Goal: Task Accomplishment & Management: Use online tool/utility

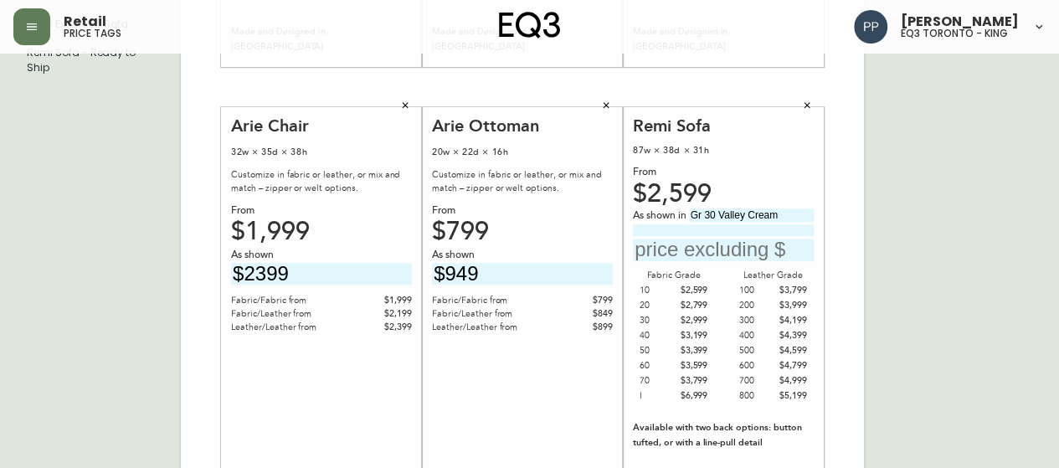
scroll to position [542, 0]
click at [744, 252] on input "text" at bounding box center [723, 250] width 181 height 23
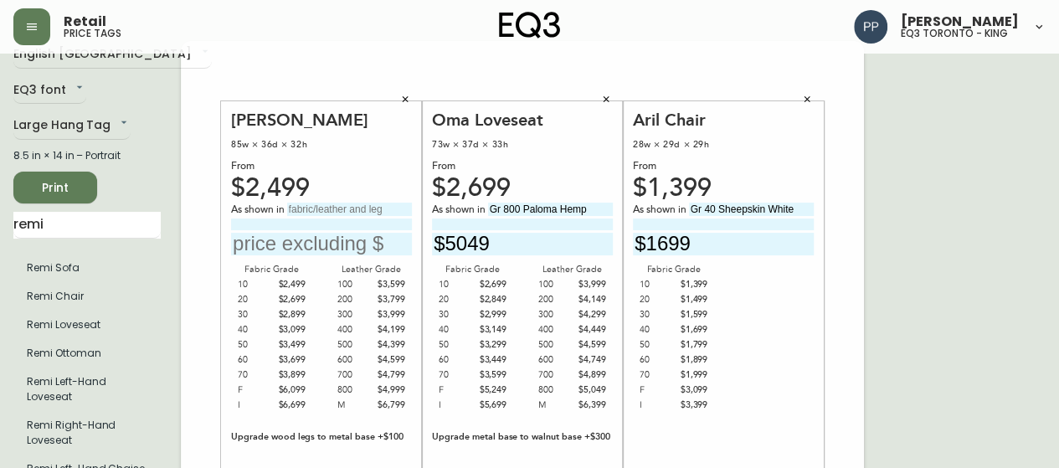
scroll to position [0, 0]
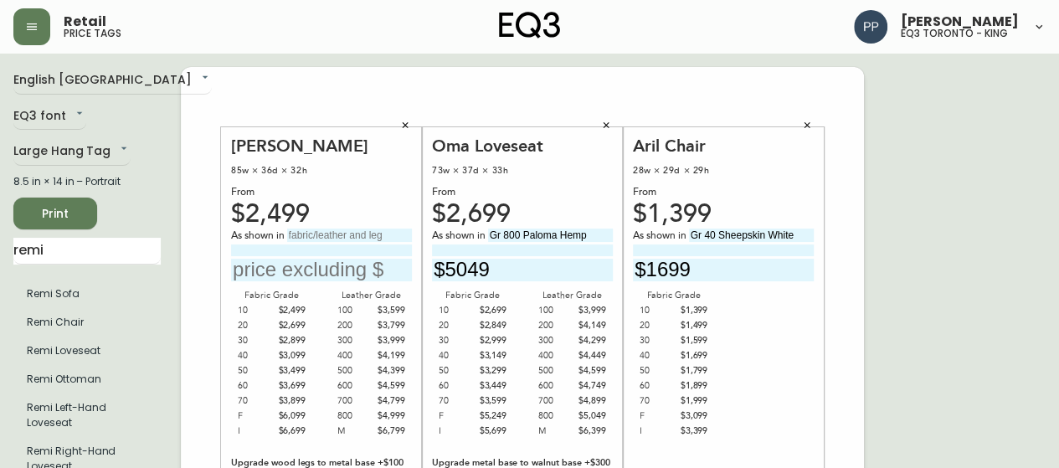
type input "$2999"
click at [70, 212] on span "Print" at bounding box center [55, 213] width 57 height 21
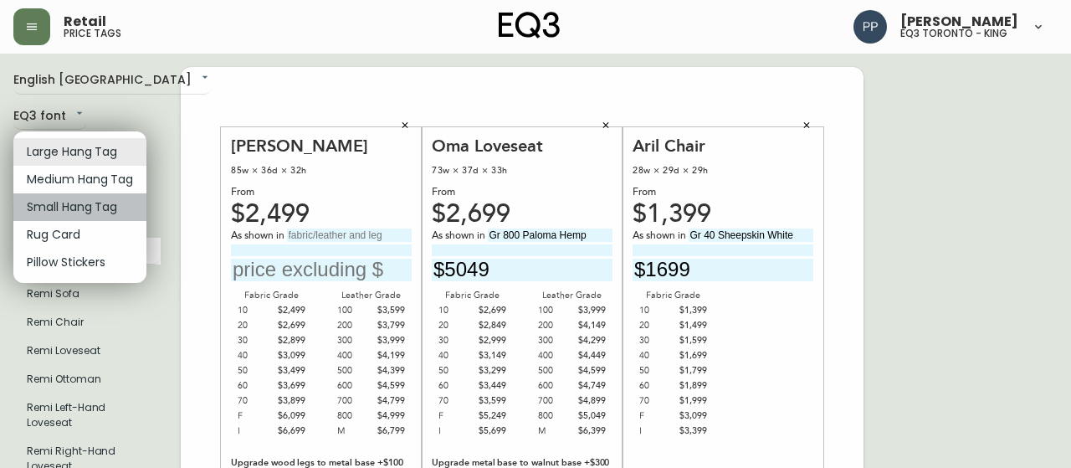
click at [105, 215] on li "Small Hang Tag" at bounding box center [79, 207] width 133 height 28
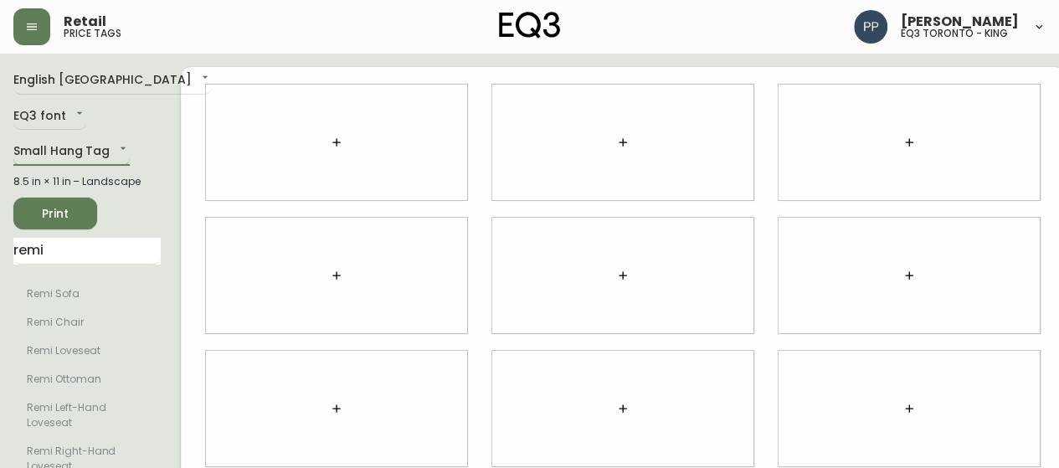
click at [119, 148] on body "Retail price tags Pilar Pacheco eq3 toronto - king English Canada en_CA EQ3 fon…" at bounding box center [529, 375] width 1059 height 750
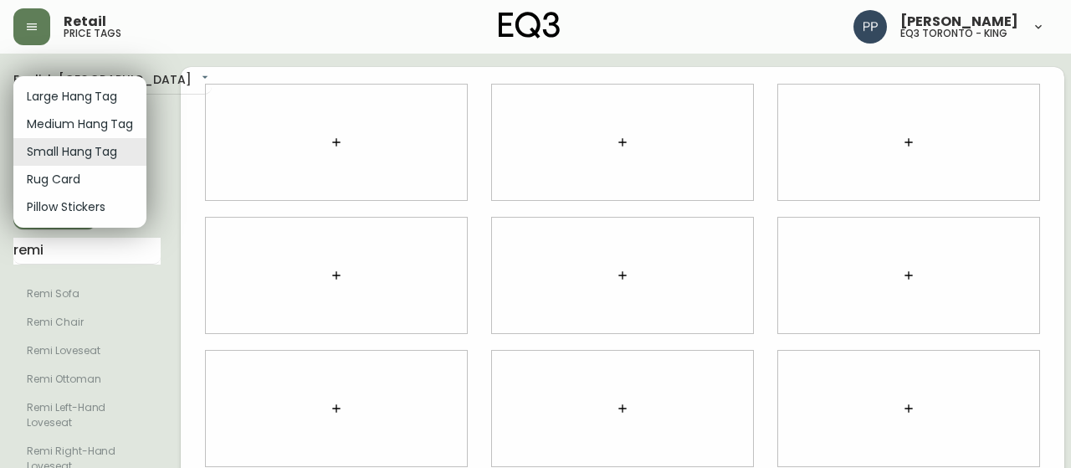
click at [117, 93] on li "Large Hang Tag" at bounding box center [79, 97] width 133 height 28
type input "large"
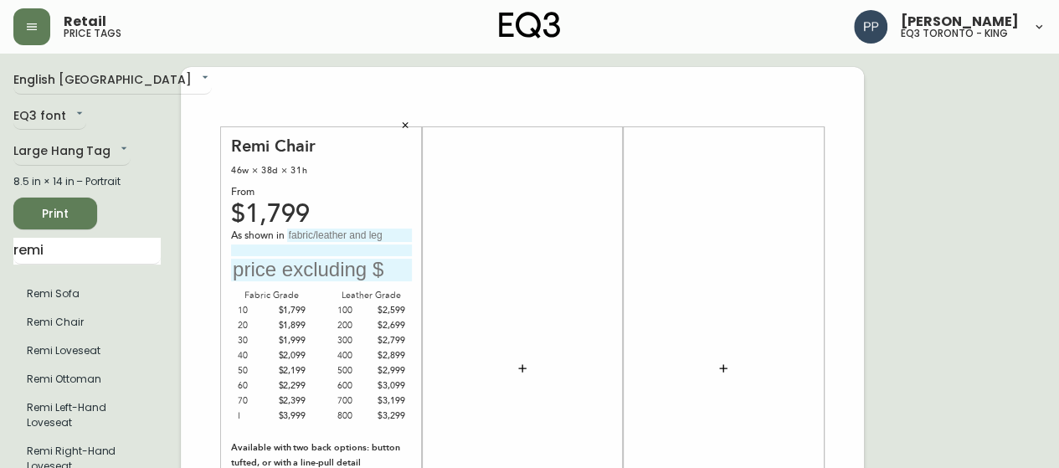
click at [331, 233] on input "text" at bounding box center [349, 234] width 125 height 13
type input "Gr 200 Rein Toast"
click at [316, 274] on input "text" at bounding box center [321, 270] width 181 height 23
type input "$2699"
drag, startPoint x: 97, startPoint y: 250, endPoint x: 0, endPoint y: 254, distance: 97.1
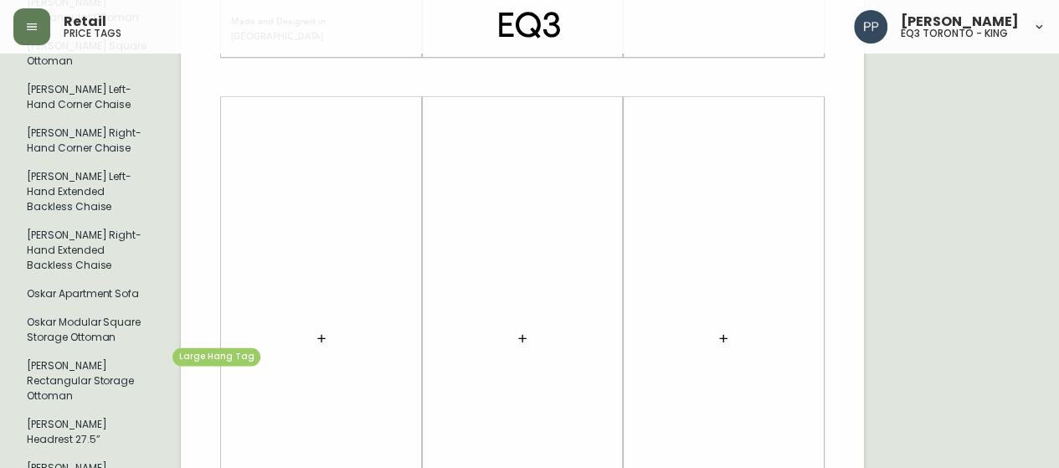
scroll to position [1004, 0]
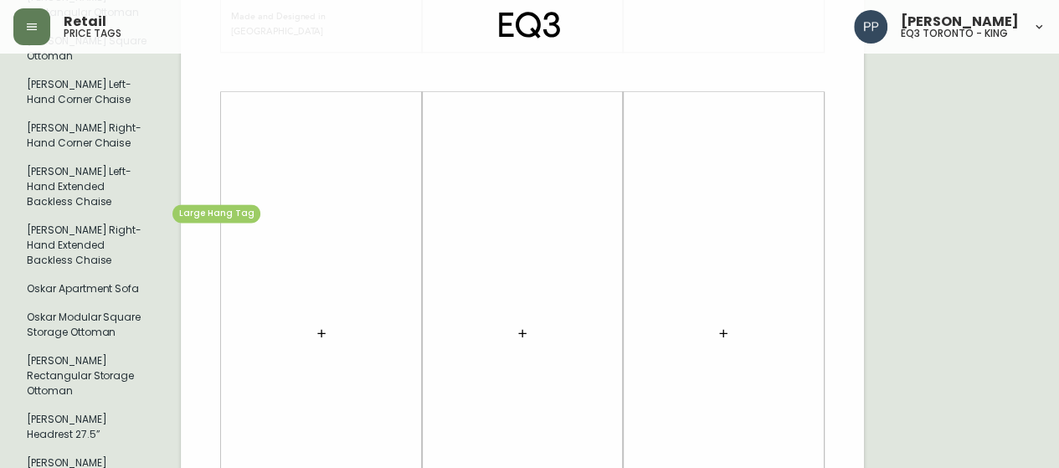
type input "oskar"
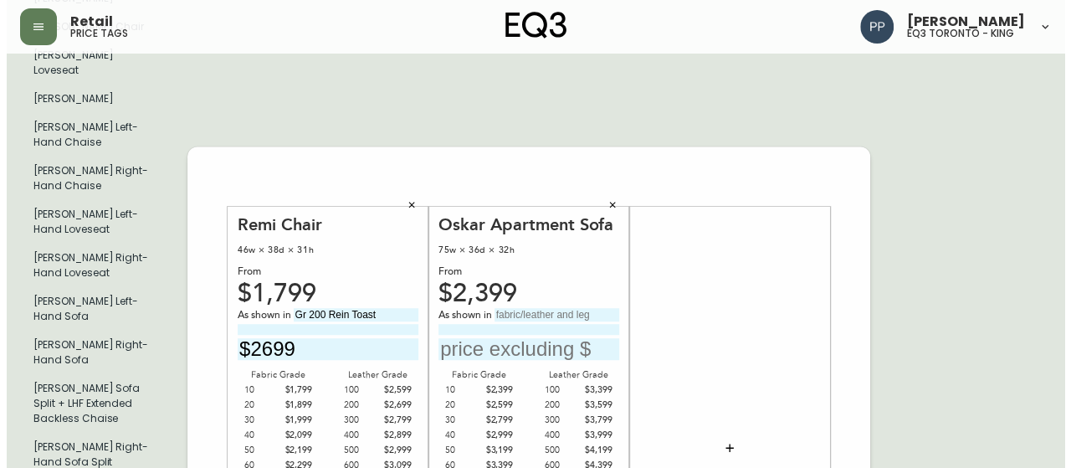
scroll to position [437, 0]
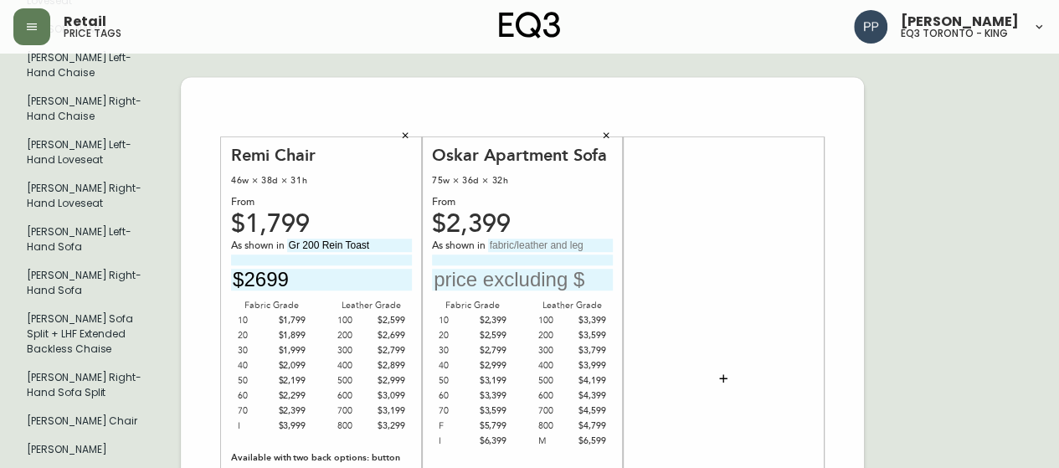
click at [554, 239] on input "text" at bounding box center [550, 245] width 125 height 13
type input "Gr 20 Mila Silver"
click at [608, 130] on icon "button" at bounding box center [606, 135] width 10 height 10
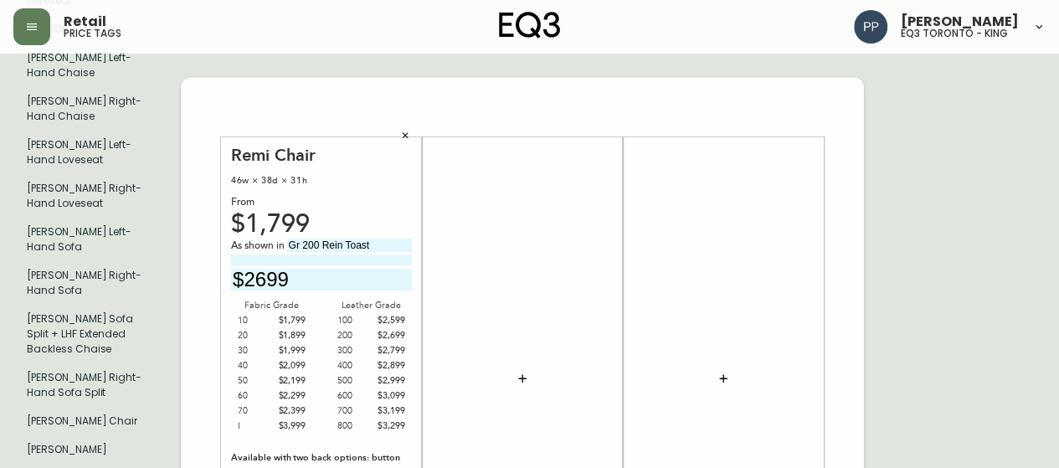
click at [521, 372] on icon "button" at bounding box center [522, 378] width 13 height 13
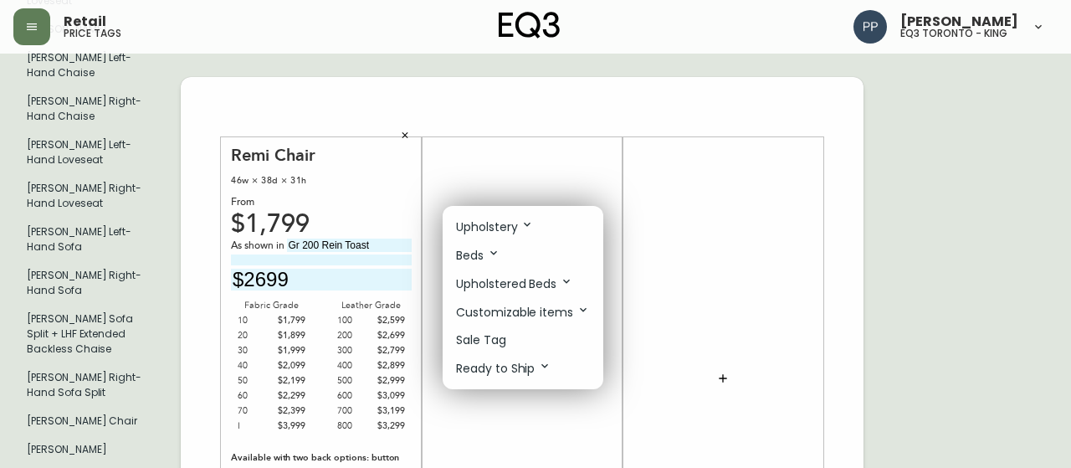
click at [535, 217] on li "Upholstery" at bounding box center [523, 227] width 161 height 28
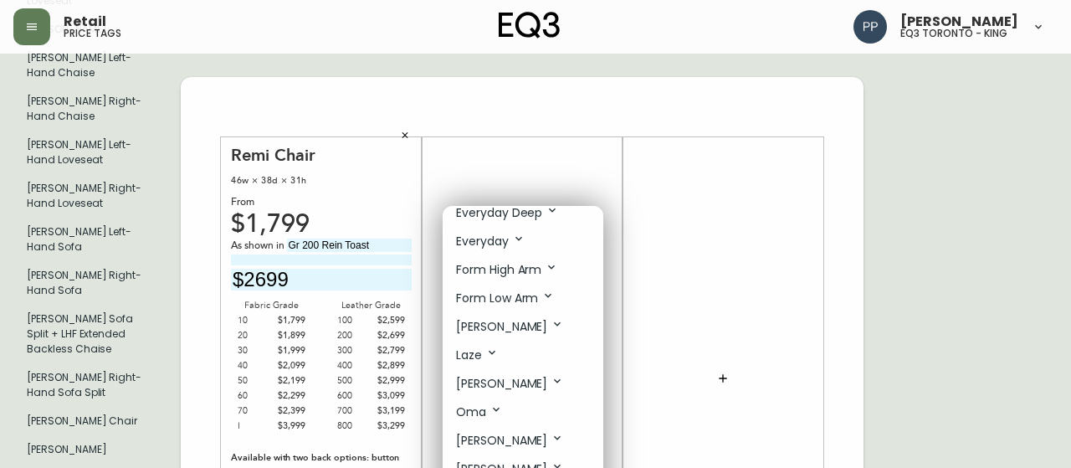
scroll to position [502, 0]
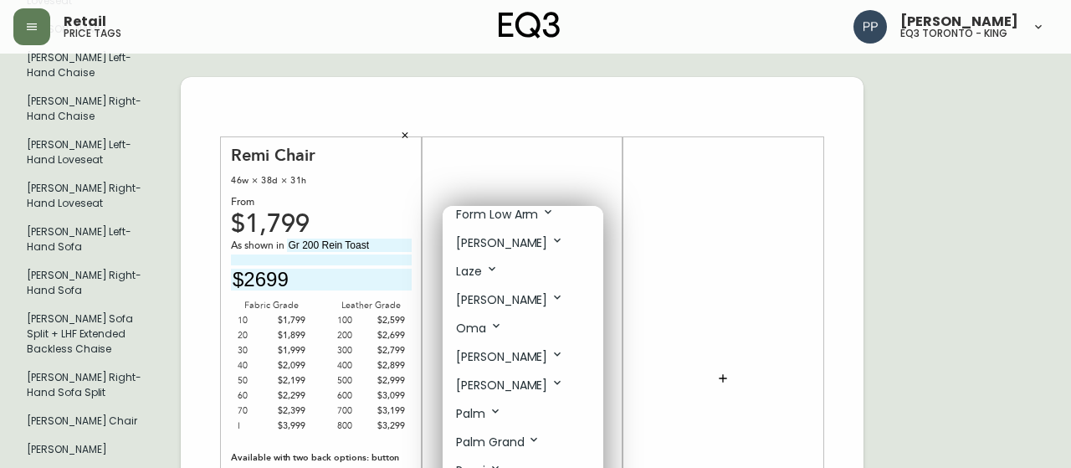
click at [551, 347] on icon at bounding box center [557, 353] width 13 height 13
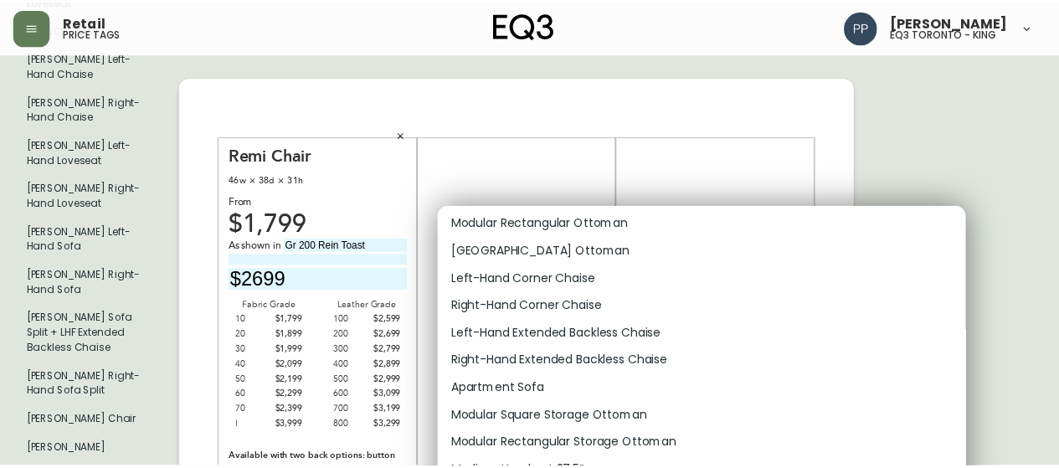
scroll to position [1255, 0]
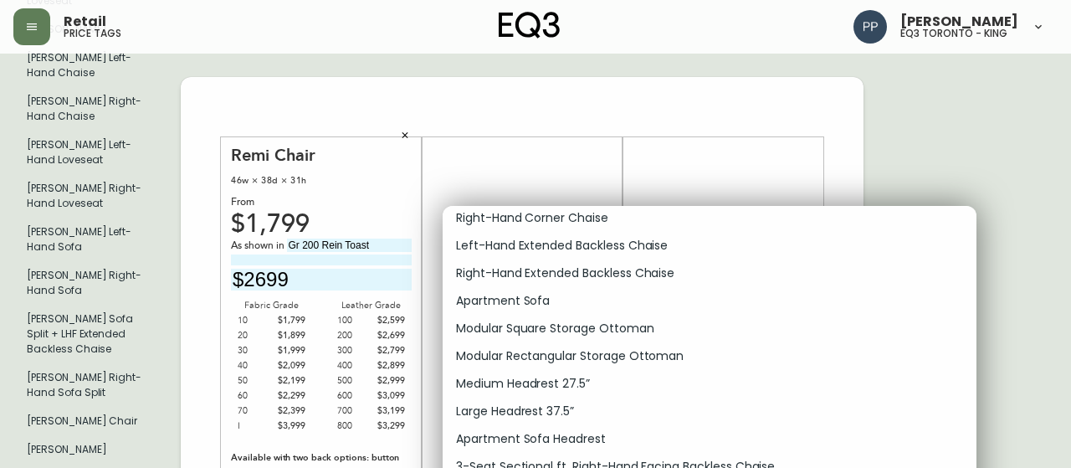
click at [519, 292] on p "Apartment Sofa" at bounding box center [503, 301] width 94 height 18
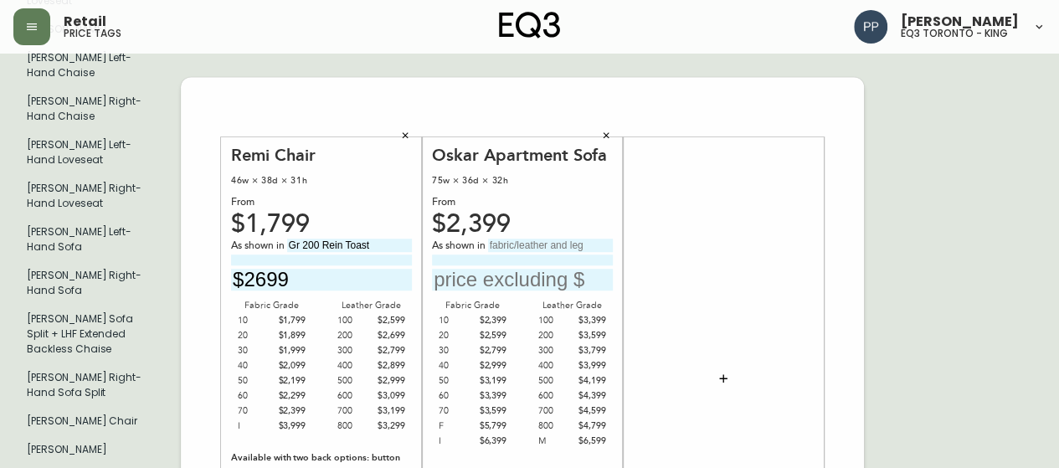
click at [606, 132] on icon "button" at bounding box center [606, 135] width 6 height 6
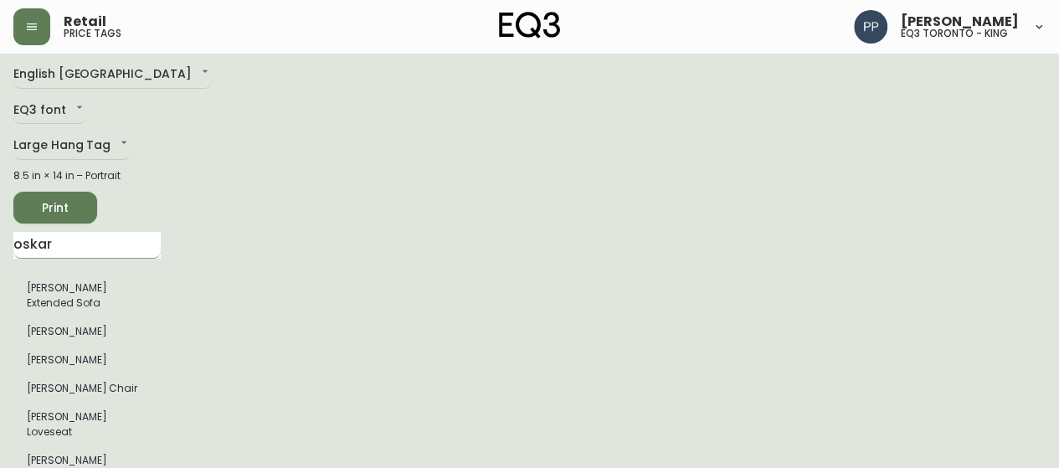
scroll to position [0, 0]
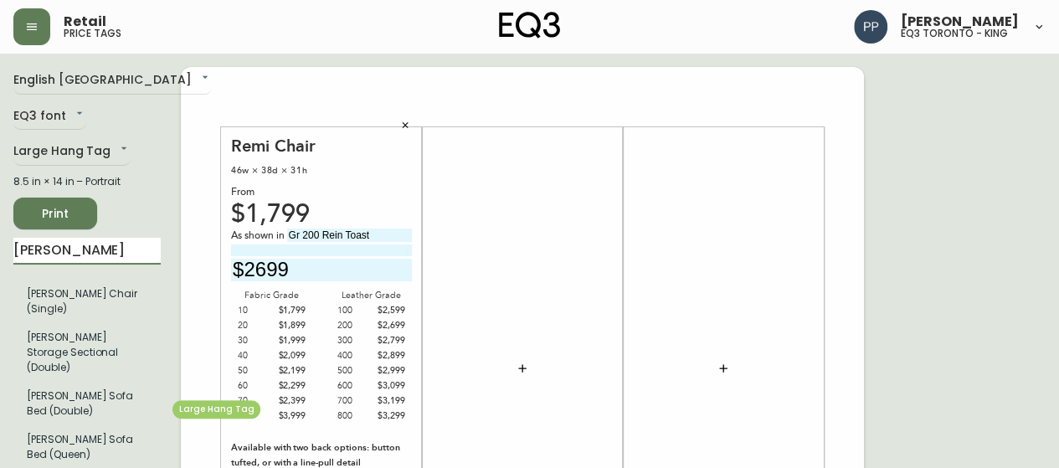
type input "reva"
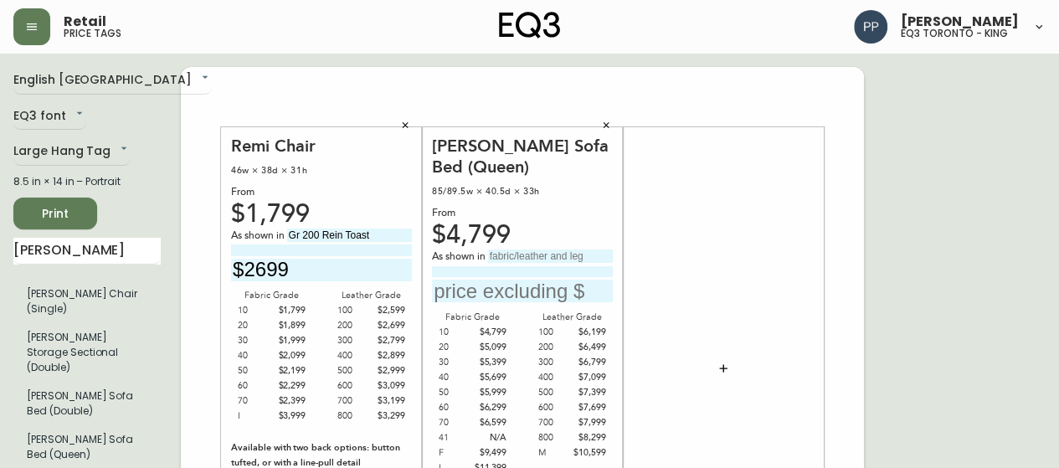
click at [542, 249] on input "text" at bounding box center [550, 255] width 125 height 13
type input "Gr 20 Arctic Wolf"
click at [480, 266] on input at bounding box center [522, 271] width 181 height 11
type input "W/ Black Ash Legs"
click at [504, 280] on input "text" at bounding box center [522, 291] width 181 height 23
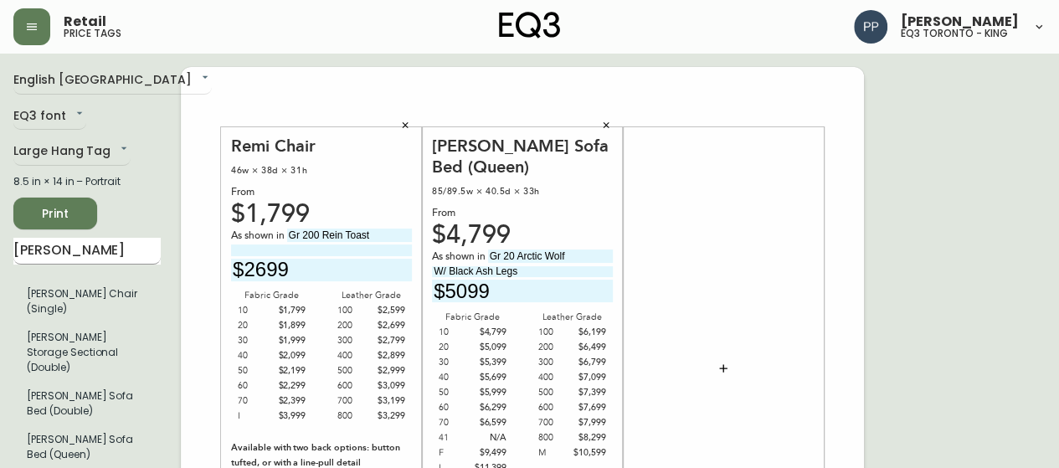
type input "$5099"
drag, startPoint x: 87, startPoint y: 244, endPoint x: 0, endPoint y: 232, distance: 87.8
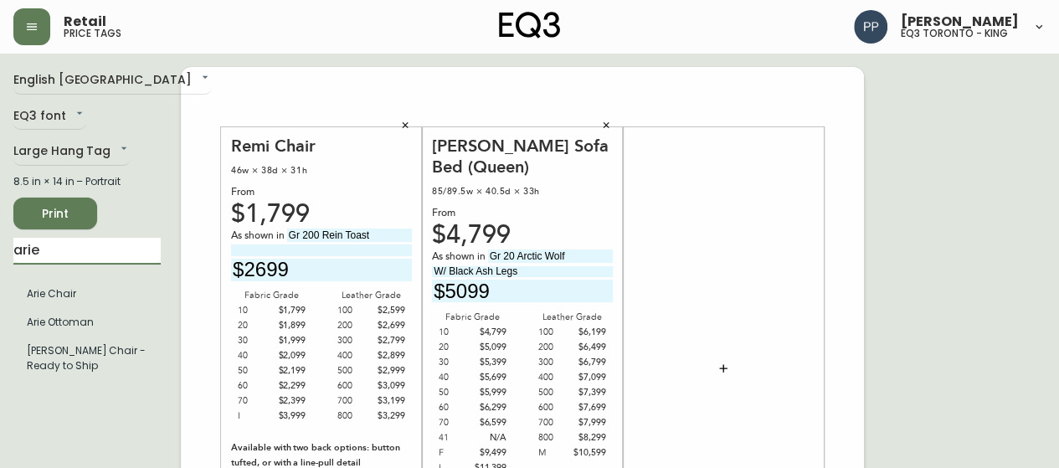
type input "arie"
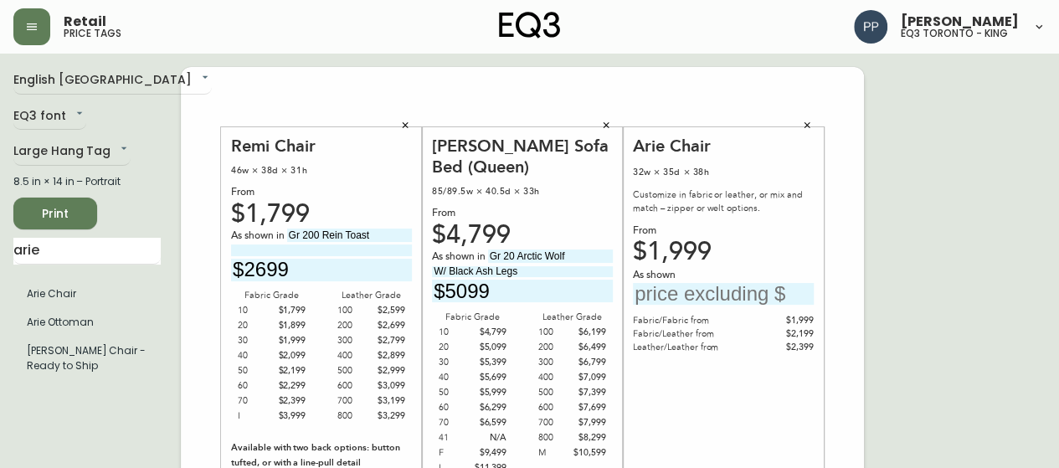
click at [723, 300] on input "text" at bounding box center [723, 294] width 181 height 23
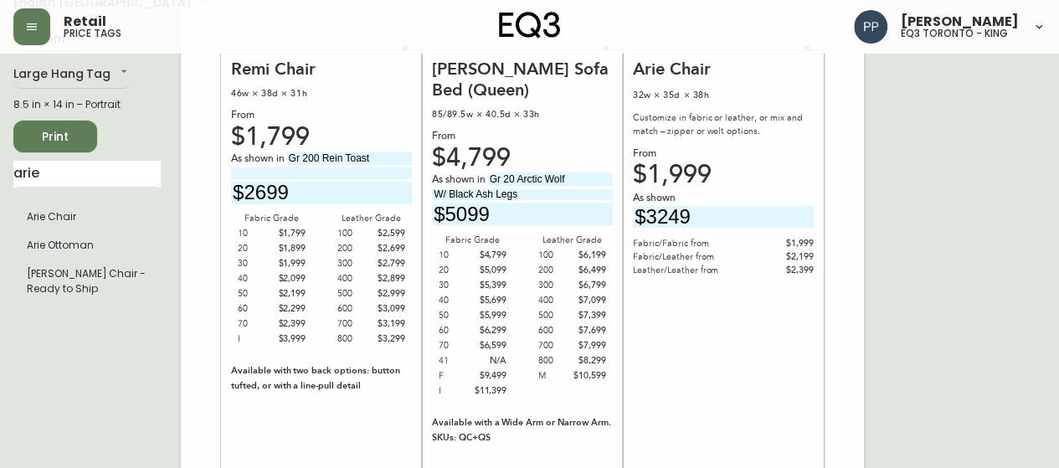
scroll to position [167, 0]
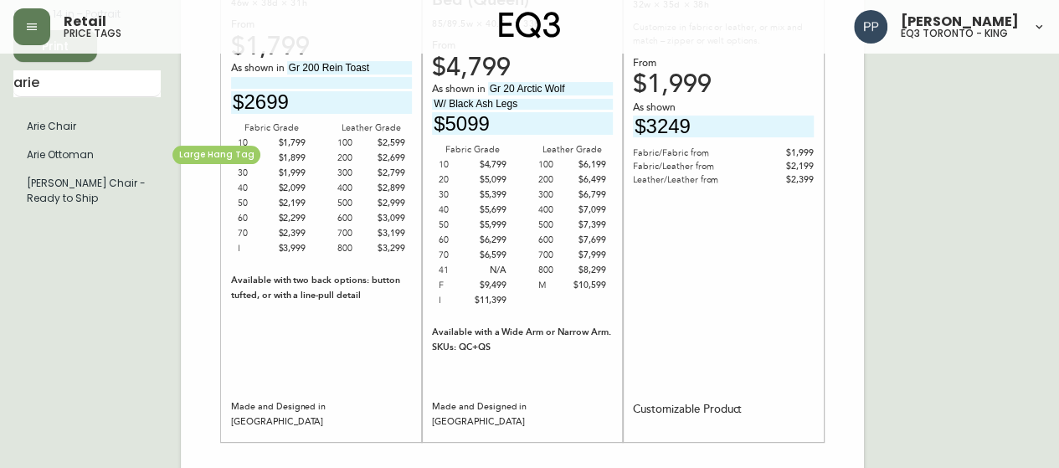
type input "$3249"
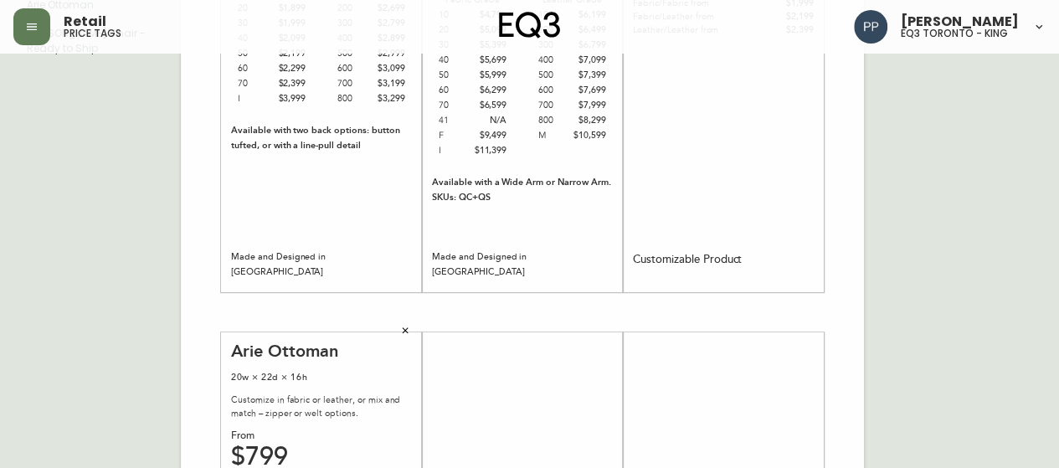
scroll to position [485, 0]
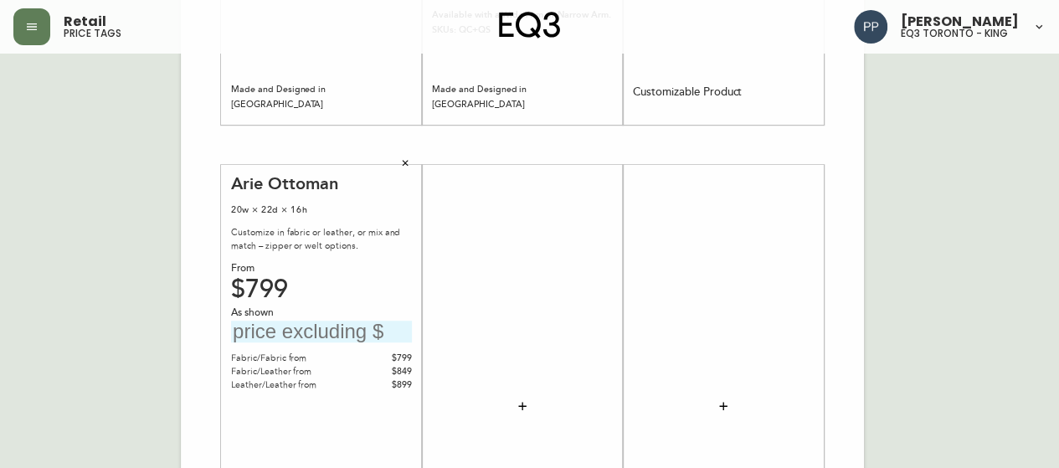
click at [335, 331] on input "text" at bounding box center [321, 332] width 181 height 23
type input "$1349"
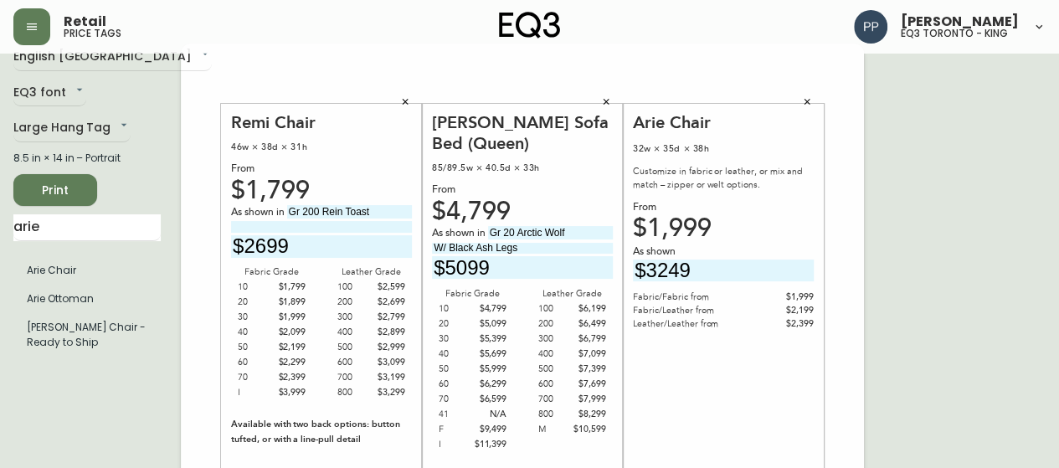
scroll to position [0, 0]
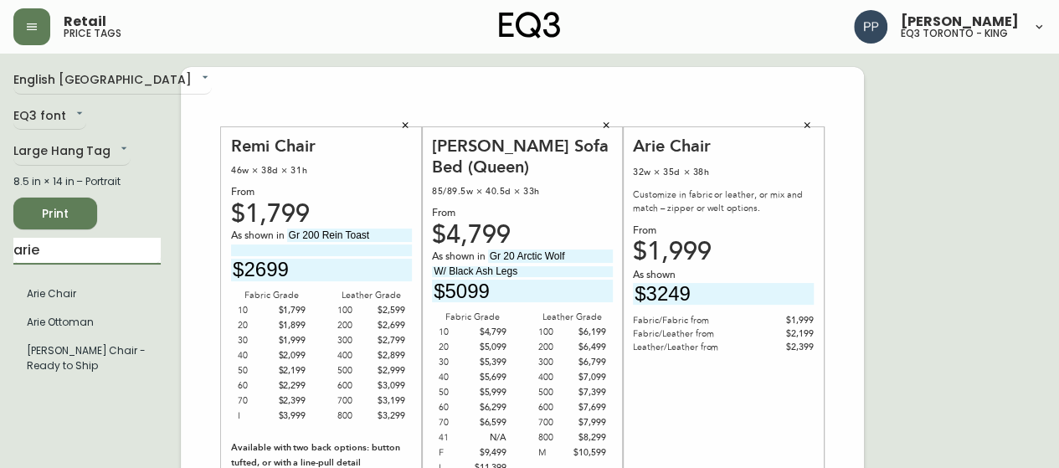
drag, startPoint x: 40, startPoint y: 264, endPoint x: 3, endPoint y: 292, distance: 47.2
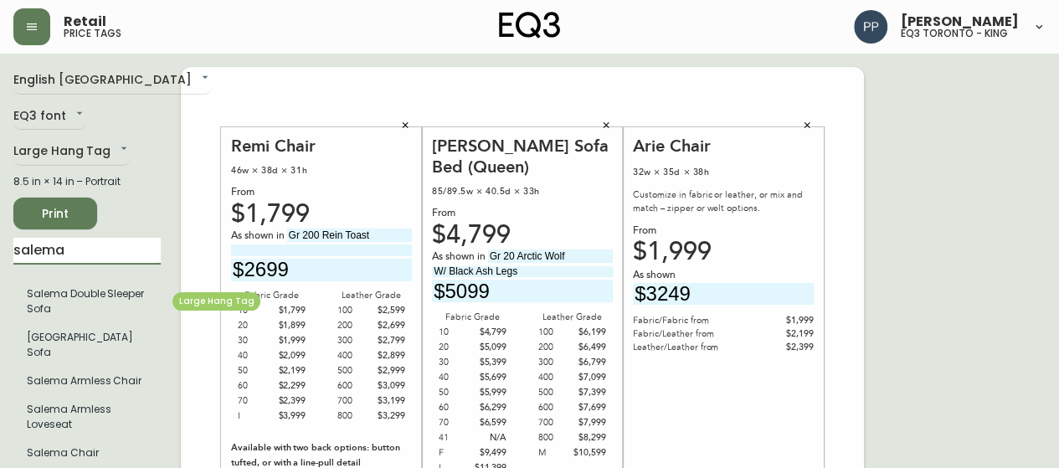
type input "salema"
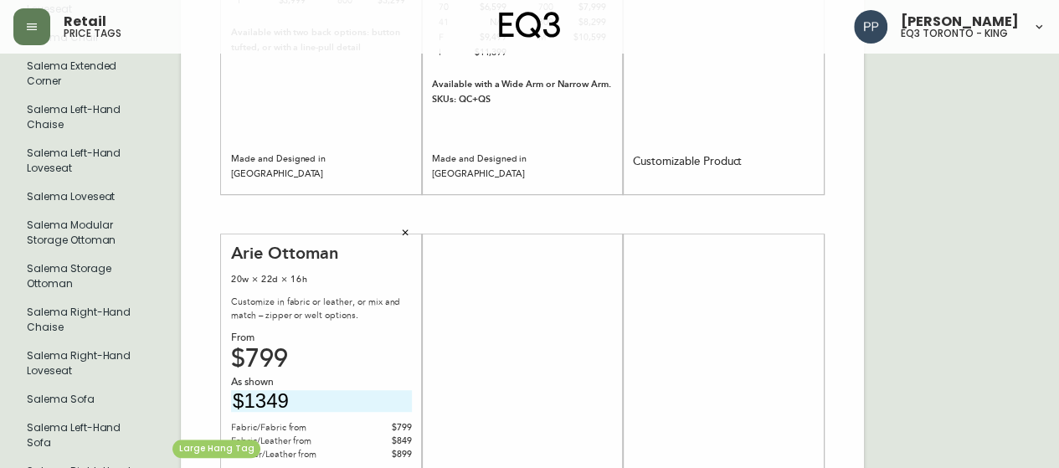
scroll to position [502, 0]
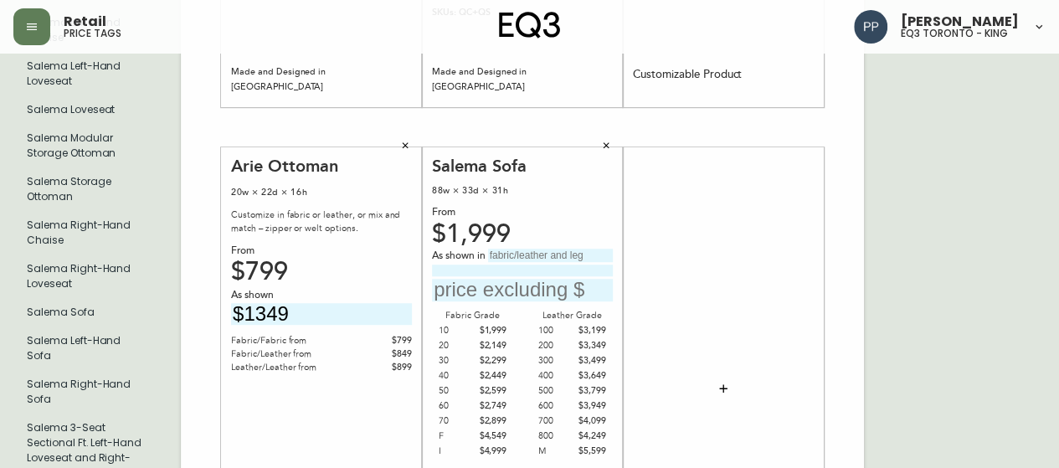
click at [554, 254] on input "text" at bounding box center [550, 255] width 125 height 13
type input "Gr 30 Ceder Light Grey"
click at [470, 274] on input at bounding box center [522, 269] width 181 height 11
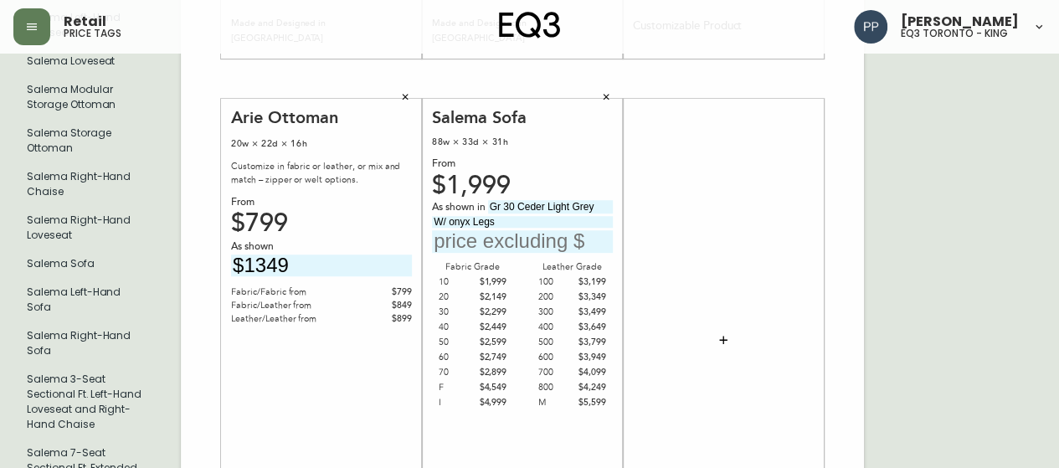
scroll to position [586, 0]
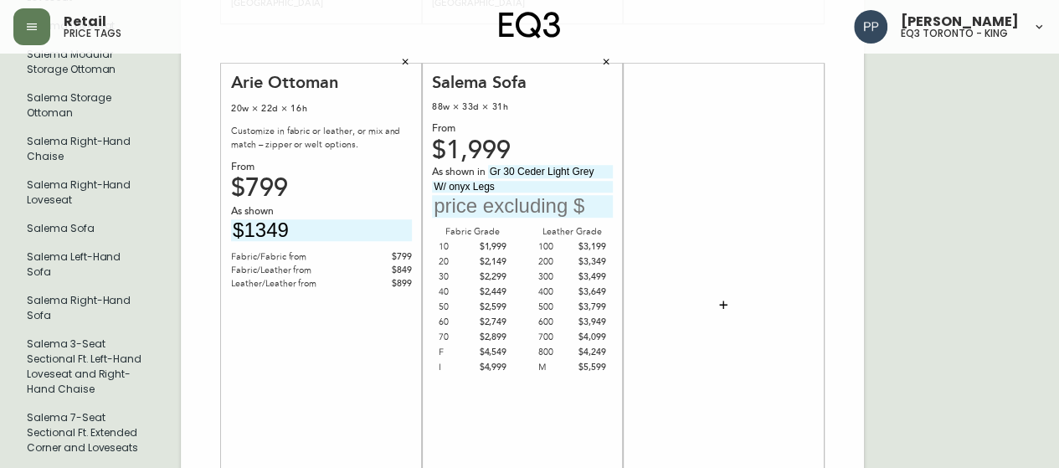
type input "W/ onyx Legs"
click at [609, 63] on icon "button" at bounding box center [606, 62] width 10 height 10
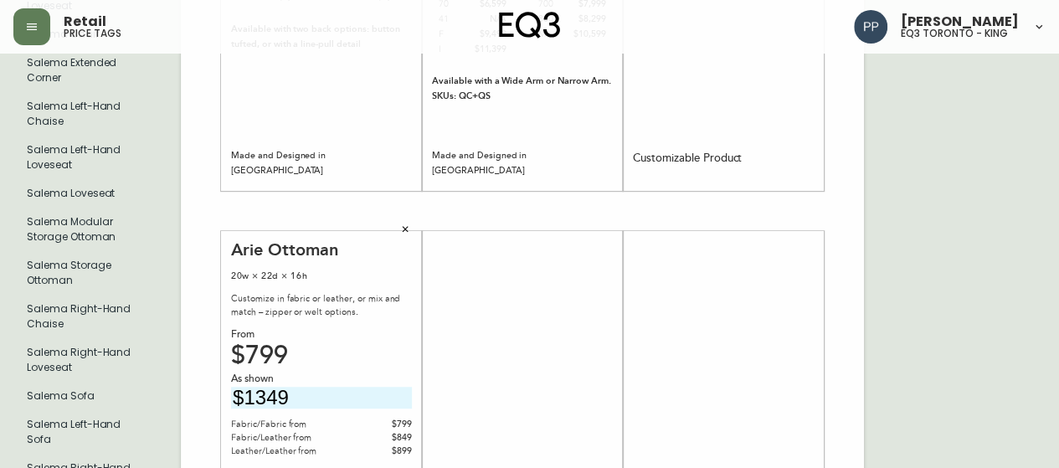
scroll to position [0, 0]
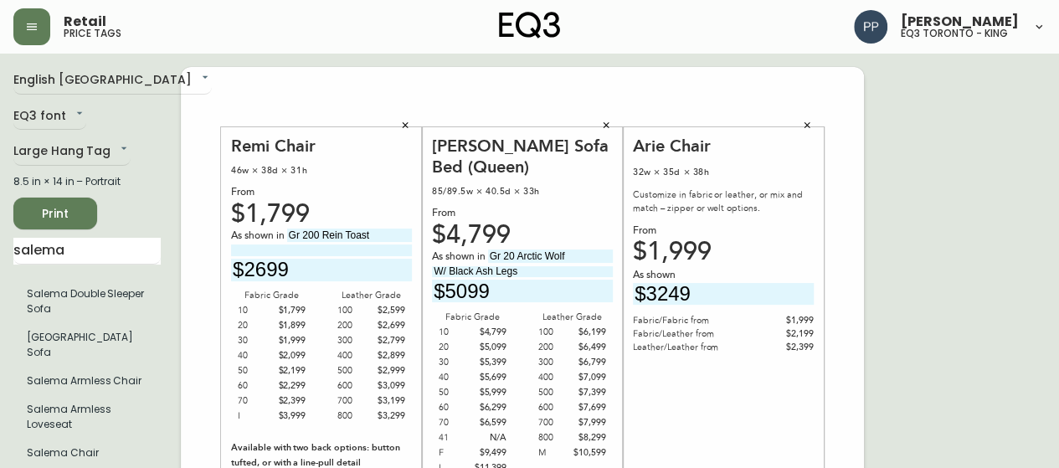
drag, startPoint x: 2, startPoint y: 21, endPoint x: 22, endPoint y: 49, distance: 34.8
click at [10, 28] on header "Retail price tags Pilar Pacheco eq3 toronto - king" at bounding box center [529, 27] width 1059 height 54
drag, startPoint x: 82, startPoint y: 265, endPoint x: 18, endPoint y: 289, distance: 68.6
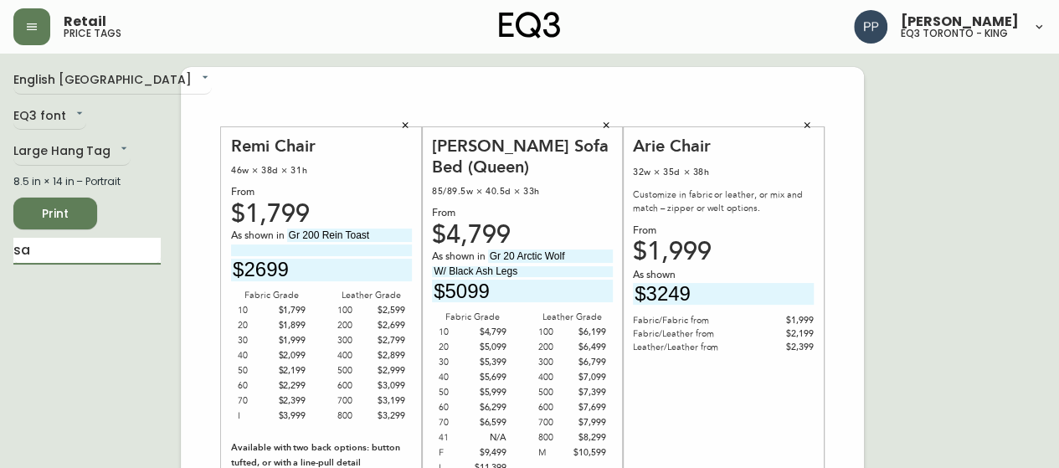
type input "s"
type input "lean"
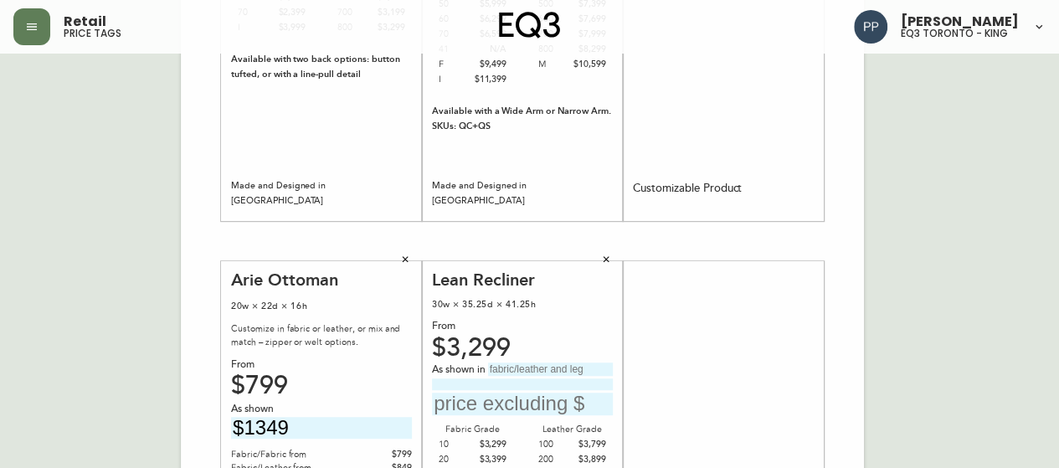
scroll to position [512, 0]
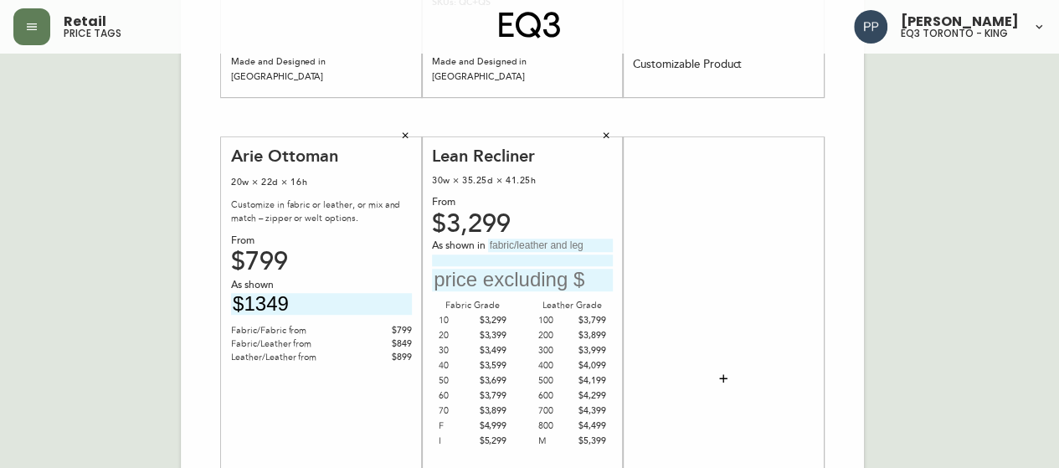
click at [526, 243] on input "text" at bounding box center [550, 245] width 125 height 13
type input "Gr 800 Donna Camel"
click at [470, 263] on input at bounding box center [522, 259] width 181 height 11
type input "a"
type input "Anthracite Base"
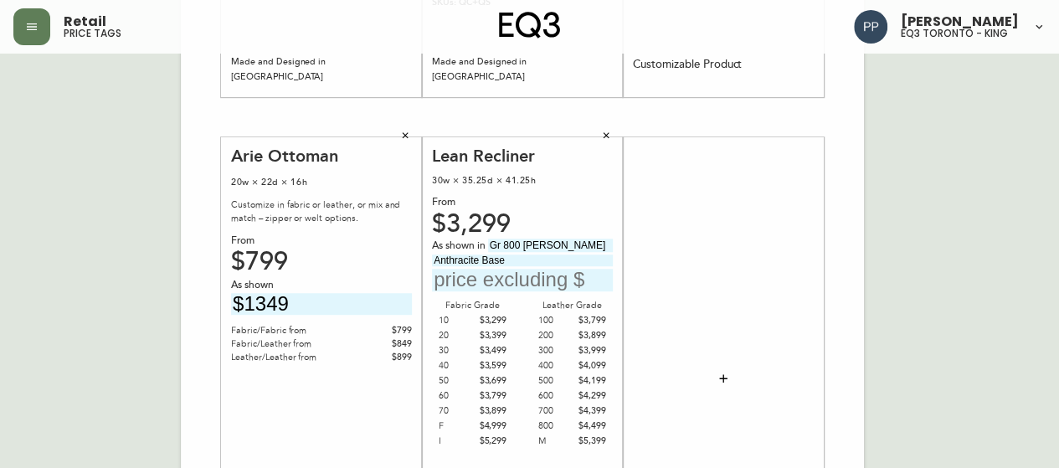
click at [495, 281] on input "text" at bounding box center [522, 280] width 181 height 23
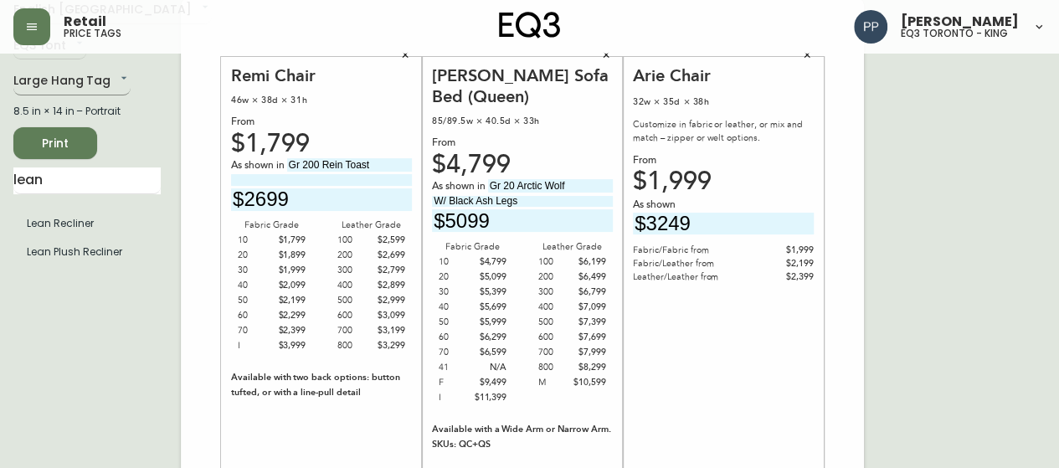
scroll to position [10, 0]
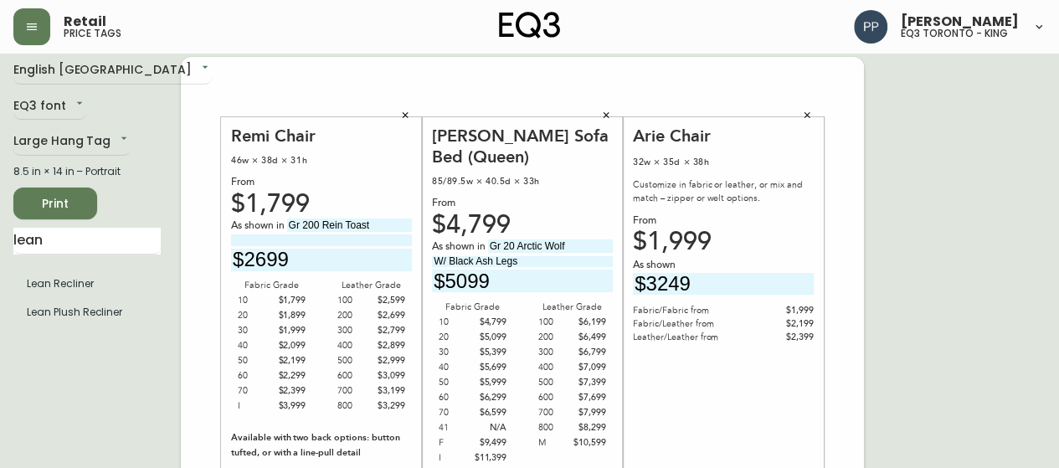
type input "$4499"
click at [68, 198] on span "Print" at bounding box center [55, 203] width 57 height 21
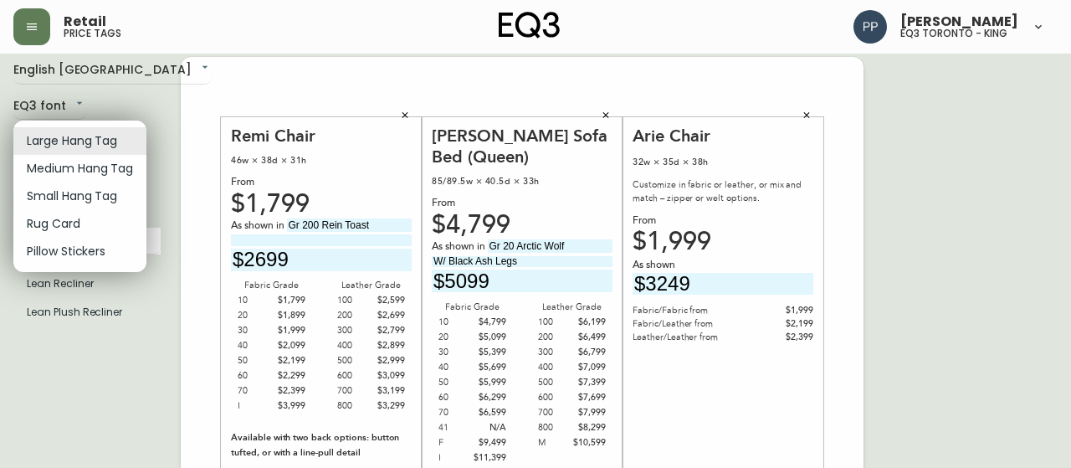
click at [112, 253] on li "Pillow Stickers" at bounding box center [79, 252] width 133 height 28
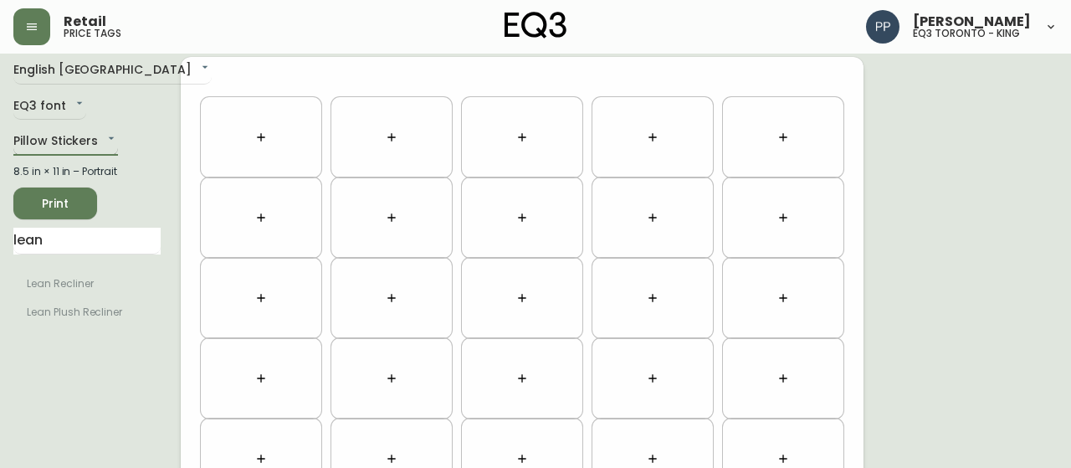
click at [111, 135] on body "Retail price tags Pilar Pacheco eq3 toronto - king English Canada en_CA EQ3 fon…" at bounding box center [535, 465] width 1071 height 951
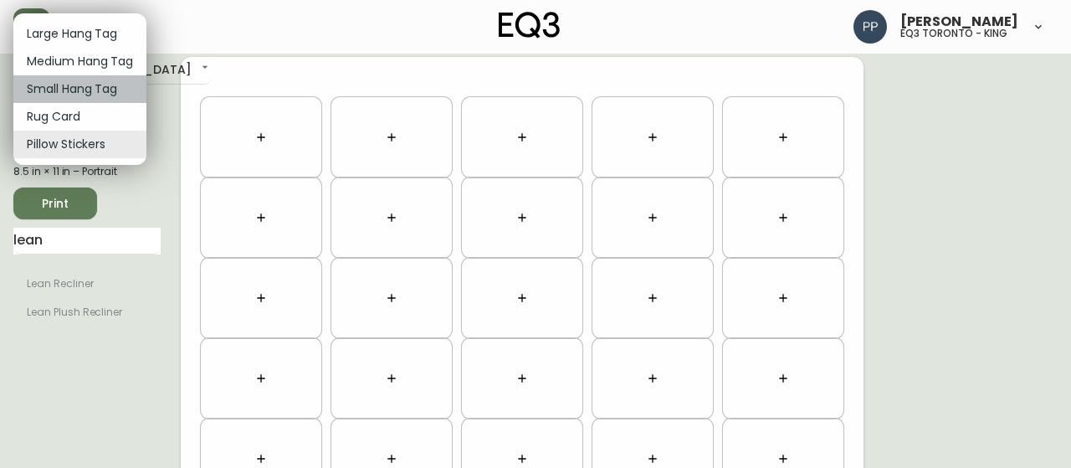
click at [110, 90] on li "Small Hang Tag" at bounding box center [79, 89] width 133 height 28
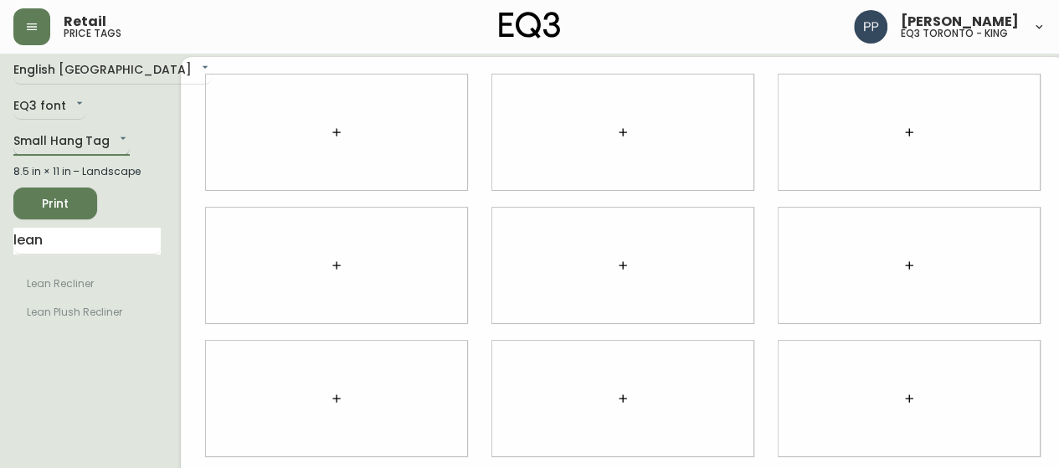
click at [117, 141] on body "Retail price tags Pilar Pacheco eq3 toronto - king English Canada en_CA EQ3 fon…" at bounding box center [529, 365] width 1059 height 750
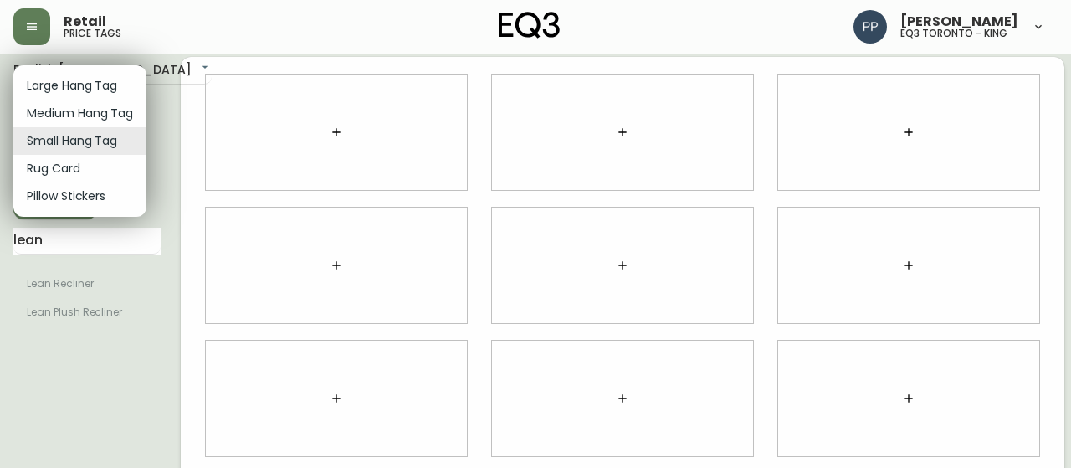
click at [345, 138] on div at bounding box center [535, 234] width 1071 height 468
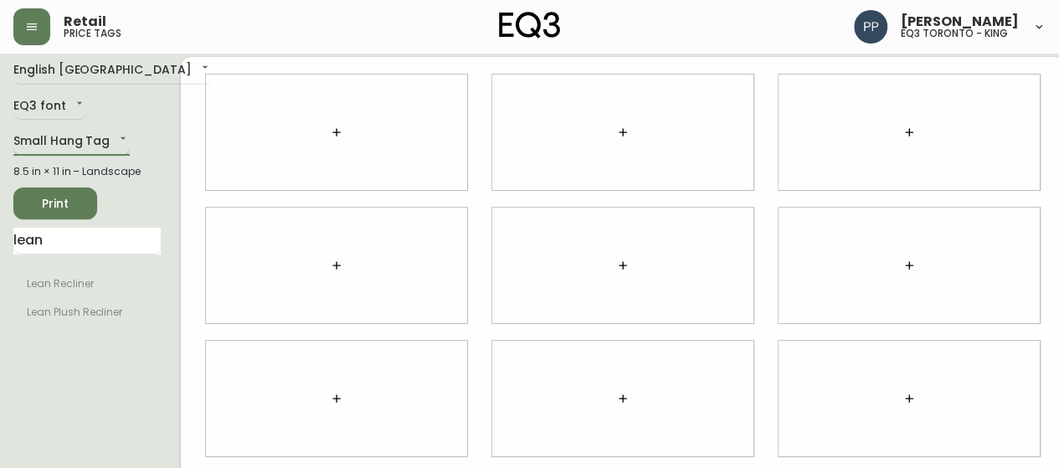
click at [105, 146] on body "Retail price tags Pilar Pacheco eq3 toronto - king English Canada en_CA EQ3 fon…" at bounding box center [529, 365] width 1059 height 750
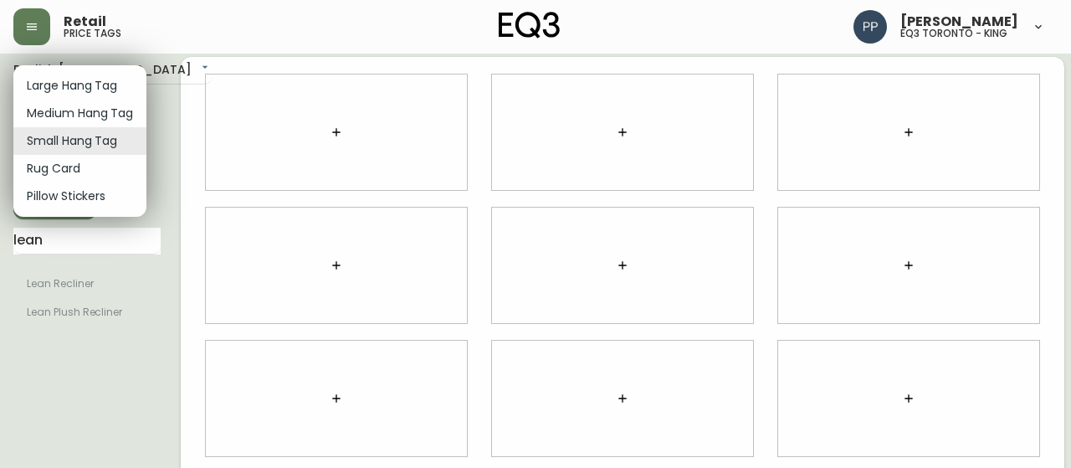
click at [108, 190] on li "Pillow Stickers" at bounding box center [79, 196] width 133 height 28
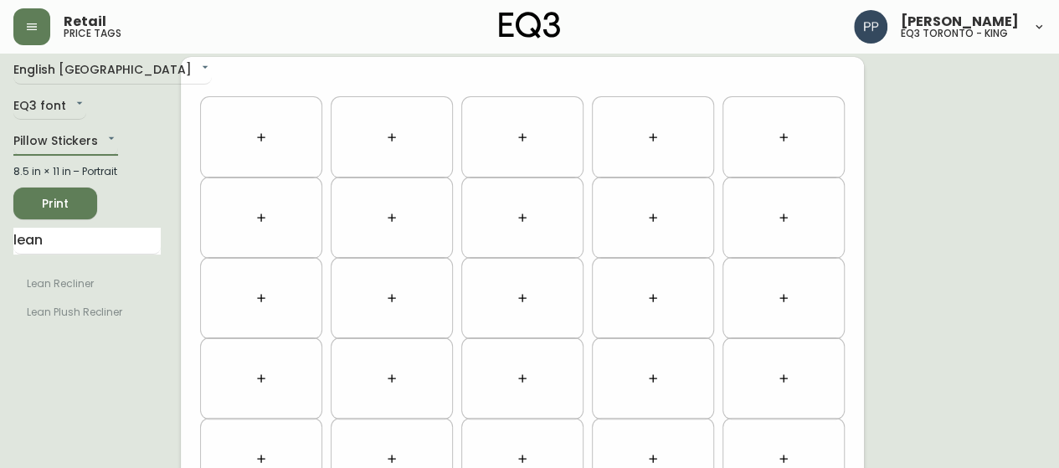
click at [270, 136] on button "button" at bounding box center [260, 137] width 33 height 33
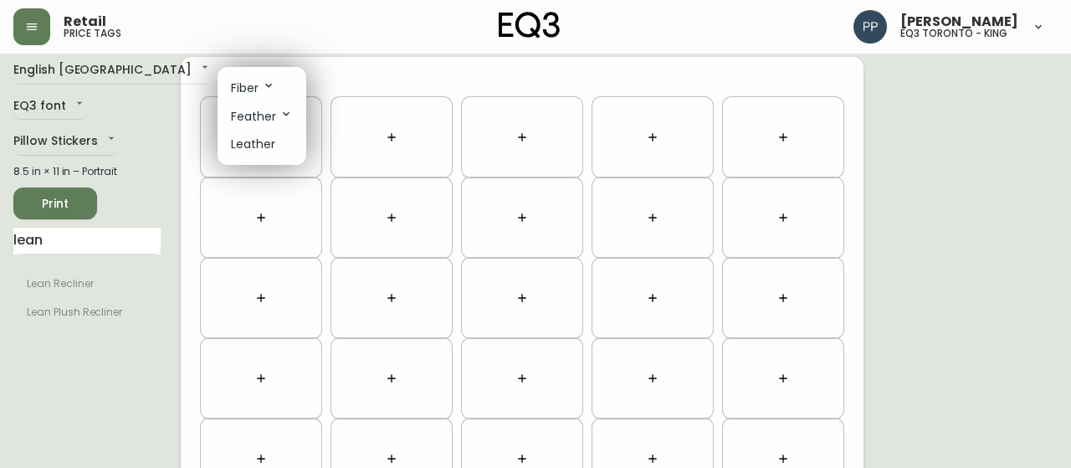
click at [286, 212] on div at bounding box center [535, 234] width 1071 height 468
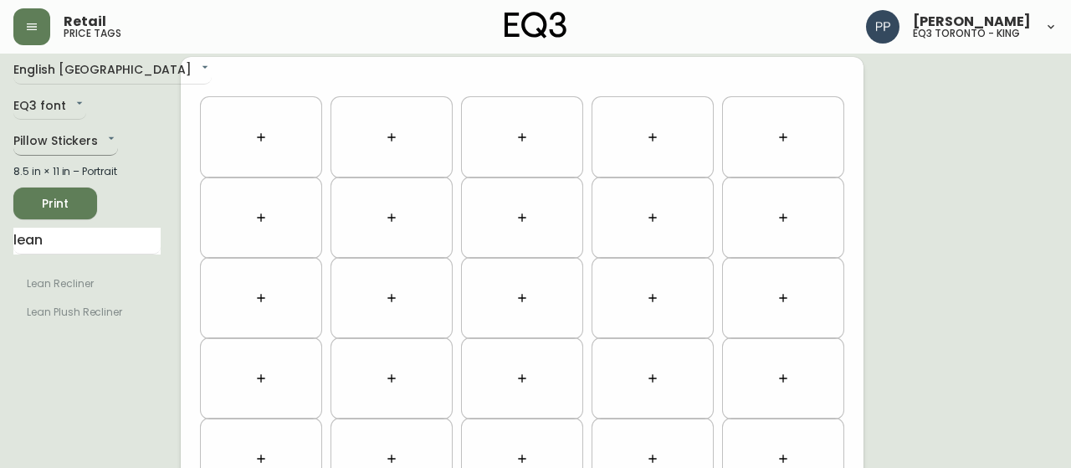
click at [87, 136] on body "Retail price tags Pilar Pacheco eq3 toronto - king English Canada en_CA EQ3 fon…" at bounding box center [535, 465] width 1071 height 951
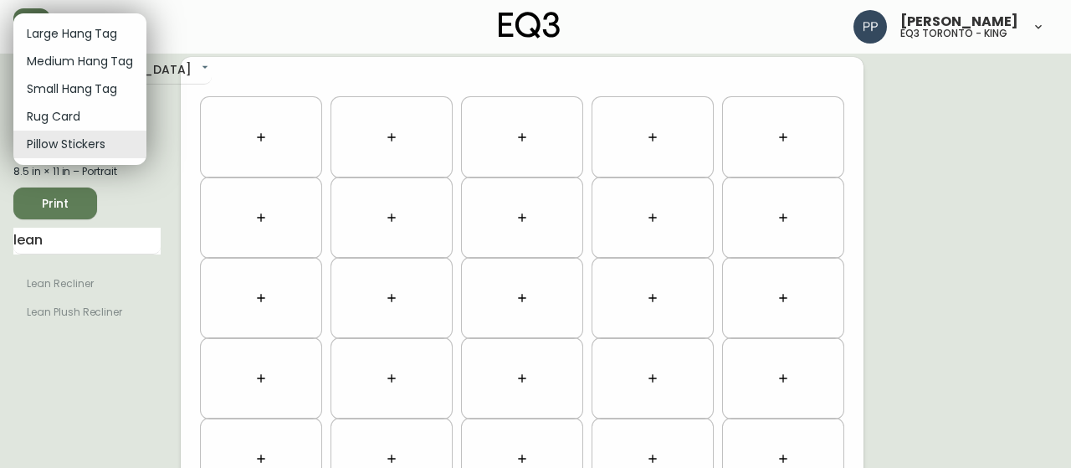
click at [92, 90] on li "Small Hang Tag" at bounding box center [79, 89] width 133 height 28
type input "small"
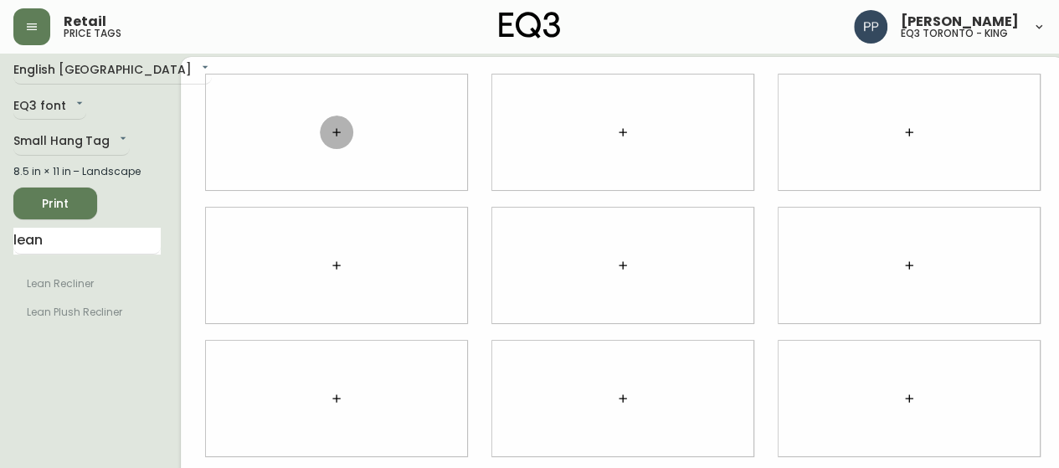
click at [330, 127] on icon "button" at bounding box center [336, 132] width 13 height 13
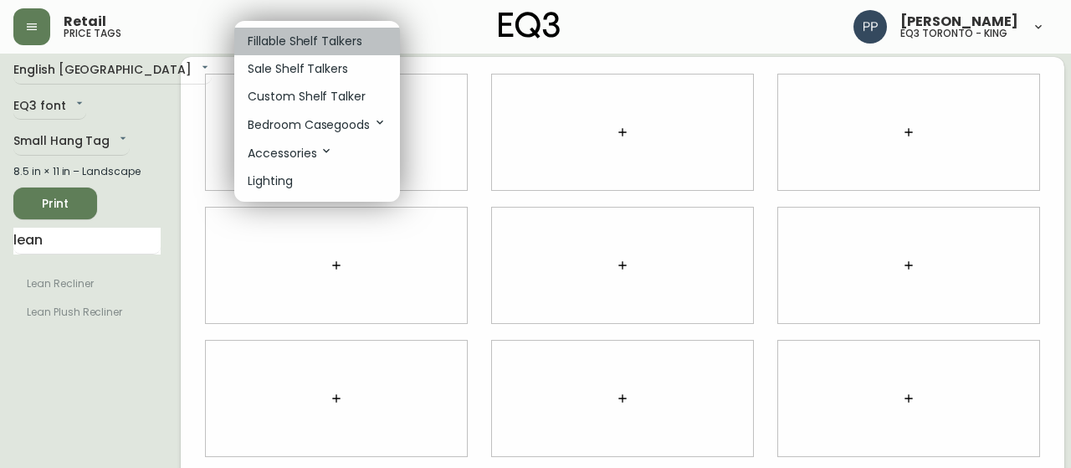
click at [320, 36] on p "Fillable Shelf Talkers" at bounding box center [305, 42] width 115 height 18
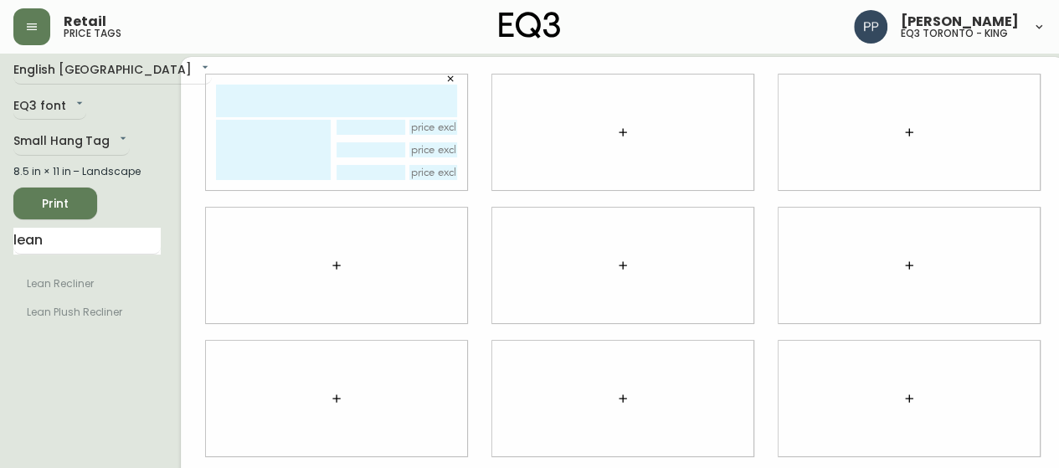
click at [438, 73] on button "button" at bounding box center [450, 78] width 25 height 25
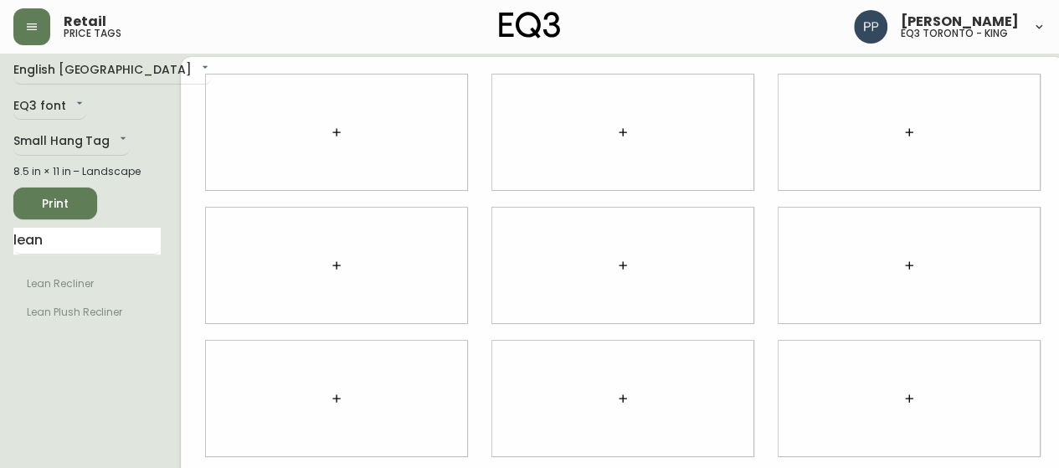
click at [324, 126] on button "button" at bounding box center [336, 131] width 33 height 33
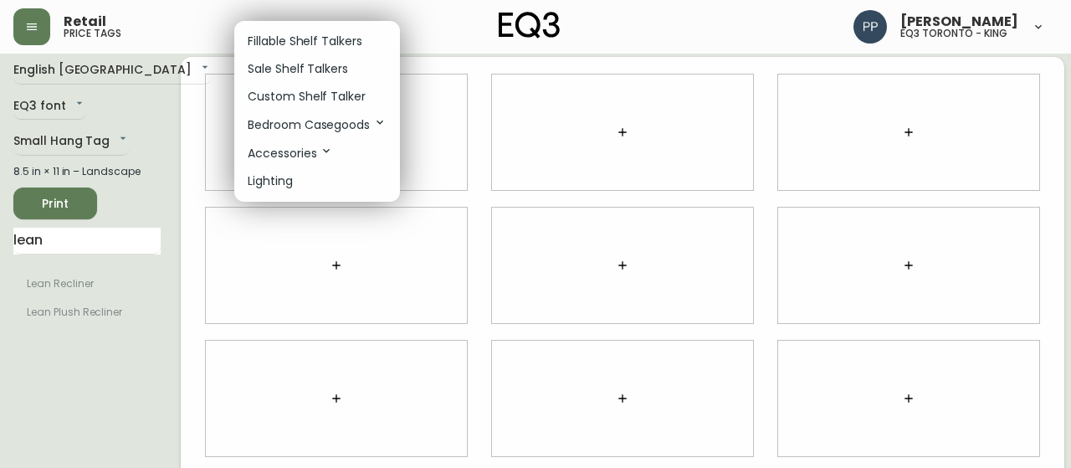
click at [340, 93] on p "Custom Shelf Talker" at bounding box center [307, 97] width 118 height 18
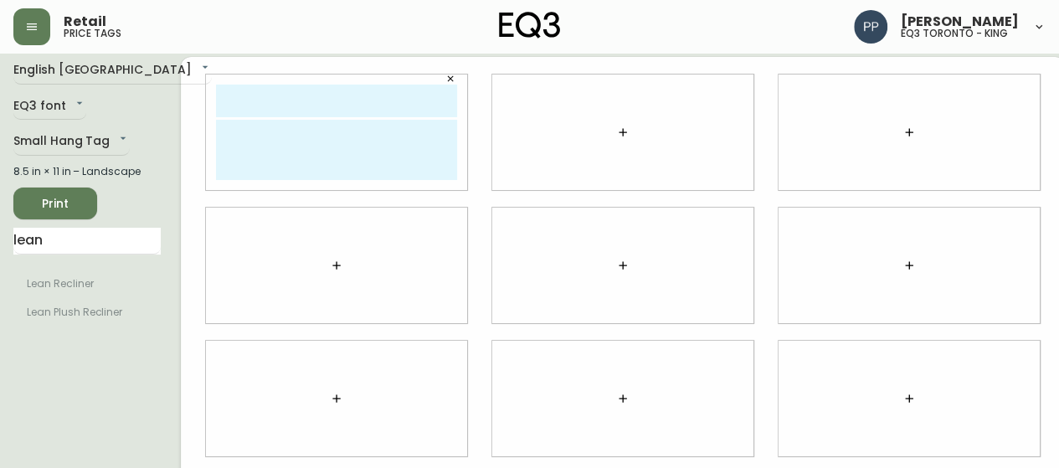
click at [616, 128] on icon "button" at bounding box center [622, 132] width 13 height 13
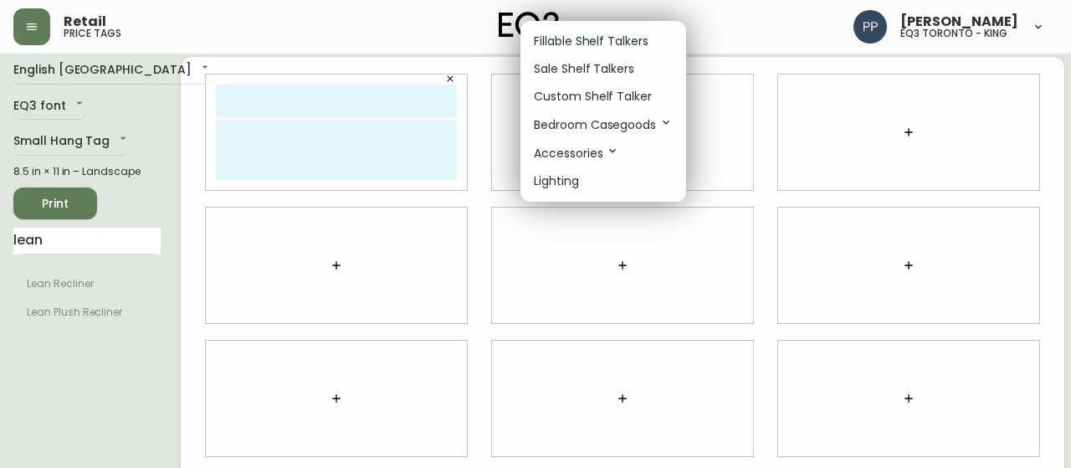
click at [591, 98] on p "Custom Shelf Talker" at bounding box center [593, 97] width 118 height 18
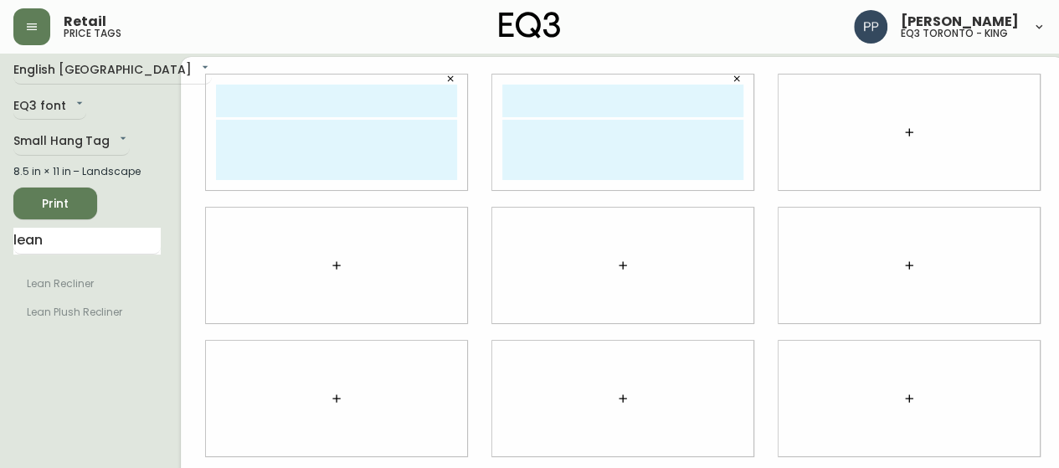
click at [254, 101] on input "text" at bounding box center [336, 101] width 241 height 33
click at [238, 128] on textarea at bounding box center [336, 150] width 241 height 60
type textarea "G"
type textarea "g"
click at [216, 120] on textarea "Grade/Cateforie" at bounding box center [336, 150] width 241 height 60
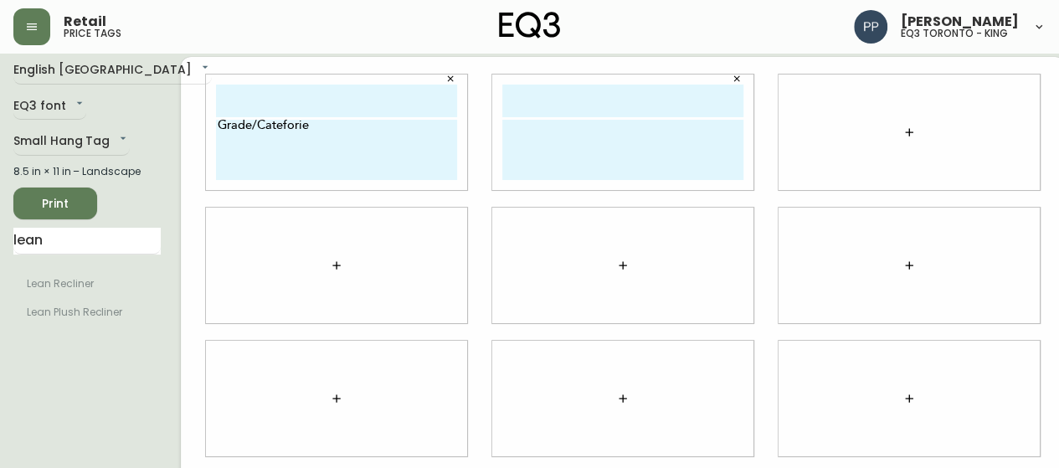
click at [313, 123] on textarea "Grade/Cateforie" at bounding box center [336, 150] width 241 height 60
click at [307, 130] on textarea "Grade/Cateforie" at bounding box center [336, 150] width 241 height 60
drag, startPoint x: 316, startPoint y: 129, endPoint x: 199, endPoint y: 127, distance: 117.2
click at [216, 127] on textarea "Grade/Cateforie Fabric/Tissu: Colour" at bounding box center [336, 150] width 241 height 60
drag, startPoint x: 281, startPoint y: 148, endPoint x: 187, endPoint y: 153, distance: 93.9
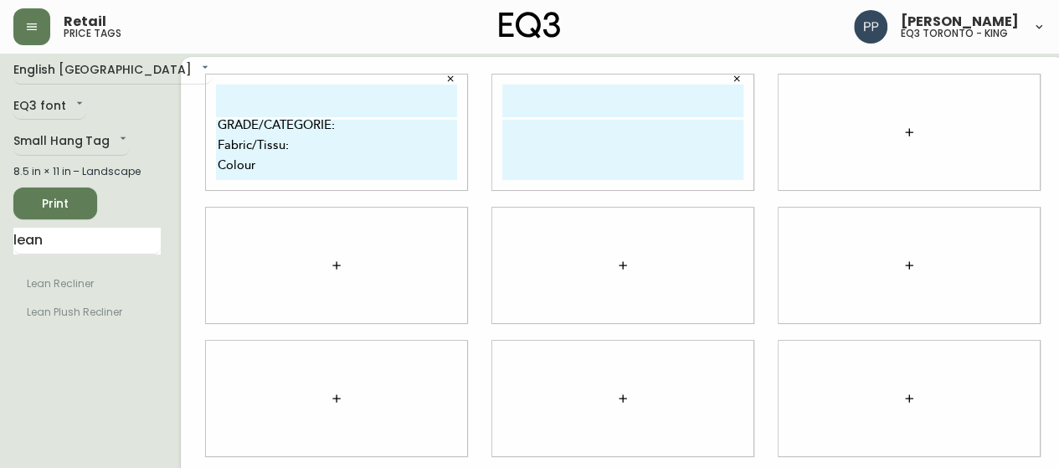
click at [193, 151] on div "GRADE/CATEGORIE: Fabric/Tissu: Colour" at bounding box center [336, 132] width 286 height 133
click at [95, 166] on div "English Canada en_CA EQ3 font EQ3 Small Hang Tag small 8.5 in × 11 in – Landsca…" at bounding box center [529, 398] width 1032 height 683
type textarea "GRADE/CATEGORIE: FABRIC/TISSU: COLOUR/COULEUR:"
drag, startPoint x: 199, startPoint y: 126, endPoint x: 349, endPoint y: 178, distance: 158.5
click at [349, 178] on textarea "GRADE/CATEGORIE: FABRIC/TISSU: COLOUR/COULEUR:" at bounding box center [336, 150] width 241 height 60
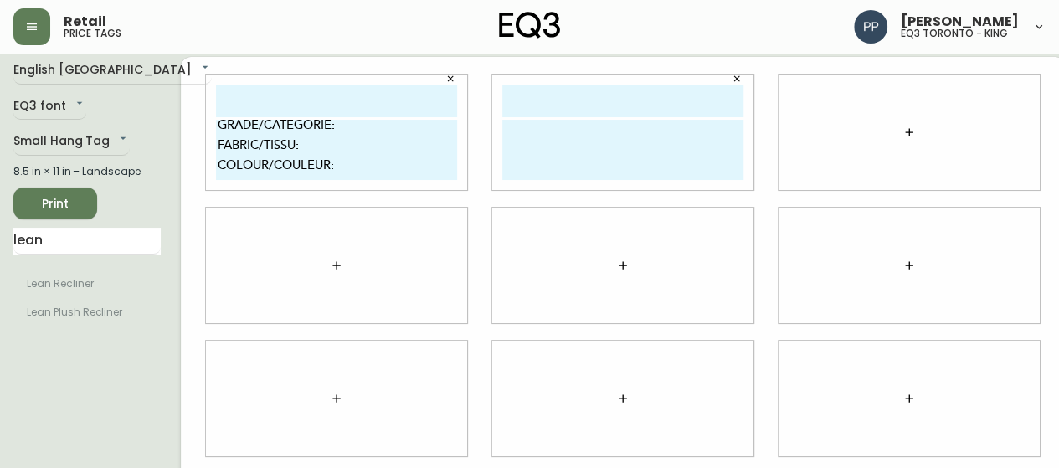
paste textarea
click at [540, 133] on textarea at bounding box center [622, 150] width 241 height 60
click at [346, 127] on textarea at bounding box center [336, 150] width 241 height 60
click at [338, 131] on textarea at bounding box center [336, 150] width 241 height 60
drag, startPoint x: 201, startPoint y: 124, endPoint x: 326, endPoint y: 175, distance: 135.5
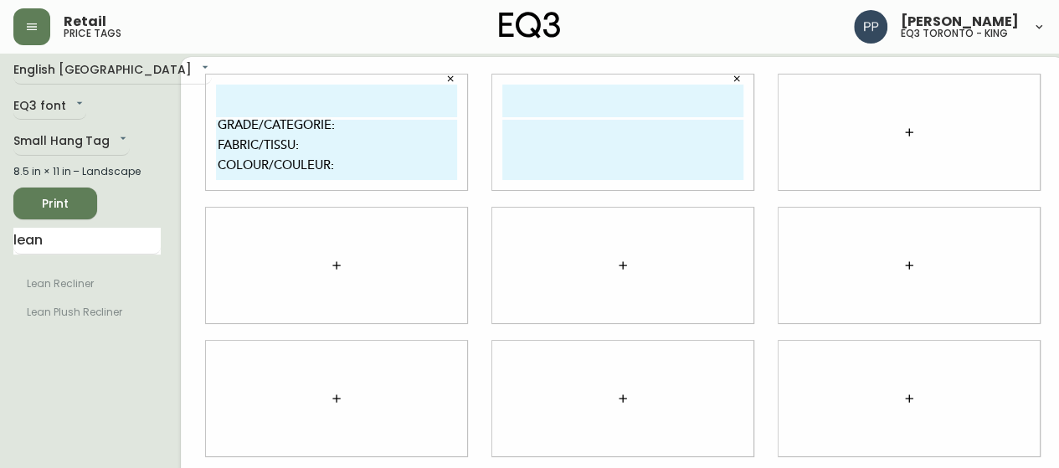
click at [326, 175] on textarea "GRADE/CATEGORIE: FABRIC/TISSU: COLOUR/COULEUR:" at bounding box center [336, 150] width 241 height 60
type textarea "GRADE/CATEGORIE: FABRIC/TISSU: COLOUR/COULEUR:"
click at [639, 136] on textarea at bounding box center [622, 150] width 241 height 60
paste textarea "GRADE/CATEGORIE: FABRIC/TISSU: COLOUR/COULEUR:"
click at [502, 120] on textarea "GRADE/CATEGORIE: FABRIC/TISSU: COLOUR/COULEUR:" at bounding box center [622, 150] width 241 height 60
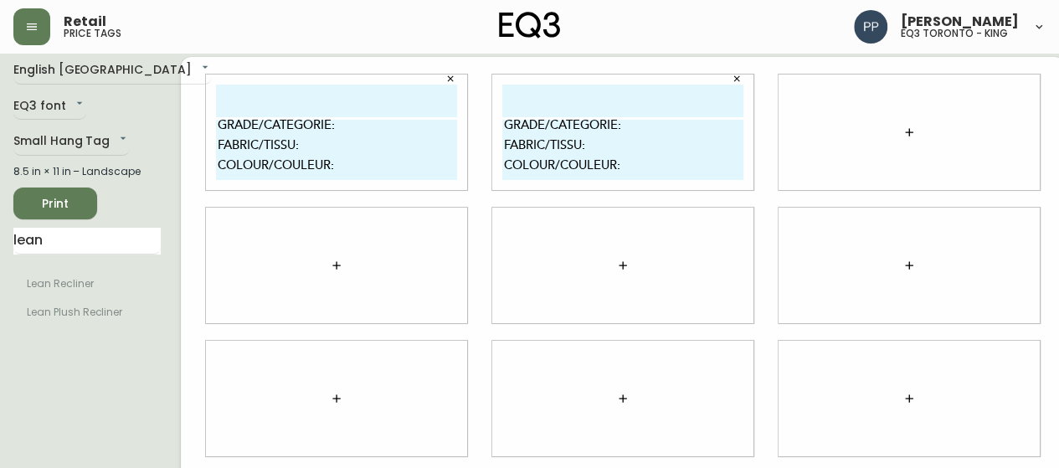
type textarea "GRADE/CATEGORIE: FABRIC/TISSU: COLOUR/COULEUR:"
click at [892, 124] on button "button" at bounding box center [908, 131] width 33 height 33
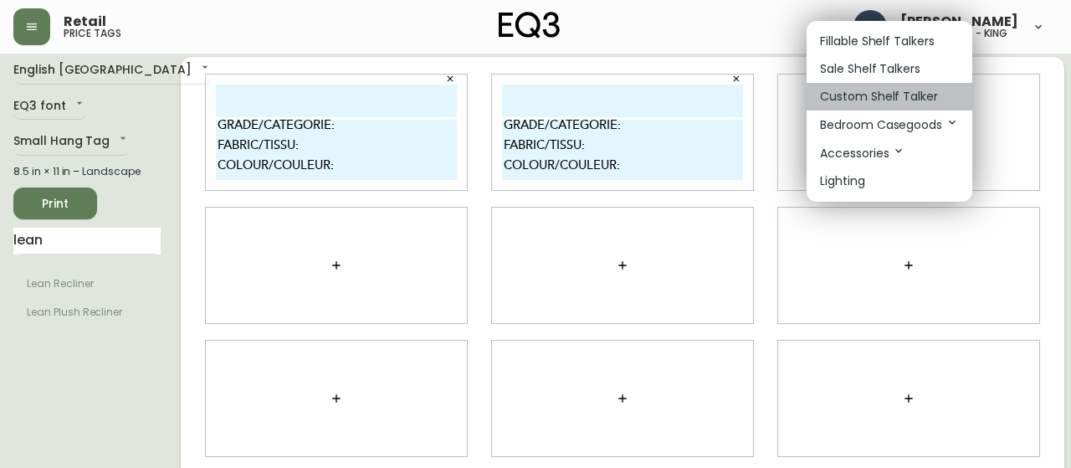
click at [934, 94] on p "Custom Shelf Talker" at bounding box center [879, 97] width 118 height 18
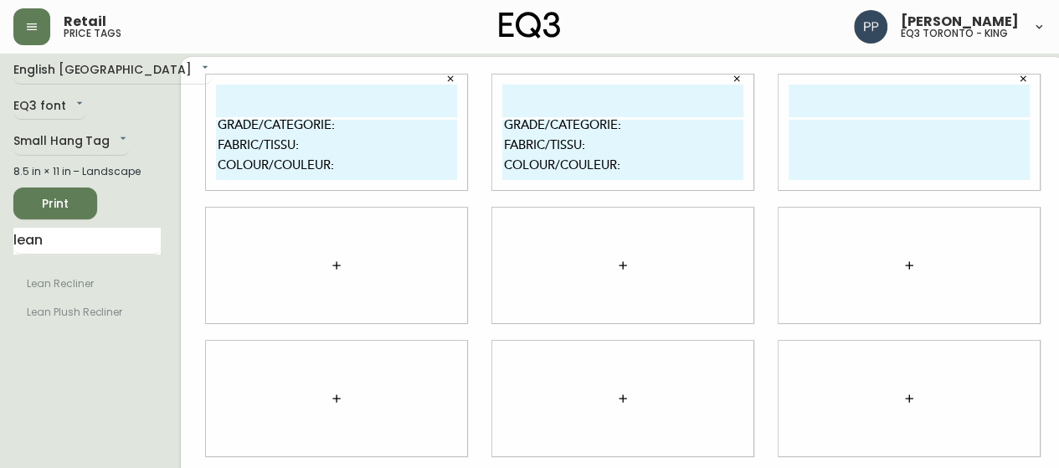
click at [332, 264] on icon "button" at bounding box center [336, 265] width 8 height 8
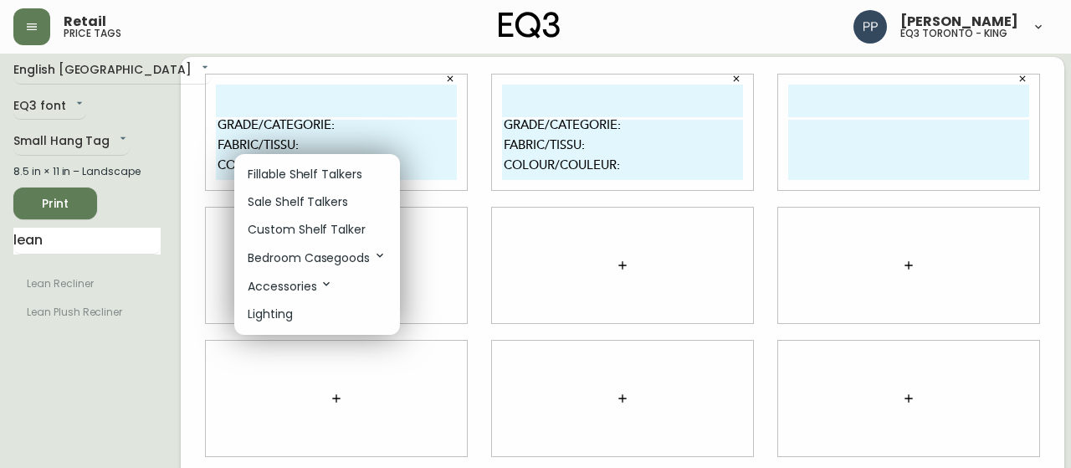
click at [322, 233] on p "Custom Shelf Talker" at bounding box center [307, 230] width 118 height 18
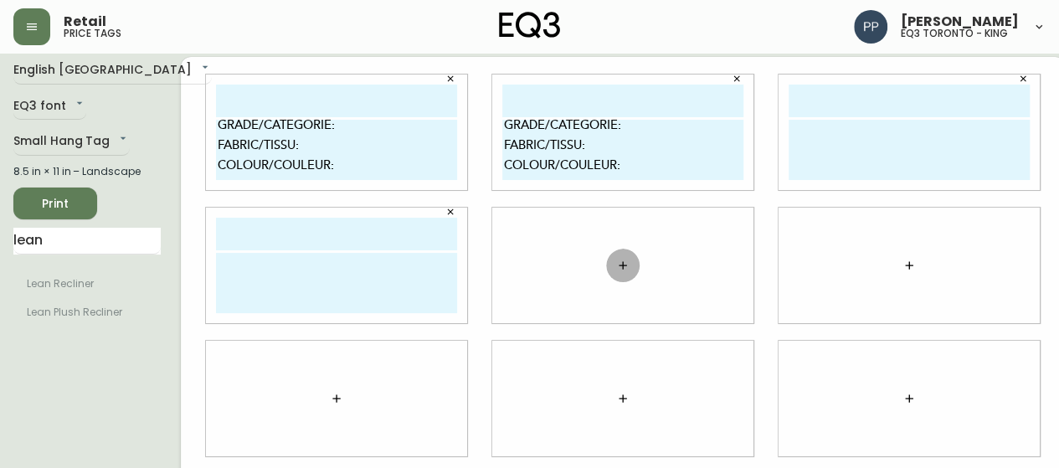
click at [616, 259] on icon "button" at bounding box center [622, 265] width 13 height 13
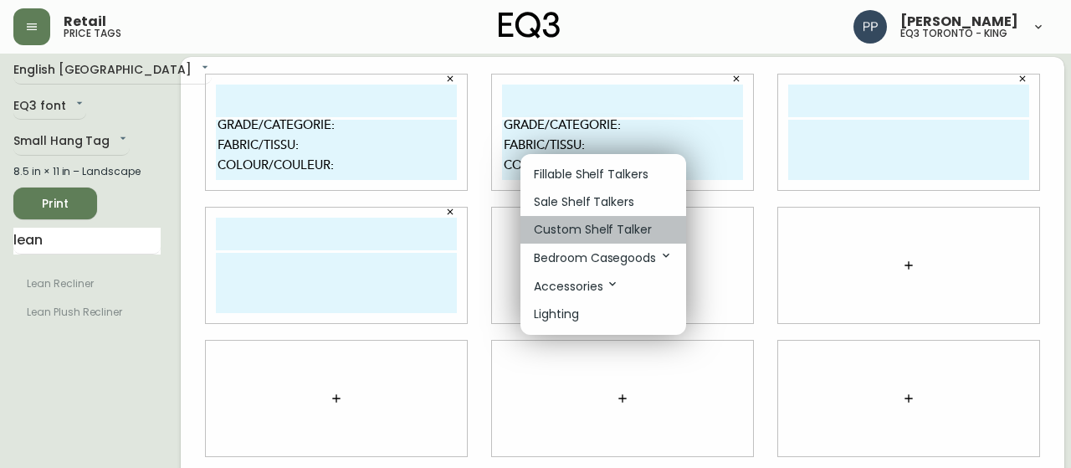
drag, startPoint x: 611, startPoint y: 228, endPoint x: 773, endPoint y: 239, distance: 162.7
click at [614, 228] on p "Custom Shelf Talker" at bounding box center [593, 230] width 118 height 18
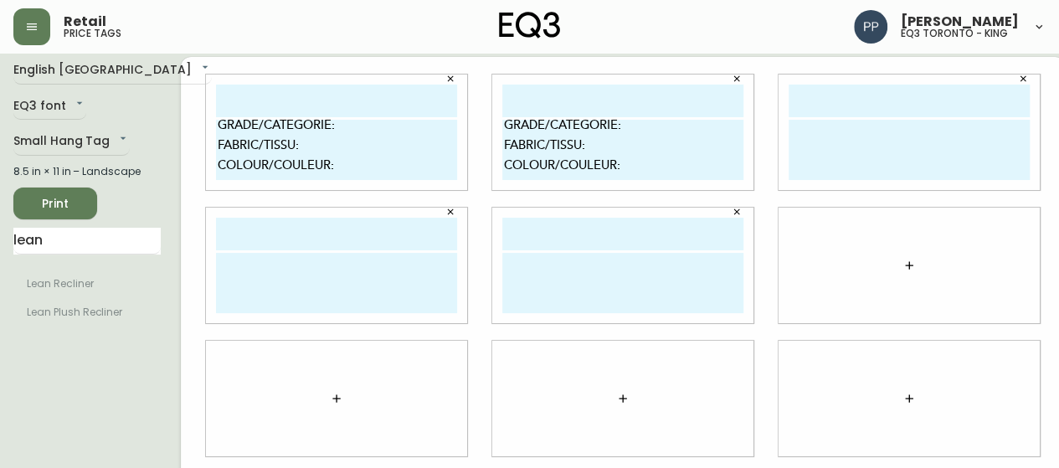
click at [902, 269] on icon "button" at bounding box center [908, 265] width 13 height 13
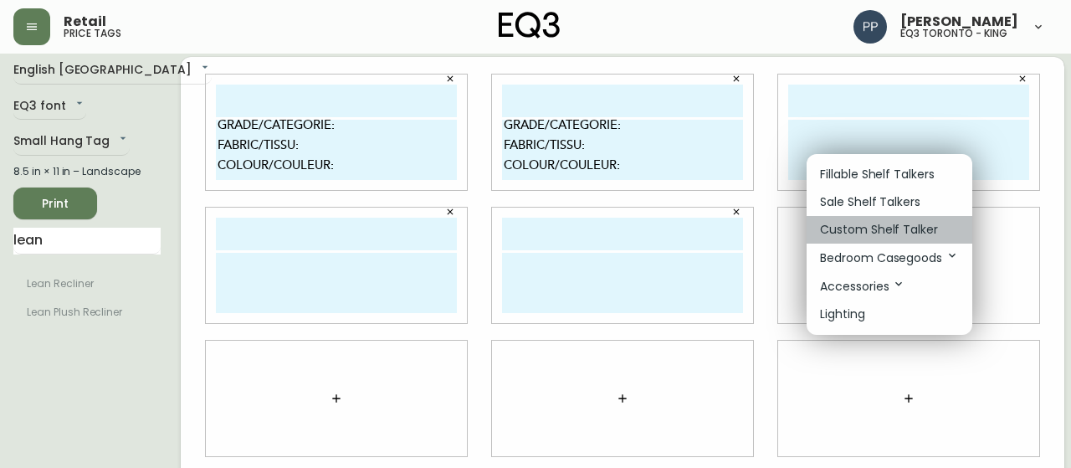
click at [884, 233] on p "Custom Shelf Talker" at bounding box center [879, 230] width 118 height 18
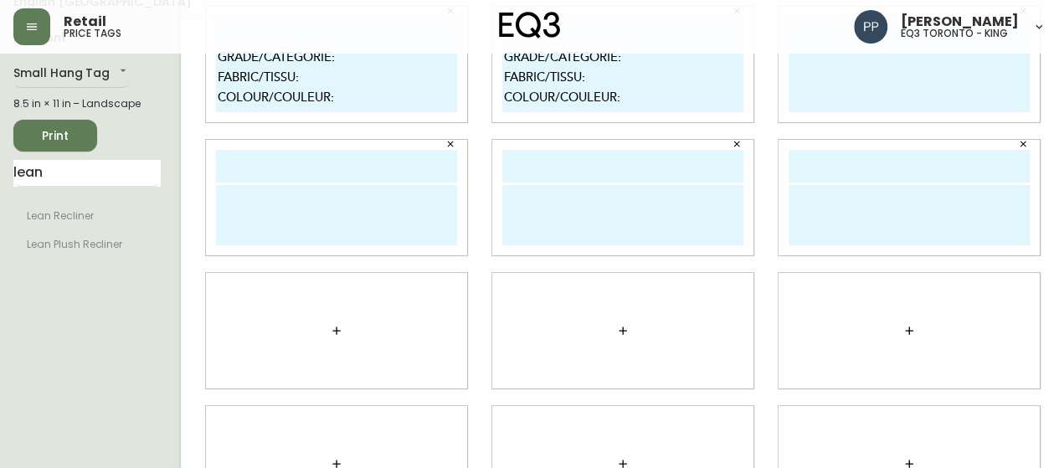
scroll to position [261, 0]
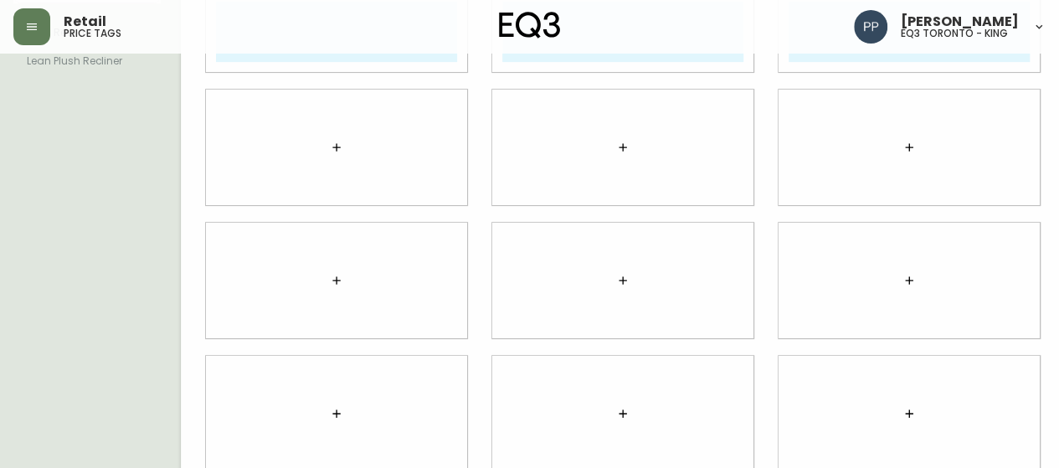
click at [330, 141] on icon "button" at bounding box center [336, 147] width 13 height 13
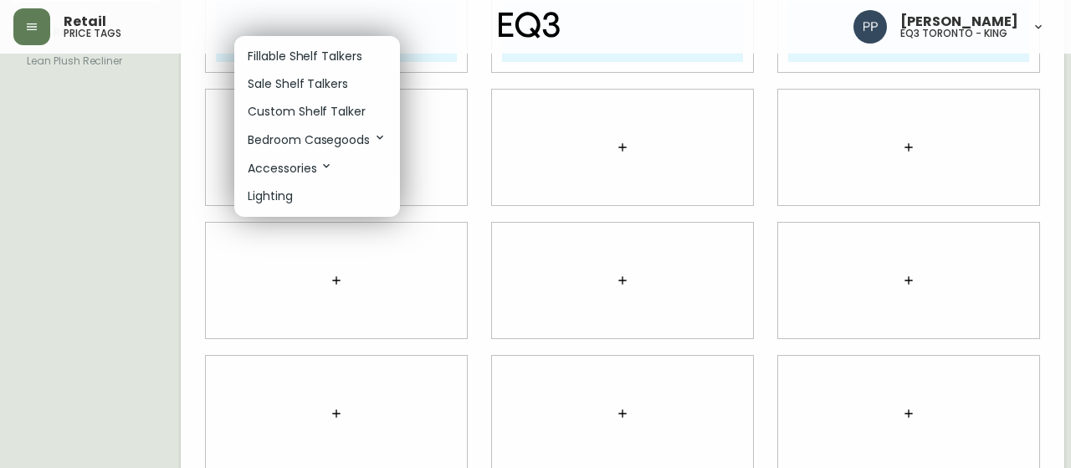
click at [321, 110] on p "Custom Shelf Talker" at bounding box center [307, 112] width 118 height 18
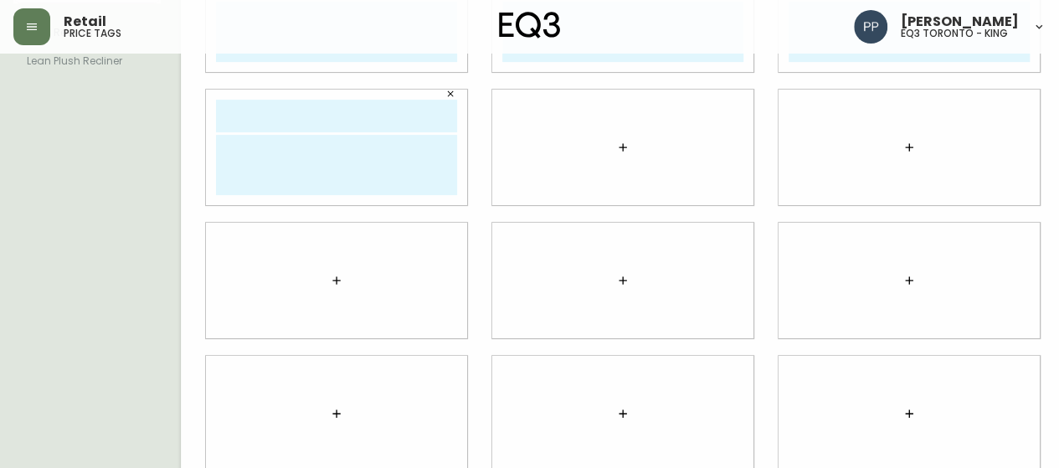
click at [616, 141] on icon "button" at bounding box center [622, 147] width 13 height 13
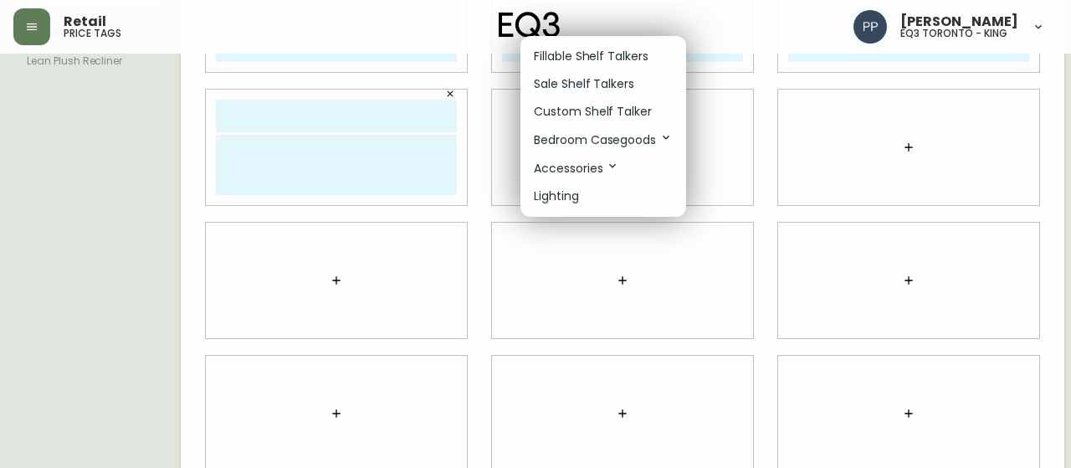
click at [601, 111] on p "Custom Shelf Talker" at bounding box center [593, 112] width 118 height 18
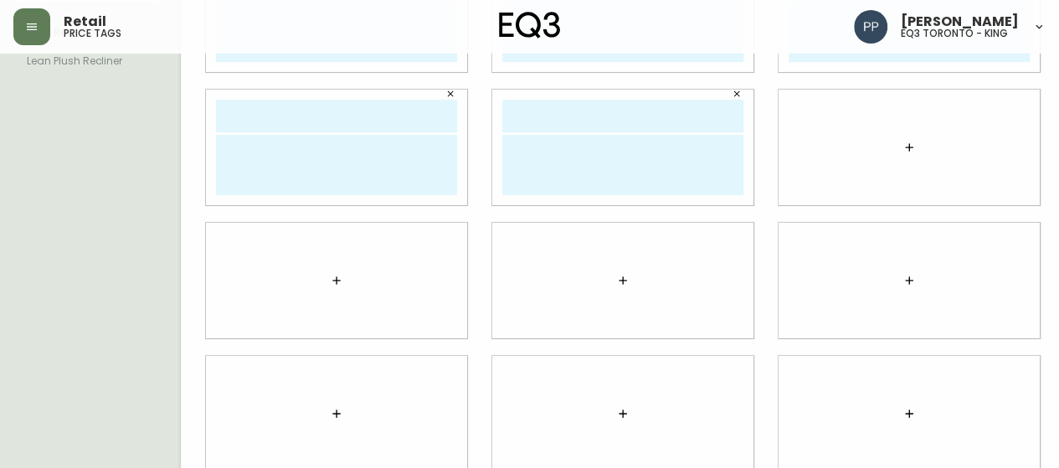
click at [894, 136] on button "button" at bounding box center [908, 147] width 33 height 33
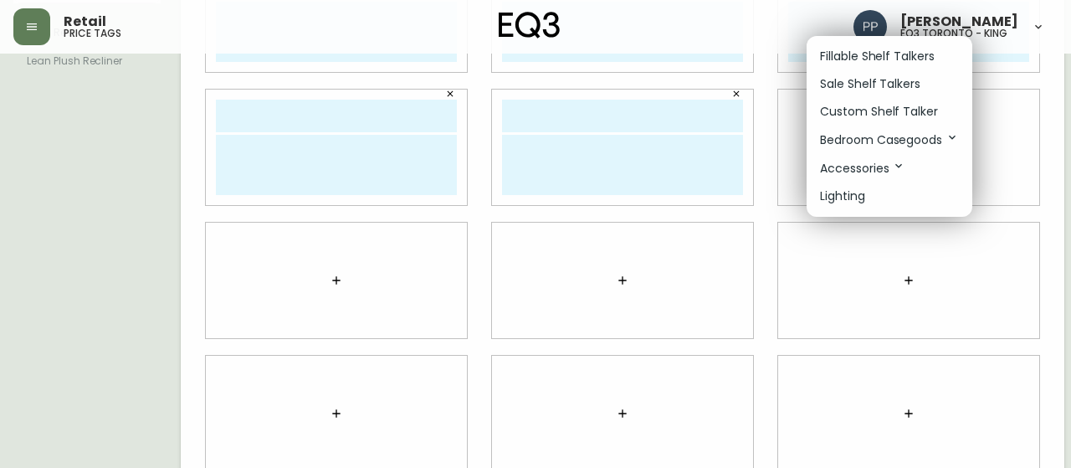
click at [876, 107] on p "Custom Shelf Talker" at bounding box center [879, 112] width 118 height 18
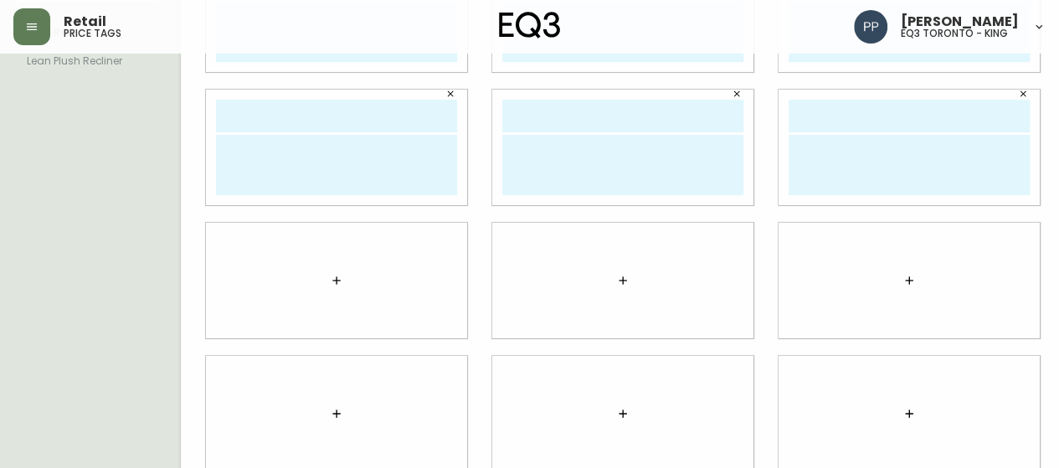
click at [326, 276] on button "button" at bounding box center [336, 280] width 33 height 33
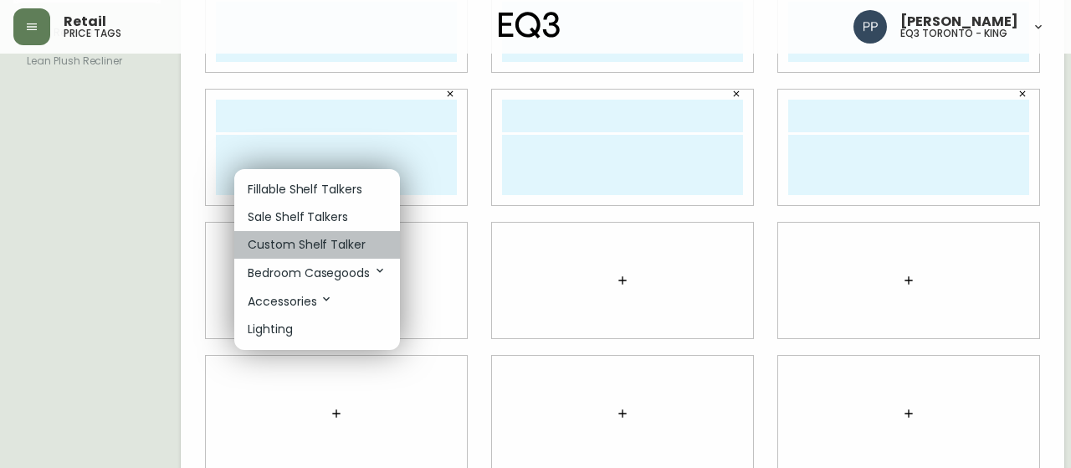
click at [336, 237] on p "Custom Shelf Talker" at bounding box center [307, 245] width 118 height 18
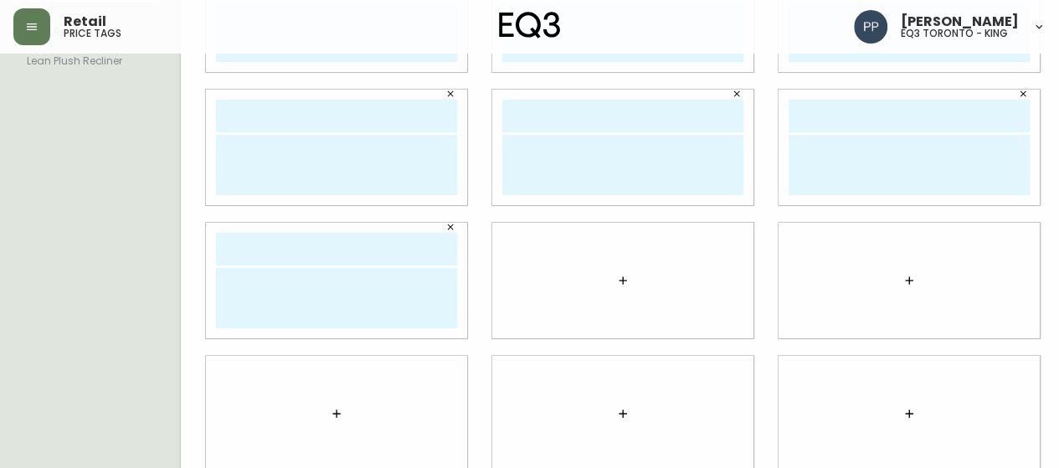
click at [606, 288] on button "button" at bounding box center [622, 280] width 33 height 33
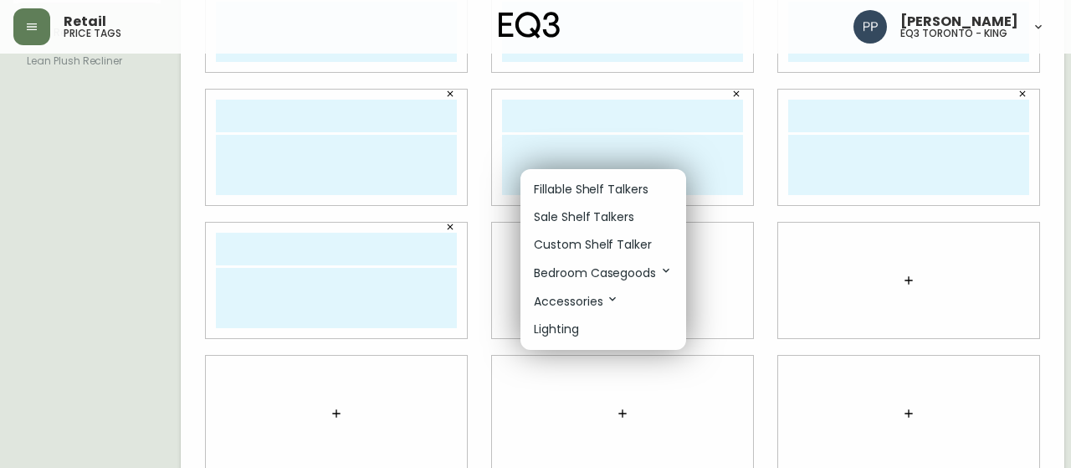
click at [604, 240] on p "Custom Shelf Talker" at bounding box center [593, 245] width 118 height 18
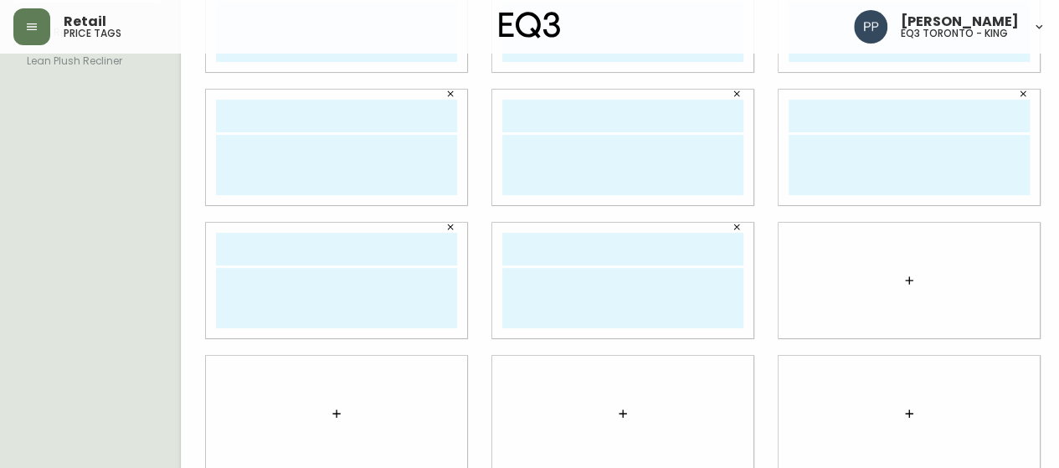
click at [902, 277] on icon "button" at bounding box center [908, 280] width 13 height 13
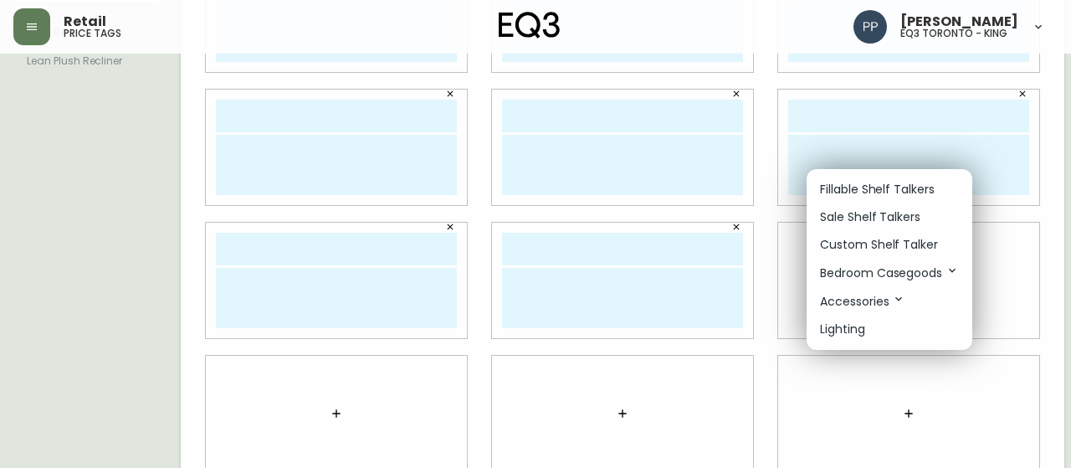
click at [896, 245] on p "Custom Shelf Talker" at bounding box center [879, 245] width 118 height 18
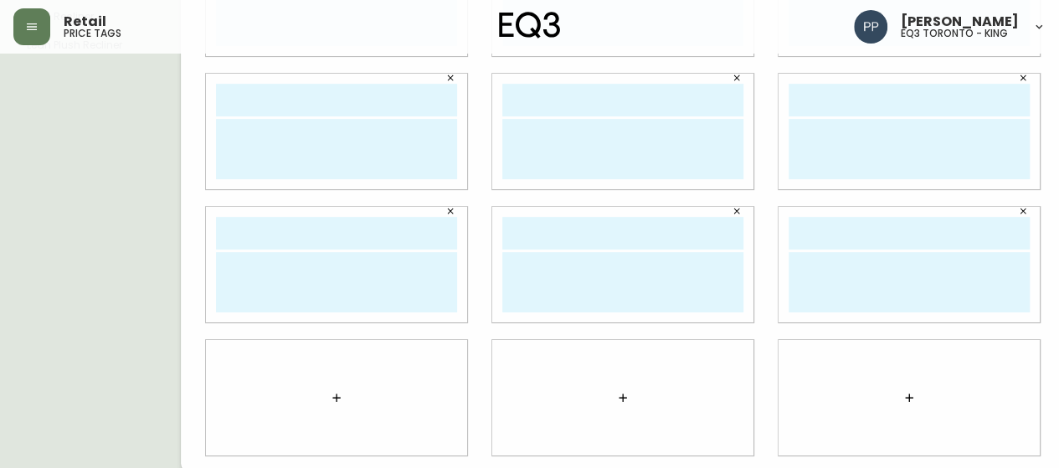
scroll to position [281, 0]
click at [320, 391] on button "button" at bounding box center [336, 393] width 33 height 33
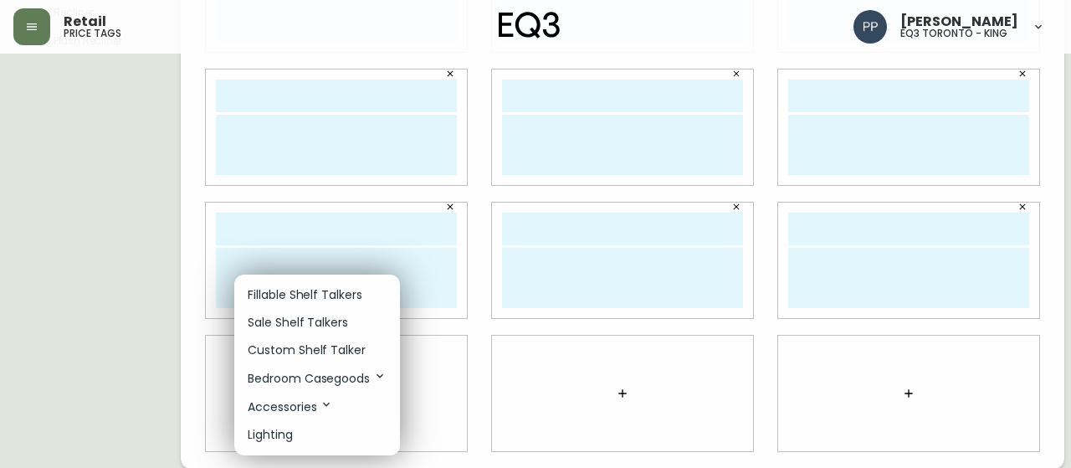
click at [317, 350] on p "Custom Shelf Talker" at bounding box center [307, 350] width 118 height 18
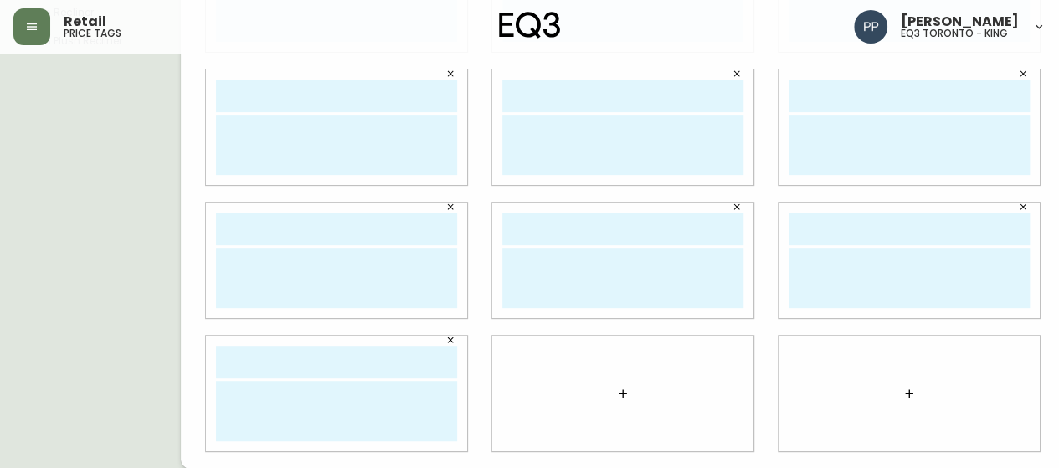
click at [618, 389] on icon "button" at bounding box center [622, 393] width 8 height 8
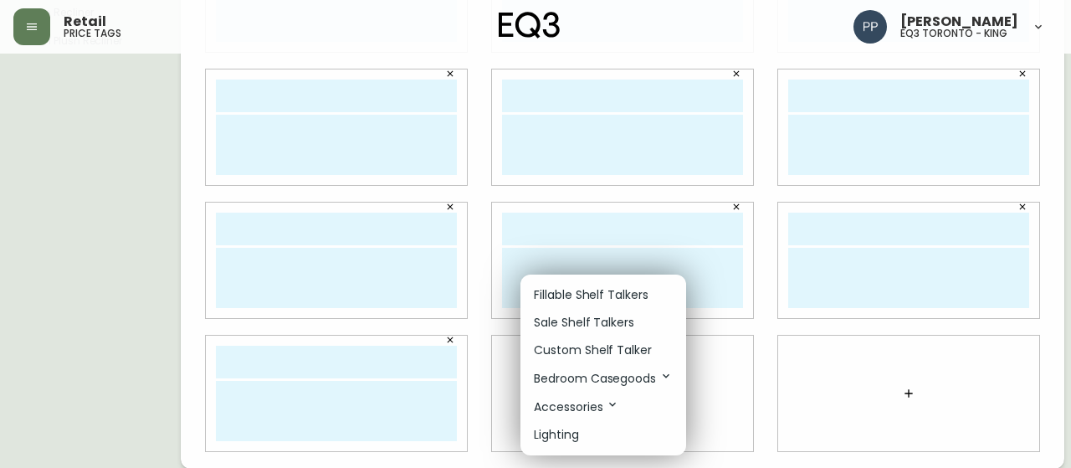
click at [608, 351] on p "Custom Shelf Talker" at bounding box center [593, 350] width 118 height 18
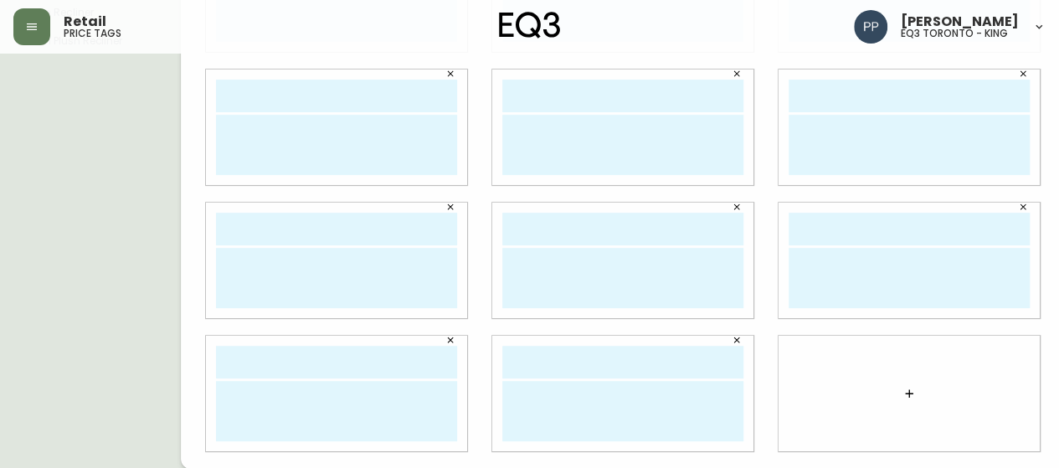
click at [897, 398] on button "button" at bounding box center [908, 393] width 33 height 33
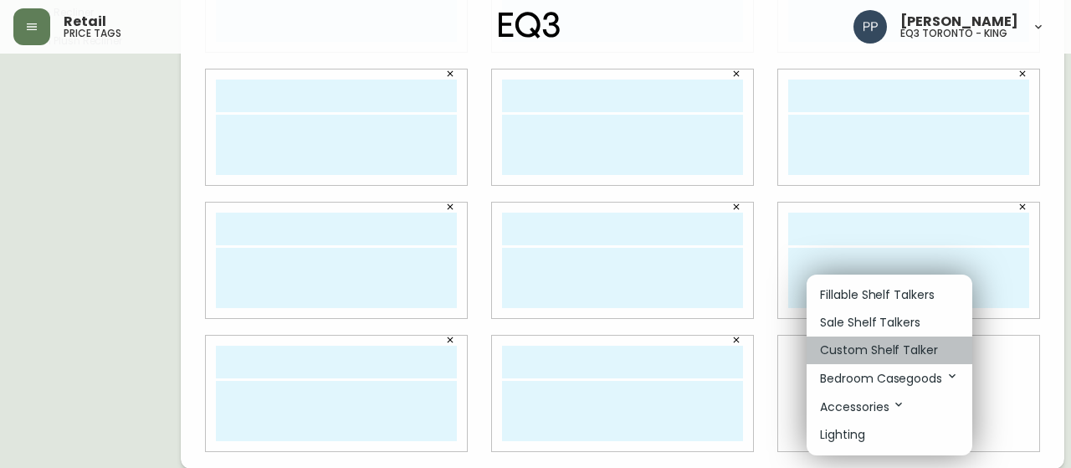
click at [900, 349] on p "Custom Shelf Talker" at bounding box center [879, 350] width 118 height 18
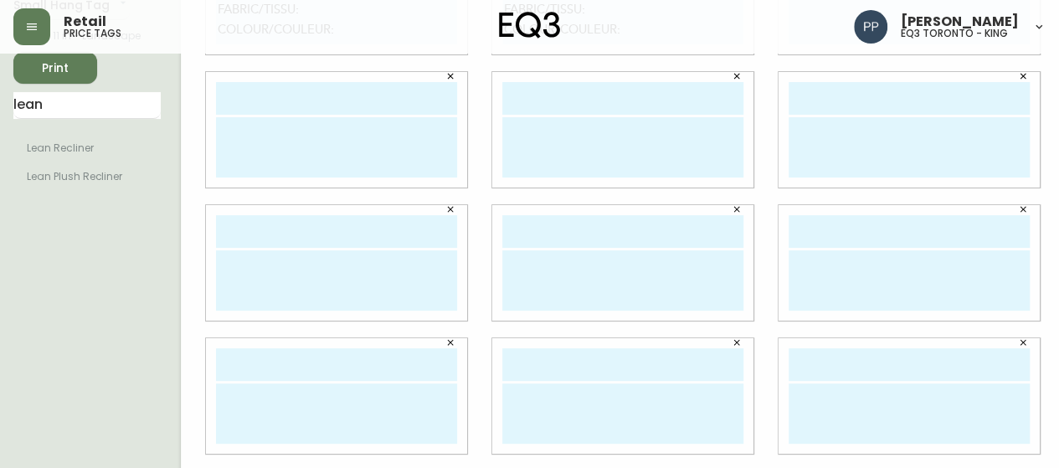
scroll to position [0, 0]
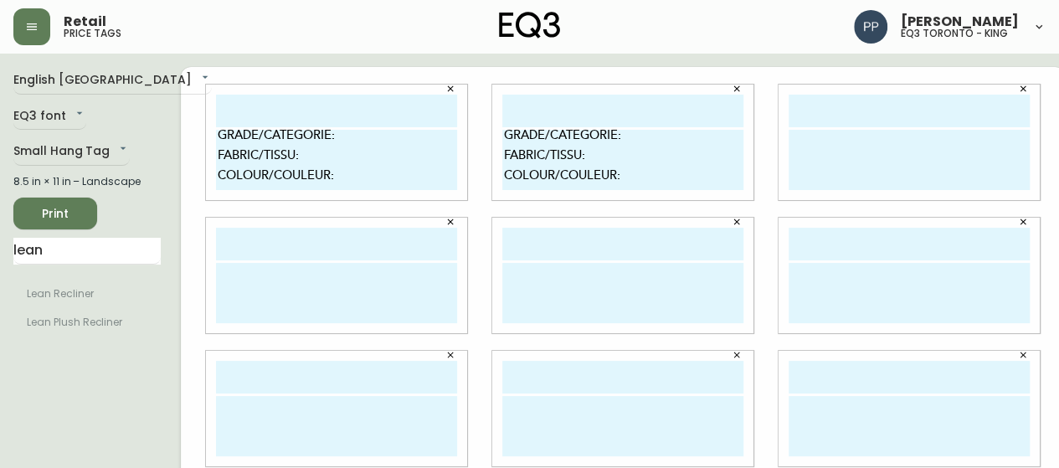
click at [788, 146] on textarea at bounding box center [908, 160] width 241 height 60
paste textarea "GRADE/CATEGORIE: FABRIC/TISSU: COLOUR/COULEUR:"
click at [788, 130] on textarea "GRADE/CATEGORIE: FABRIC/TISSU: COLOUR/COULEUR:" at bounding box center [908, 160] width 241 height 60
type textarea "GRADE/CATEGORIE: FABRIC/TISSU: COLOUR/COULEUR:"
click at [223, 265] on textarea at bounding box center [336, 293] width 241 height 60
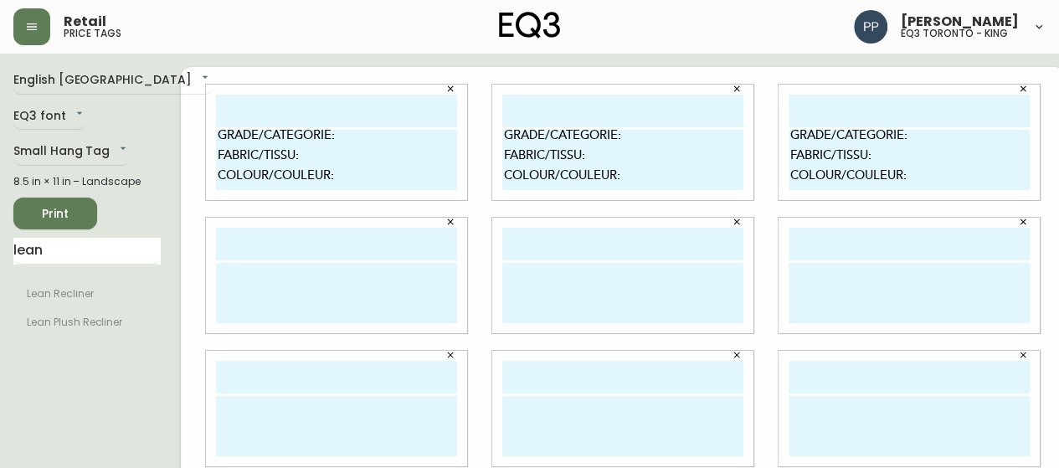
paste textarea "GRADE/CATEGORIE: FABRIC/TISSU: COLOUR/COULEUR:"
type textarea "GRADE/CATEGORIE: FABRIC/TISSU: COLOUR/COULEUR:"
click at [521, 265] on textarea at bounding box center [622, 293] width 241 height 60
paste textarea "GRADE/CATEGORIE: FABRIC/TISSU: COLOUR/COULEUR:"
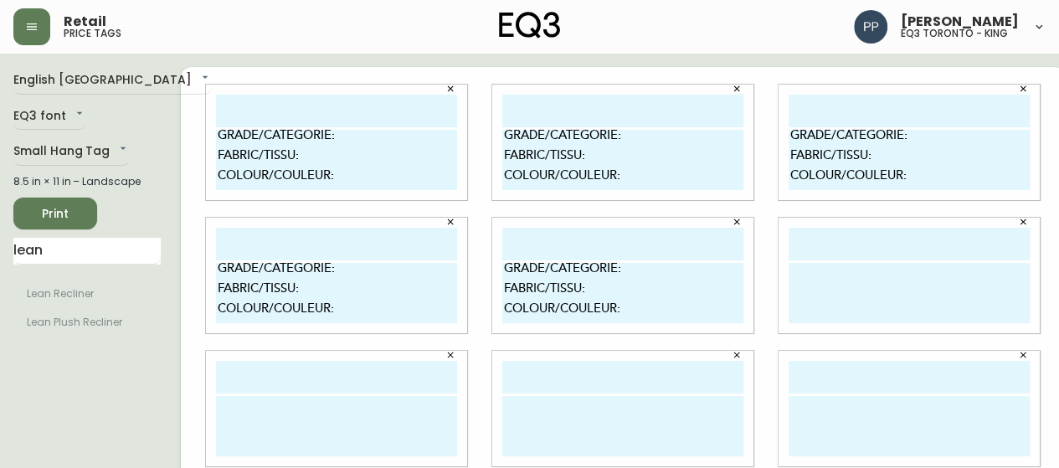
drag, startPoint x: 521, startPoint y: 265, endPoint x: 0, endPoint y: 500, distance: 571.2
click at [0, 467] on html "Retail price tags Pilar Pacheco eq3 toronto - king English Canada en_CA EQ3 fon…" at bounding box center [529, 375] width 1059 height 750
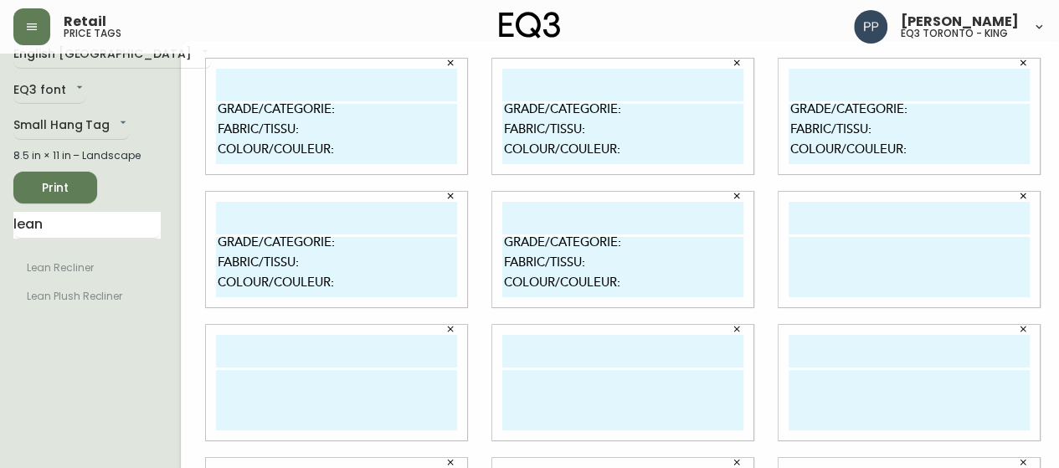
scroll to position [11, 0]
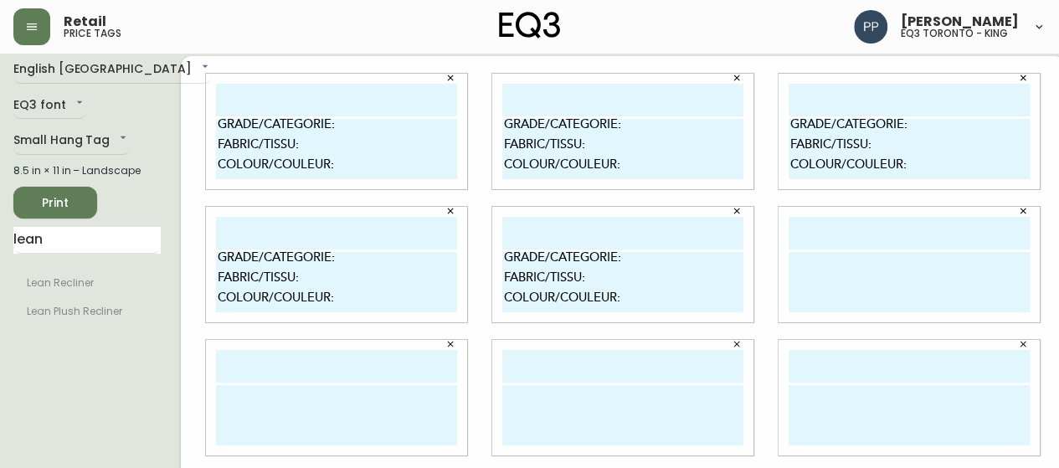
type textarea "GRADE/CATEGORIE: FABRIC/TISSU: COLOUR/COULEUR:"
click at [834, 270] on textarea at bounding box center [908, 282] width 241 height 60
paste textarea "GRADE/CATEGORIE: FABRIC/TISSU: COLOUR/COULEUR:"
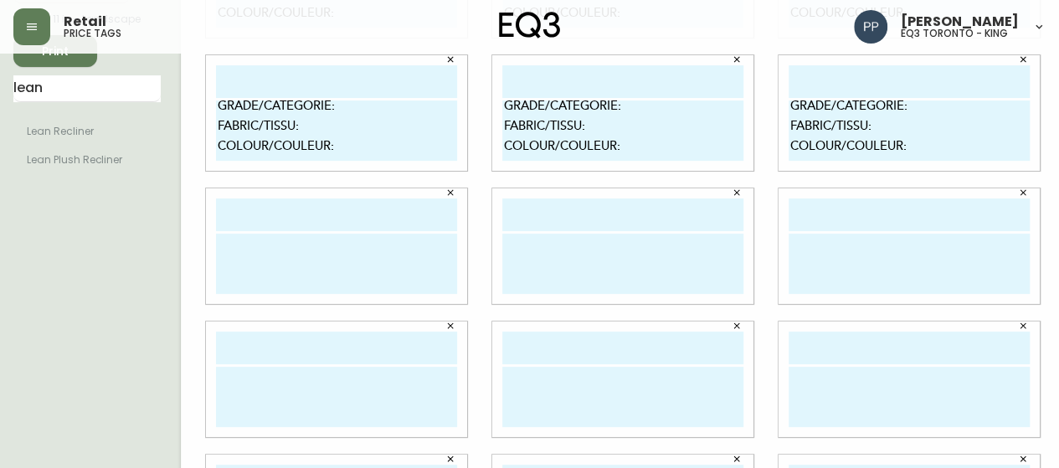
scroll to position [178, 0]
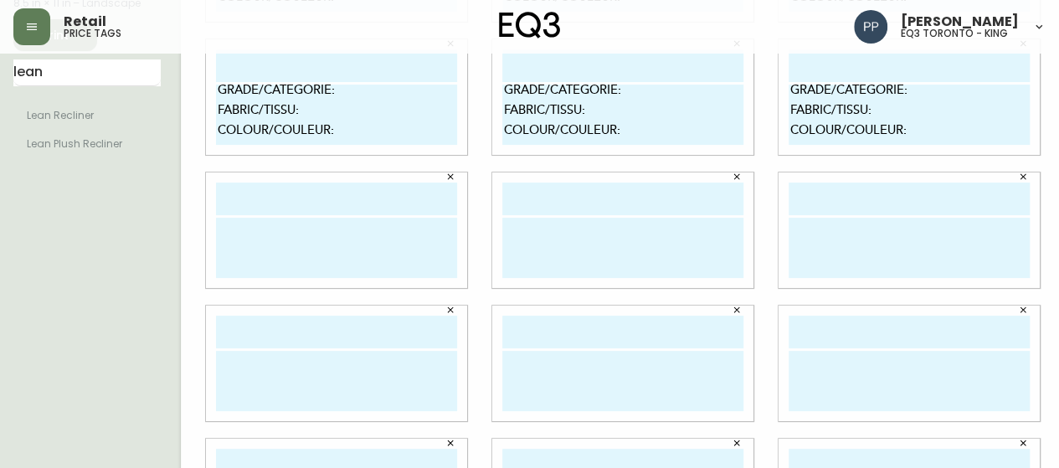
type textarea "GRADE/CATEGORIE: FABRIC/TISSU: COLOUR/COULEUR:"
click at [225, 238] on textarea at bounding box center [336, 248] width 241 height 60
paste textarea "GRADE/CATEGORIE: FABRIC/TISSU: COLOUR/COULEUR:"
type textarea "GRADE/CATEGORIE: FABRIC/TISSU: COLOUR/COULEUR:"
click at [572, 226] on textarea at bounding box center [622, 248] width 241 height 60
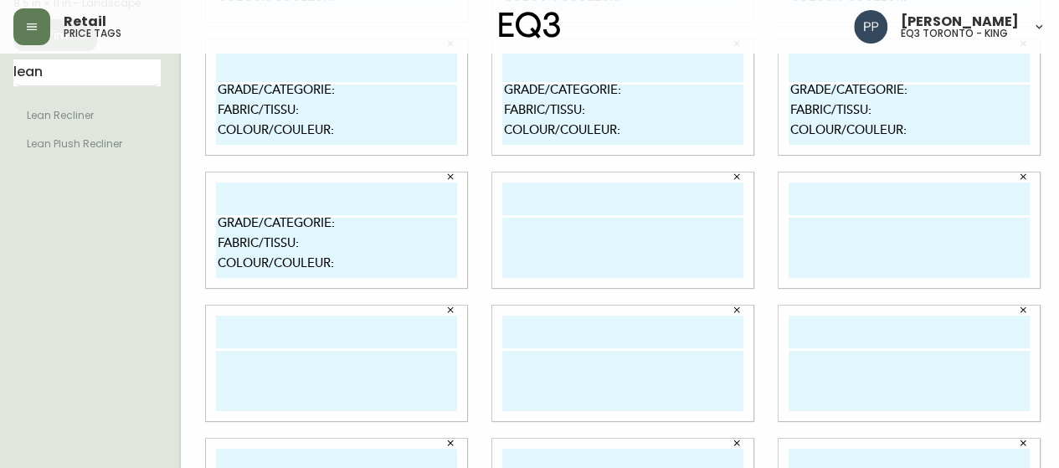
paste textarea "GRADE/CATEGORIE: FABRIC/TISSU: COLOUR/COULEUR:"
type textarea "GRADE/CATEGORIE: FABRIC/TISSU: COLOUR/COULEUR:"
click at [909, 244] on textarea at bounding box center [908, 248] width 241 height 60
paste textarea "GRADE/CATEGORIE: FABRIC/TISSU: COLOUR/COULEUR:"
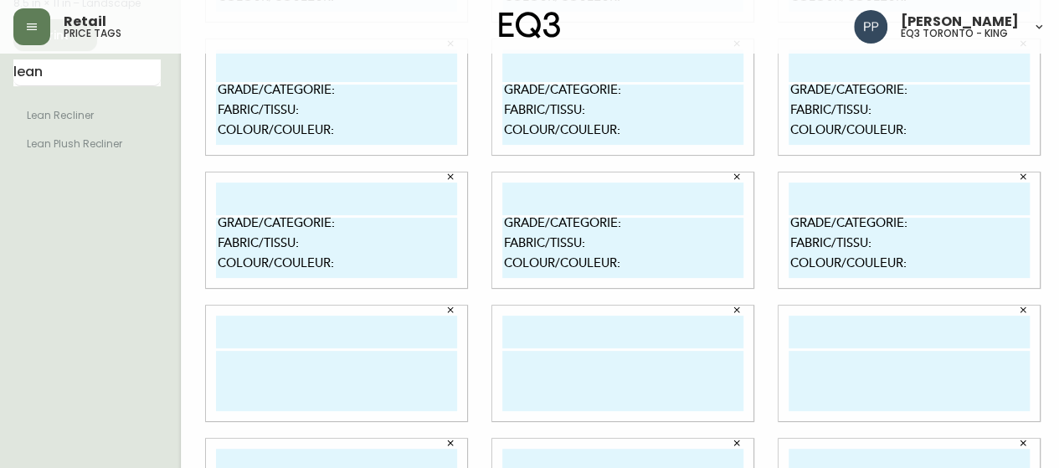
type textarea "GRADE/CATEGORIE: FABRIC/TISSU: COLOUR/COULEUR:"
click at [216, 362] on textarea at bounding box center [336, 381] width 241 height 60
paste textarea "GRADE/CATEGORIE: FABRIC/TISSU: COLOUR/COULEUR:"
click at [216, 362] on textarea "GRADE/CATEGORIE: FABRIC/TISSU: COLOUR/COULEUR:" at bounding box center [336, 381] width 241 height 60
type textarea "GRADE/CATEGORIE: FABRIC/TISSU: COLOUR/COULEUR:"
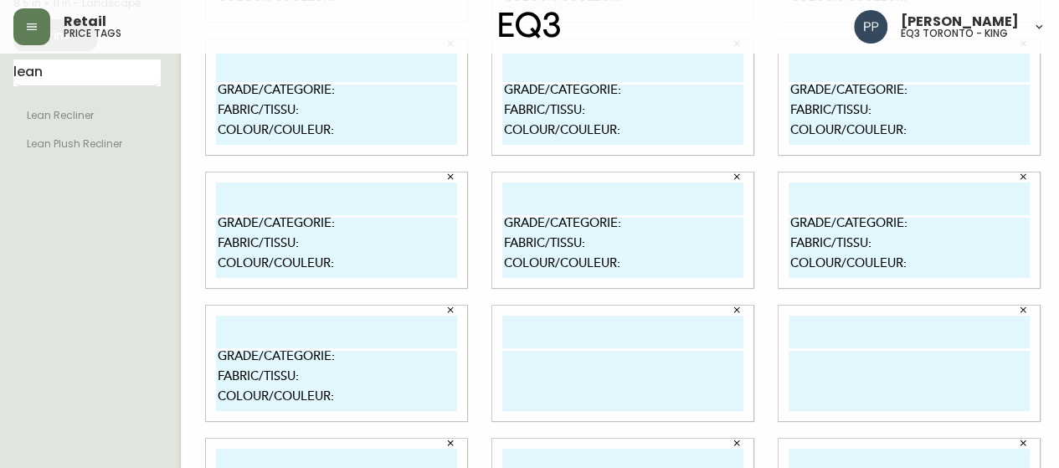
click at [514, 351] on textarea at bounding box center [622, 381] width 241 height 60
paste textarea "GRADE/CATEGORIE: FABRIC/TISSU: COLOUR/COULEUR:"
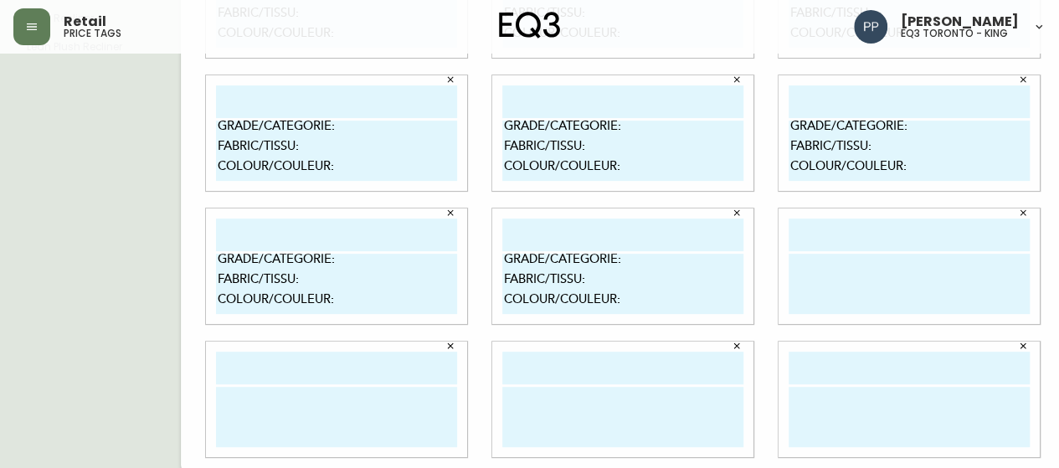
scroll to position [281, 0]
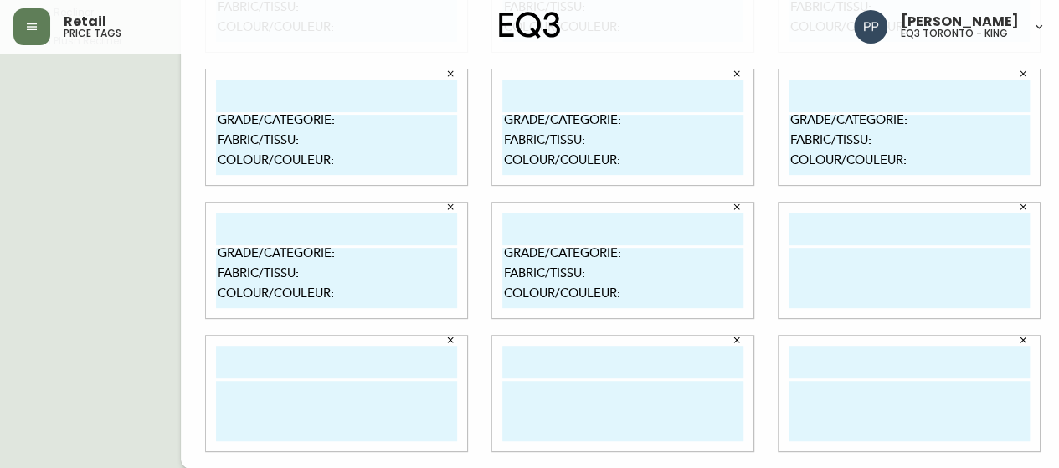
type textarea "GRADE/CATEGORIE: FABRIC/TISSU: COLOUR/COULEUR:"
click at [867, 259] on textarea at bounding box center [908, 278] width 241 height 60
paste textarea "GRADE/CATEGORIE: FABRIC/TISSU: COLOUR/COULEUR:"
type textarea "GRADE/CATEGORIE: FABRIC/TISSU: COLOUR/COULEUR:"
click at [236, 409] on textarea at bounding box center [336, 411] width 241 height 60
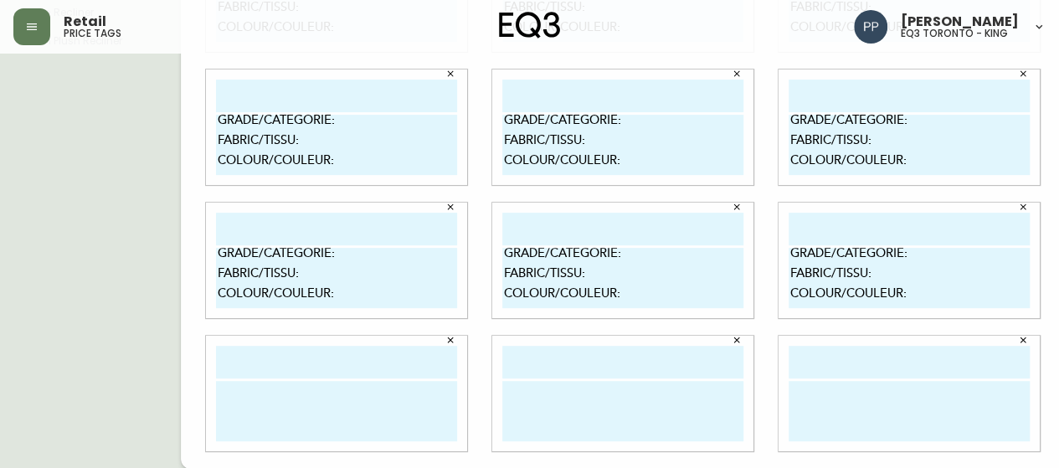
paste textarea "GRADE/CATEGORIE: FABRIC/TISSU: COLOUR/COULEUR:"
type textarea "GRADE/CATEGORIE: FABRIC/TISSU: COLOUR/COULEUR:"
click at [518, 386] on textarea at bounding box center [622, 411] width 241 height 60
paste textarea "GRADE/CATEGORIE: FABRIC/TISSU: COLOUR/COULEUR:"
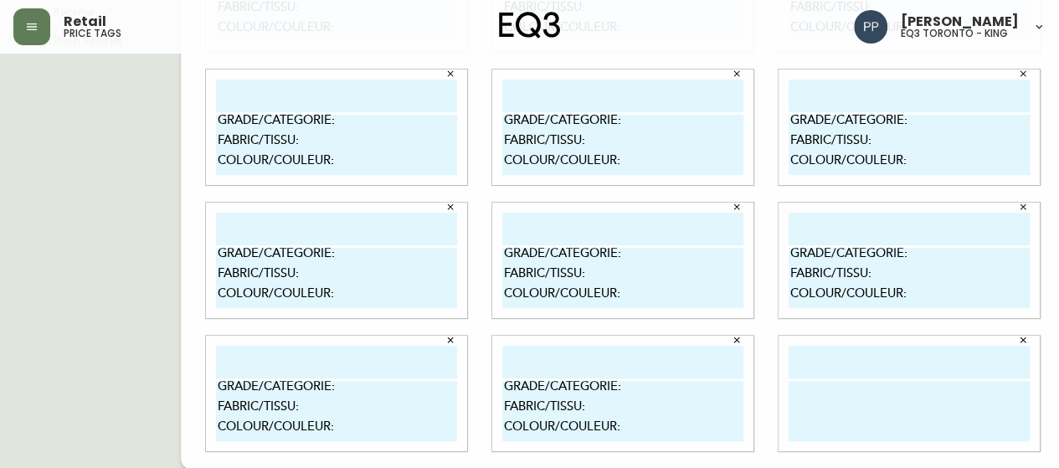
click at [518, 386] on textarea "GRADE/CATEGORIE: FABRIC/TISSU: COLOUR/COULEUR:" at bounding box center [622, 411] width 241 height 60
type textarea "GRADE/CATEGORIE: FABRIC/TISSU: COLOUR/COULEUR:"
click at [857, 393] on textarea at bounding box center [908, 411] width 241 height 60
paste textarea "GRADE/CATEGORIE: FABRIC/TISSU: COLOUR/COULEUR:"
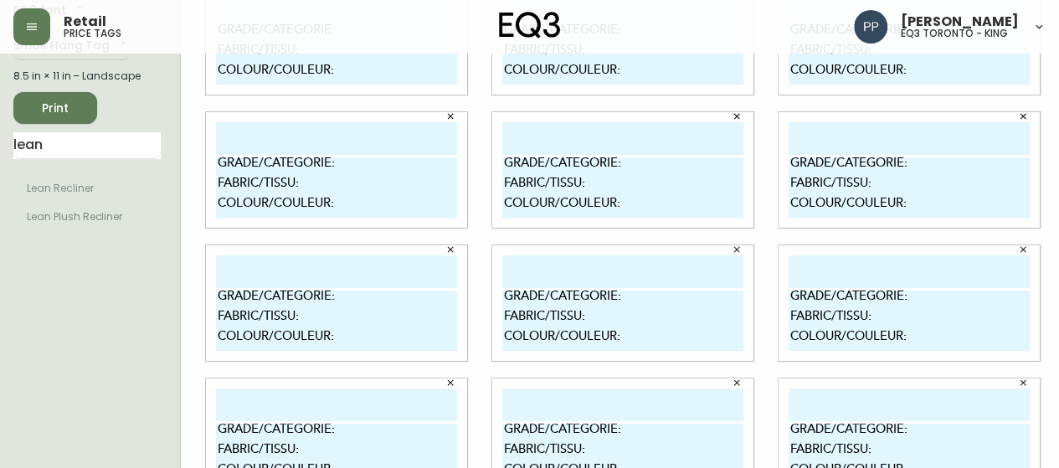
scroll to position [0, 0]
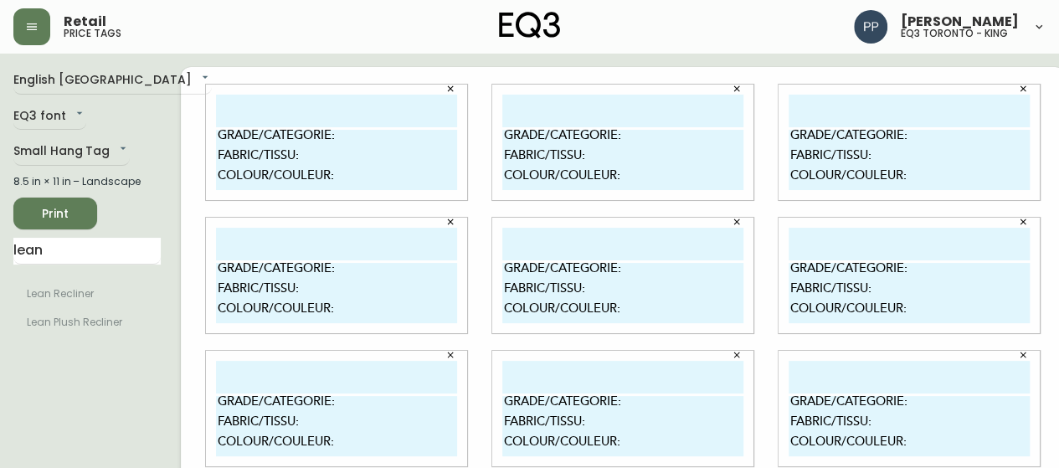
type textarea "GRADE/CATEGORIE: FABRIC/TISSU: COLOUR/COULEUR:"
click at [358, 143] on textarea "GRADE/CATEGORIE: FABRIC/TISSU: COLOUR/COULEUR:" at bounding box center [336, 160] width 241 height 60
click at [307, 151] on textarea "GRADE/CATEGORIE: 10 FABRIC/TISSU: COLOUR/COULEUR:" at bounding box center [336, 160] width 241 height 60
click at [308, 153] on textarea "GRADE/CATEGORIE: 10 FABRIC/TISSU: COLOUR/COULEUR:" at bounding box center [336, 160] width 241 height 60
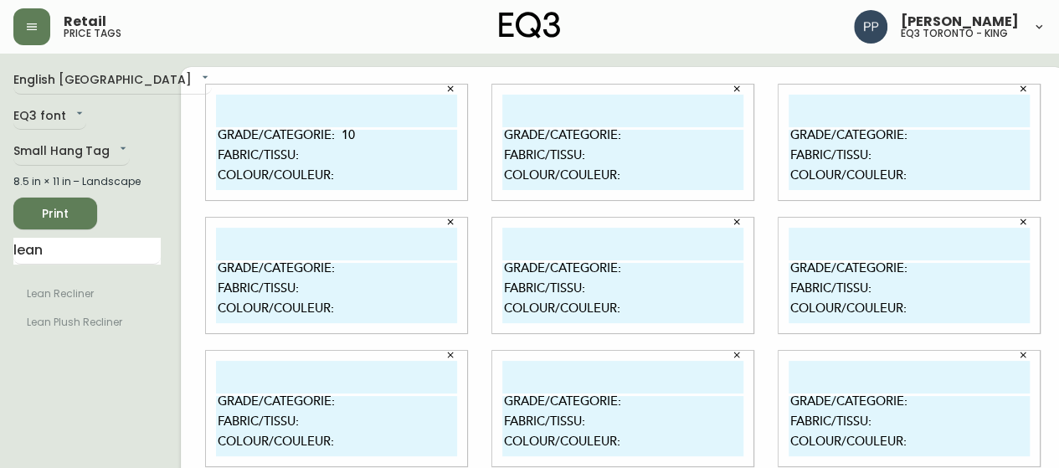
click at [304, 156] on textarea "GRADE/CATEGORIE: 10 FABRIC/TISSU: COLOUR/COULEUR:" at bounding box center [336, 160] width 241 height 60
click at [336, 174] on textarea "GRADE/CATEGORIE: 10 FABRIC/TISSU: AREZZO COLOUR/COULEUR:" at bounding box center [336, 160] width 241 height 60
click at [332, 176] on textarea "GRADE/CATEGORIE: 10 FABRIC/TISSU: AREZZO COLOUR/COULEUR:" at bounding box center [336, 160] width 241 height 60
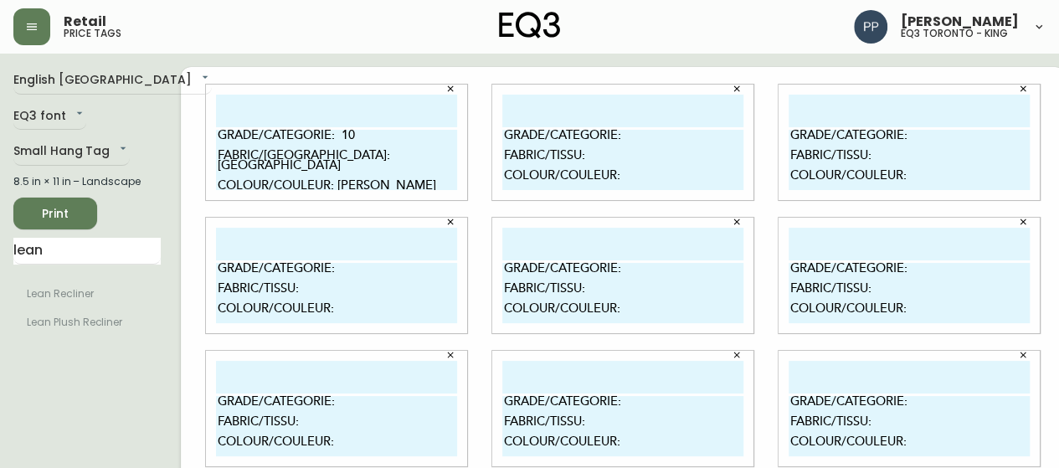
type textarea "GRADE/CATEGORIE: 10 FABRIC/TISSU: AREZZO COLOUR/COULEUR: MOSS"
click at [613, 139] on textarea "GRADE/CATEGORIE: FABRIC/TISSU: COLOUR/COULEUR:" at bounding box center [622, 160] width 241 height 60
type textarea "GRADE/CATEGORIE: 10 FABRIC/TISSU: COLOUR/COULEUR:"
click at [920, 138] on textarea "GRADE/CATEGORIE: FABRIC/TISSU: COLOUR/COULEUR:" at bounding box center [908, 160] width 241 height 60
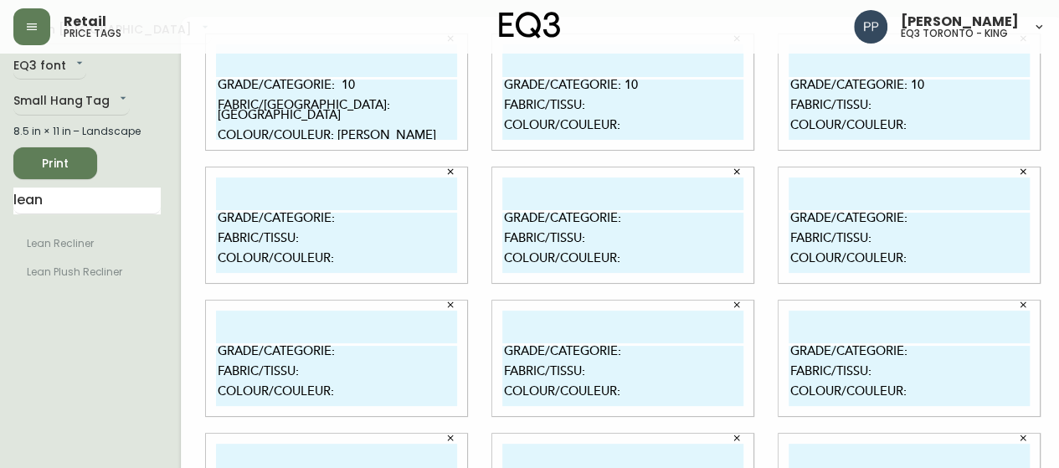
scroll to position [84, 0]
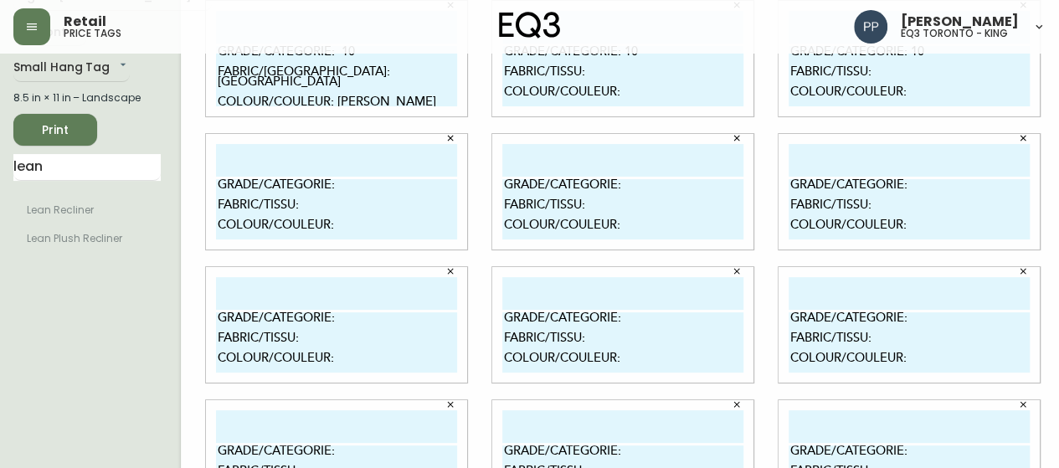
type textarea "GRADE/CATEGORIE: 10 FABRIC/TISSU: COLOUR/COULEUR:"
click at [329, 192] on textarea "GRADE/CATEGORIE: FABRIC/TISSU: COLOUR/COULEUR:" at bounding box center [336, 209] width 241 height 60
type textarea "GRADE/CATEGORIE: 10 FABRIC/TISSU: COLOUR/COULEUR:"
click at [611, 187] on textarea "GRADE/CATEGORIE: FABRIC/TISSU: COLOUR/COULEUR:" at bounding box center [622, 209] width 241 height 60
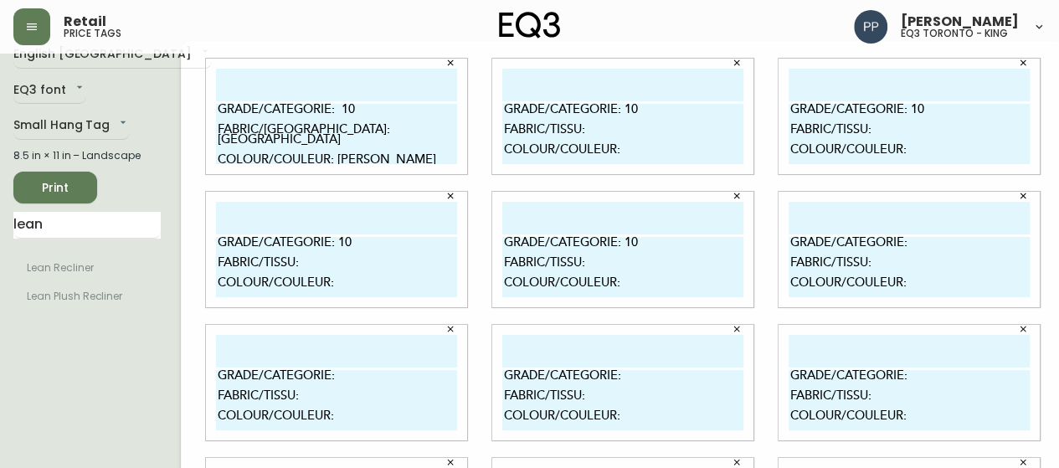
scroll to position [0, 0]
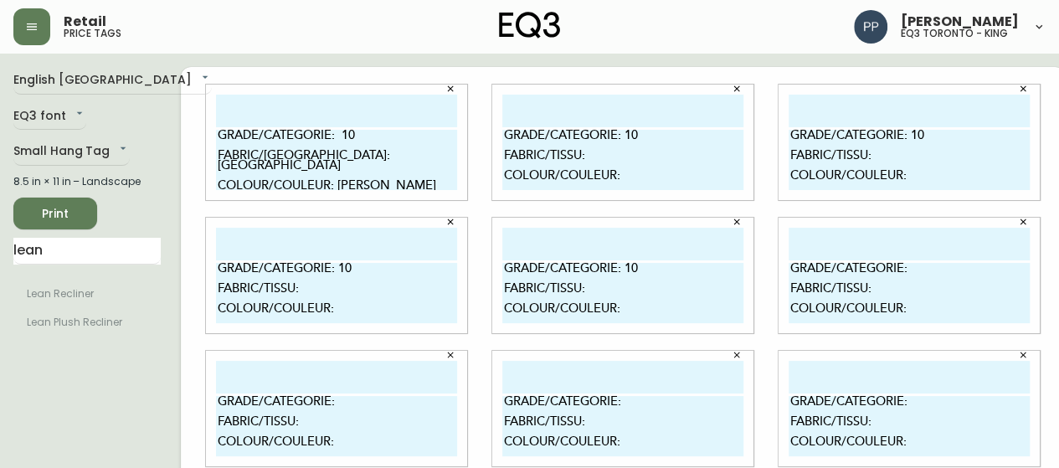
type textarea "GRADE/CATEGORIE: 10 FABRIC/TISSU: COLOUR/COULEUR:"
drag, startPoint x: 285, startPoint y: 157, endPoint x: 268, endPoint y: 151, distance: 18.0
click at [268, 151] on textarea "GRADE/CATEGORIE: 10 FABRIC/TISSU: AREZZO COLOUR/COULEUR: MOSS" at bounding box center [336, 160] width 241 height 60
click at [370, 151] on textarea "GRADE/CATEGORIE: 10 FABRIC/TISSU: AREZZO COLOUR/COULEUR: MOSS" at bounding box center [336, 160] width 241 height 60
drag, startPoint x: 285, startPoint y: 158, endPoint x: 336, endPoint y: 156, distance: 51.1
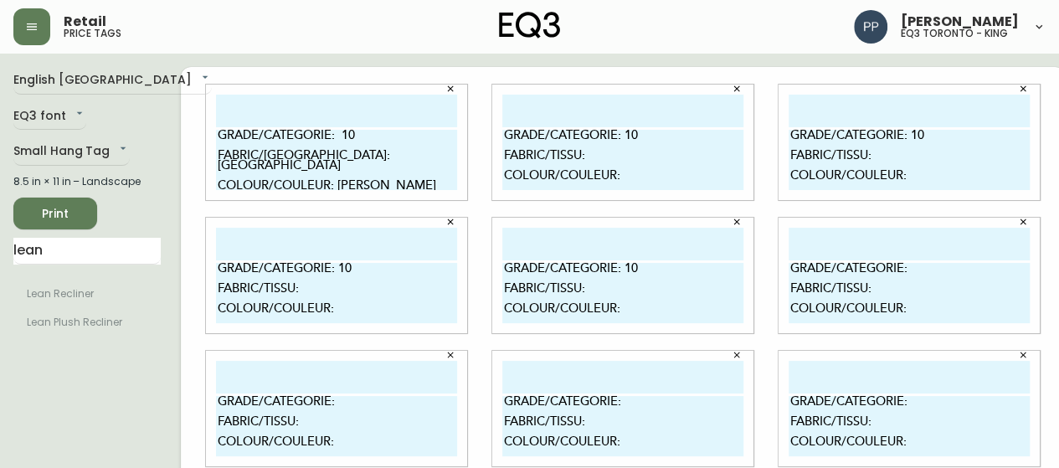
click at [336, 156] on textarea "GRADE/CATEGORIE: 10 FABRIC/TISSU: AREZZO COLOUR/COULEUR: MOSS" at bounding box center [336, 160] width 241 height 60
click at [587, 155] on textarea "GRADE/CATEGORIE: 10 FABRIC/TISSU: COLOUR/COULEUR:" at bounding box center [622, 160] width 241 height 60
paste textarea "AREZZO"
type textarea "GRADE/CATEGORIE: 10 FABRIC/[GEOGRAPHIC_DATA]: [GEOGRAPHIC_DATA] COLOUR/COULEUR:"
click at [862, 148] on textarea "GRADE/CATEGORIE: 10 FABRIC/TISSU: COLOUR/COULEUR:" at bounding box center [908, 160] width 241 height 60
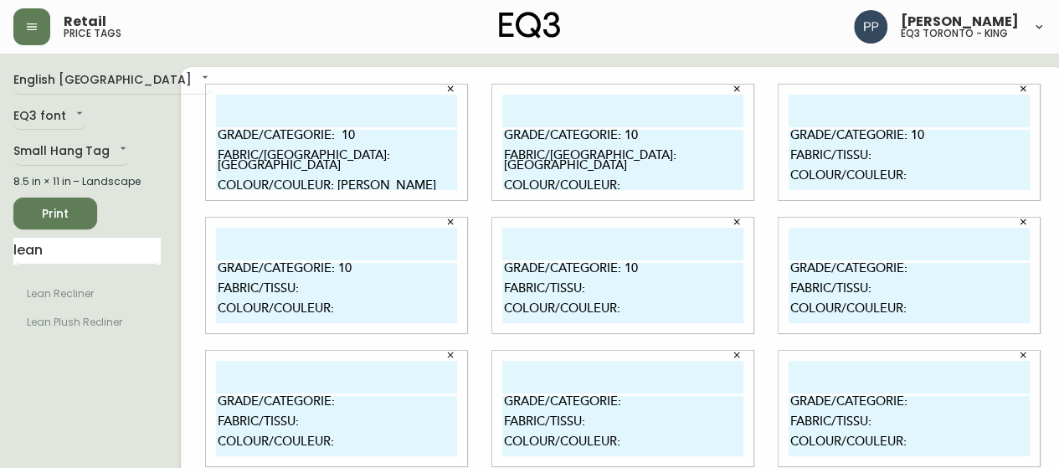
click at [864, 155] on textarea "GRADE/CATEGORIE: 10 FABRIC/TISSU: COLOUR/COULEUR:" at bounding box center [908, 160] width 241 height 60
paste textarea "AREZZO"
type textarea "GRADE/CATEGORIE: 10 FABRIC/[GEOGRAPHIC_DATA]: [GEOGRAPHIC_DATA] COLOUR/COULEUR:"
click at [295, 293] on textarea "GRADE/CATEGORIE: 10 FABRIC/TISSU: COLOUR/COULEUR:" at bounding box center [336, 293] width 241 height 60
paste textarea "AREZZO"
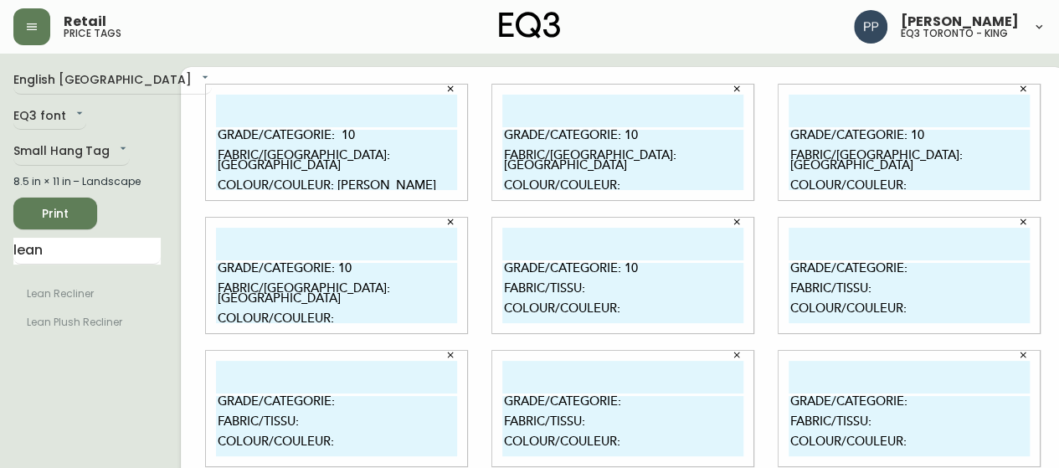
type textarea "GRADE/CATEGORIE: 10 FABRIC/[GEOGRAPHIC_DATA]: [GEOGRAPHIC_DATA] COLOUR/COULEUR:"
click at [603, 290] on textarea "GRADE/CATEGORIE: 10 FABRIC/TISSU: COLOUR/COULEUR:" at bounding box center [622, 293] width 241 height 60
paste textarea "AREZZO"
type textarea "GRADE/CATEGORIE: 10 FABRIC/[GEOGRAPHIC_DATA]: [GEOGRAPHIC_DATA] COLOUR/COULEUR:"
click at [623, 172] on textarea "GRADE/CATEGORIE: 10 FABRIC/[GEOGRAPHIC_DATA]: [GEOGRAPHIC_DATA] COLOUR/COULEUR:" at bounding box center [622, 160] width 241 height 60
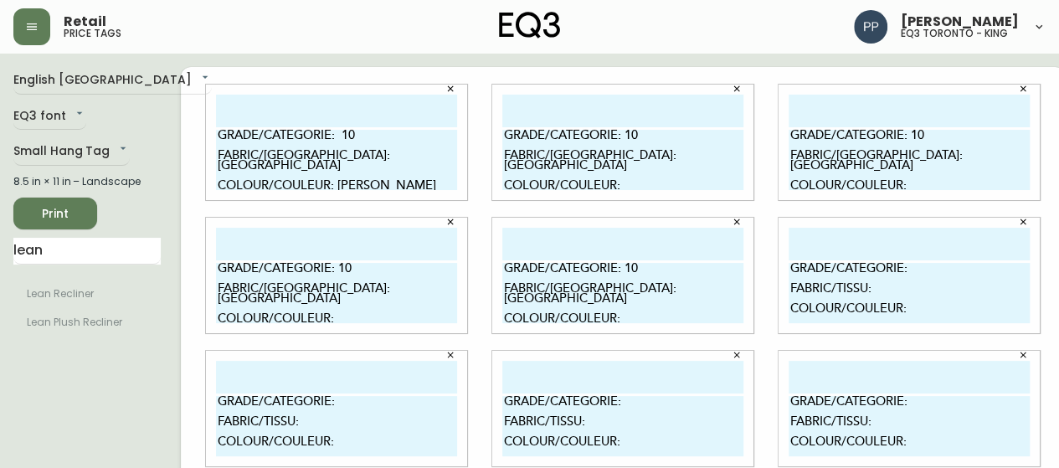
click at [624, 172] on textarea "GRADE/CATEGORIE: 10 FABRIC/[GEOGRAPHIC_DATA]: [GEOGRAPHIC_DATA] COLOUR/COULEUR:" at bounding box center [622, 160] width 241 height 60
click at [625, 173] on textarea "GRADE/CATEGORIE: 10 FABRIC/[GEOGRAPHIC_DATA]: [GEOGRAPHIC_DATA] COLOUR/COULEUR:" at bounding box center [622, 160] width 241 height 60
click at [624, 177] on textarea "GRADE/CATEGORIE: 10 FABRIC/[GEOGRAPHIC_DATA]: [GEOGRAPHIC_DATA] COLOUR/COULEUR:" at bounding box center [622, 160] width 241 height 60
type textarea "GRADE/CATEGORIE: 10 FABRIC/TISSU: AREZZO COLOUR/COULEUR: CAMEL"
click at [899, 188] on textarea "GRADE/CATEGORIE: 10 FABRIC/[GEOGRAPHIC_DATA]: [GEOGRAPHIC_DATA] COLOUR/COULEUR:" at bounding box center [908, 160] width 241 height 60
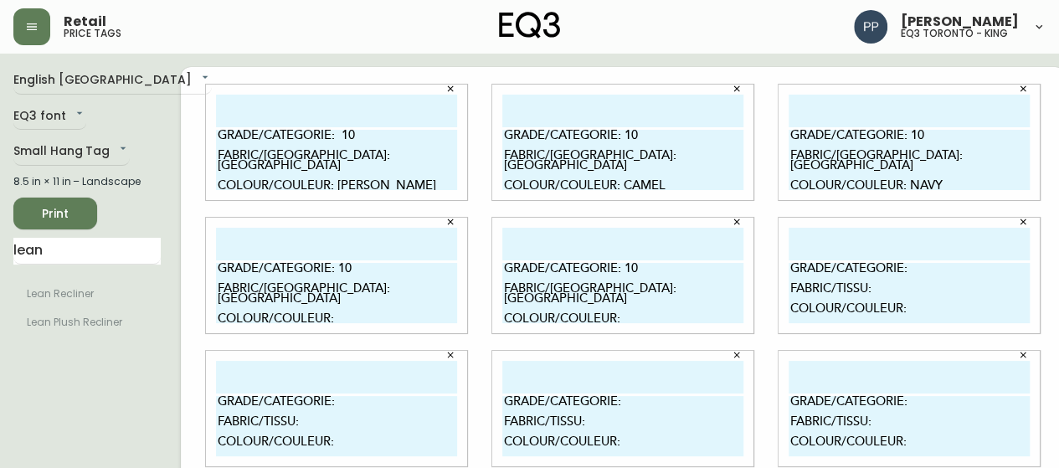
type textarea "GRADE/CATEGORIE: 10 FABRIC/[GEOGRAPHIC_DATA]: [GEOGRAPHIC_DATA] COLOUR/COULEUR:…"
click at [355, 315] on textarea "GRADE/CATEGORIE: 10 FABRIC/[GEOGRAPHIC_DATA]: [GEOGRAPHIC_DATA] COLOUR/COULEUR:" at bounding box center [336, 293] width 241 height 60
type textarea "GRADE/CATEGORIE: 10 FABRIC/[GEOGRAPHIC_DATA]: [GEOGRAPHIC_DATA] COLOUR/COULEUR:…"
click at [638, 315] on textarea "GRADE/CATEGORIE: 10 FABRIC/[GEOGRAPHIC_DATA]: [GEOGRAPHIC_DATA] COLOUR/COULEUR:" at bounding box center [622, 293] width 241 height 60
type textarea "GRADE/CATEGORIE: 10 FABRIC/[GEOGRAPHIC_DATA]: [GEOGRAPHIC_DATA] COLOUR/COULEUR:…"
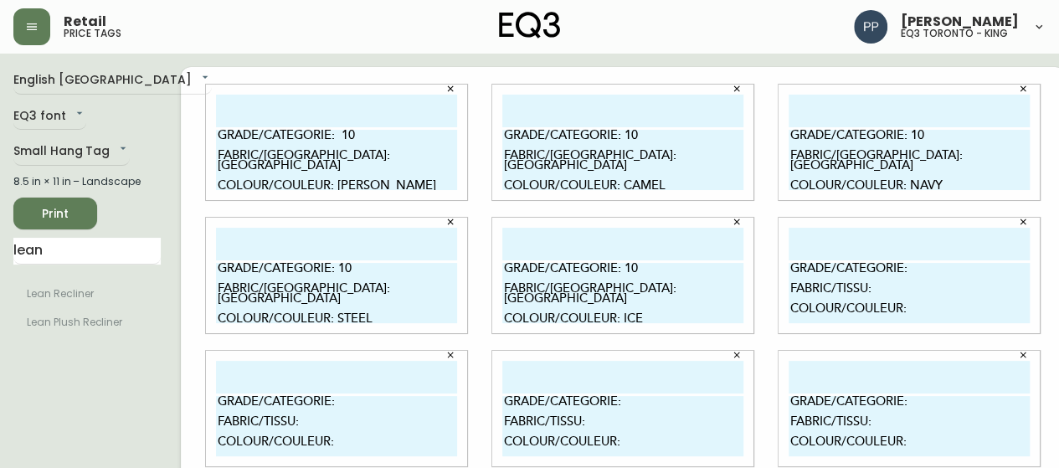
click at [905, 270] on textarea "GRADE/CATEGORIE: FABRIC/TISSU: COLOUR/COULEUR:" at bounding box center [908, 293] width 241 height 60
type textarea "GRADE/CATEGORIE: FABRIC/TISSU: COLOUR/COULEUR:"
click at [273, 115] on input "text" at bounding box center [336, 111] width 241 height 33
type input "f"
type input "w"
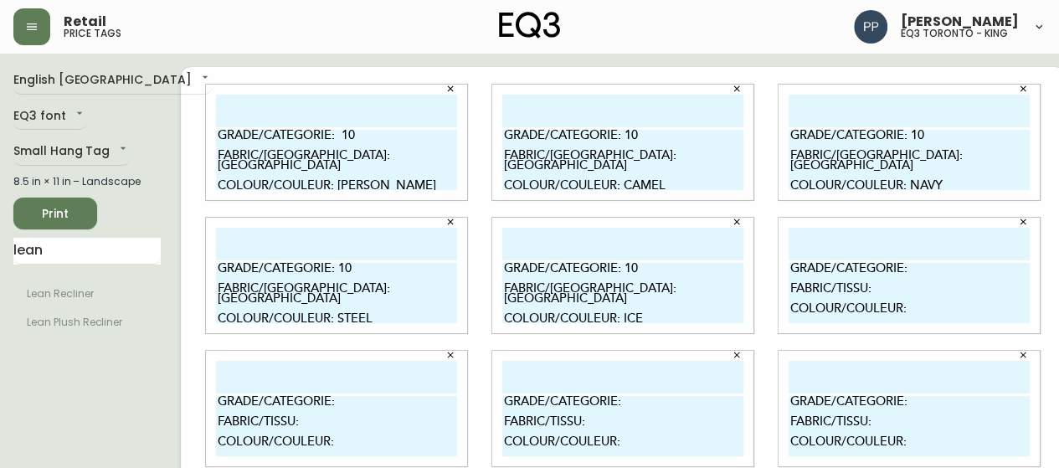
drag, startPoint x: 197, startPoint y: 138, endPoint x: 368, endPoint y: 182, distance: 176.4
click at [395, 187] on textarea "GRADE/CATEGORIE: 10 FABRIC/TISSU: AREZZO COLOUR/COULEUR: MOSS" at bounding box center [336, 160] width 241 height 60
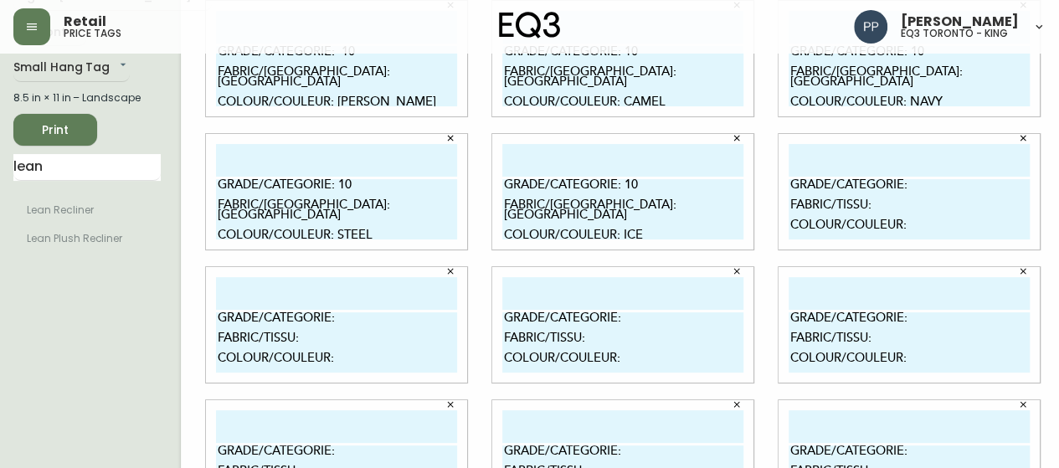
drag, startPoint x: 768, startPoint y: 185, endPoint x: 782, endPoint y: 187, distance: 13.5
click at [854, 188] on div "GRADE/CATEGORIE: FABRIC/TISSU: COLOUR/COULEUR:" at bounding box center [908, 191] width 261 height 115
drag, startPoint x: 772, startPoint y: 188, endPoint x: 926, endPoint y: 242, distance: 163.0
click at [926, 242] on div "GRADE/CATEGORIE: FABRIC/TISSU: COLOUR/COULEUR:" at bounding box center [908, 191] width 261 height 115
paste textarea "10 FABRIC/TISSU: AREZZO COLOUR/COULEUR: MOSS"
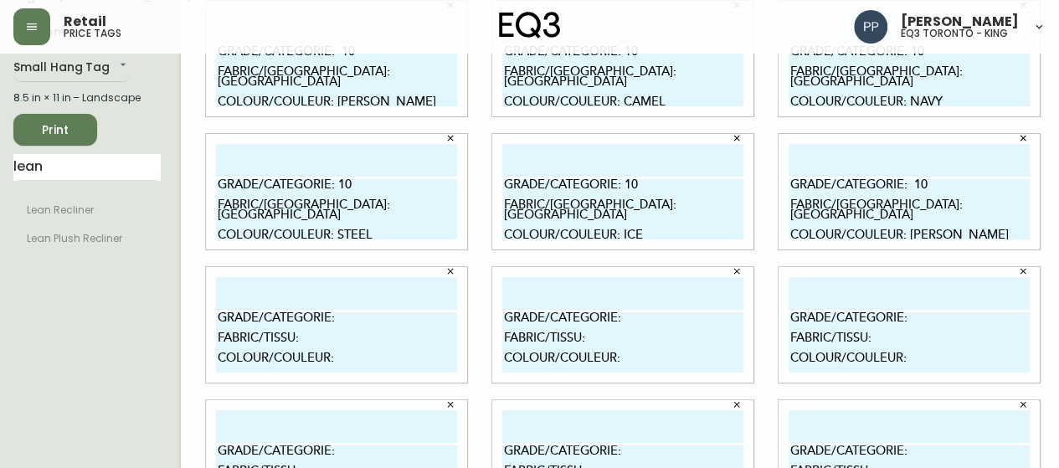
type textarea "GRADE/CATEGORIE: 10 FABRIC/TISSU: AREZZO COLOUR/COULEUR: MOSS"
drag, startPoint x: 201, startPoint y: 322, endPoint x: 345, endPoint y: 369, distance: 151.4
click at [345, 369] on textarea "GRADE/CATEGORIE: FABRIC/TISSU: COLOUR/COULEUR:" at bounding box center [336, 342] width 241 height 60
paste textarea "10 FABRIC/TISSU: AREZZO COLOUR/COULEUR: MOSS"
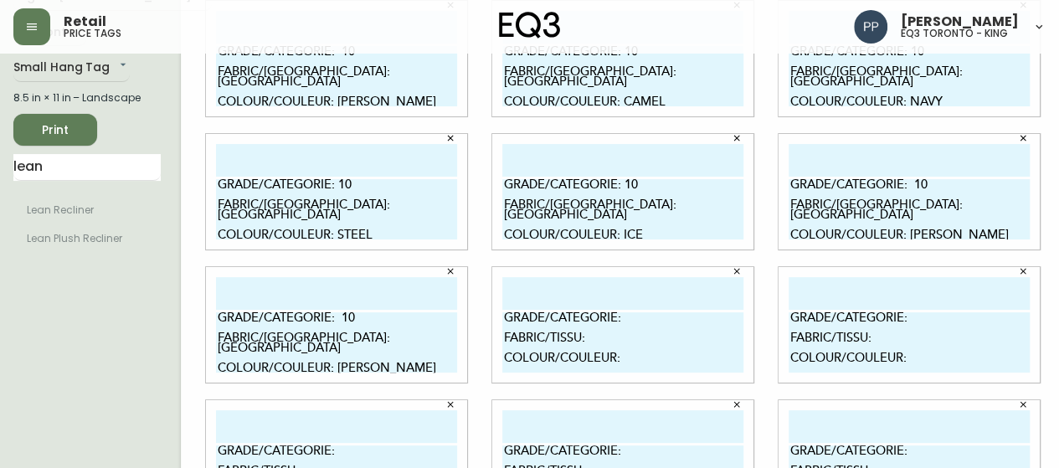
type textarea "GRADE/CATEGORIE: 10 FABRIC/TISSU: AREZZO COLOUR/COULEUR: MOSS"
drag, startPoint x: 485, startPoint y: 319, endPoint x: 618, endPoint y: 359, distance: 138.2
click at [618, 359] on textarea "GRADE/CATEGORIE: FABRIC/TISSU: COLOUR/COULEUR:" at bounding box center [622, 342] width 241 height 60
paste textarea "10 FABRIC/TISSU: AREZZO COLOUR/COULEUR: MOSS"
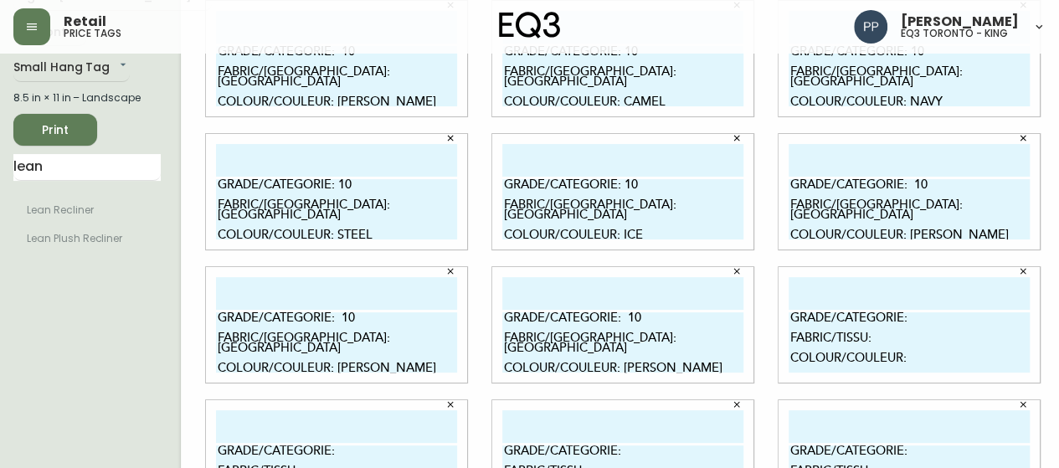
type textarea "GRADE/CATEGORIE: 10 FABRIC/TISSU: AREZZO COLOUR/COULEUR: MOSS"
drag, startPoint x: 770, startPoint y: 321, endPoint x: 907, endPoint y: 367, distance: 144.8
click at [907, 367] on textarea "GRADE/CATEGORIE: FABRIC/TISSU: COLOUR/COULEUR:" at bounding box center [908, 342] width 241 height 60
paste textarea "10 FABRIC/TISSU: AREZZO COLOUR/COULEUR: MOSS"
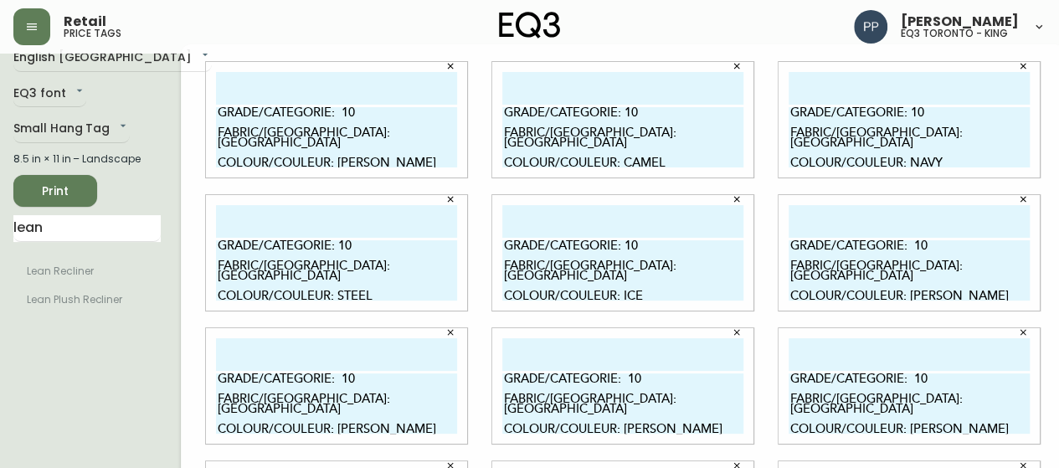
scroll to position [0, 0]
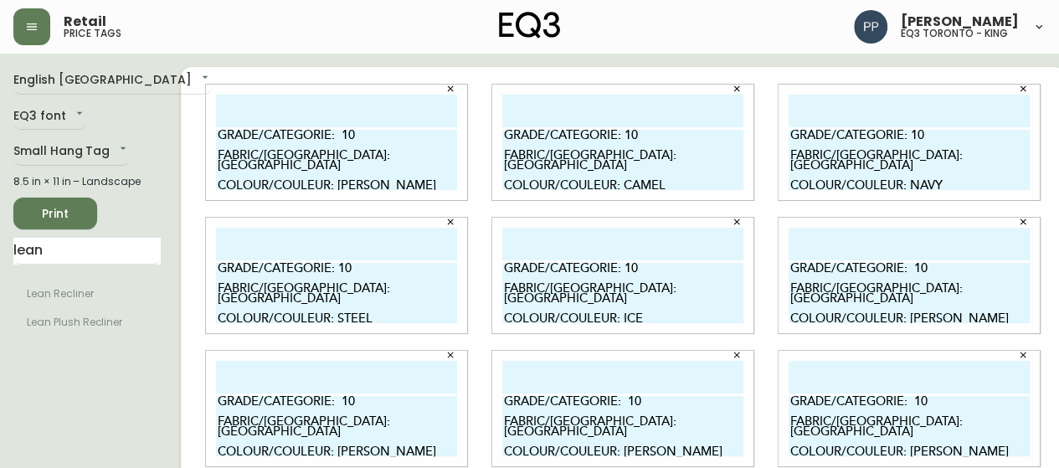
type textarea "GRADE/CATEGORIE: 10 FABRIC/TISSU: AREZZO COLOUR/COULEUR: MOSS"
drag, startPoint x: 485, startPoint y: 138, endPoint x: 678, endPoint y: 193, distance: 200.2
click at [678, 193] on div "GRADE/CATEGORIE: 10 FABRIC/TISSU: AREZZO COLOUR/COULEUR: CAMEL" at bounding box center [622, 142] width 261 height 115
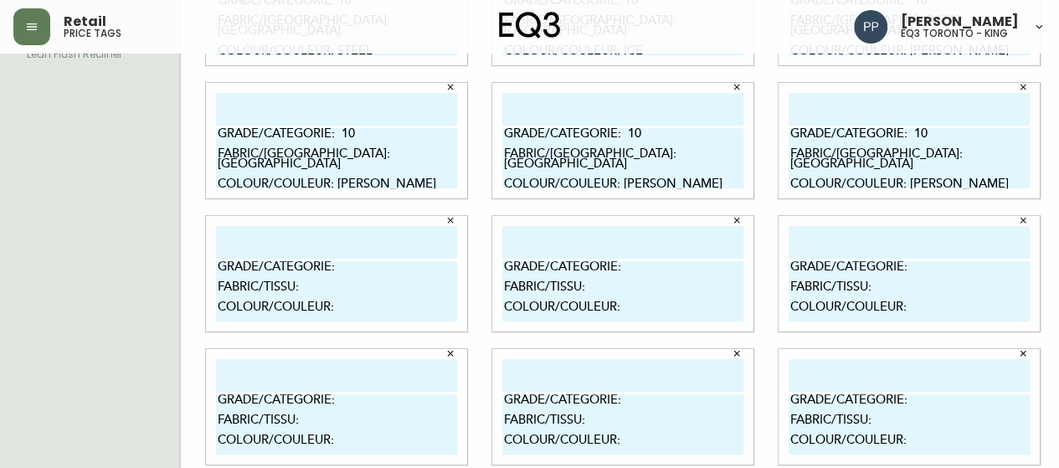
scroll to position [281, 0]
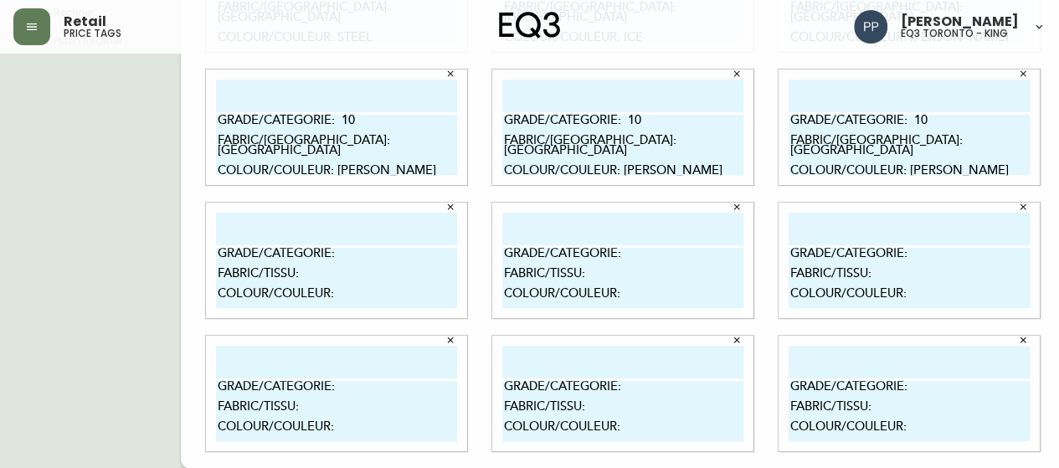
drag, startPoint x: 201, startPoint y: 255, endPoint x: 342, endPoint y: 305, distance: 150.1
click at [342, 305] on textarea "GRADE/CATEGORIE: FABRIC/TISSU: COLOUR/COULEUR:" at bounding box center [336, 278] width 241 height 60
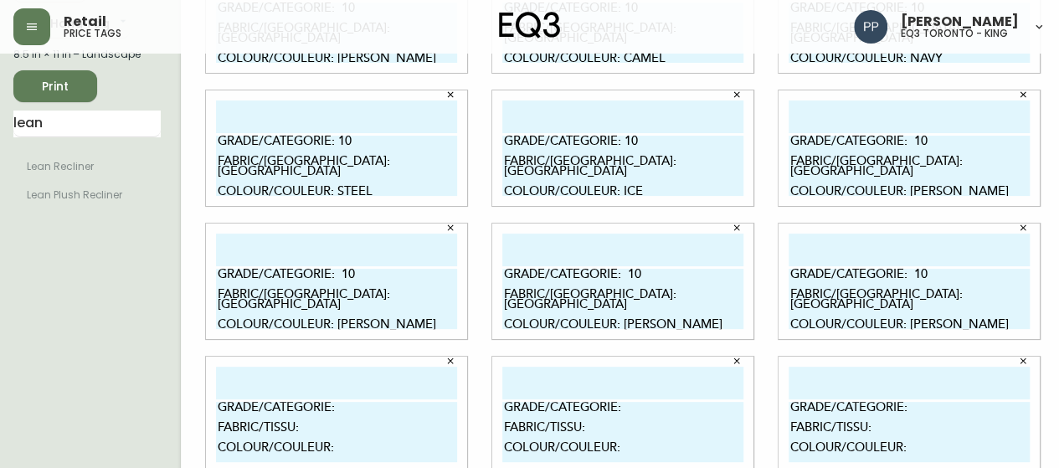
scroll to position [0, 0]
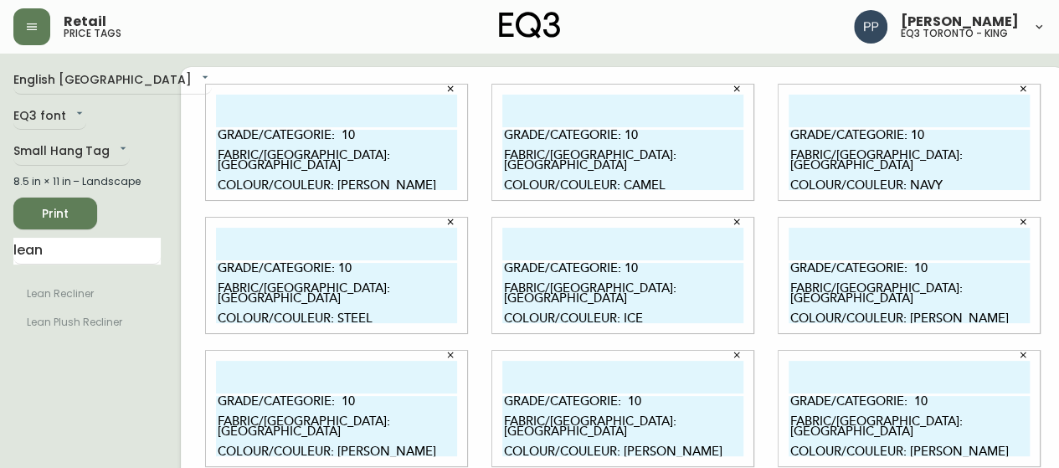
drag, startPoint x: 485, startPoint y: 138, endPoint x: 658, endPoint y: 181, distance: 177.6
click at [658, 181] on textarea "GRADE/CATEGORIE: 10 FABRIC/TISSU: AREZZO COLOUR/COULEUR: CAMEL" at bounding box center [622, 160] width 241 height 60
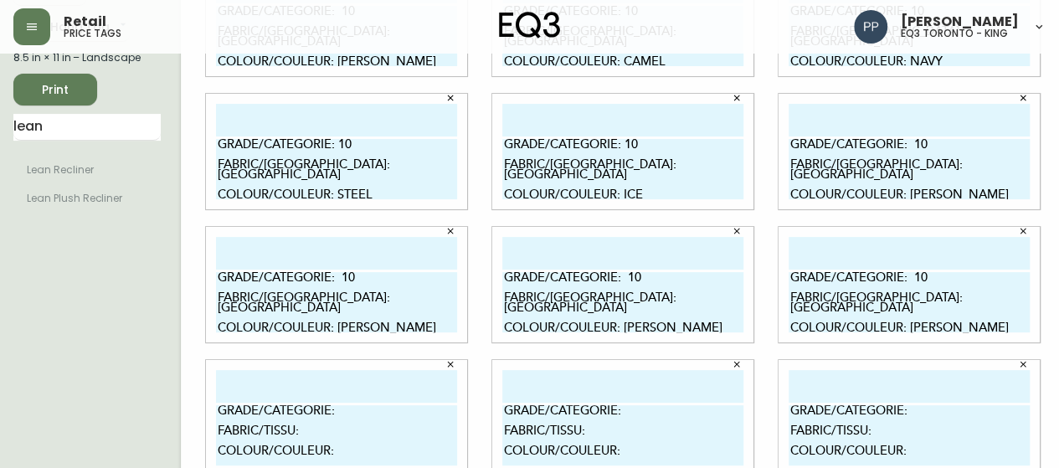
scroll to position [251, 0]
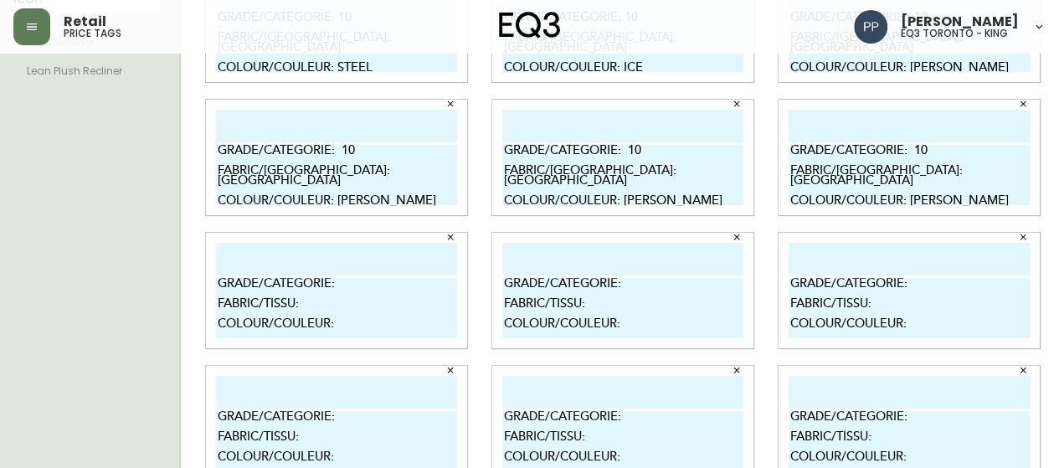
drag, startPoint x: 224, startPoint y: 287, endPoint x: 342, endPoint y: 331, distance: 125.8
click at [342, 331] on textarea "GRADE/CATEGORIE: FABRIC/TISSU: COLOUR/COULEUR:" at bounding box center [336, 308] width 241 height 60
paste textarea "10 FABRIC/TISSU: AREZZO COLOUR/COULEUR: CAMEL"
drag, startPoint x: 342, startPoint y: 331, endPoint x: 483, endPoint y: 293, distance: 145.5
click at [459, 300] on div "GRADE/CATEGORIE: 10 FABRIC/TISSU: AREZZO COLOUR/COULEUR: CAMEL" at bounding box center [336, 290] width 286 height 133
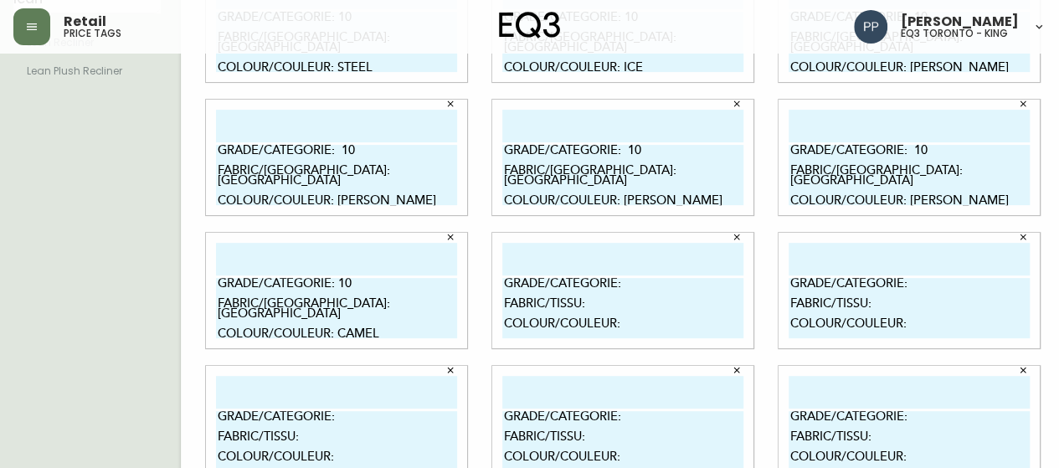
type textarea "GRADE/CATEGORIE: 10 FABRIC/TISSU: AREZZO COLOUR/COULEUR: CAMEL"
drag, startPoint x: 483, startPoint y: 285, endPoint x: 625, endPoint y: 336, distance: 151.4
click at [625, 336] on textarea "GRADE/CATEGORIE: FABRIC/TISSU: COLOUR/COULEUR:" at bounding box center [622, 308] width 241 height 60
paste textarea "10 FABRIC/TISSU: AREZZO COLOUR/COULEUR: CAMEL"
type textarea "GRADE/CATEGORIE: 10 FABRIC/TISSU: AREZZO COLOUR/COULEUR: CAMEL"
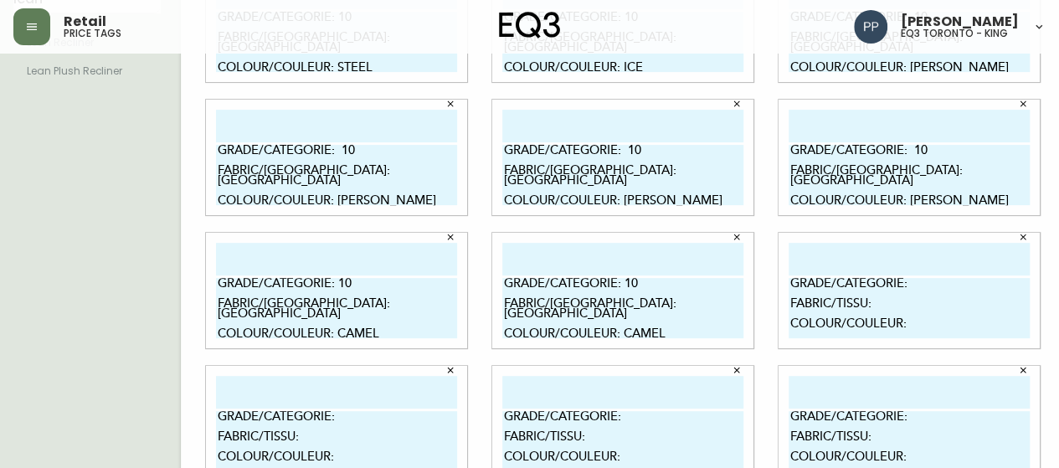
drag, startPoint x: 771, startPoint y: 285, endPoint x: 923, endPoint y: 331, distance: 158.9
click at [923, 331] on textarea "GRADE/CATEGORIE: FABRIC/TISSU: COLOUR/COULEUR:" at bounding box center [908, 308] width 241 height 60
paste textarea "10 FABRIC/TISSU: AREZZO COLOUR/COULEUR: CAMEL"
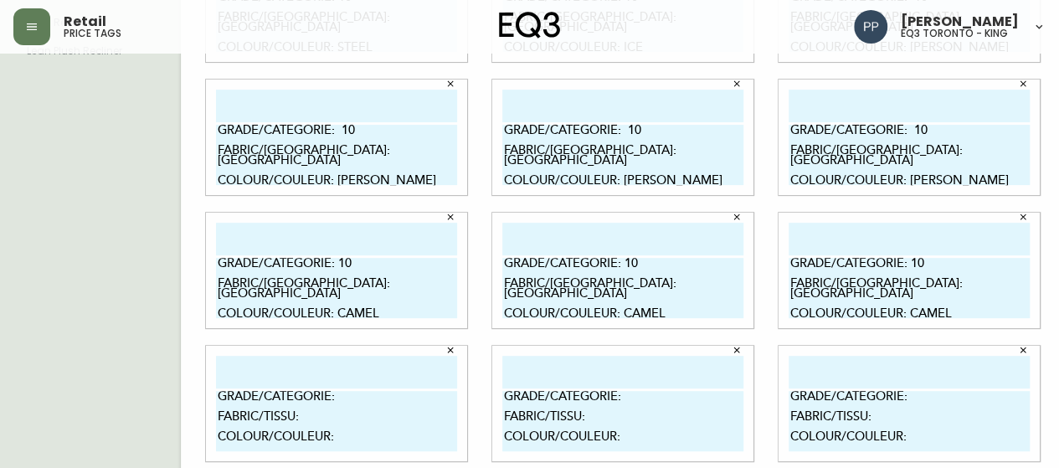
scroll to position [281, 0]
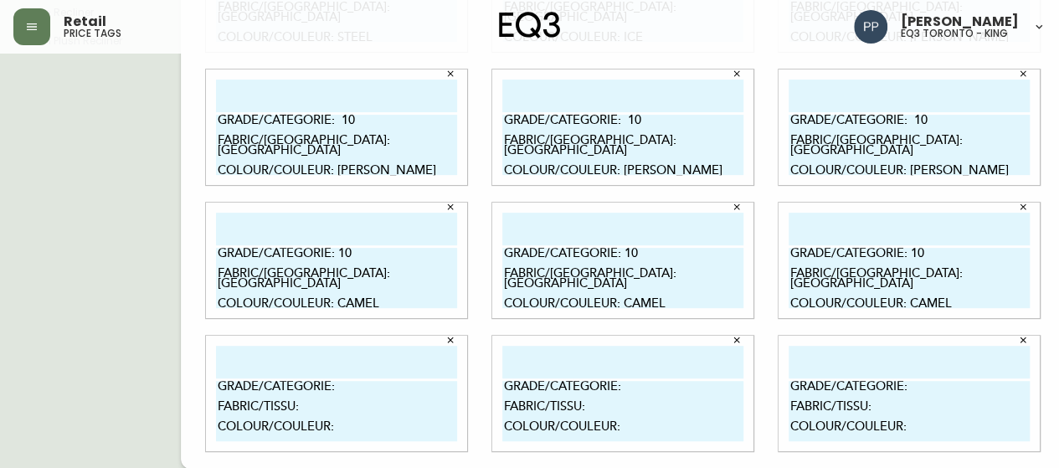
type textarea "GRADE/CATEGORIE: 10 FABRIC/TISSU: AREZZO COLOUR/COULEUR: CAMEL"
drag, startPoint x: 201, startPoint y: 389, endPoint x: 341, endPoint y: 437, distance: 148.5
click at [341, 437] on textarea "GRADE/CATEGORIE: FABRIC/TISSU: COLOUR/COULEUR:" at bounding box center [336, 411] width 241 height 60
paste textarea "10 FABRIC/TISSU: AREZZO COLOUR/COULEUR: CAMEL"
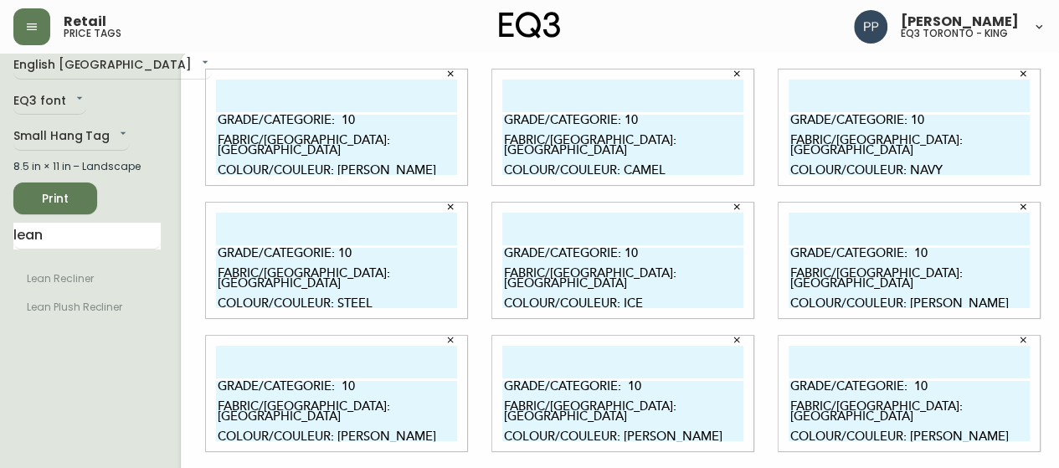
scroll to position [0, 0]
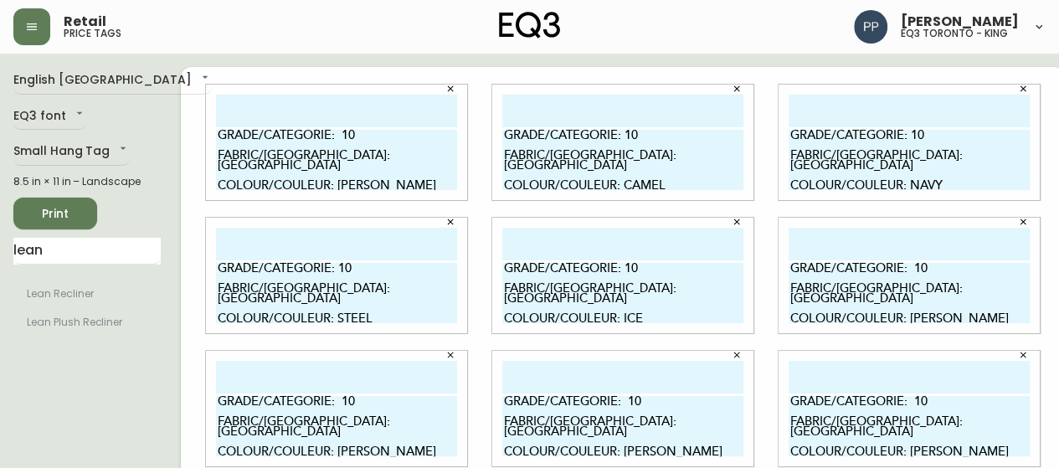
type textarea "GRADE/CATEGORIE: 10 FABRIC/TISSU: AREZZO COLOUR/COULEUR: CAMEL"
drag, startPoint x: 772, startPoint y: 136, endPoint x: 957, endPoint y: 183, distance: 190.0
click at [957, 183] on textarea "GRADE/CATEGORIE: 10 FABRIC/[GEOGRAPHIC_DATA]: [GEOGRAPHIC_DATA] COLOUR/COULEUR:…" at bounding box center [908, 160] width 241 height 60
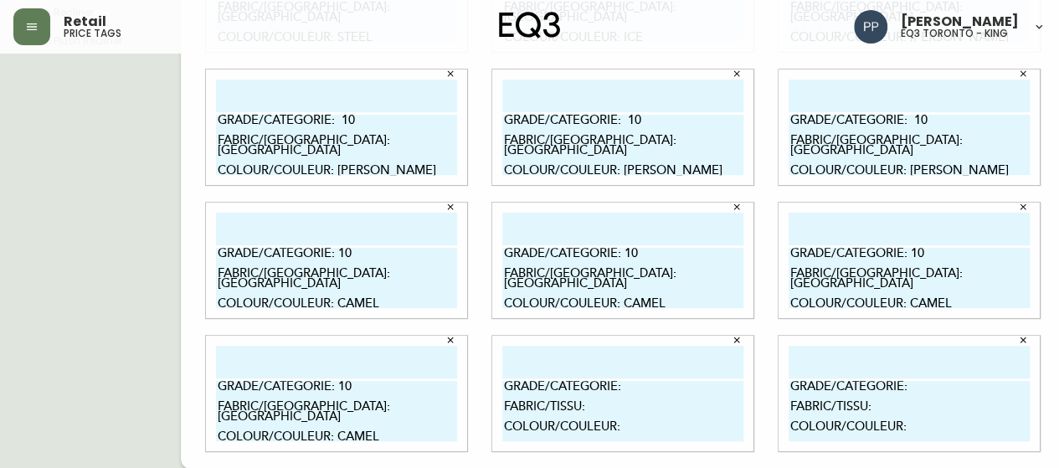
drag, startPoint x: 485, startPoint y: 392, endPoint x: 615, endPoint y: 431, distance: 135.3
click at [616, 431] on textarea "GRADE/CATEGORIE: FABRIC/TISSU: COLOUR/COULEUR:" at bounding box center [622, 411] width 241 height 60
paste textarea "10 FABRIC/TISSU: AREZZO COLOUR/COULEUR: NAVY"
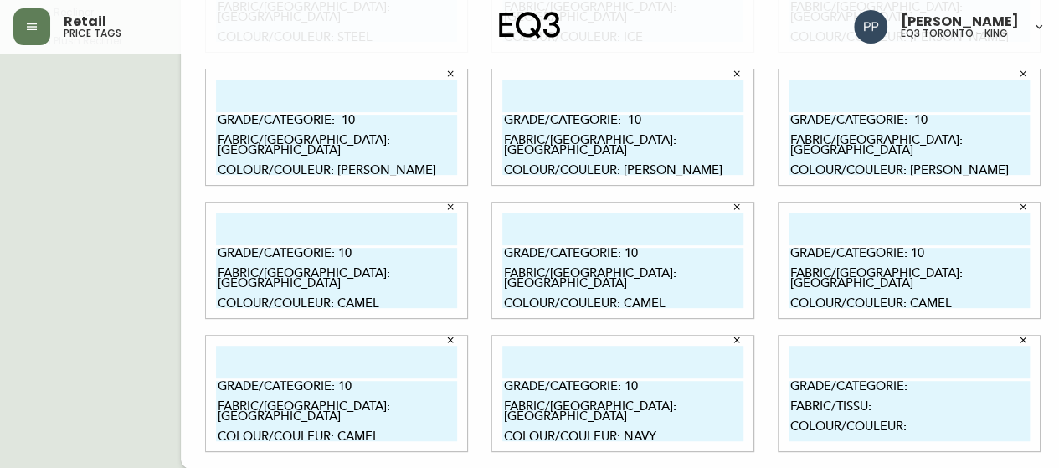
type textarea "GRADE/CATEGORIE: 10 FABRIC/[GEOGRAPHIC_DATA]: [GEOGRAPHIC_DATA] COLOUR/COULEUR:…"
drag, startPoint x: 769, startPoint y: 389, endPoint x: 903, endPoint y: 434, distance: 141.3
click at [903, 434] on textarea "GRADE/CATEGORIE: FABRIC/TISSU: COLOUR/COULEUR:" at bounding box center [908, 411] width 241 height 60
paste textarea "10 FABRIC/TISSU: AREZZO COLOUR/COULEUR: NAVY"
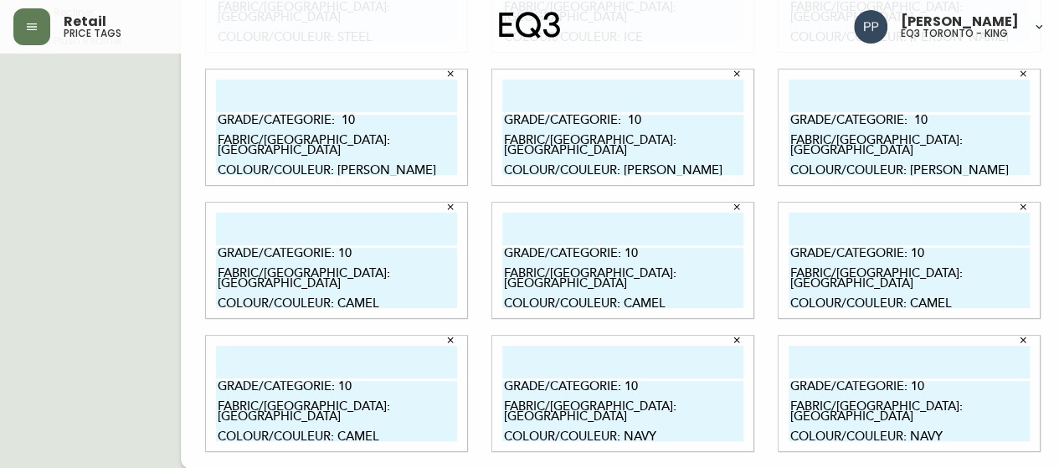
type textarea "GRADE/CATEGORIE: 10 FABRIC/[GEOGRAPHIC_DATA]: [GEOGRAPHIC_DATA] COLOUR/COULEUR:…"
click at [924, 347] on input "text" at bounding box center [908, 362] width 241 height 33
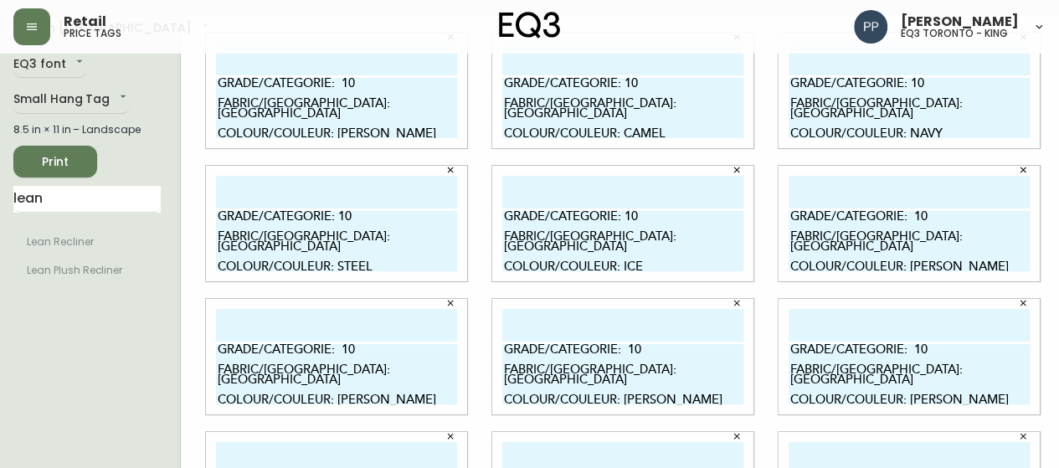
scroll to position [30, 0]
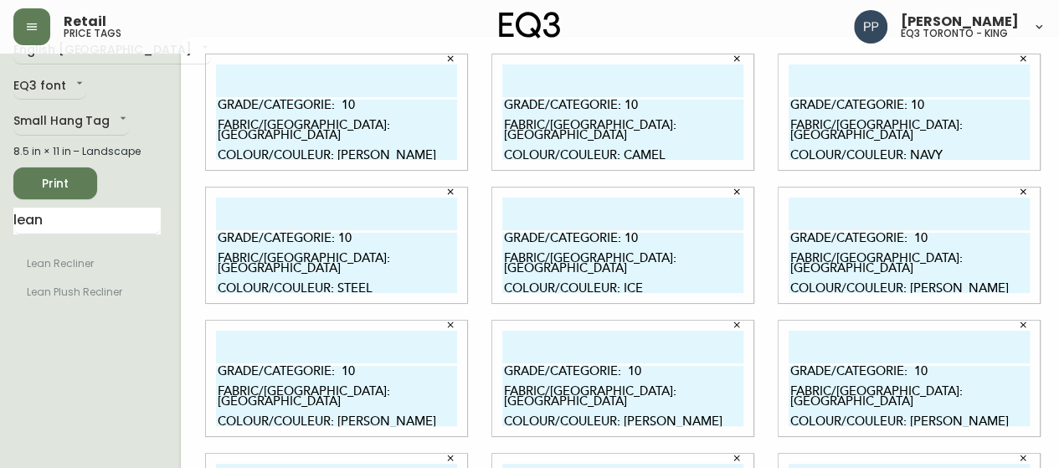
drag, startPoint x: 201, startPoint y: 244, endPoint x: 362, endPoint y: 287, distance: 166.5
click at [362, 287] on textarea "GRADE/CATEGORIE: 10 FABRIC/[GEOGRAPHIC_DATA]: [GEOGRAPHIC_DATA] COLOUR/COULEUR:…" at bounding box center [336, 263] width 241 height 60
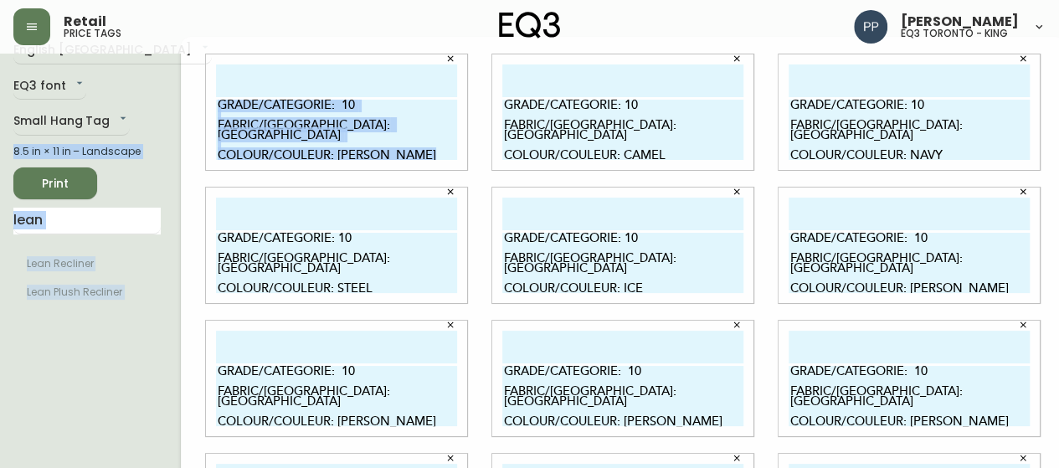
drag, startPoint x: 693, startPoint y: 4, endPoint x: 758, endPoint y: -101, distance: 124.0
click at [758, 0] on html "Retail price tags Pilar Pacheco eq3 toronto - king English Canada en_CA EQ3 fon…" at bounding box center [529, 345] width 1059 height 750
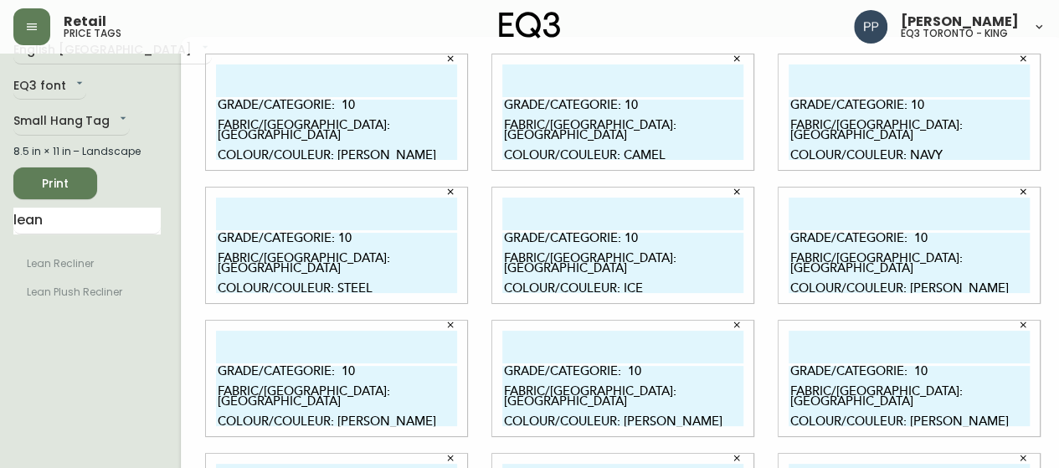
drag, startPoint x: 485, startPoint y: 239, endPoint x: 633, endPoint y: 287, distance: 155.1
click at [633, 287] on textarea "GRADE/CATEGORIE: 10 FABRIC/[GEOGRAPHIC_DATA]: [GEOGRAPHIC_DATA] COLOUR/COULEUR:…" at bounding box center [622, 263] width 241 height 60
click at [1014, 261] on div "GRADE/CATEGORIE: 10 FABRIC/TISSU: AREZZO COLOUR/COULEUR: MOSS" at bounding box center [908, 244] width 261 height 115
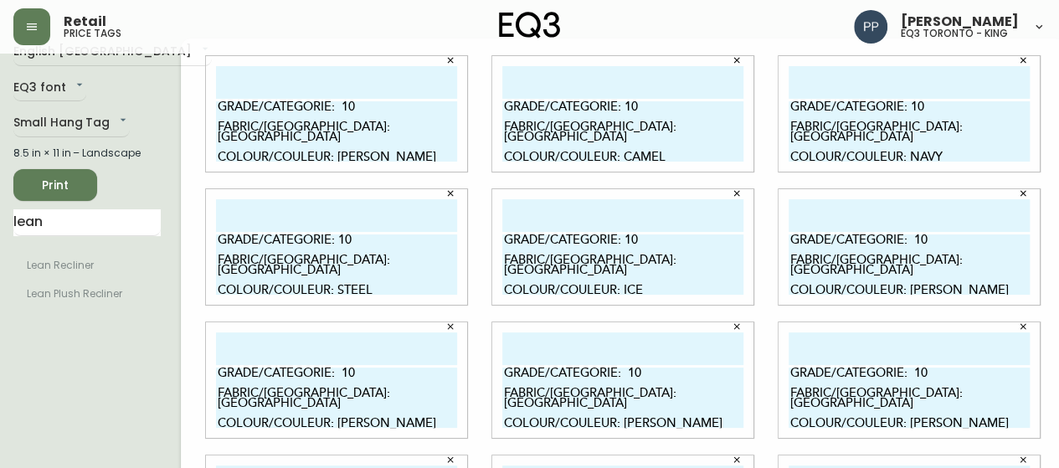
scroll to position [0, 0]
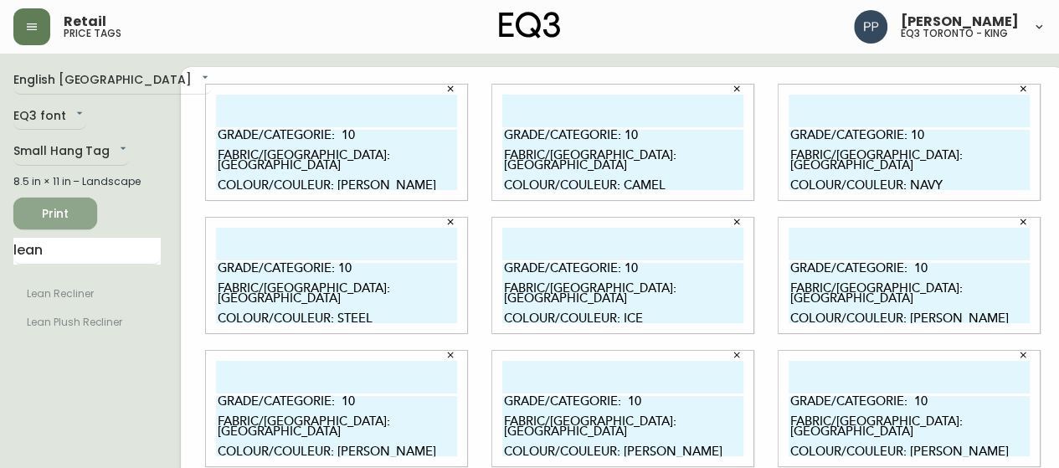
click at [80, 209] on span "Print" at bounding box center [55, 213] width 57 height 21
click at [69, 206] on span "Print" at bounding box center [55, 213] width 57 height 21
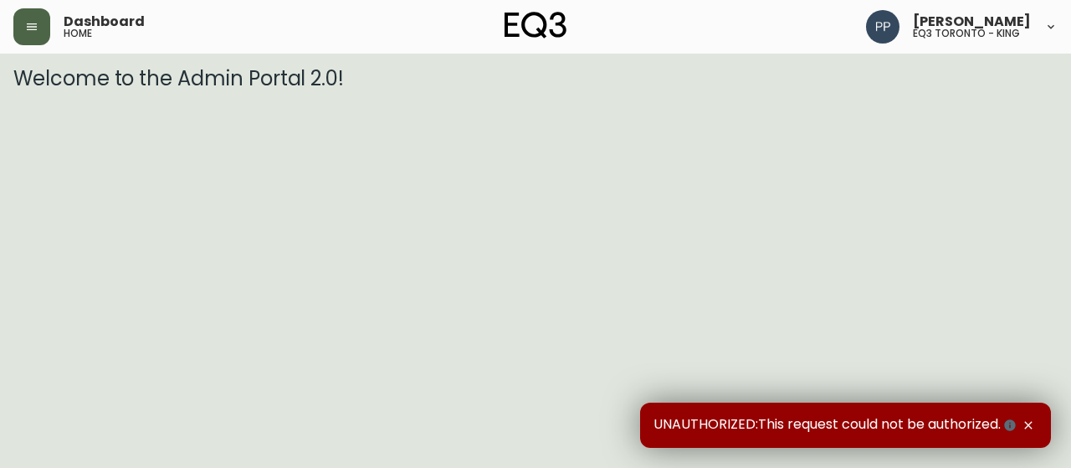
click at [45, 36] on button "button" at bounding box center [31, 26] width 37 height 37
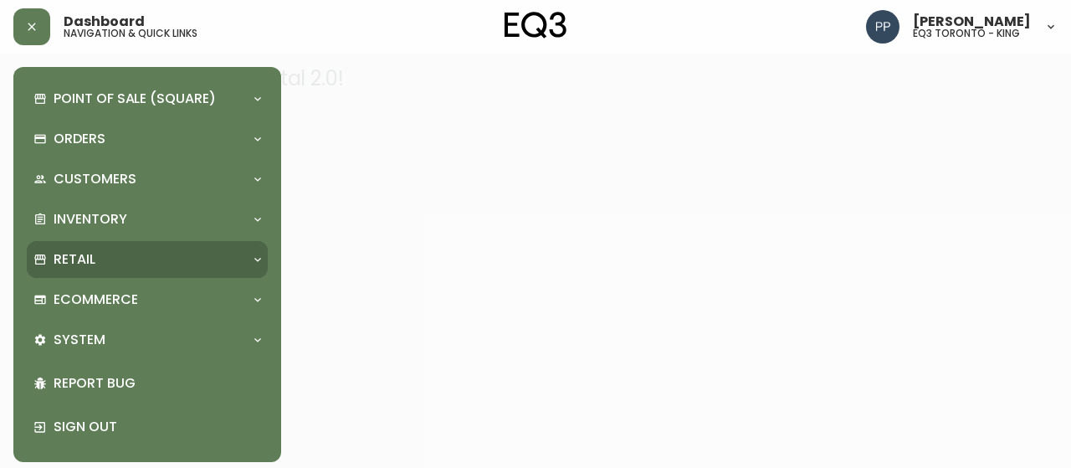
click at [104, 254] on div "Retail" at bounding box center [138, 259] width 211 height 18
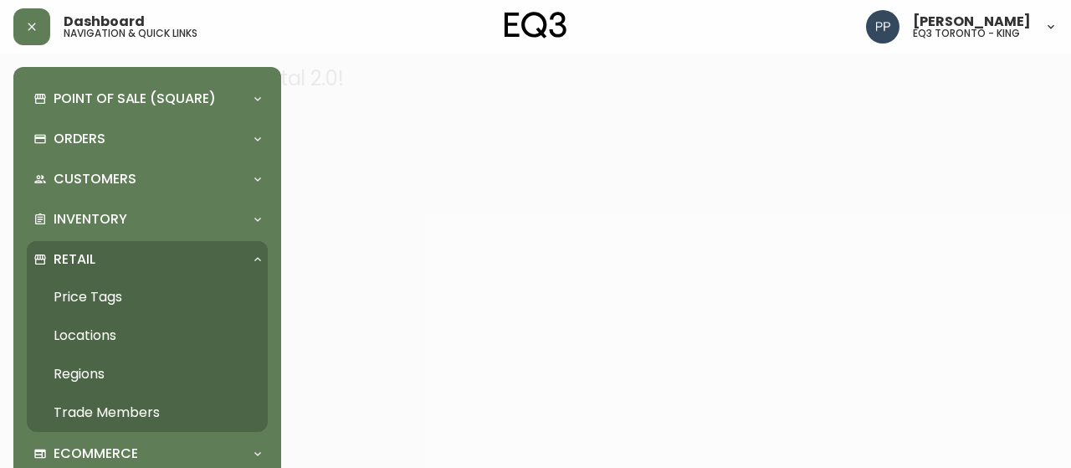
click at [121, 297] on link "Price Tags" at bounding box center [147, 297] width 241 height 38
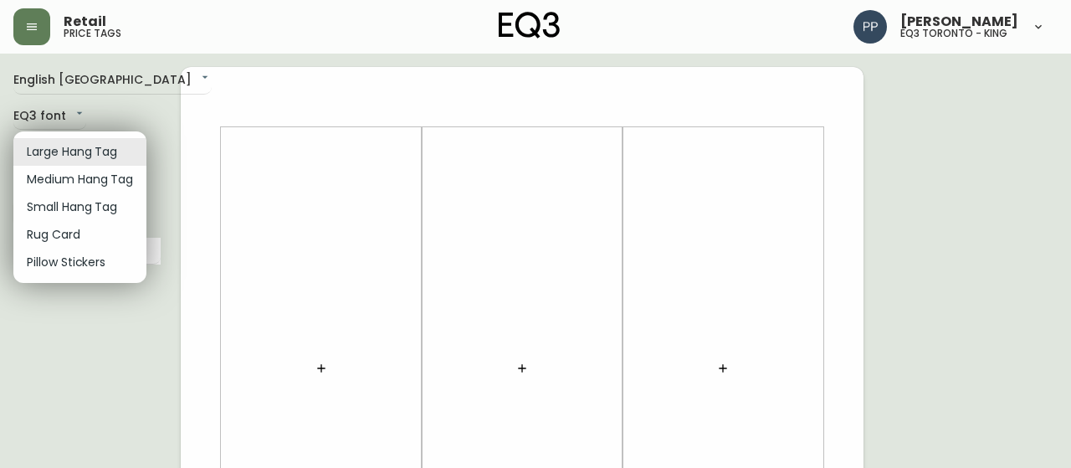
click at [114, 233] on li "Rug Card" at bounding box center [79, 235] width 133 height 28
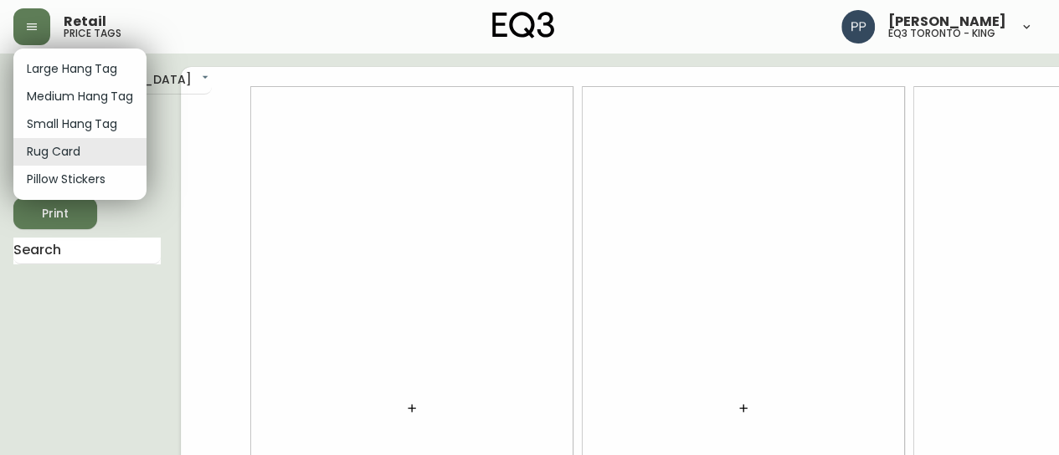
click at [70, 143] on body "Retail price tags Pilar Pacheco eq3 toronto - king English Canada en_CA EQ3 fon…" at bounding box center [529, 375] width 1059 height 750
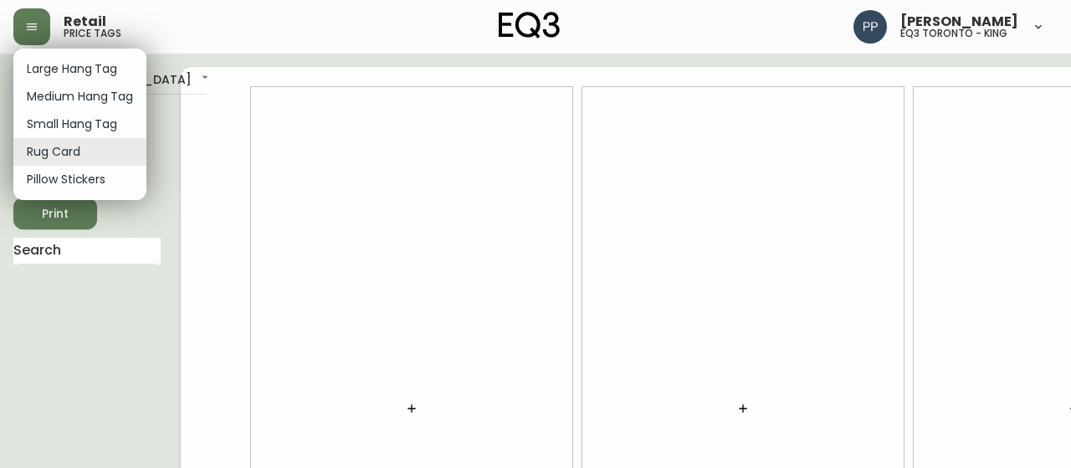
click at [99, 128] on li "Small Hang Tag" at bounding box center [79, 124] width 133 height 28
type input "small"
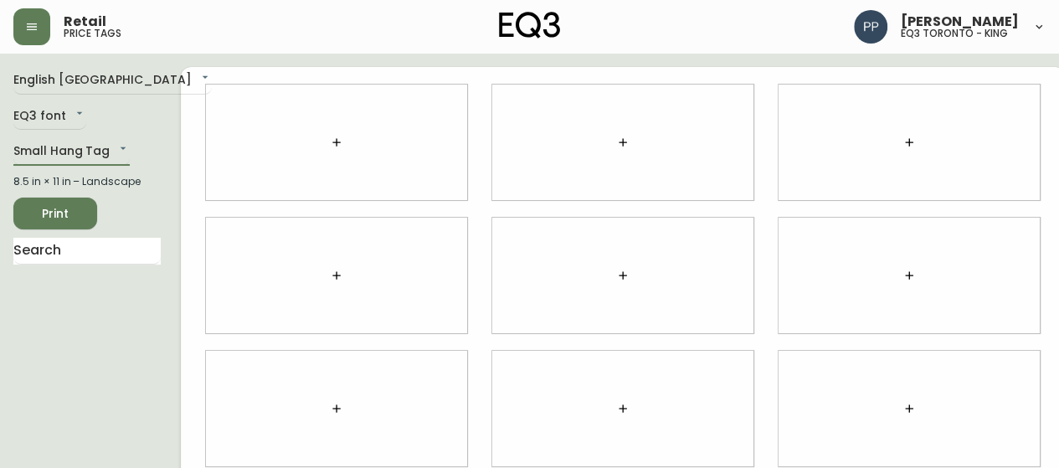
click at [339, 143] on div at bounding box center [336, 142] width 261 height 115
click at [330, 136] on icon "button" at bounding box center [336, 142] width 13 height 13
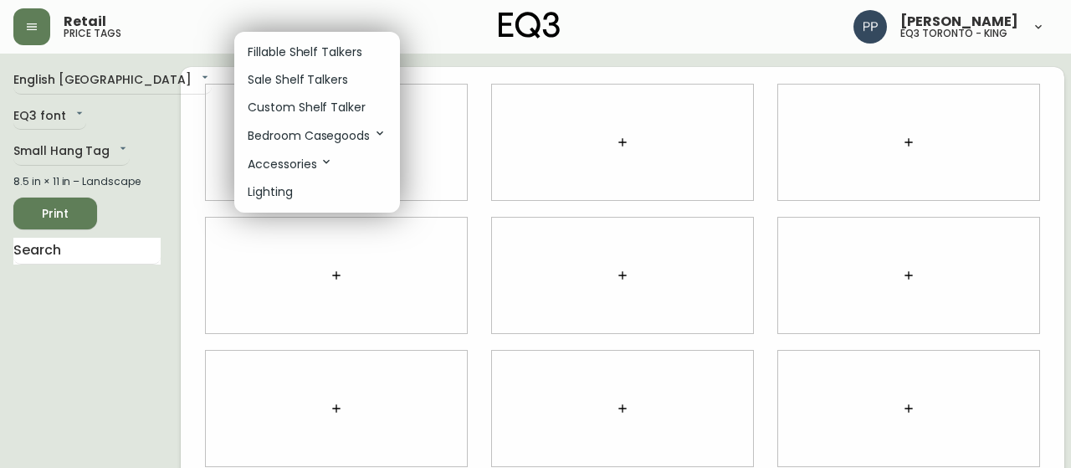
drag, startPoint x: 342, startPoint y: 106, endPoint x: 609, endPoint y: 152, distance: 270.9
click at [343, 106] on p "Custom Shelf Talker" at bounding box center [307, 108] width 118 height 18
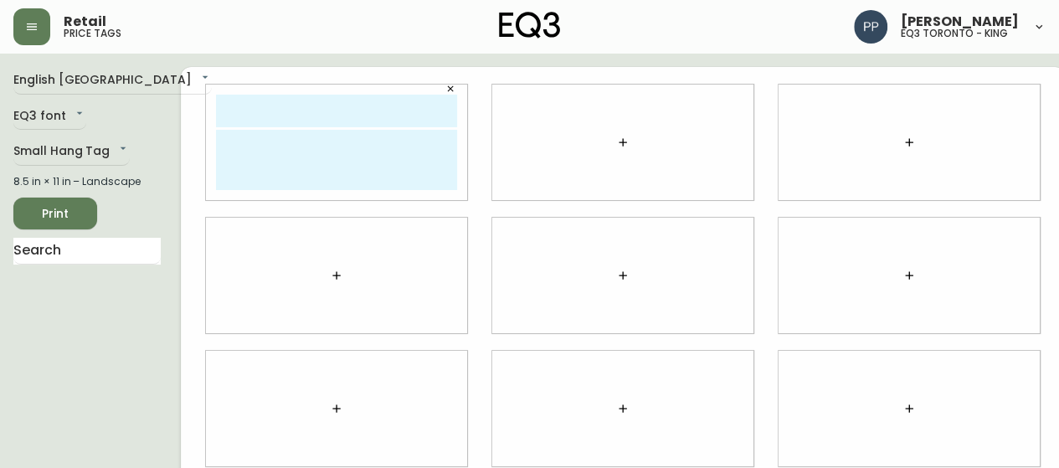
click at [616, 140] on icon "button" at bounding box center [622, 142] width 13 height 13
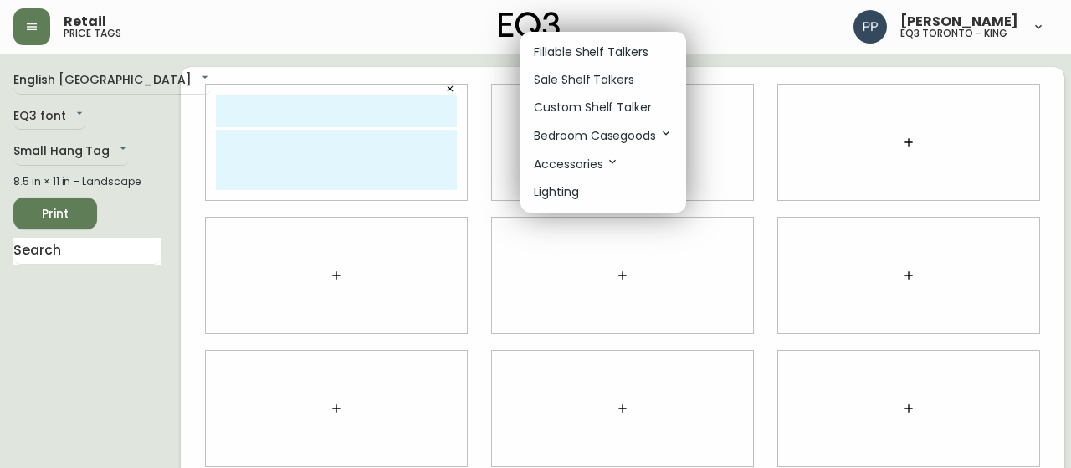
click at [611, 102] on p "Custom Shelf Talker" at bounding box center [593, 108] width 118 height 18
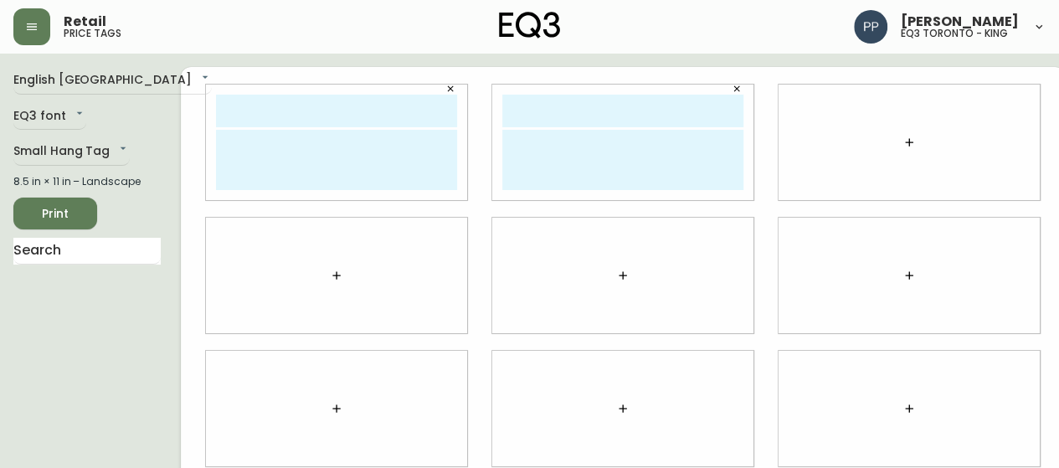
click at [278, 151] on textarea at bounding box center [336, 160] width 241 height 60
paste textarea "GRADE/CATEGORIE: 10 FABRIC/[GEOGRAPHIC_DATA]: [GEOGRAPHIC_DATA] COLOUR/COULEUR:…"
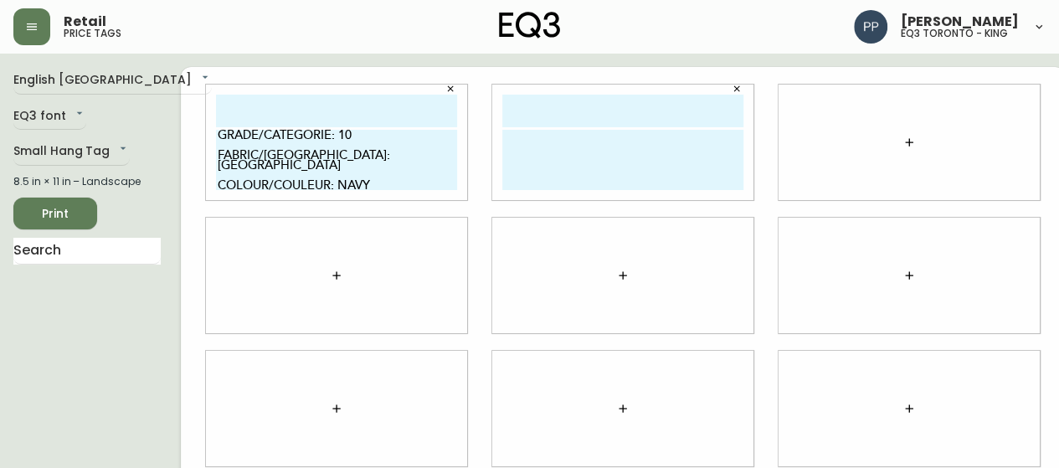
type textarea "GRADE/CATEGORIE: 10 FABRIC/[GEOGRAPHIC_DATA]: [GEOGRAPHIC_DATA] COLOUR/COULEUR:…"
click at [526, 132] on textarea at bounding box center [622, 160] width 241 height 60
paste textarea "GRADE/CATEGORIE: 10 FABRIC/[GEOGRAPHIC_DATA]: [GEOGRAPHIC_DATA] COLOUR/COULEUR:…"
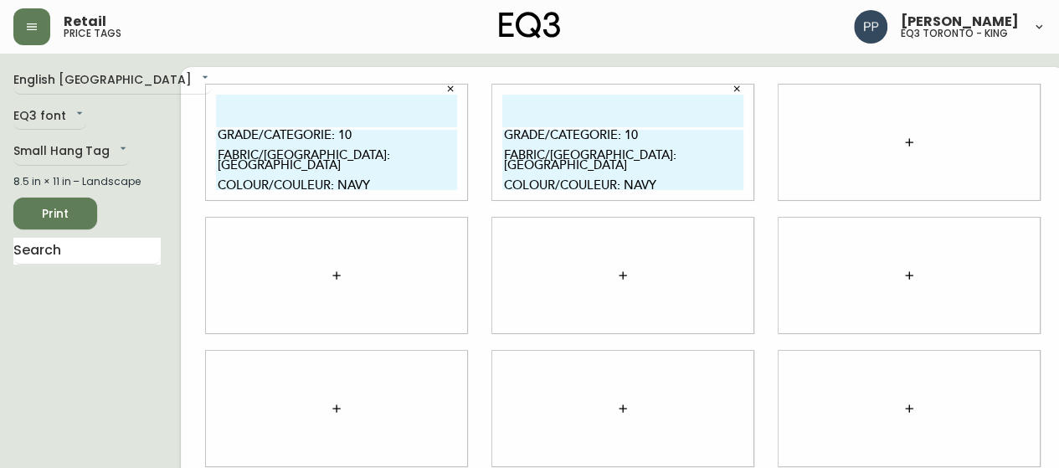
click at [520, 130] on textarea "GRADE/CATEGORIE: 10 FABRIC/[GEOGRAPHIC_DATA]: [GEOGRAPHIC_DATA] COLOUR/COULEUR:…" at bounding box center [622, 160] width 241 height 60
type textarea "GRADE/CATEGORIE: 10 FABRIC/[GEOGRAPHIC_DATA]: [GEOGRAPHIC_DATA] COLOUR/COULEUR:…"
click at [902, 142] on icon "button" at bounding box center [908, 142] width 13 height 13
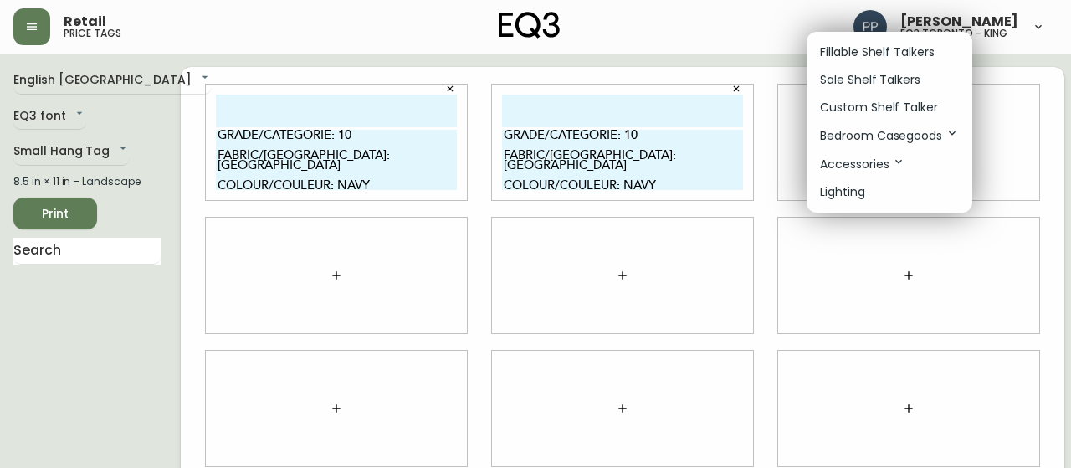
click at [892, 110] on p "Custom Shelf Talker" at bounding box center [879, 108] width 118 height 18
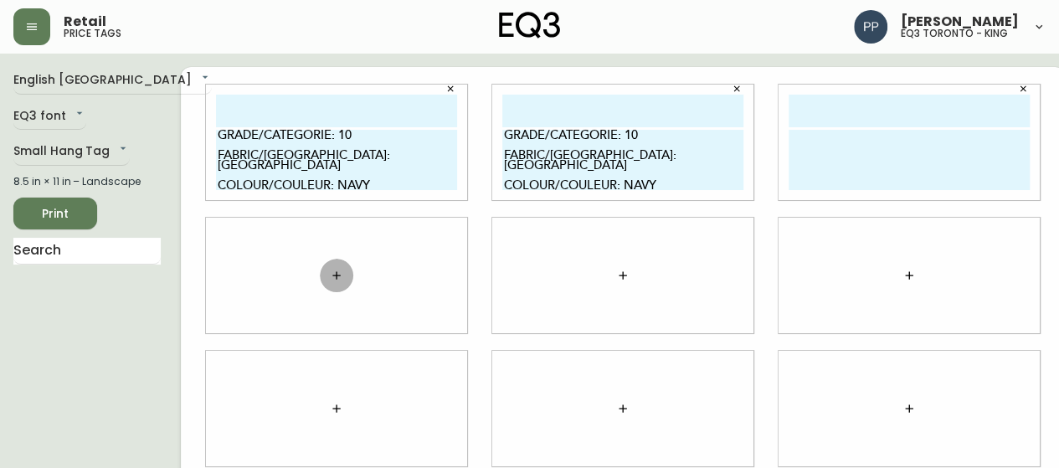
click at [332, 276] on icon "button" at bounding box center [336, 275] width 8 height 8
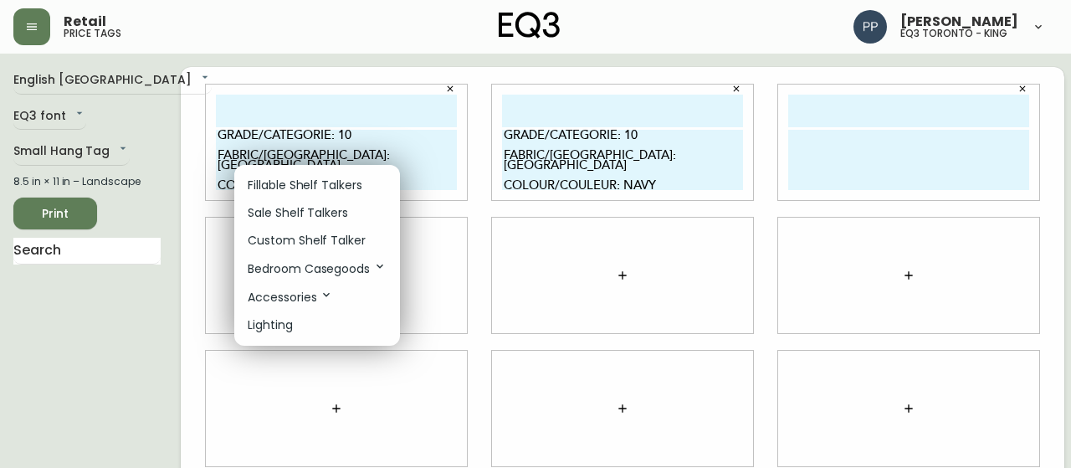
click at [323, 237] on p "Custom Shelf Talker" at bounding box center [307, 241] width 118 height 18
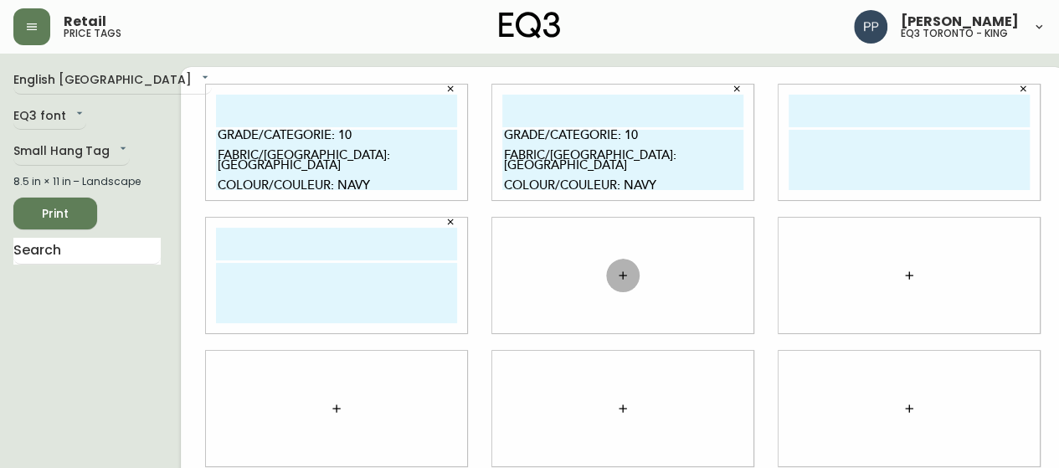
click at [613, 276] on button "button" at bounding box center [622, 275] width 33 height 33
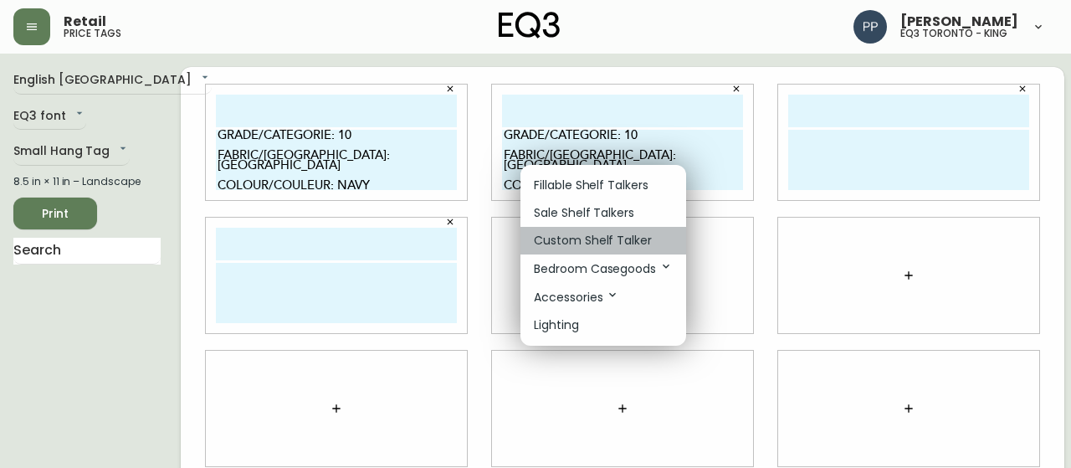
drag, startPoint x: 608, startPoint y: 240, endPoint x: 782, endPoint y: 250, distance: 175.2
click at [608, 240] on p "Custom Shelf Talker" at bounding box center [593, 241] width 118 height 18
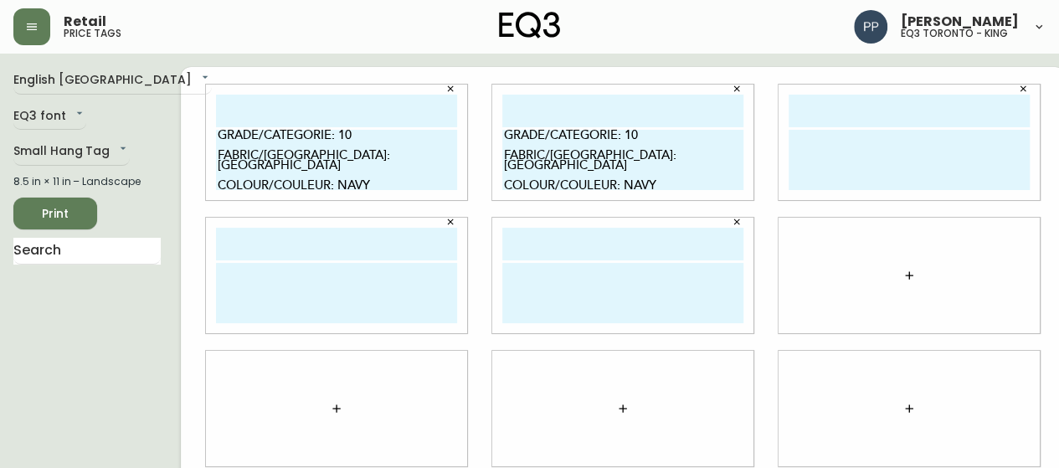
click at [902, 272] on icon "button" at bounding box center [908, 275] width 13 height 13
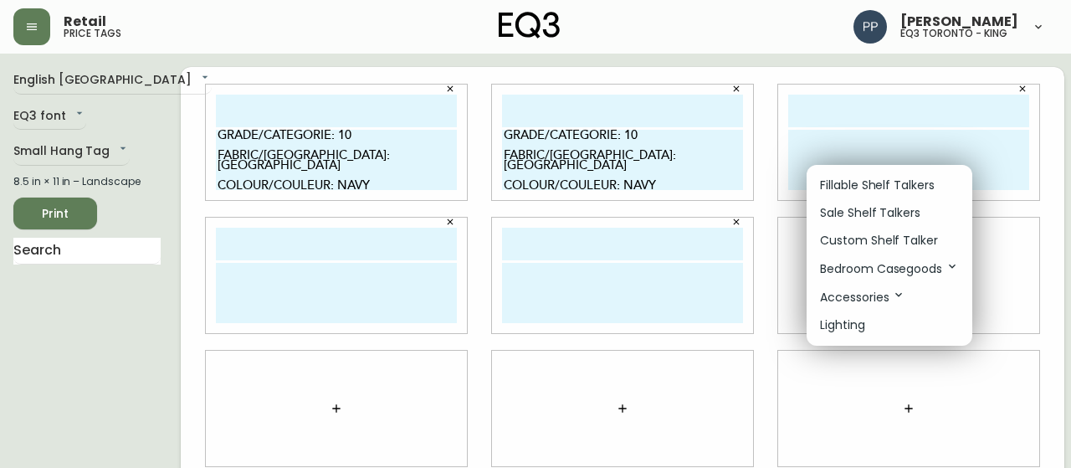
click at [892, 235] on p "Custom Shelf Talker" at bounding box center [879, 241] width 118 height 18
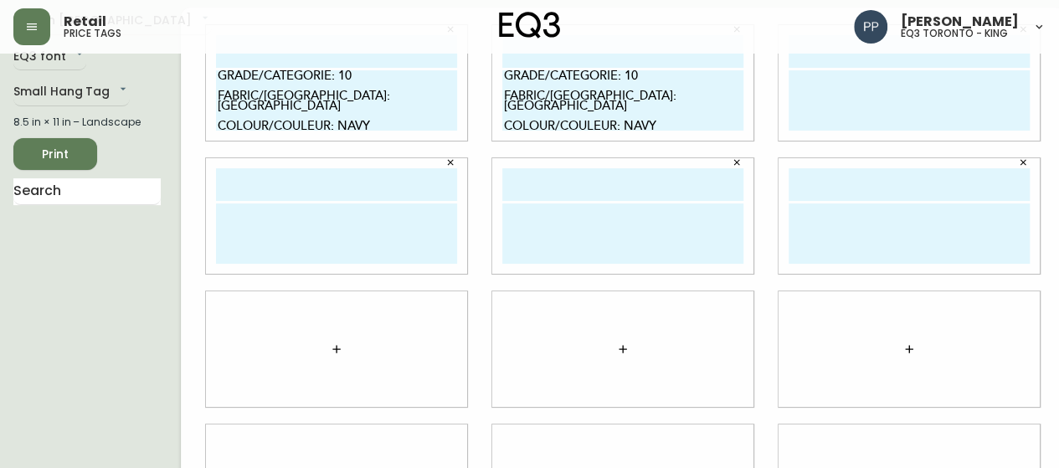
scroll to position [167, 0]
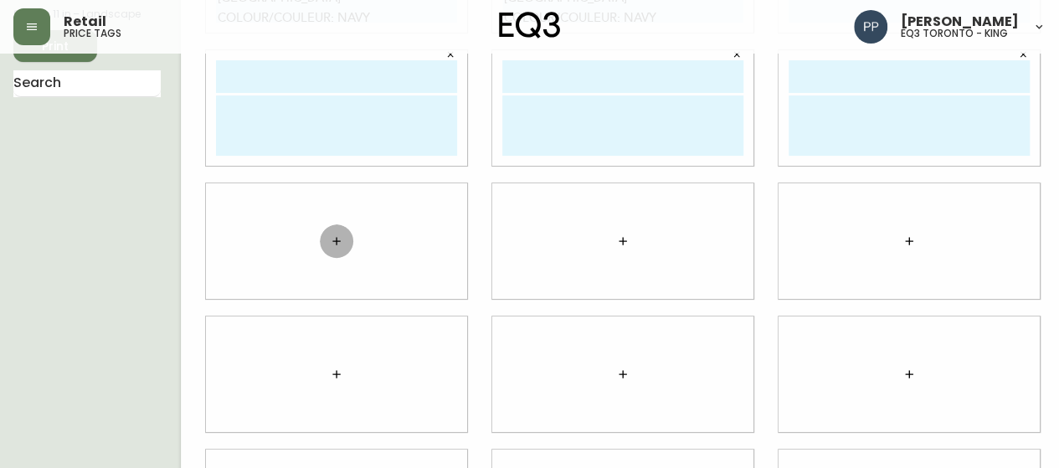
click at [320, 241] on button "button" at bounding box center [336, 240] width 33 height 33
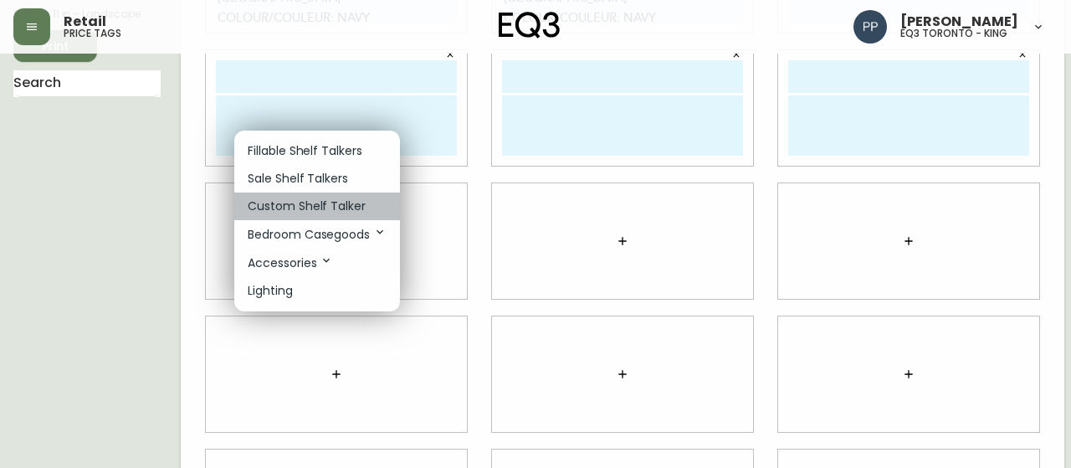
click at [308, 204] on p "Custom Shelf Talker" at bounding box center [307, 206] width 118 height 18
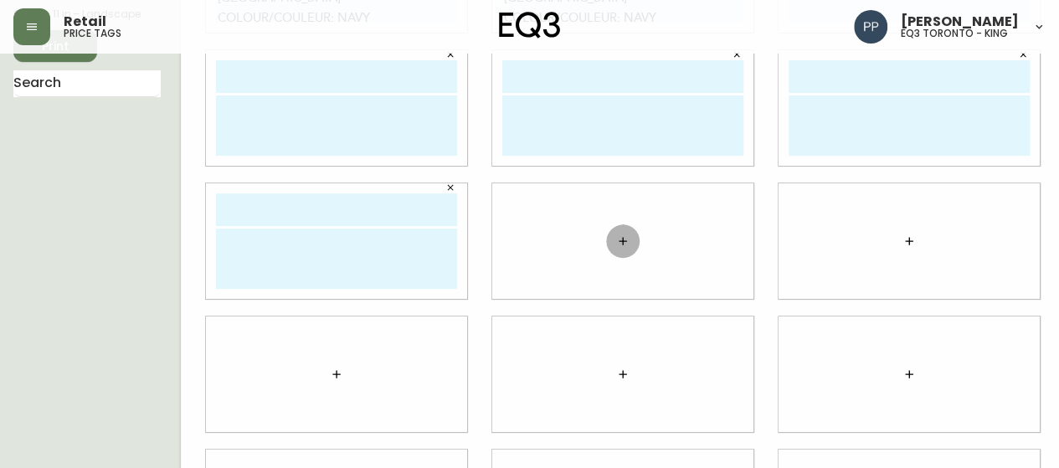
click at [616, 235] on icon "button" at bounding box center [622, 240] width 13 height 13
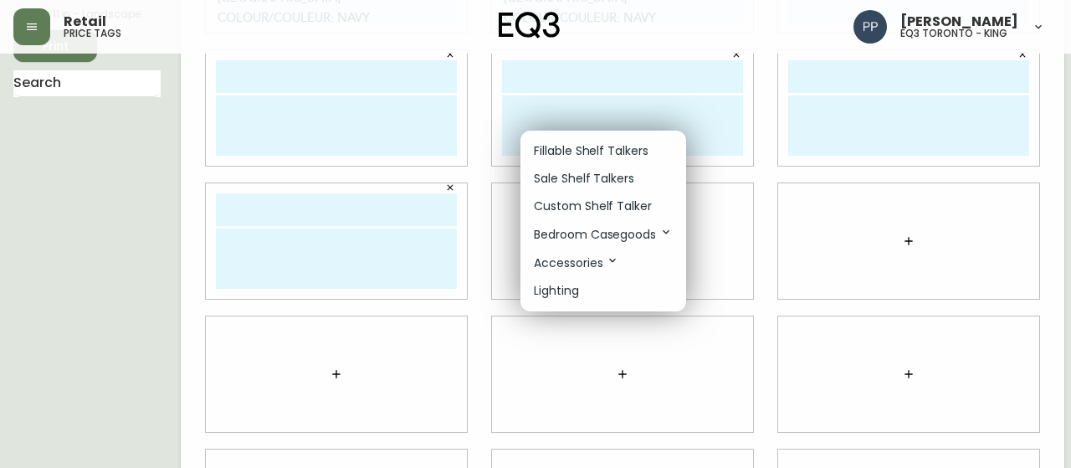
click at [616, 207] on p "Custom Shelf Talker" at bounding box center [593, 206] width 118 height 18
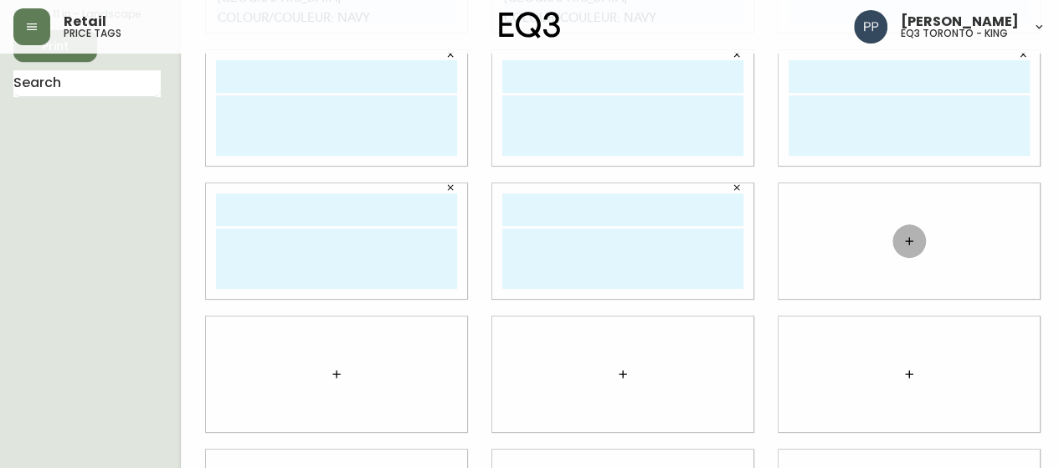
click at [902, 234] on icon "button" at bounding box center [908, 240] width 13 height 13
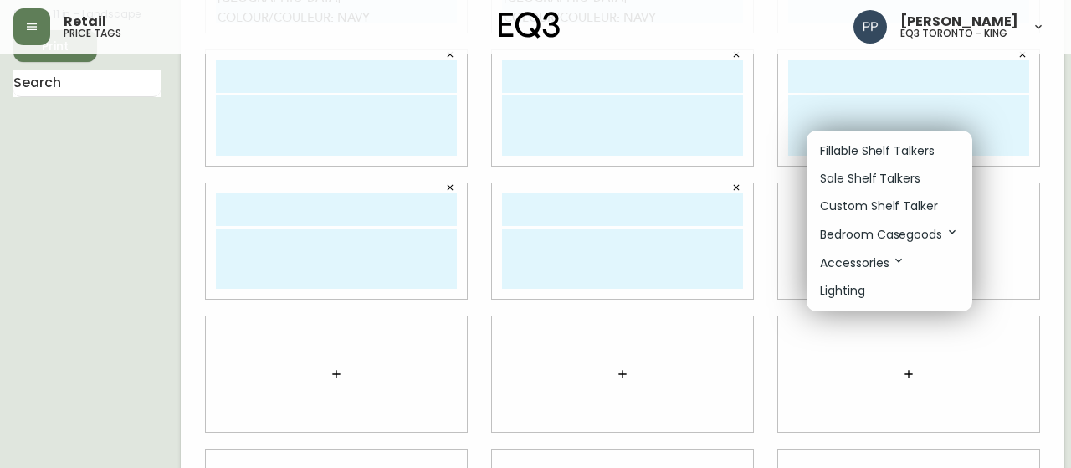
click at [882, 208] on p "Custom Shelf Talker" at bounding box center [879, 206] width 118 height 18
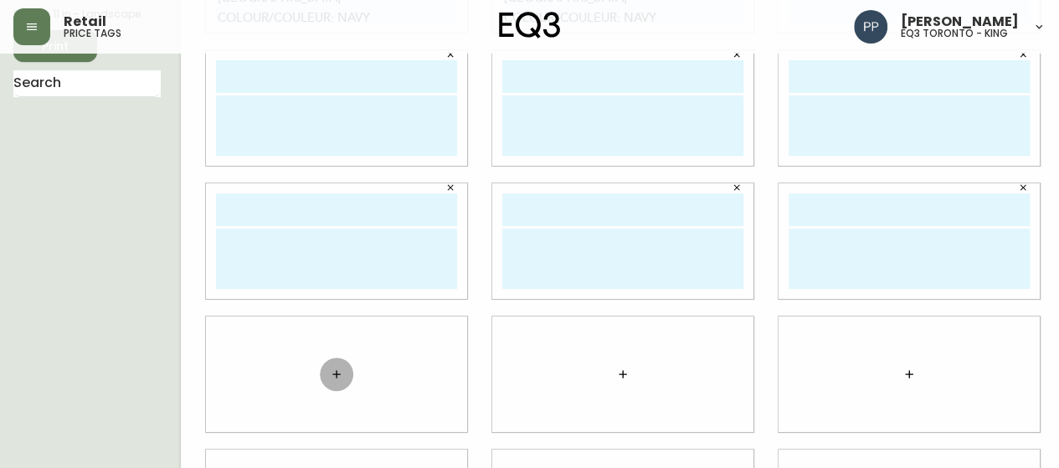
click at [330, 374] on icon "button" at bounding box center [336, 373] width 13 height 13
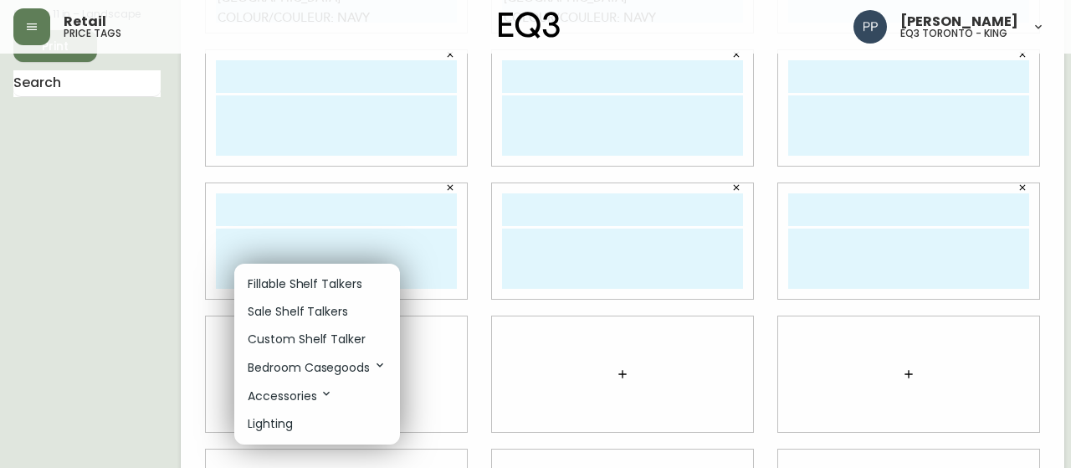
click at [321, 336] on p "Custom Shelf Talker" at bounding box center [307, 340] width 118 height 18
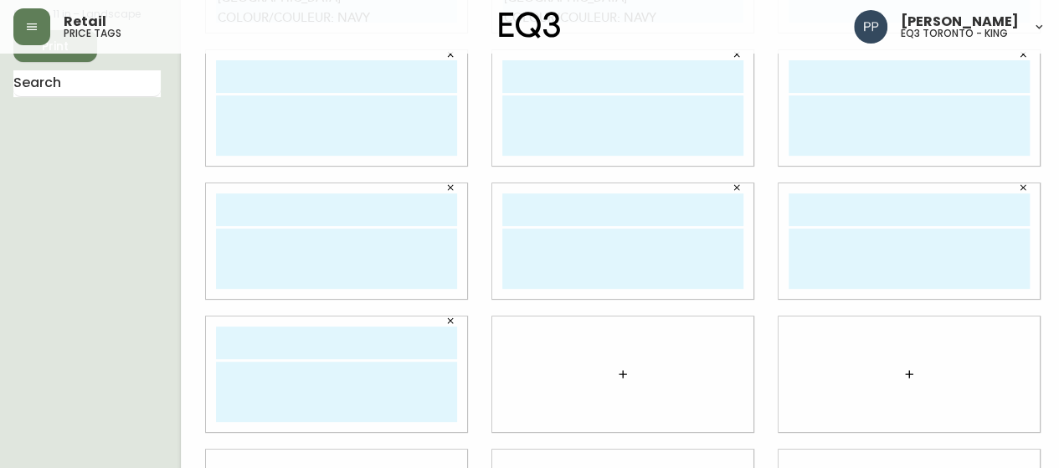
click at [618, 377] on button "button" at bounding box center [622, 373] width 33 height 33
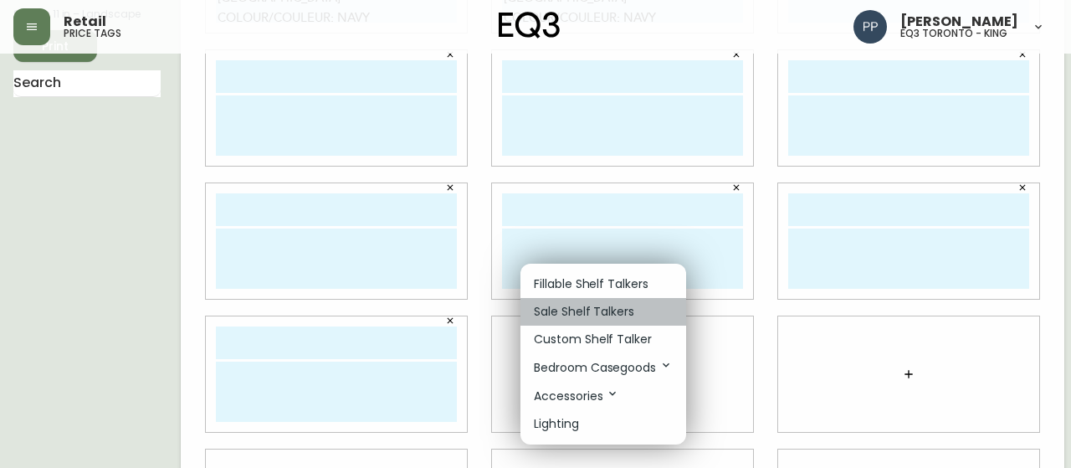
click at [604, 312] on p "Sale Shelf Talkers" at bounding box center [584, 312] width 100 height 18
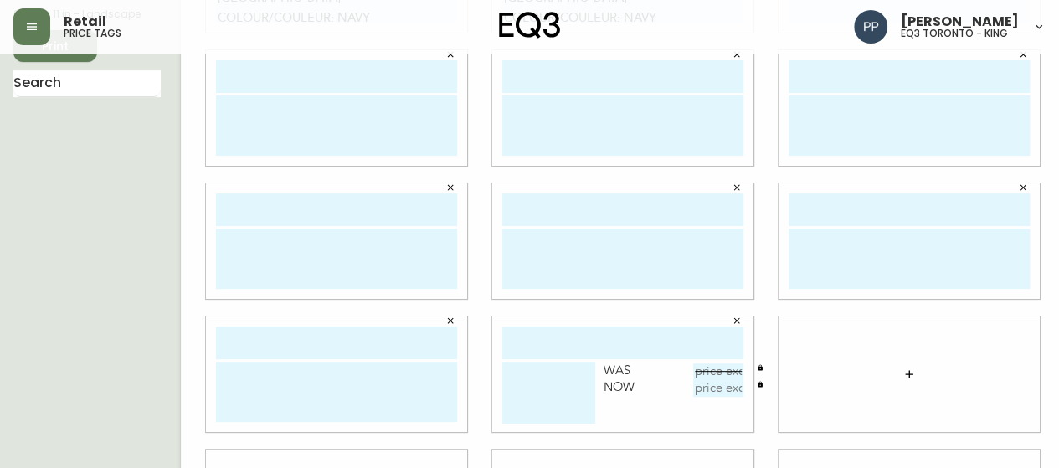
click at [731, 322] on icon "button" at bounding box center [736, 320] width 10 height 10
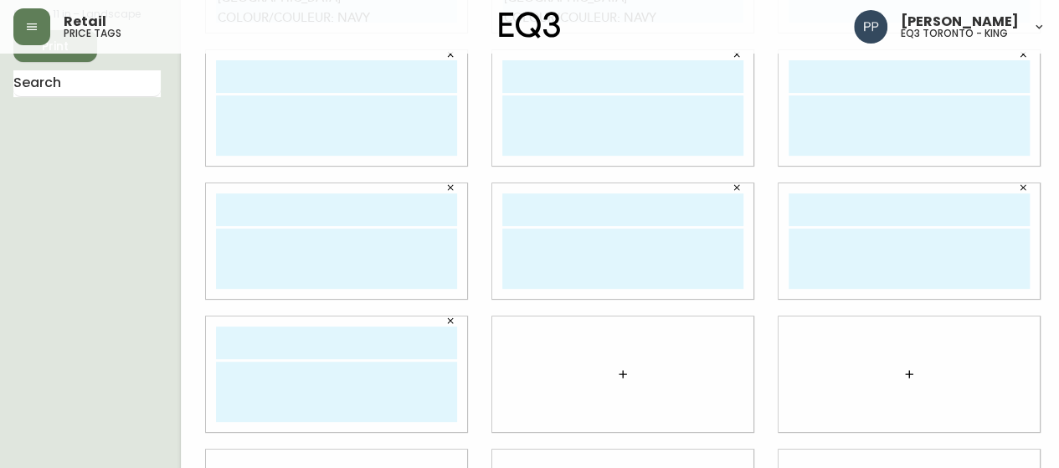
click at [606, 366] on button "button" at bounding box center [622, 373] width 33 height 33
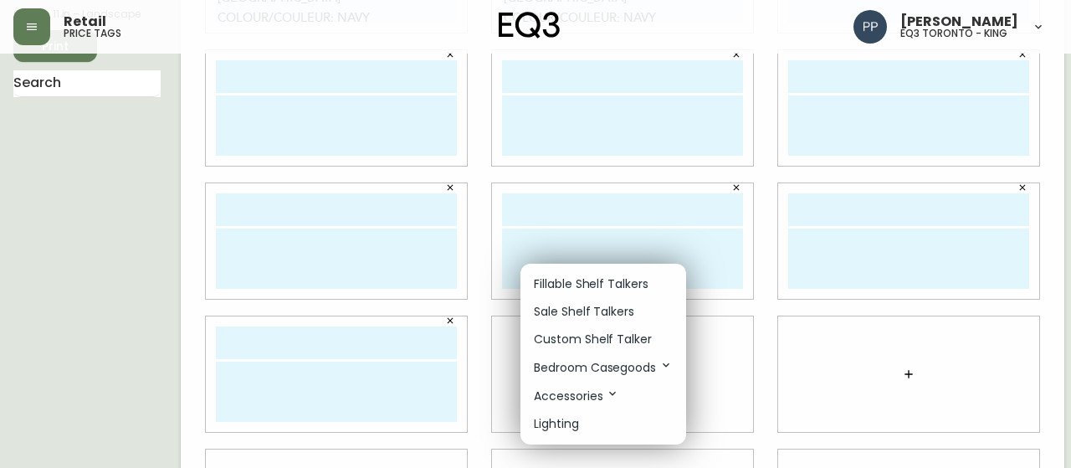
click at [608, 341] on p "Custom Shelf Talker" at bounding box center [593, 340] width 118 height 18
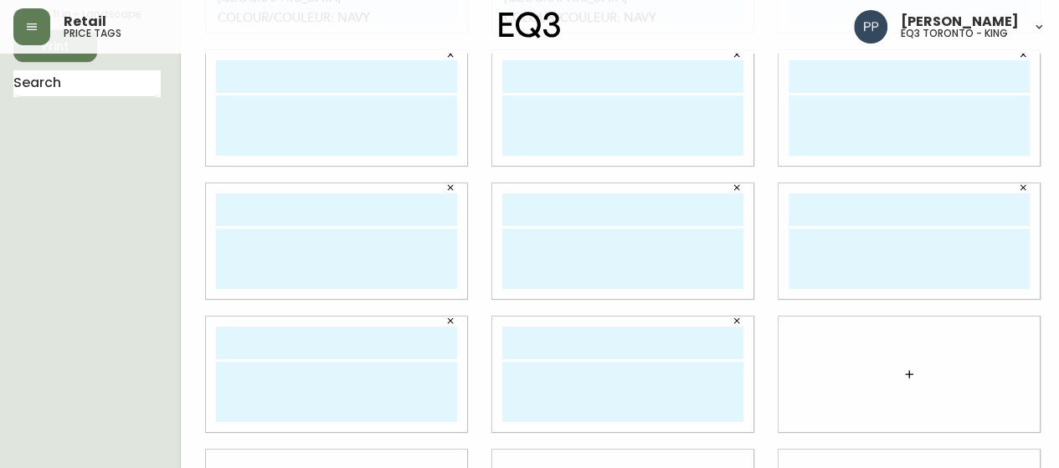
click at [892, 376] on button "button" at bounding box center [908, 373] width 33 height 33
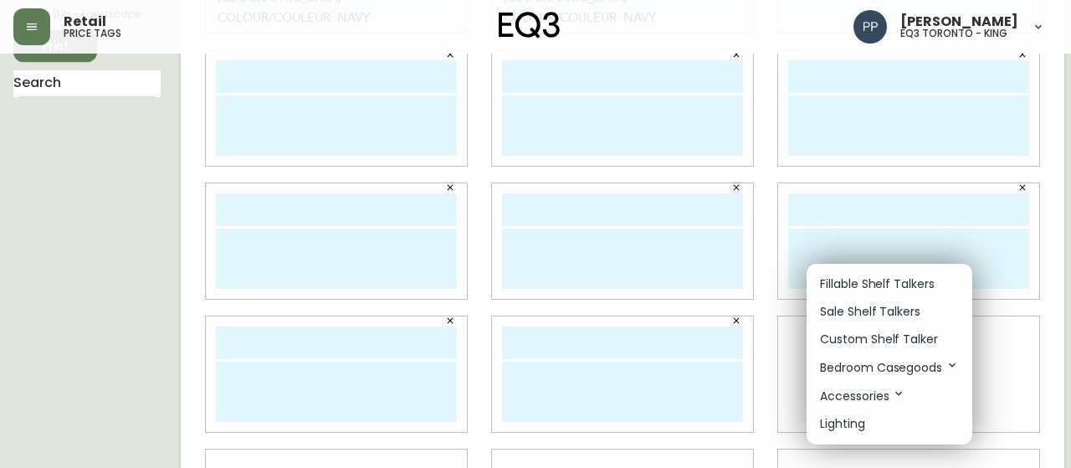
click at [881, 336] on p "Custom Shelf Talker" at bounding box center [879, 340] width 118 height 18
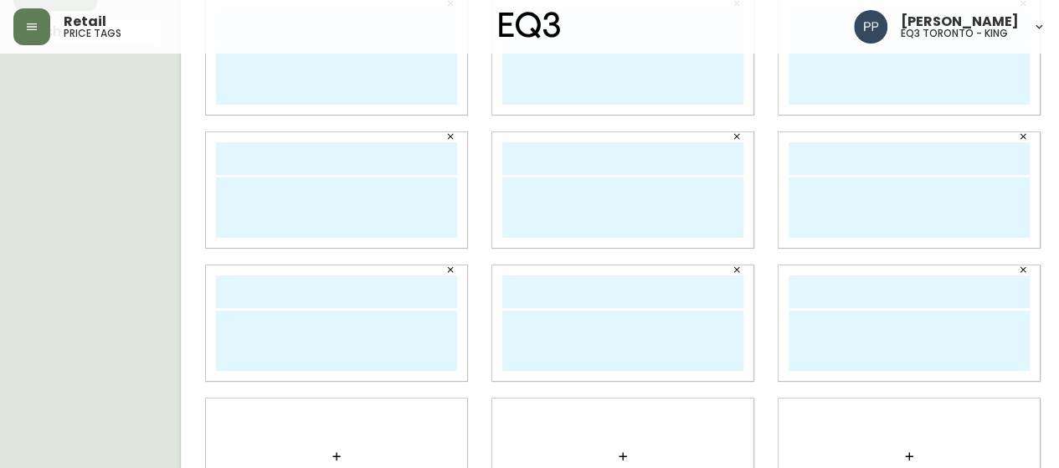
scroll to position [281, 0]
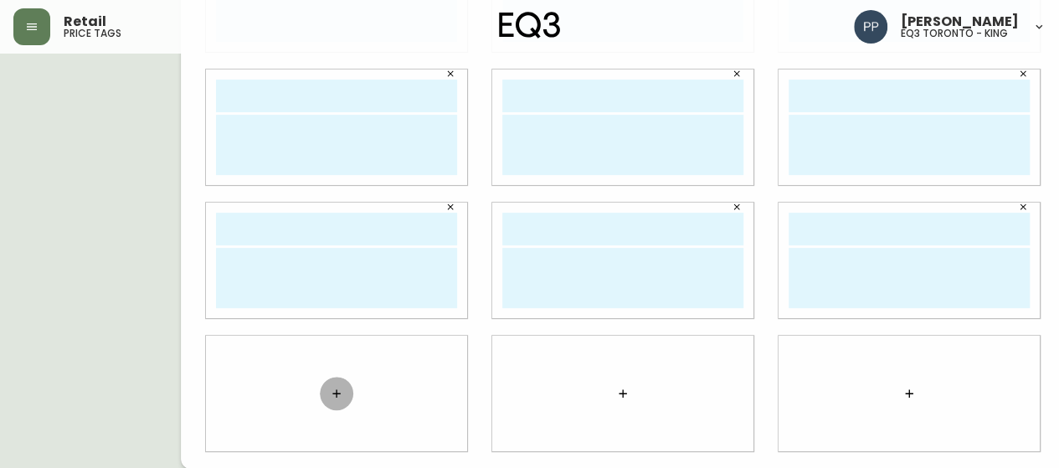
click at [330, 391] on icon "button" at bounding box center [336, 393] width 13 height 13
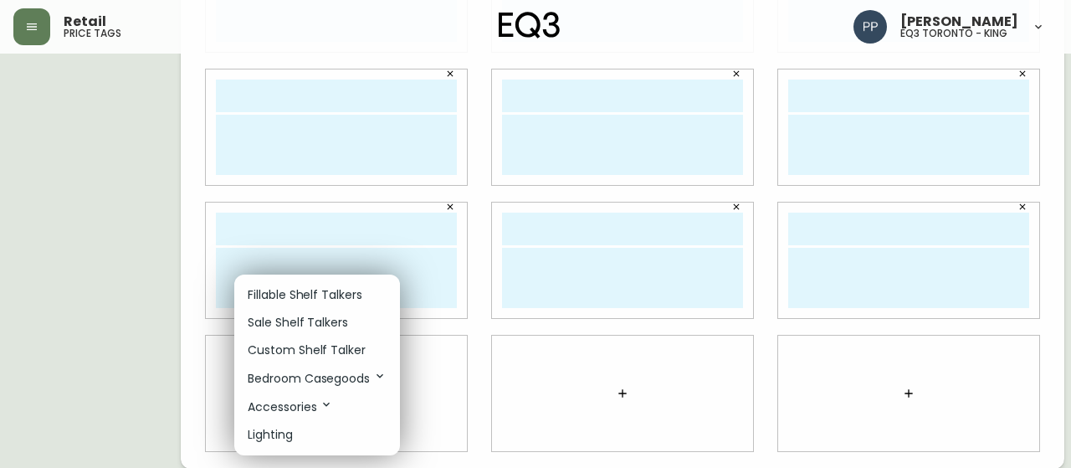
click at [326, 345] on p "Custom Shelf Talker" at bounding box center [307, 350] width 118 height 18
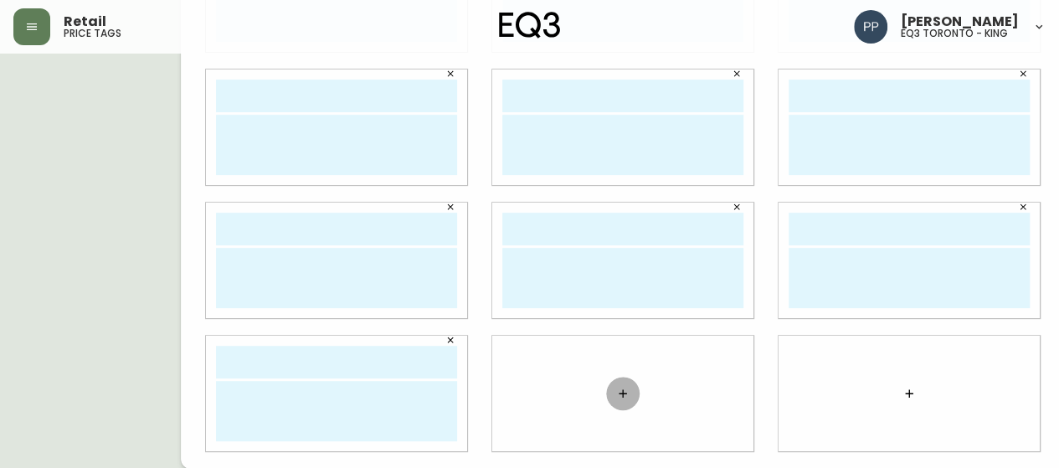
click at [606, 401] on button "button" at bounding box center [622, 393] width 33 height 33
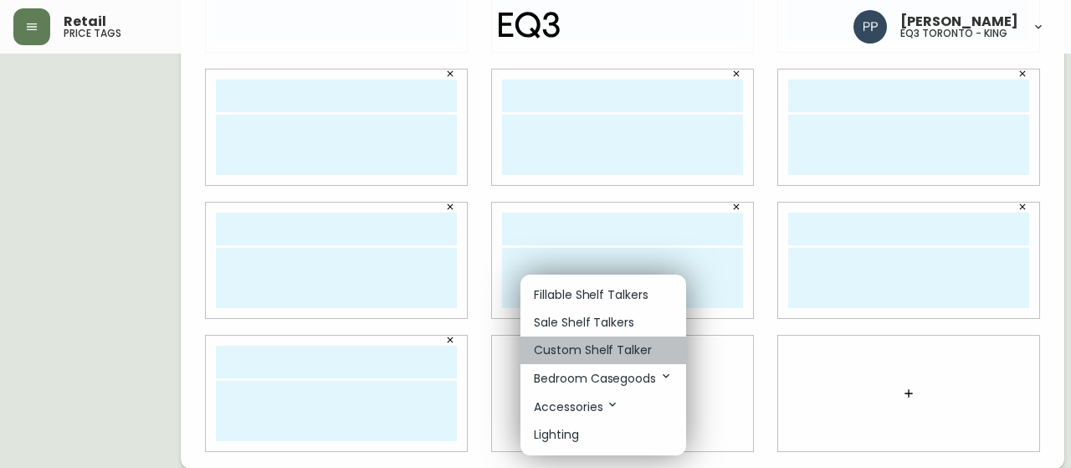
click at [592, 351] on p "Custom Shelf Talker" at bounding box center [593, 350] width 118 height 18
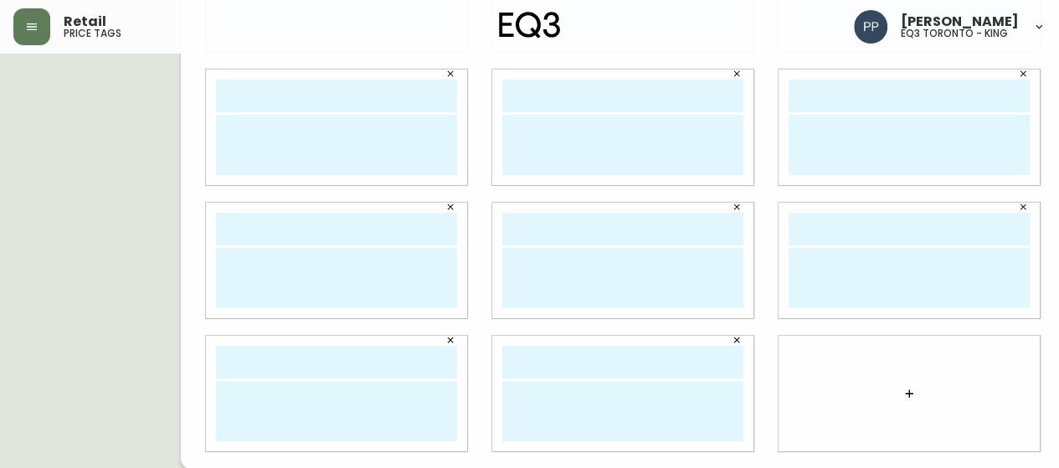
drag, startPoint x: 825, startPoint y: 387, endPoint x: 875, endPoint y: 394, distance: 50.7
click at [849, 394] on div at bounding box center [908, 393] width 261 height 115
click at [902, 389] on icon "button" at bounding box center [908, 393] width 13 height 13
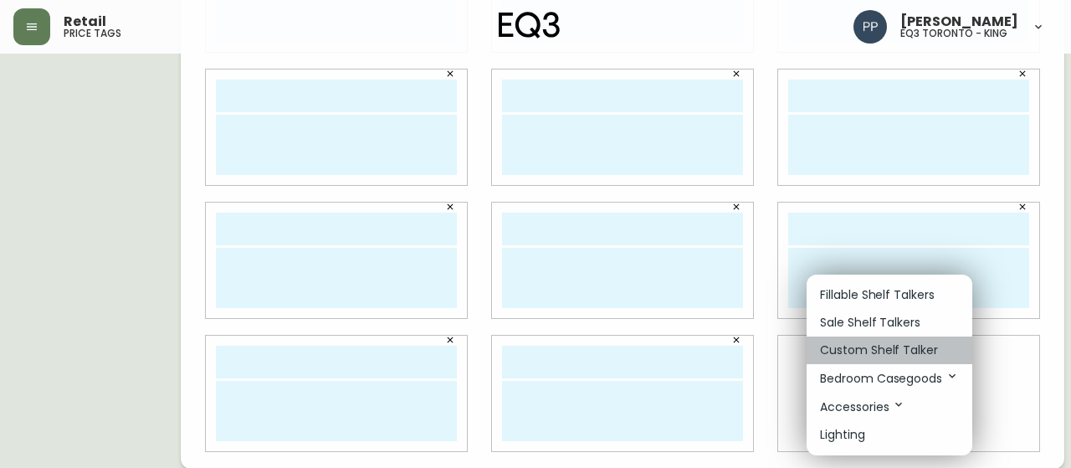
click at [885, 349] on p "Custom Shelf Talker" at bounding box center [879, 350] width 118 height 18
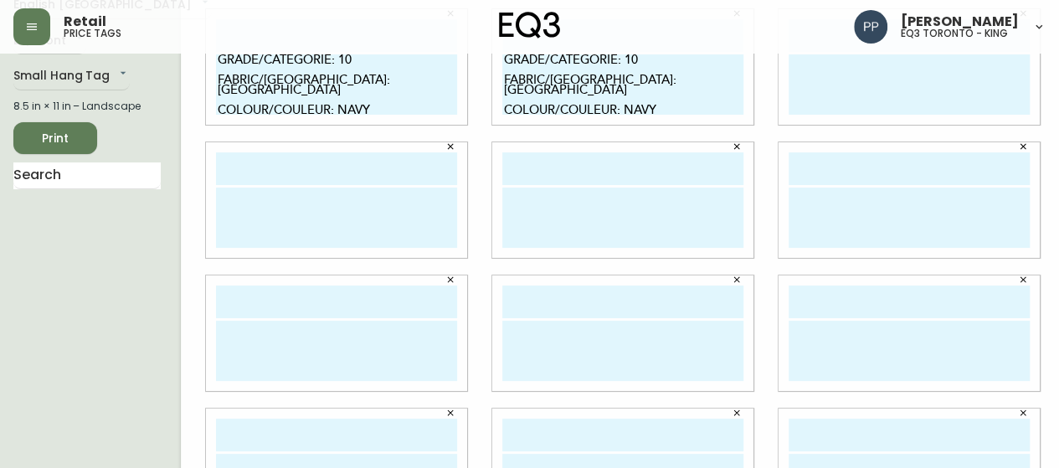
scroll to position [0, 0]
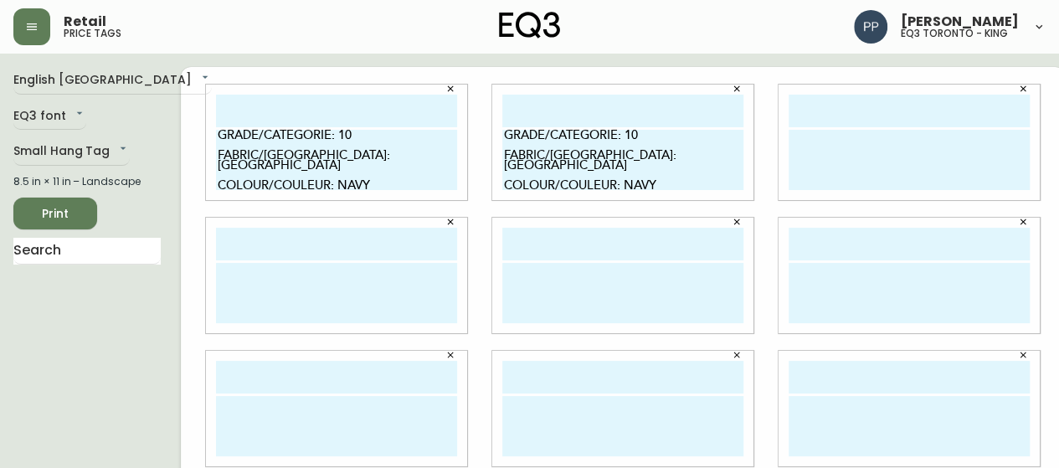
click at [840, 143] on textarea at bounding box center [908, 160] width 241 height 60
paste textarea "GRADE/CATEGORIE: 10 FABRIC/[GEOGRAPHIC_DATA]: [GEOGRAPHIC_DATA] COLOUR/COULEUR:…"
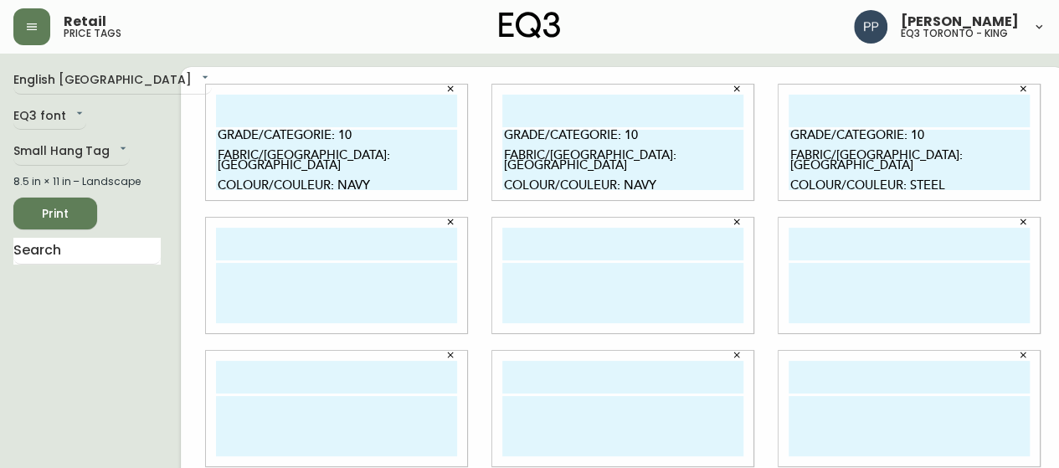
type textarea "GRADE/CATEGORIE: 10 FABRIC/[GEOGRAPHIC_DATA]: [GEOGRAPHIC_DATA] COLOUR/COULEUR:…"
drag, startPoint x: 255, startPoint y: 279, endPoint x: 269, endPoint y: 259, distance: 23.9
click at [258, 275] on textarea at bounding box center [336, 293] width 241 height 60
paste textarea "GRADE/CATEGORIE: 10 FABRIC/[GEOGRAPHIC_DATA]: [GEOGRAPHIC_DATA] COLOUR/COULEUR:…"
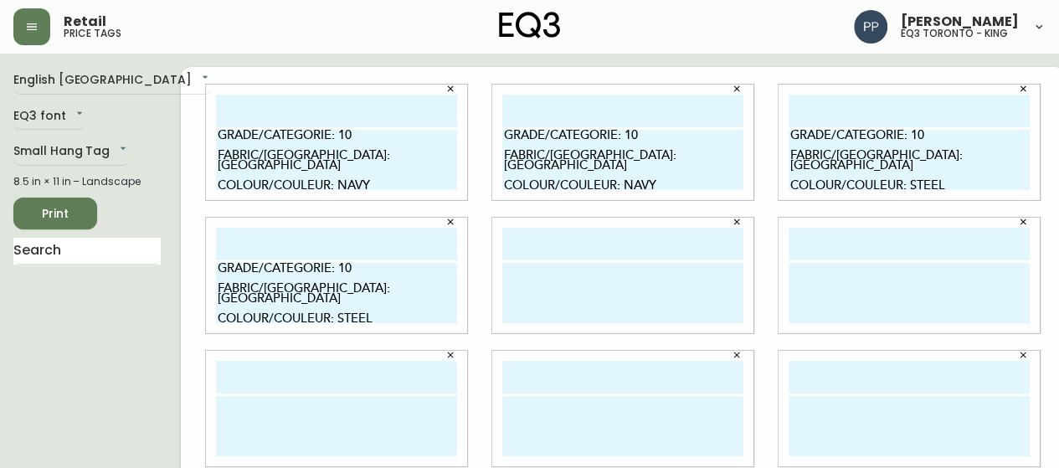
type textarea "GRADE/CATEGORIE: 10 FABRIC/[GEOGRAPHIC_DATA]: [GEOGRAPHIC_DATA] COLOUR/COULEUR:…"
click at [545, 270] on textarea at bounding box center [622, 293] width 241 height 60
paste textarea "GRADE/CATEGORIE: 10 FABRIC/[GEOGRAPHIC_DATA]: [GEOGRAPHIC_DATA] COLOUR/COULEUR:…"
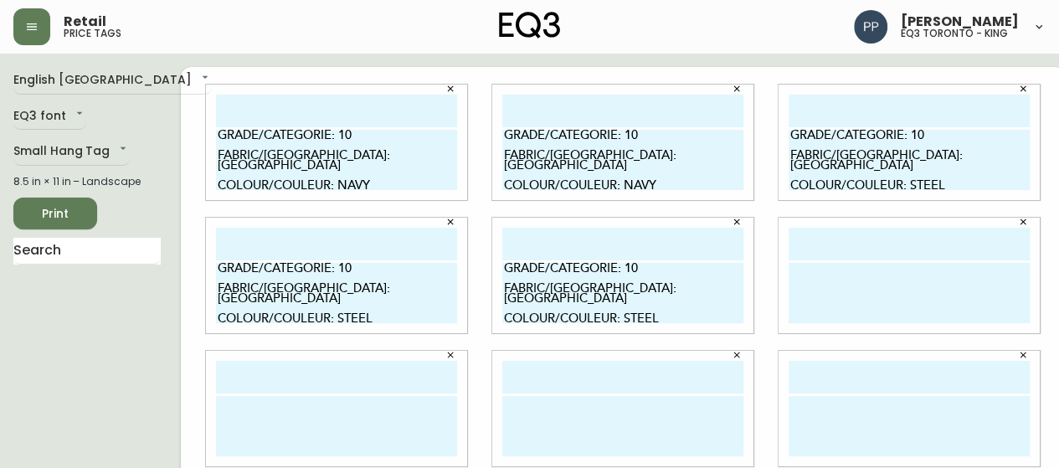
type textarea "GRADE/CATEGORIE: 10 FABRIC/[GEOGRAPHIC_DATA]: [GEOGRAPHIC_DATA] COLOUR/COULEUR:…"
click at [832, 279] on textarea at bounding box center [908, 293] width 241 height 60
paste textarea "GRADE/CATEGORIE: 10 FABRIC/[GEOGRAPHIC_DATA]: [GEOGRAPHIC_DATA] COLOUR/COULEUR:…"
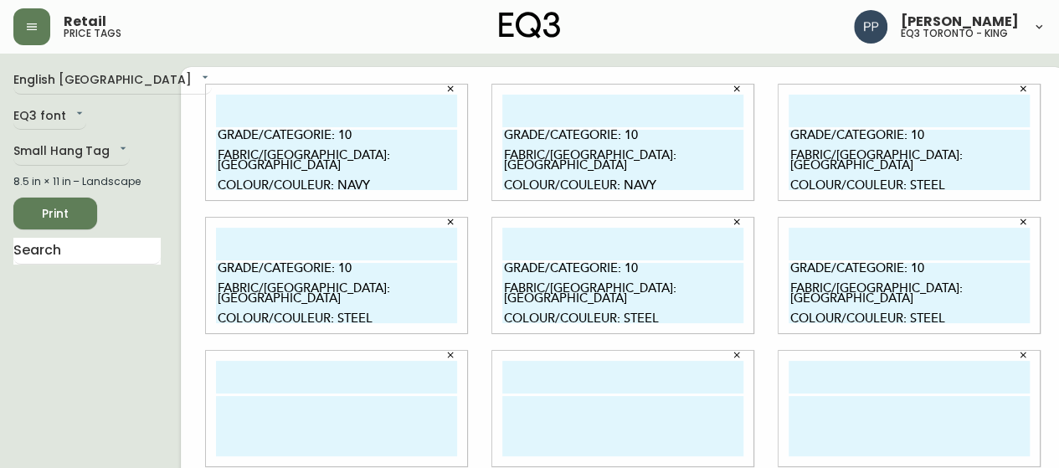
type textarea "GRADE/CATEGORIE: 10 FABRIC/[GEOGRAPHIC_DATA]: [GEOGRAPHIC_DATA] COLOUR/COULEUR:…"
click at [305, 428] on textarea at bounding box center [336, 426] width 241 height 60
paste textarea "GRADE/CATEGORIE: 10 FABRIC/[GEOGRAPHIC_DATA]: [GEOGRAPHIC_DATA] COLOUR/COULEUR:…"
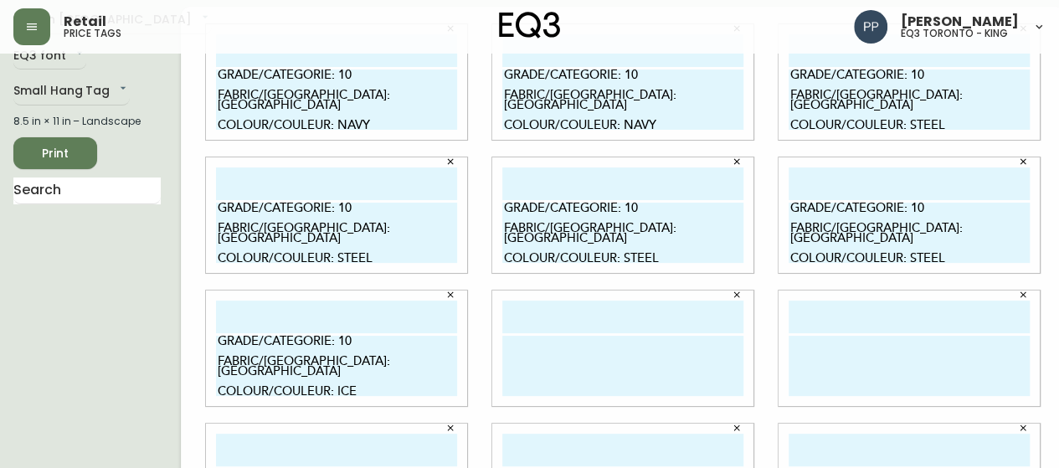
scroll to position [84, 0]
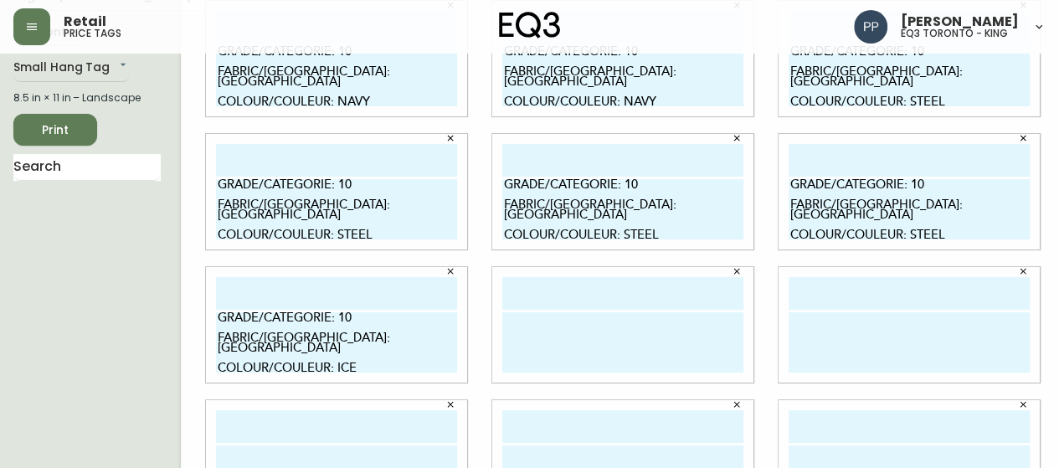
type textarea "GRADE/CATEGORIE: 10 FABRIC/[GEOGRAPHIC_DATA]: [GEOGRAPHIC_DATA] COLOUR/COULEUR:…"
click at [502, 326] on textarea at bounding box center [622, 342] width 241 height 60
paste textarea "GRADE/CATEGORIE: 10 FABRIC/[GEOGRAPHIC_DATA]: [GEOGRAPHIC_DATA] COLOUR/COULEUR:…"
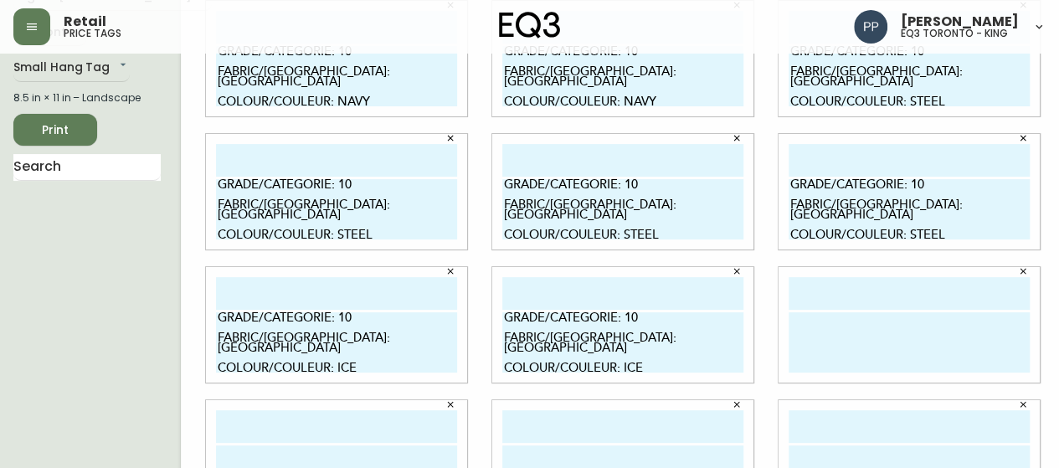
type textarea "GRADE/CATEGORIE: 10 FABRIC/[GEOGRAPHIC_DATA]: [GEOGRAPHIC_DATA] COLOUR/COULEUR:…"
click at [827, 323] on textarea at bounding box center [908, 342] width 241 height 60
paste textarea "GRADE/CATEGORIE: 10 FABRIC/[GEOGRAPHIC_DATA]: [GEOGRAPHIC_DATA] COLOUR/COULEUR:…"
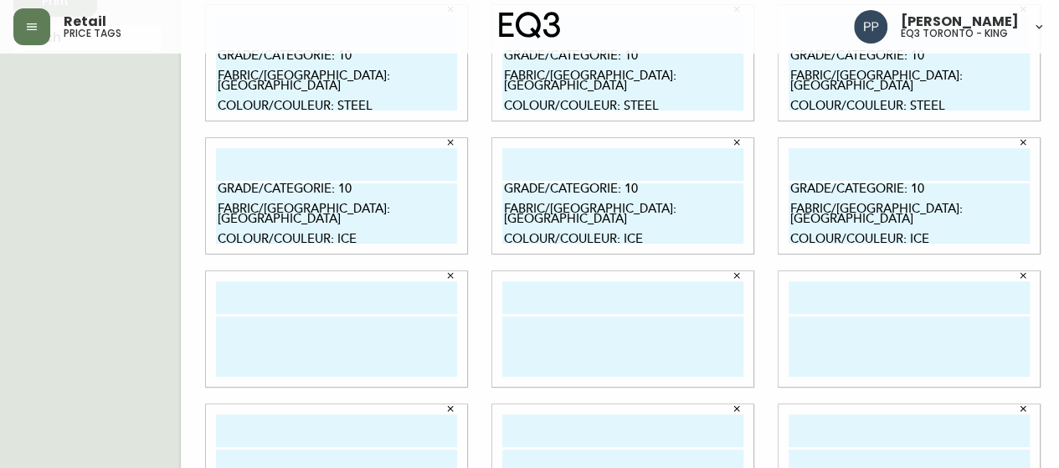
scroll to position [251, 0]
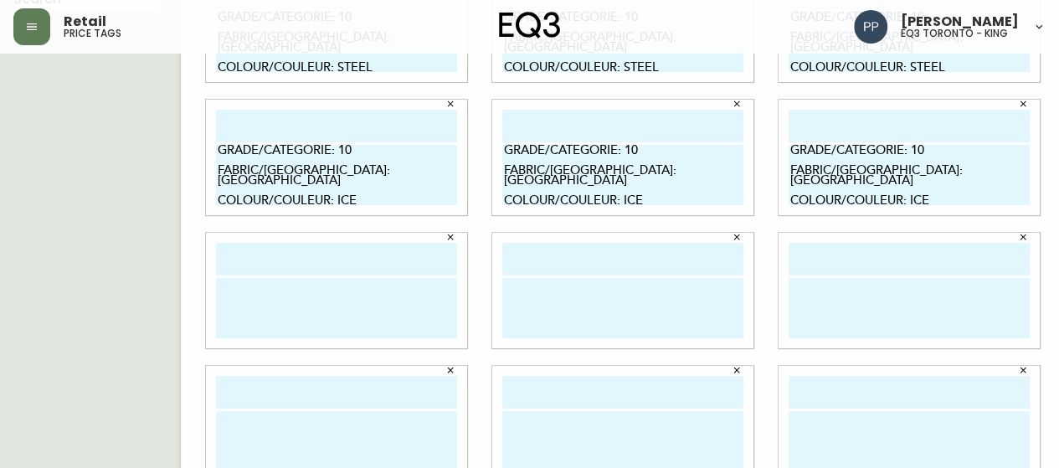
type textarea "GRADE/CATEGORIE: 10 FABRIC/[GEOGRAPHIC_DATA]: [GEOGRAPHIC_DATA] COLOUR/COULEUR:…"
click at [218, 291] on textarea at bounding box center [336, 308] width 241 height 60
paste textarea "GRADE/CATEGORIE: 10 FABRIC/[GEOGRAPHIC_DATA]: [GEOGRAPHIC_DATA] COLOUR/COULEUR:…"
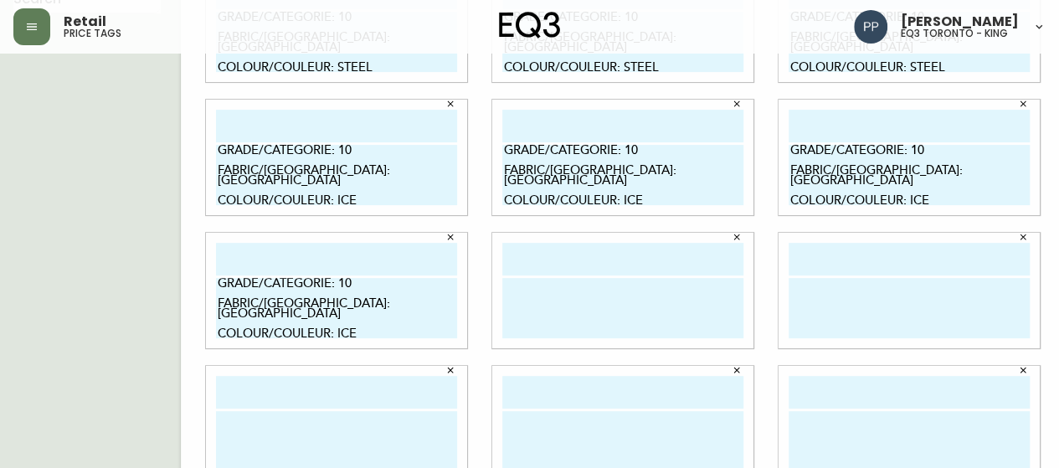
scroll to position [0, 0]
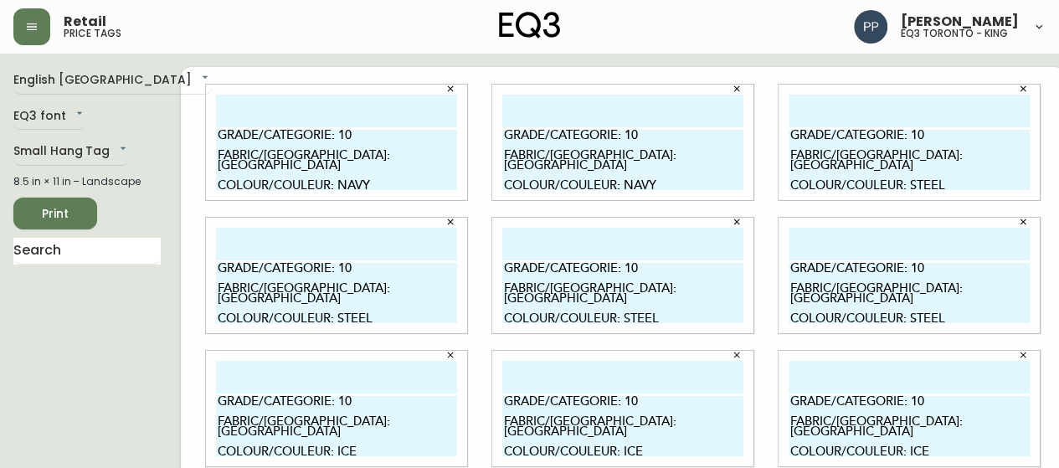
type textarea "GRADE/CATEGORIE: 10 FABRIC/[GEOGRAPHIC_DATA]: [GEOGRAPHIC_DATA] COLOUR/COULEUR:…"
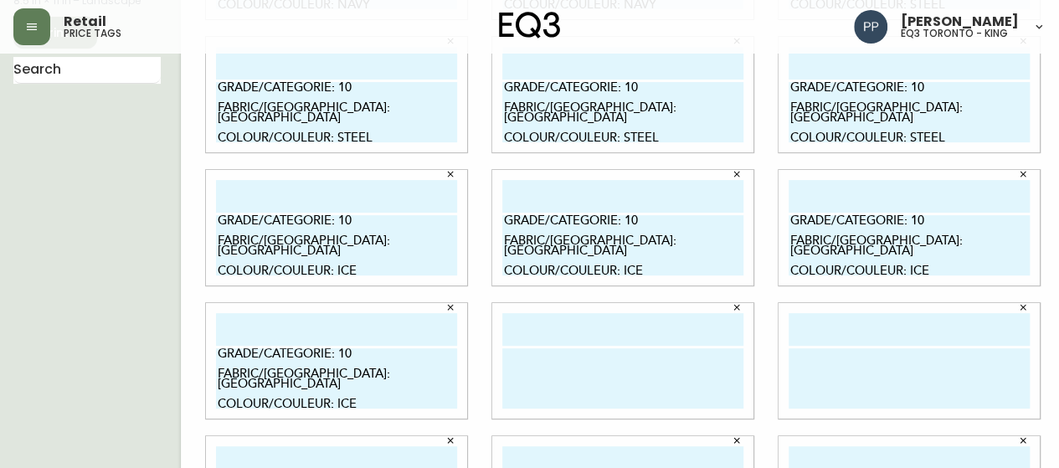
scroll to position [281, 0]
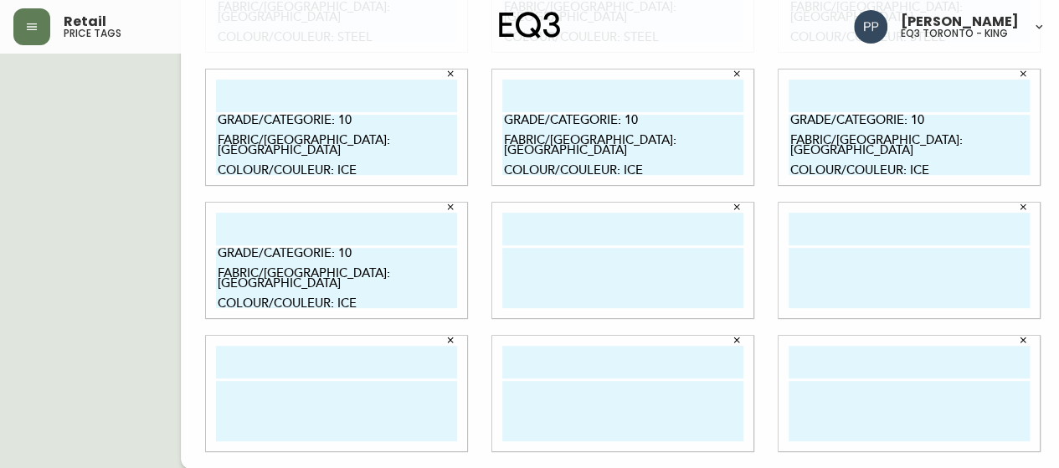
drag, startPoint x: 201, startPoint y: 257, endPoint x: 367, endPoint y: 293, distance: 170.4
click at [367, 293] on textarea "GRADE/CATEGORIE: 10 FABRIC/[GEOGRAPHIC_DATA]: [GEOGRAPHIC_DATA] COLOUR/COULEUR:…" at bounding box center [336, 278] width 241 height 60
click at [517, 258] on textarea at bounding box center [622, 278] width 241 height 60
paste textarea "GRADE/CATEGORIE: 10 FABRIC/[GEOGRAPHIC_DATA]: [GEOGRAPHIC_DATA] COLOUR/COULEUR:…"
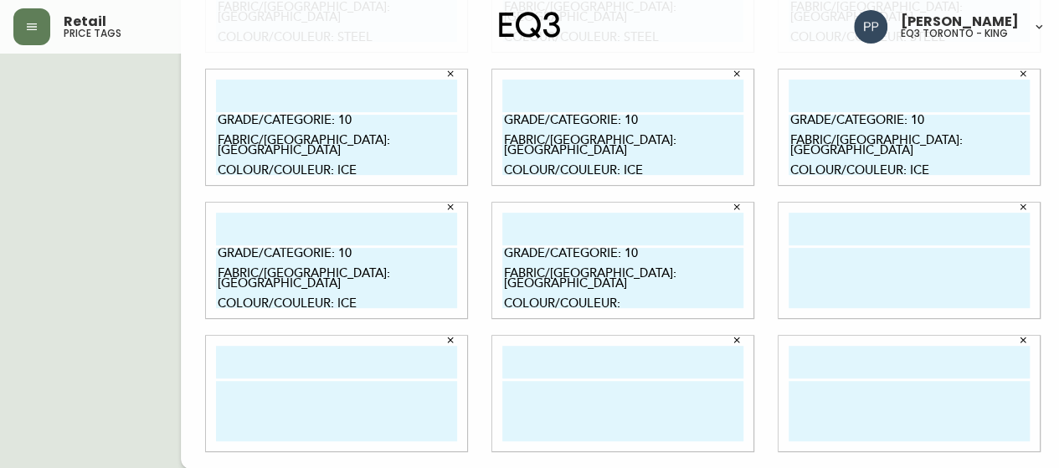
click at [628, 279] on textarea "GRADE/CATEGORIE: 10 FABRIC/[GEOGRAPHIC_DATA]: [GEOGRAPHIC_DATA] COLOUR/COULEUR:" at bounding box center [622, 278] width 241 height 60
click at [625, 239] on div "GRADE/CATEGORIE: 10 FABRIC/TISSU: COLOUR/COULEUR:" at bounding box center [622, 260] width 261 height 115
drag, startPoint x: 629, startPoint y: 252, endPoint x: 632, endPoint y: 265, distance: 13.6
click at [629, 256] on textarea "GRADE/CATEGORIE: 10 FABRIC/TISSU: COLOUR/COULEUR:" at bounding box center [622, 278] width 241 height 60
click at [609, 274] on textarea "GRADE/CATEGORIE: 30 FABRIC/TISSU: COLOUR/COULEUR:" at bounding box center [622, 278] width 241 height 60
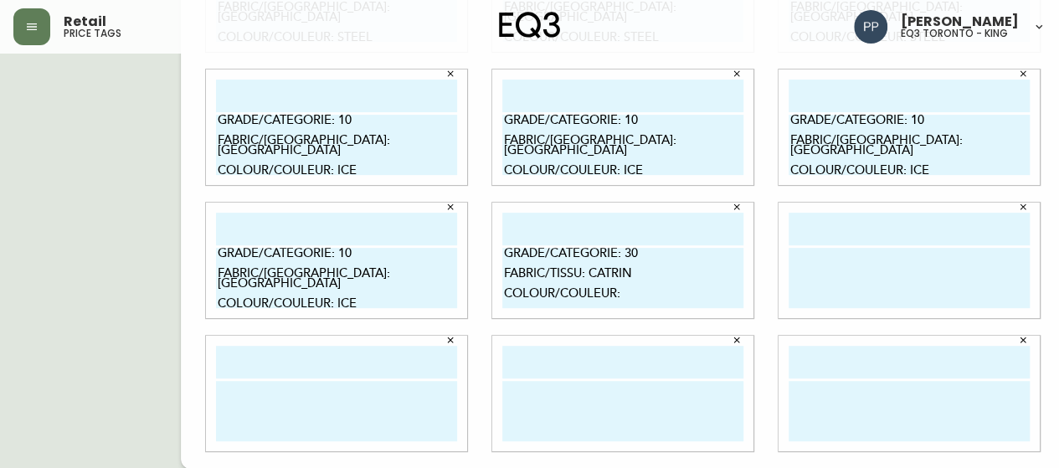
click at [629, 294] on textarea "GRADE/CATEGORIE: 30 FABRIC/TISSU: CATRIN COLOUR/COULEUR:" at bounding box center [622, 278] width 241 height 60
drag, startPoint x: 487, startPoint y: 254, endPoint x: 705, endPoint y: 295, distance: 221.4
click at [705, 295] on textarea "GRADE/CATEGORIE: 30 FABRIC/TISSU: CATRIN COLOUR/COULEUR: GRECIAN LINEN" at bounding box center [622, 278] width 241 height 60
type textarea "GRADE/CATEGORIE: 30 FABRIC/TISSU: CATRIN COLOUR/COULEUR: GRECIAN LINEN"
click at [832, 259] on textarea at bounding box center [908, 278] width 241 height 60
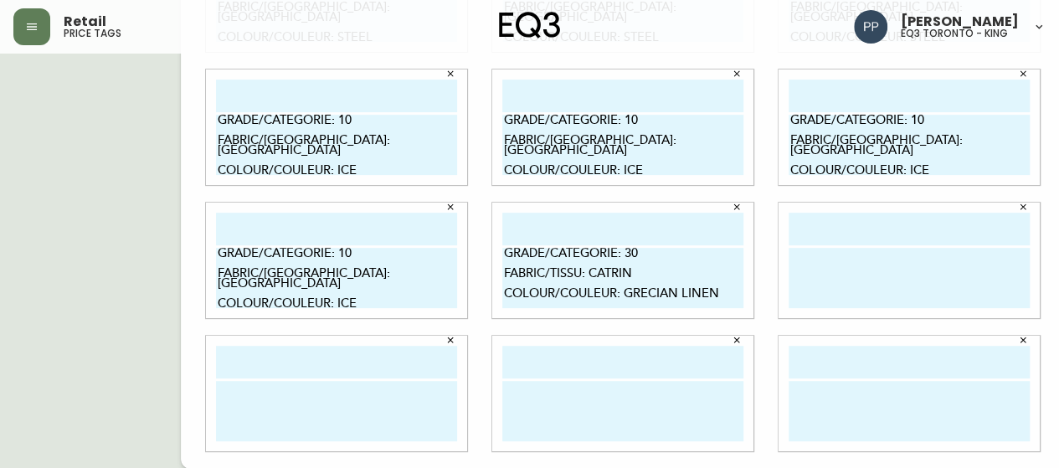
paste textarea "GRADE/CATEGORIE: 30 FABRIC/TISSU: CATRIN COLOUR/COULEUR: GRECIAN LINEN"
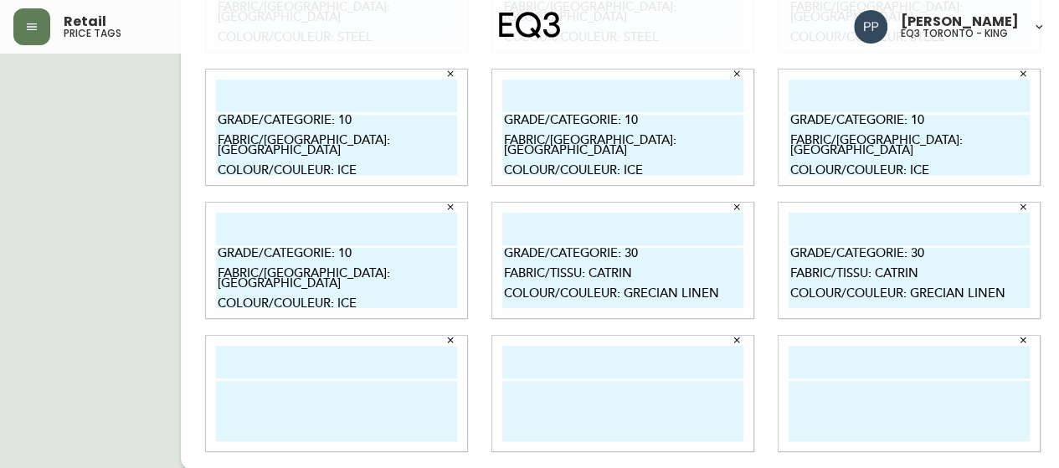
type textarea "GRADE/CATEGORIE: 30 FABRIC/TISSU: CATRIN COLOUR/COULEUR: GRECIAN LINEN"
click at [322, 381] on textarea at bounding box center [336, 411] width 241 height 60
paste textarea "GRADE/CATEGORIE: 30 FABRIC/TISSU: CATRIN COLOUR/COULEUR: GRECIAN LINEN"
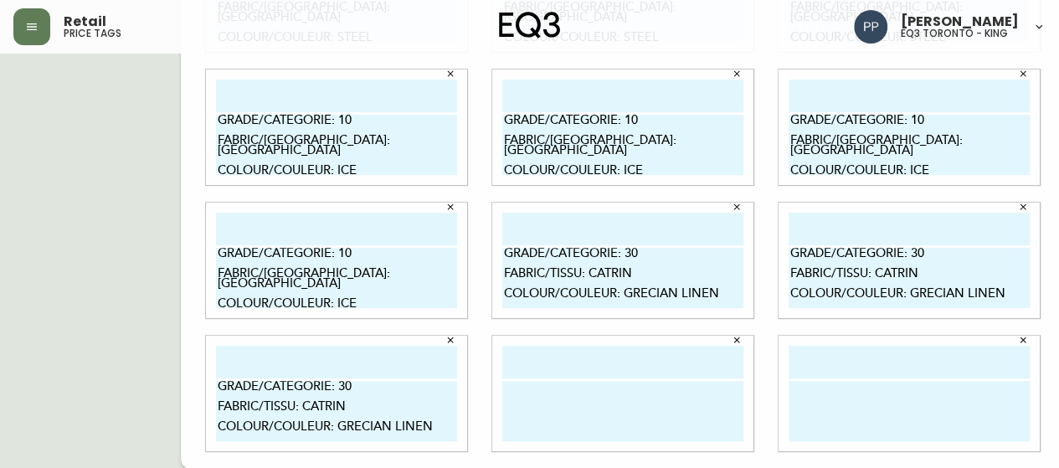
click at [323, 381] on textarea "GRADE/CATEGORIE: 30 FABRIC/TISSU: CATRIN COLOUR/COULEUR: GRECIAN LINEN" at bounding box center [336, 411] width 241 height 60
type textarea "GRADE/CATEGORIE: 30 FABRIC/TISSU: CATRIN COLOUR/COULEUR: GRECIAN LINEN"
click at [569, 409] on textarea at bounding box center [622, 411] width 241 height 60
paste textarea "GRADE/CATEGORIE: 30 FABRIC/TISSU: CATRIN COLOUR/COULEUR: GRECIAN LINEN"
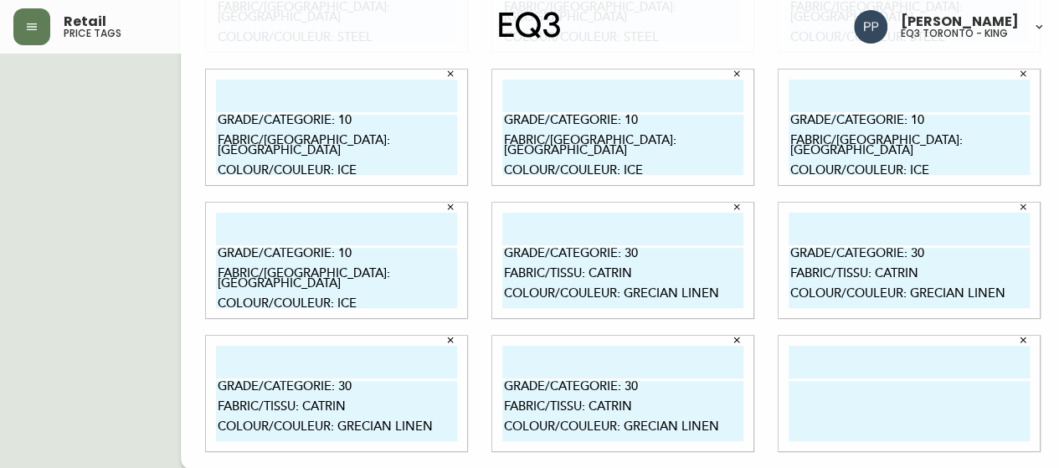
type textarea "GRADE/CATEGORIE: 30 FABRIC/TISSU: CATRIN COLOUR/COULEUR: GRECIAN LINEN"
click at [819, 415] on textarea at bounding box center [908, 411] width 241 height 60
paste textarea "GRADE/CATEGORIE: 30 FABRIC/TISSU: CATRIN COLOUR/COULEUR: GRECIAN LINEN"
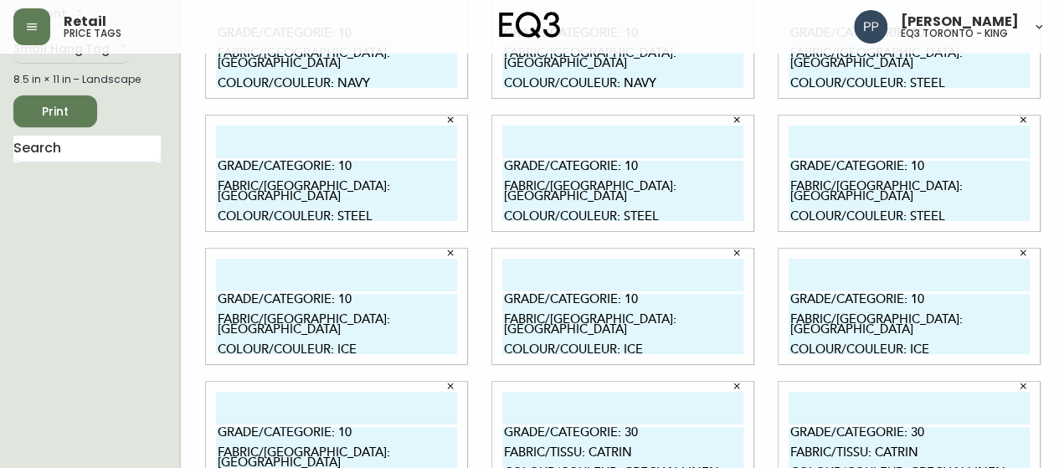
scroll to position [0, 0]
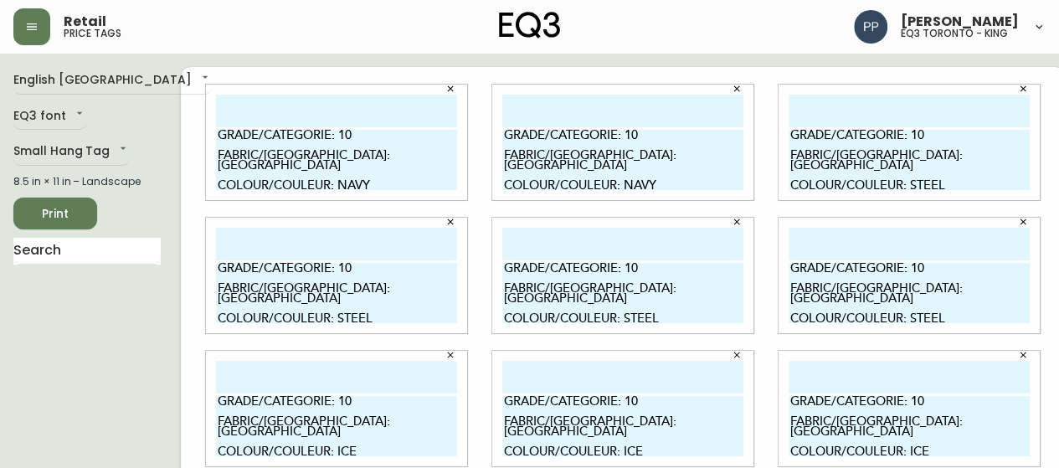
type textarea "GRADE/CATEGORIE: 30 FABRIC/TISSU: CATRIN COLOUR/COULEUR: GRECIAN LINEN"
click at [68, 214] on span "Print" at bounding box center [55, 213] width 57 height 21
click at [77, 213] on span "Print" at bounding box center [55, 213] width 57 height 21
drag, startPoint x: 287, startPoint y: 156, endPoint x: 392, endPoint y: 156, distance: 104.6
click at [380, 163] on textarea "GRADE/CATEGORIE: 10 FABRIC/[GEOGRAPHIC_DATA]: [GEOGRAPHIC_DATA] COLOUR/COULEUR:…" at bounding box center [336, 160] width 241 height 60
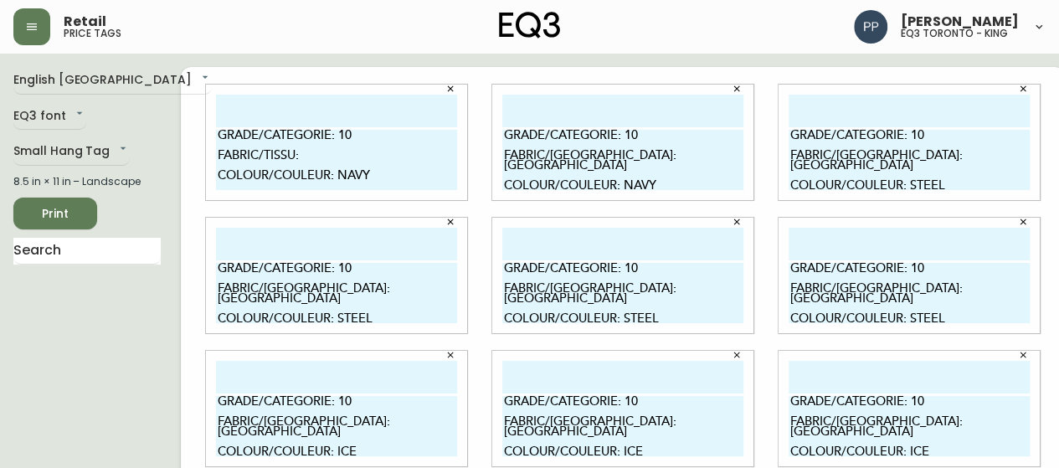
drag, startPoint x: 321, startPoint y: 177, endPoint x: 362, endPoint y: 183, distance: 41.4
drag, startPoint x: 320, startPoint y: 137, endPoint x: 437, endPoint y: 188, distance: 127.8
type textarea "GRADE/CATEGORIE: FABRIC/TISSU: COLOUR/COULEUR:"
drag, startPoint x: 894, startPoint y: 428, endPoint x: 1006, endPoint y: 428, distance: 112.1
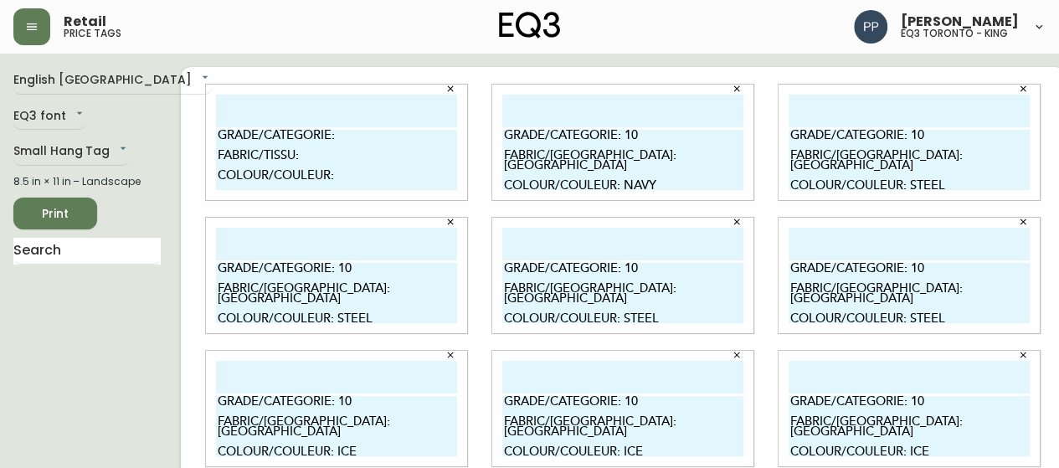
type textarea "GRADE/CATEGORIE: 30 FABRIC/TISSU: CATRIN COLOUR/COULEUR:"
type textarea "GRADE/CATEGORIE: 30 FABRIC/TISSU: CATRIN GRECIAN LINEN"
drag, startPoint x: 608, startPoint y: 426, endPoint x: 731, endPoint y: 424, distance: 123.9
drag, startPoint x: 487, startPoint y: 386, endPoint x: 649, endPoint y: 433, distance: 169.0
drag, startPoint x: 321, startPoint y: 426, endPoint x: 429, endPoint y: 419, distance: 108.2
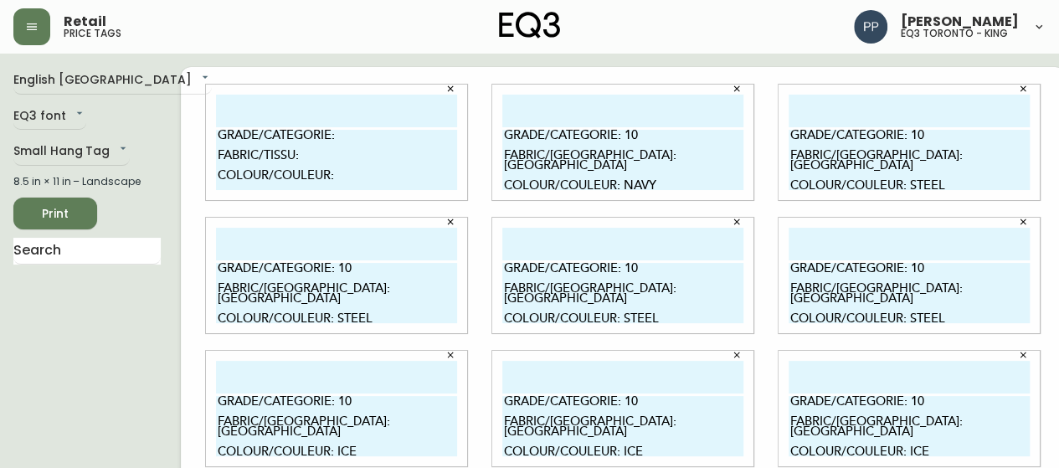
type textarea "GRADE/CATEGORIE: 30 CATRIN COLOUR/COULEUR:"
drag, startPoint x: 286, startPoint y: 405, endPoint x: 346, endPoint y: 382, distance: 63.6
drag, startPoint x: 270, startPoint y: 398, endPoint x: 402, endPoint y: 443, distance: 138.9
drag, startPoint x: 608, startPoint y: 137, endPoint x: 621, endPoint y: 138, distance: 13.4
click at [621, 138] on textarea "GRADE/CATEGORIE: 10 FABRIC/[GEOGRAPHIC_DATA]: [GEOGRAPHIC_DATA] COLOUR/COULEUR:…" at bounding box center [622, 160] width 241 height 60
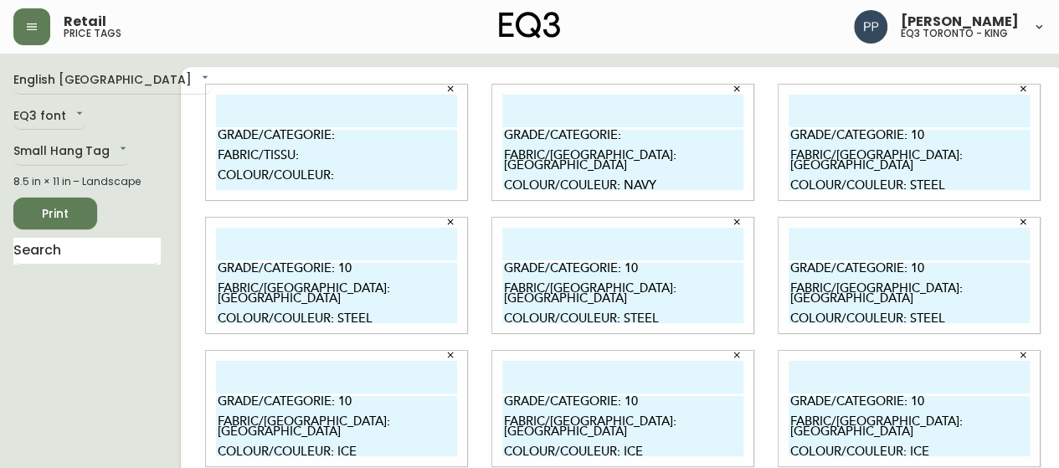
drag, startPoint x: 571, startPoint y: 155, endPoint x: 644, endPoint y: 168, distance: 74.9
click at [644, 168] on textarea "GRADE/CATEGORIE: FABRIC/TISSU: AREZZO COLOUR/COULEUR: NAVY" at bounding box center [622, 160] width 241 height 60
type textarea "GRADE/CATEGORIE: FABRIC/TISSU: COLOUR/COULEUR: NAVY"
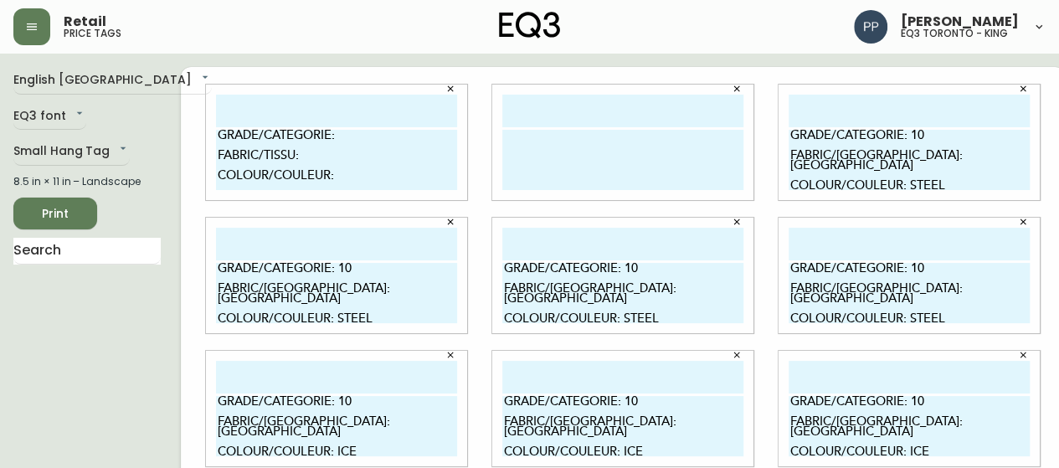
drag, startPoint x: 485, startPoint y: 136, endPoint x: 668, endPoint y: 177, distance: 187.2
drag, startPoint x: 772, startPoint y: 387, endPoint x: 961, endPoint y: 438, distance: 195.1
drag, startPoint x: 244, startPoint y: 144, endPoint x: 324, endPoint y: 191, distance: 92.3
click at [324, 191] on div "GRADE/CATEGORIE: FABRIC/TISSU: COLOUR/COULEUR:" at bounding box center [336, 142] width 261 height 115
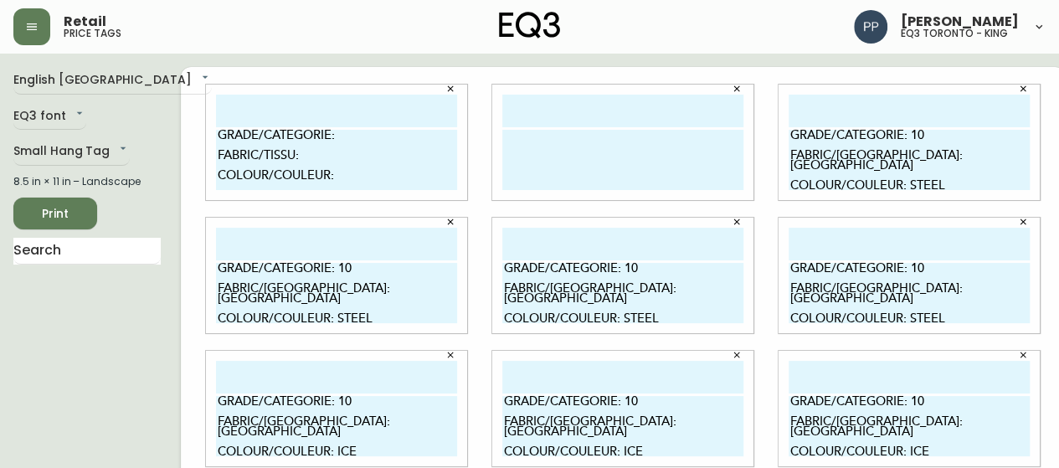
paste textarea "30 FABRIC/TISSU: CATRIN"
click at [342, 173] on textarea "GRADE/CATEGORIE: 30 FABRIC/TISSU: CATRIN COLOUR/COULEUR:" at bounding box center [336, 160] width 241 height 60
click at [345, 173] on textarea "GRADE/CATEGORIE: 30 FABRIC/TISSU: CATRIN COLOUR/COULEUR:" at bounding box center [336, 160] width 241 height 60
click at [323, 177] on textarea "GRADE/CATEGORIE: 30 FABRIC/TISSU: CATRIN COLOUR/COULEUR:" at bounding box center [336, 160] width 241 height 60
drag, startPoint x: 201, startPoint y: 135, endPoint x: 398, endPoint y: 176, distance: 200.9
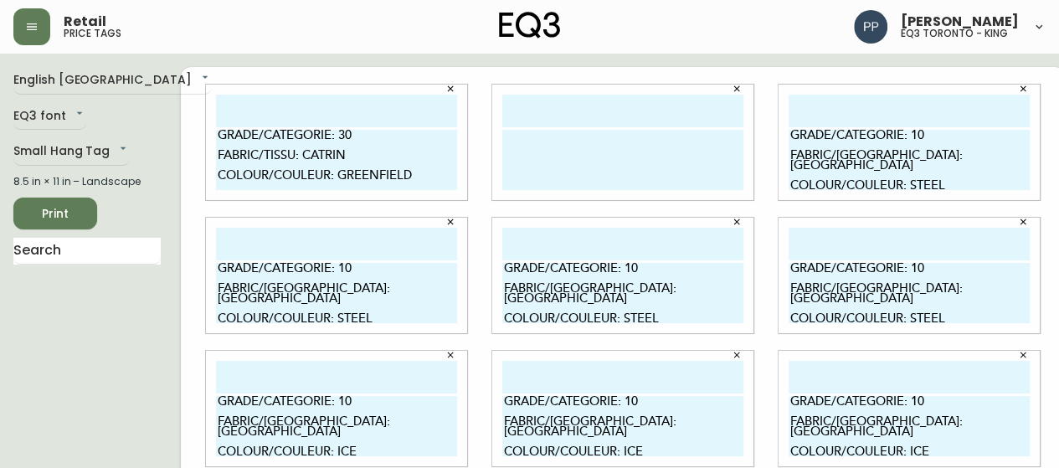
click at [398, 176] on textarea "GRADE/CATEGORIE: 30 FABRIC/TISSU: CATRIN COLOUR/COULEUR: GREENFIELD" at bounding box center [336, 160] width 241 height 60
type textarea "GRADE/CATEGORIE: 30 FABRIC/TISSU: CATRIN COLOUR/COULEUR: GREENFIELD"
click at [526, 139] on textarea at bounding box center [622, 160] width 241 height 60
paste textarea "GRADE/CATEGORIE: 30 FABRIC/TISSU: CATRIN COLOUR/COULEUR: GREENFIELD"
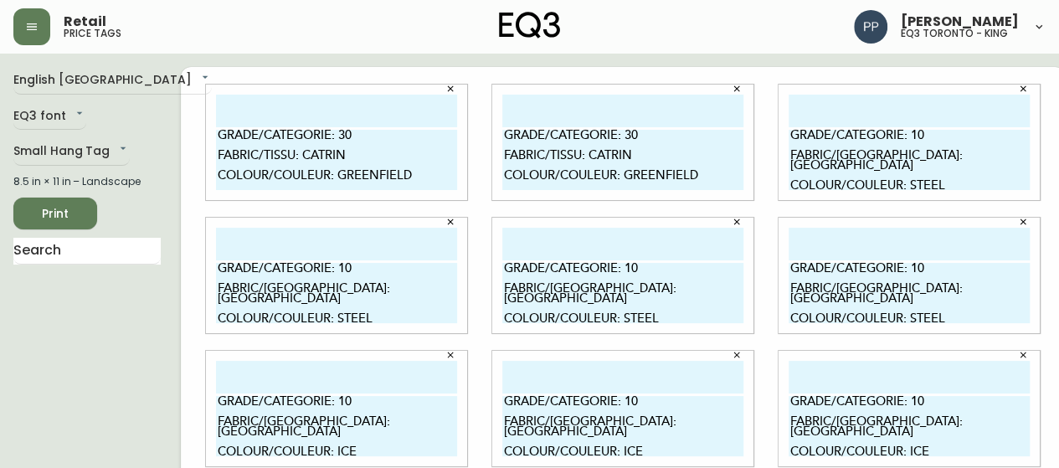
click at [534, 141] on textarea "GRADE/CATEGORIE: 30 FABRIC/TISSU: CATRIN COLOUR/COULEUR: GREENFIELD" at bounding box center [622, 160] width 241 height 60
type textarea "GRADE/CATEGORIE: 30 FABRIC/TISSU: CATRIN COLOUR/COULEUR: GREENFIELD"
drag, startPoint x: 771, startPoint y: 136, endPoint x: 1008, endPoint y: 191, distance: 243.0
click at [1008, 192] on div "GRADE/CATEGORIE: 10 FABRIC/[GEOGRAPHIC_DATA]: [GEOGRAPHIC_DATA] COLOUR/COULEUR:…" at bounding box center [908, 142] width 261 height 115
paste textarea "30 FABRIC/TISSU: CATRIN COLOUR/COULEUR: GREENFIELD"
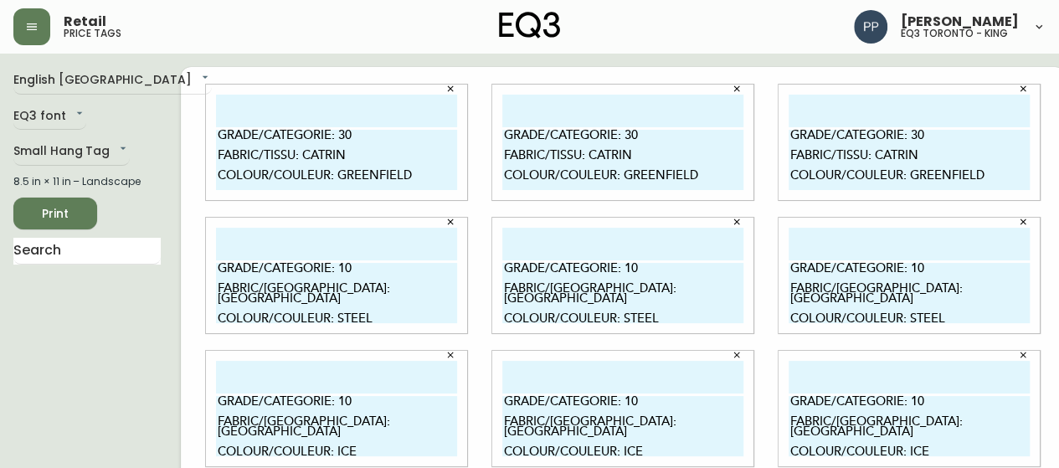
type textarea "GRADE/CATEGORIE: 30 FABRIC/TISSU: CATRIN COLOUR/COULEUR: GREENFIELD"
drag, startPoint x: 219, startPoint y: 275, endPoint x: 392, endPoint y: 318, distance: 178.4
click at [392, 318] on textarea "GRADE/CATEGORIE: 10 FABRIC/[GEOGRAPHIC_DATA]: [GEOGRAPHIC_DATA] COLOUR/COULEUR:…" at bounding box center [336, 293] width 241 height 60
paste textarea "30 FABRIC/TISSU: CATRIN COLOUR/COULEUR: GREENFIELD"
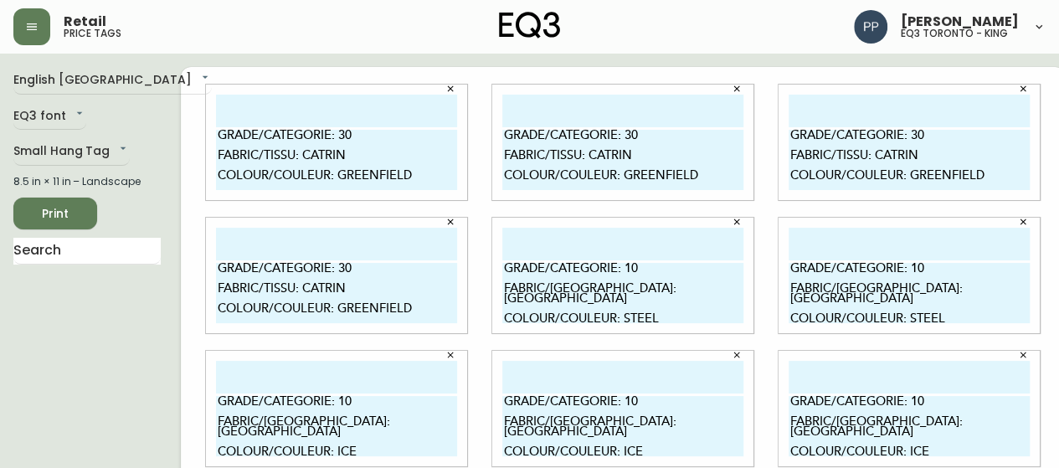
type textarea "GRADE/CATEGORIE: 30 FABRIC/TISSU: CATRIN COLOUR/COULEUR: GREENFIELD"
drag, startPoint x: 486, startPoint y: 269, endPoint x: 671, endPoint y: 321, distance: 192.1
click at [673, 321] on textarea "GRADE/CATEGORIE: 10 FABRIC/[GEOGRAPHIC_DATA]: [GEOGRAPHIC_DATA] COLOUR/COULEUR:…" at bounding box center [622, 293] width 241 height 60
paste textarea "30 FABRIC/TISSU: CATRIN COLOUR/COULEUR: GREENFIELD"
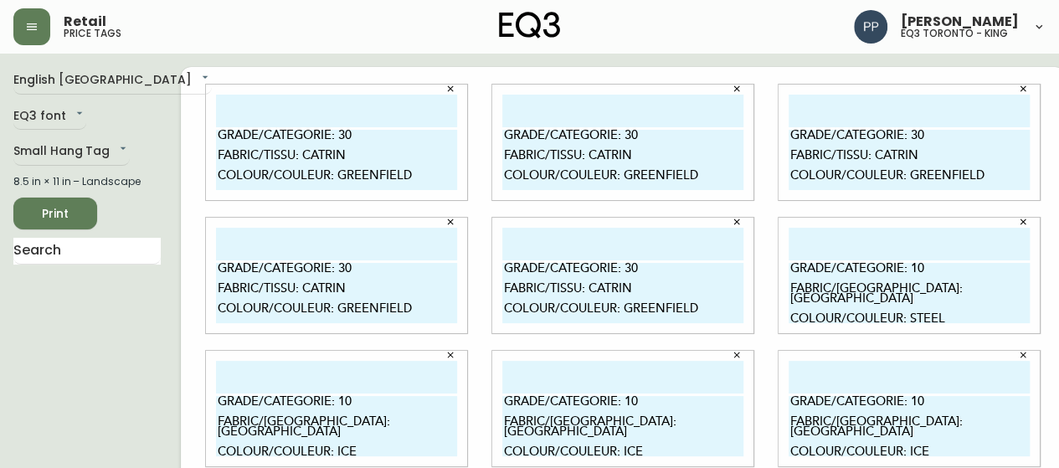
click at [671, 321] on textarea "GRADE/CATEGORIE: 30 FABRIC/TISSU: CATRIN COLOUR/COULEUR: GREENFIELD" at bounding box center [622, 293] width 241 height 60
type textarea "GRADE/CATEGORIE: 30 FABRIC/TISSU: CATRIN COLOUR/COULEUR: GREENFIELD"
drag, startPoint x: 770, startPoint y: 272, endPoint x: 946, endPoint y: 309, distance: 180.4
click at [946, 309] on textarea "GRADE/CATEGORIE: 10 FABRIC/[GEOGRAPHIC_DATA]: [GEOGRAPHIC_DATA] COLOUR/COULEUR:…" at bounding box center [908, 293] width 241 height 60
paste textarea "30 FABRIC/TISSU: CATRIN COLOUR/COULEUR: GREENFIELD"
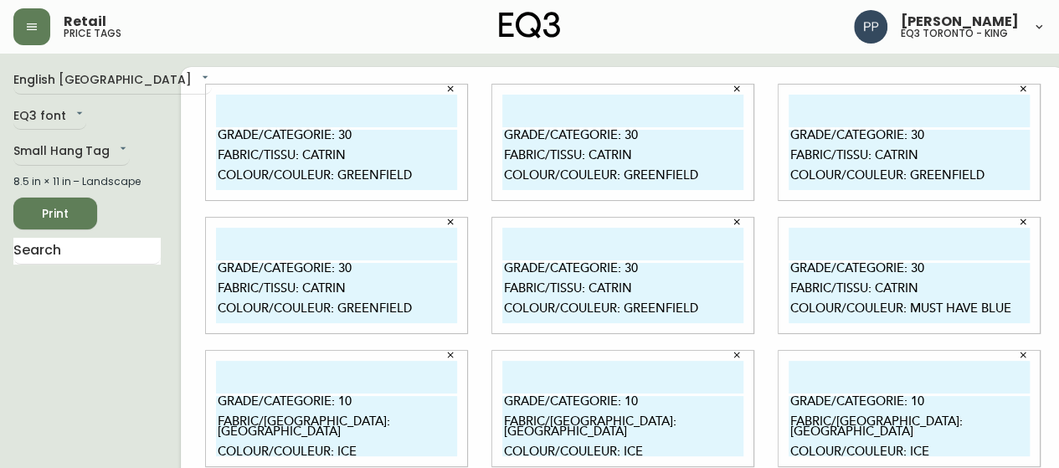
drag, startPoint x: 776, startPoint y: 267, endPoint x: 1006, endPoint y: 311, distance: 234.4
click at [1006, 311] on textarea "GRADE/CATEGORIE: 30 FABRIC/TISSU: CATRIN COLOUR/COULEUR: MUST HAVE BLUE" at bounding box center [908, 293] width 241 height 60
type textarea "GRADE/CATEGORIE: 30 FABRIC/TISSU: CATRIN COLOUR/COULEUR: MUST HAVE BLUE"
drag, startPoint x: 200, startPoint y: 321, endPoint x: 379, endPoint y: 361, distance: 183.5
click at [379, 396] on textarea "GRADE/CATEGORIE: 10 FABRIC/[GEOGRAPHIC_DATA]: [GEOGRAPHIC_DATA] COLOUR/COULEUR:…" at bounding box center [336, 426] width 241 height 60
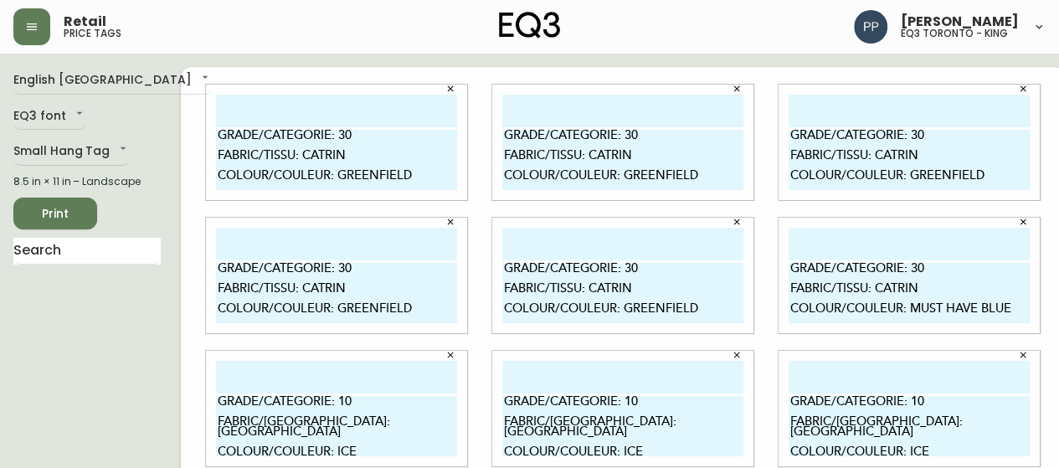
paste textarea "RADE/CATEGORIE: 30 FABRIC/TISSU: CATRIN COLOUR/COULEUR: MUST HAVE BLU"
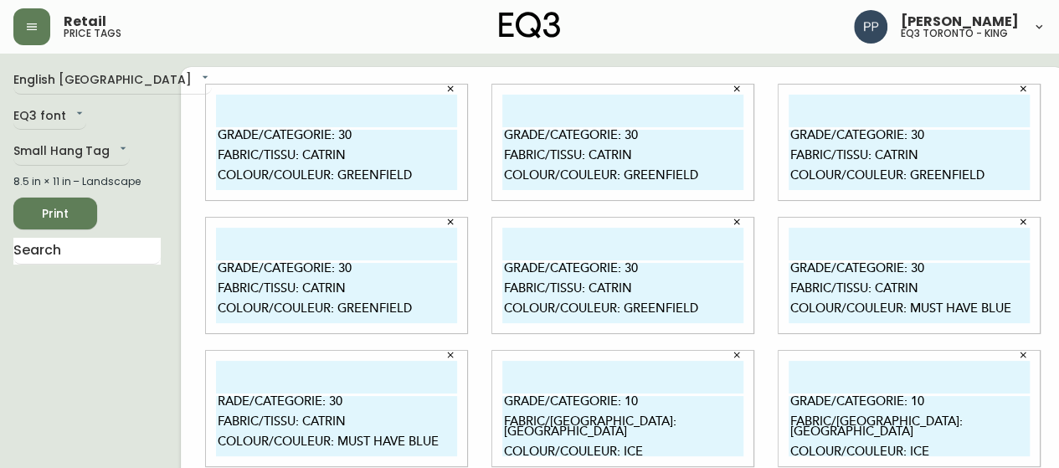
type textarea "RADE/CATEGORIE: 30 FABRIC/TISSU: CATRIN COLOUR/COULEUR: MUST HAVE BLUE"
drag, startPoint x: 485, startPoint y: 319, endPoint x: 672, endPoint y: 377, distance: 196.1
click at [672, 377] on div "GRADE/CATEGORIE: 10 FABRIC/[GEOGRAPHIC_DATA]: [GEOGRAPHIC_DATA] COLOUR/COULEUR:…" at bounding box center [622, 408] width 261 height 115
paste textarea "RADE/CATEGORIE: 30 FABRIC/TISSU: CATRIN COLOUR/COULEUR: MUST HAVE BLU"
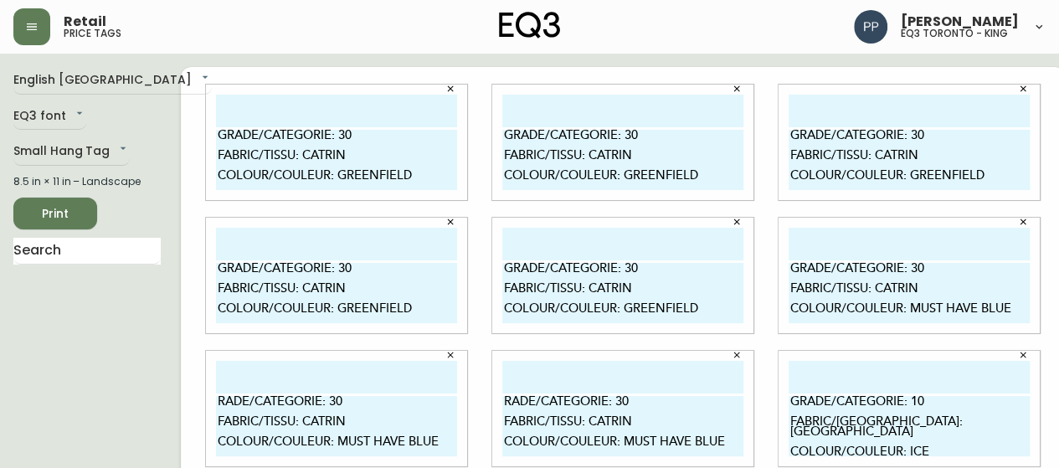
type textarea "RADE/CATEGORIE: 30 FABRIC/TISSU: CATRIN COLOUR/COULEUR: MUST HAVE BLUE"
drag, startPoint x: 774, startPoint y: 321, endPoint x: 941, endPoint y: 369, distance: 174.3
click at [941, 396] on textarea "GRADE/CATEGORIE: 10 FABRIC/[GEOGRAPHIC_DATA]: [GEOGRAPHIC_DATA] COLOUR/COULEUR:…" at bounding box center [908, 426] width 241 height 60
paste textarea "RADE/CATEGORIE: 30 FABRIC/TISSU: CATRIN COLOUR/COULEUR: MUST HAVE BLU"
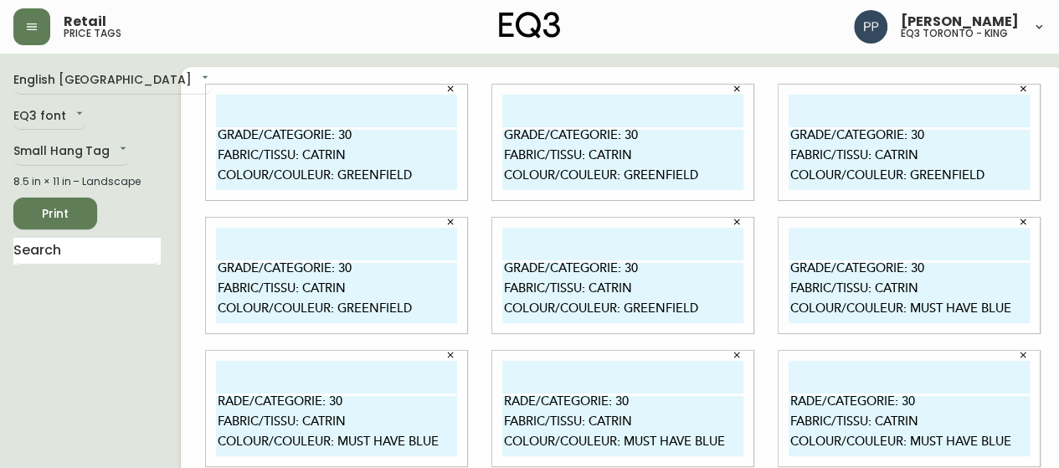
type textarea "RADE/CATEGORIE: 30 FABRIC/TISSU: CATRIN COLOUR/COULEUR: MUST HAVE BLUE"
drag, startPoint x: 199, startPoint y: 255, endPoint x: 356, endPoint y: 300, distance: 162.9
paste textarea "RADE/CATEGORIE: 30 FABRIC/TISSU: CATRIN COLOUR/COULEUR: MUST HAVE BLU"
type textarea "RADE/CATEGORIE: 30 FABRIC/TISSU: CATRIN COLOUR/COULEUR: MUST HAVE BLUE"
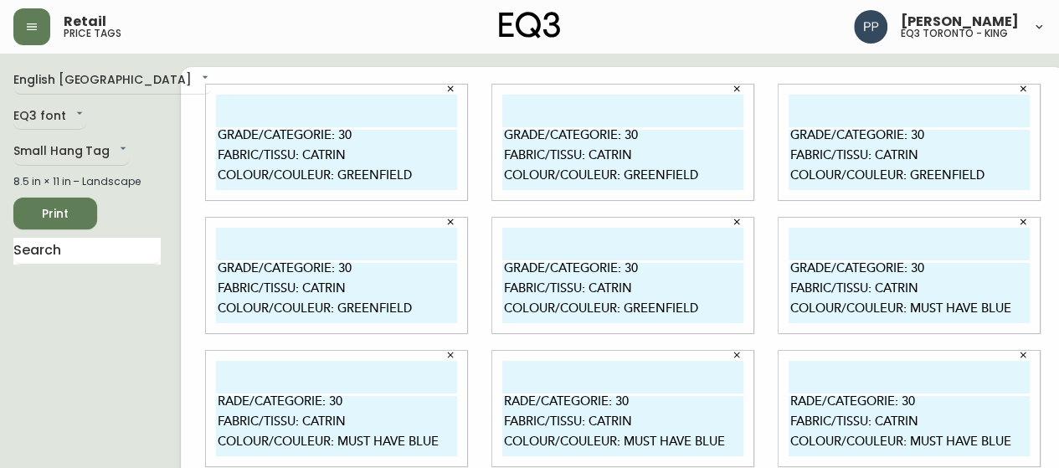
drag, startPoint x: 489, startPoint y: 256, endPoint x: 676, endPoint y: 294, distance: 191.2
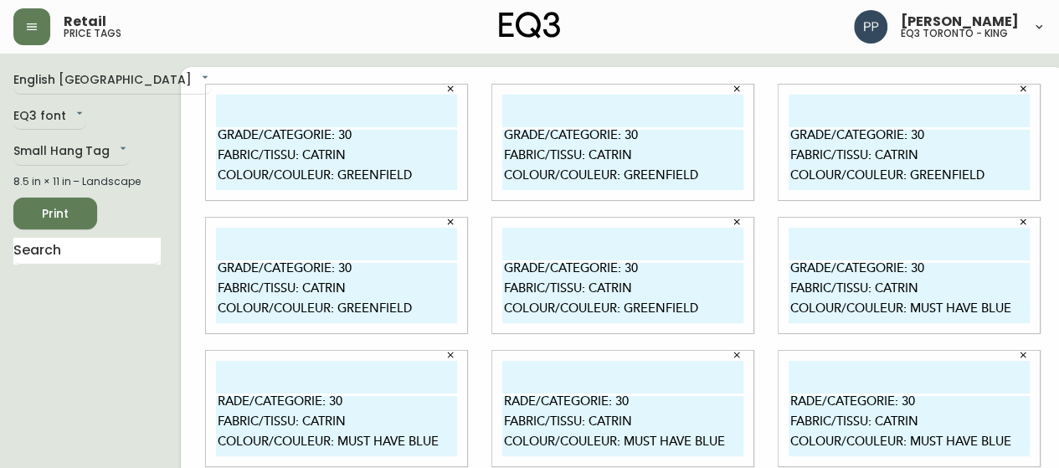
drag, startPoint x: 485, startPoint y: 254, endPoint x: 700, endPoint y: 300, distance: 219.1
type textarea "GRADE/CATEGORIE: 30 FABRIC/TISSU: CATRIN COLOUR/COULEUR: PEPPERCORN"
drag, startPoint x: 772, startPoint y: 254, endPoint x: 994, endPoint y: 302, distance: 227.8
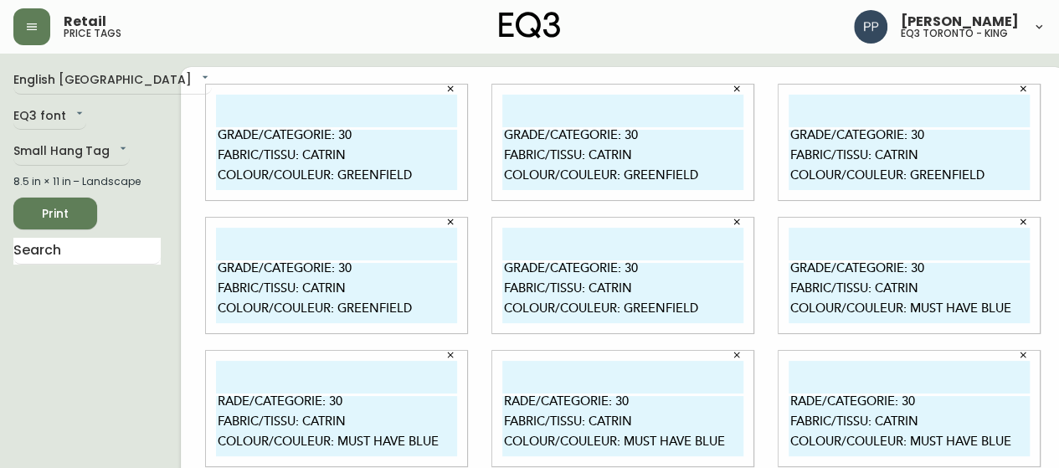
paste textarea "PEPPERCORN"
type textarea "GRADE/CATEGORIE: 30 FABRIC/TISSU: CATRIN COLOUR/COULEUR: PEPPERCORN"
paste textarea "GRADE/CATEGORIE: 30 FABRIC/TISSU: CATRIN COLOUR/COULEUR: PEPPERCORN"
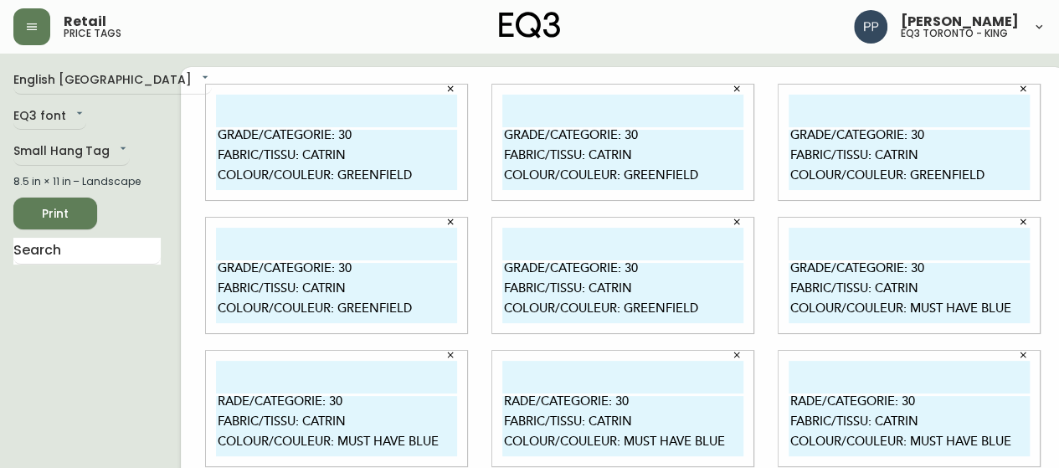
type textarea "GRADE/CATEGORIE: 30 FABRIC/TISSU: CATRIN COLOUR/COULEUR: PEPPERCORN"
paste textarea "GRADE/CATEGORIE: 30 FABRIC/TISSU: CATRIN COLOUR/COULEUR: PEPPERCORN"
type textarea "GRADE/CATEGORIE: 30 FABRIC/TISSU: CATRIN COLOUR/COULEUR: PEPPERCORN"
drag, startPoint x: 777, startPoint y: 387, endPoint x: 946, endPoint y: 433, distance: 175.0
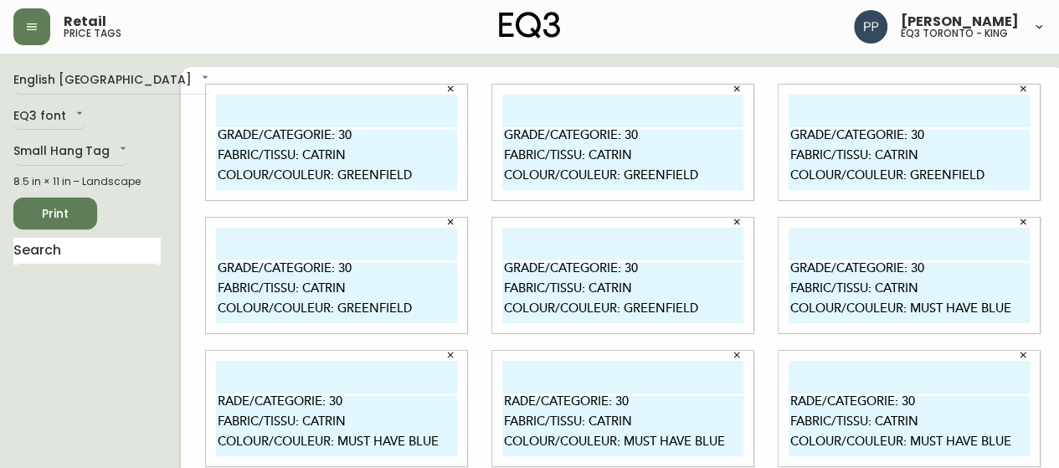
paste textarea "PEPPERCORN"
type textarea "GRADE/CATEGORIE: 30 FABRIC/TISSU: CATRIN COLOUR/COULEUR: PEPPERCORN"
click at [83, 221] on span "Print" at bounding box center [55, 213] width 57 height 21
click at [72, 222] on span "Print" at bounding box center [55, 213] width 57 height 21
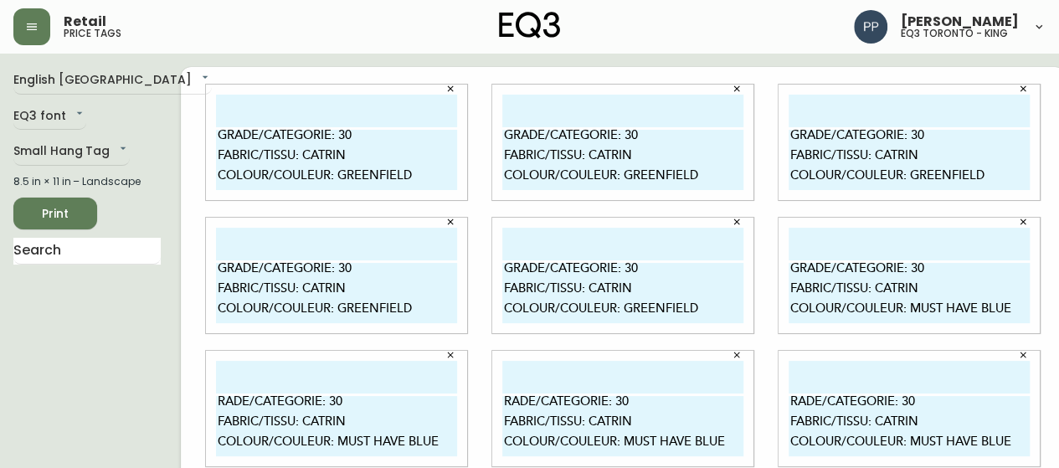
drag, startPoint x: 398, startPoint y: 177, endPoint x: 321, endPoint y: 181, distance: 77.1
click at [321, 181] on textarea "GRADE/CATEGORIE: 30 FABRIC/TISSU: CATRIN COLOUR/COULEUR: GREENFIELD" at bounding box center [336, 160] width 241 height 60
drag, startPoint x: 200, startPoint y: 136, endPoint x: 393, endPoint y: 179, distance: 198.0
click at [393, 179] on textarea "GRADE/CATEGORIE: 30 FABRIC/TISSU: CATRIN COLOUR/COULEUR: [PERSON_NAME]" at bounding box center [336, 160] width 241 height 60
type textarea "GRADE/CATEGORIE: 30 FABRIC/TISSU: CATRIN COLOUR/COULEUR: [PERSON_NAME]"
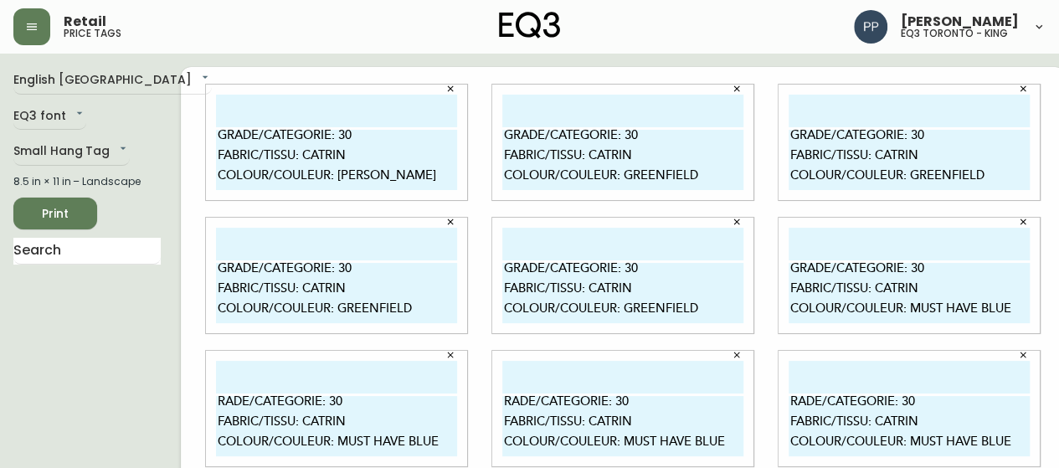
drag, startPoint x: 485, startPoint y: 136, endPoint x: 696, endPoint y: 182, distance: 215.7
click at [696, 182] on textarea "GRADE/CATEGORIE: 30 FABRIC/TISSU: CATRIN COLOUR/COULEUR: GREENFIELD" at bounding box center [622, 160] width 241 height 60
paste textarea "ASHBY"
type textarea "GRADE/CATEGORIE: 30 FABRIC/TISSU: CATRIN COLOUR/COULEUR: [PERSON_NAME]"
drag, startPoint x: 772, startPoint y: 136, endPoint x: 982, endPoint y: 179, distance: 215.3
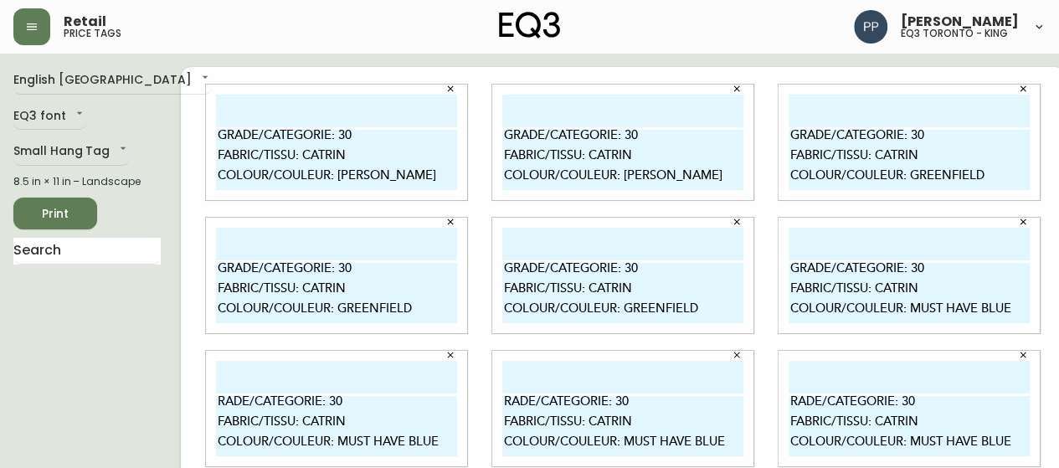
click at [982, 179] on textarea "GRADE/CATEGORIE: 30 FABRIC/TISSU: CATRIN COLOUR/COULEUR: GREENFIELD" at bounding box center [908, 160] width 241 height 60
paste textarea "ASHBY"
type textarea "GRADE/CATEGORIE: 30 FABRIC/TISSU: CATRIN COLOUR/COULEUR: [PERSON_NAME]"
drag, startPoint x: 201, startPoint y: 272, endPoint x: 413, endPoint y: 315, distance: 217.0
click at [412, 315] on textarea "GRADE/CATEGORIE: 30 FABRIC/TISSU: CATRIN COLOUR/COULEUR: GREENFIELD" at bounding box center [336, 293] width 241 height 60
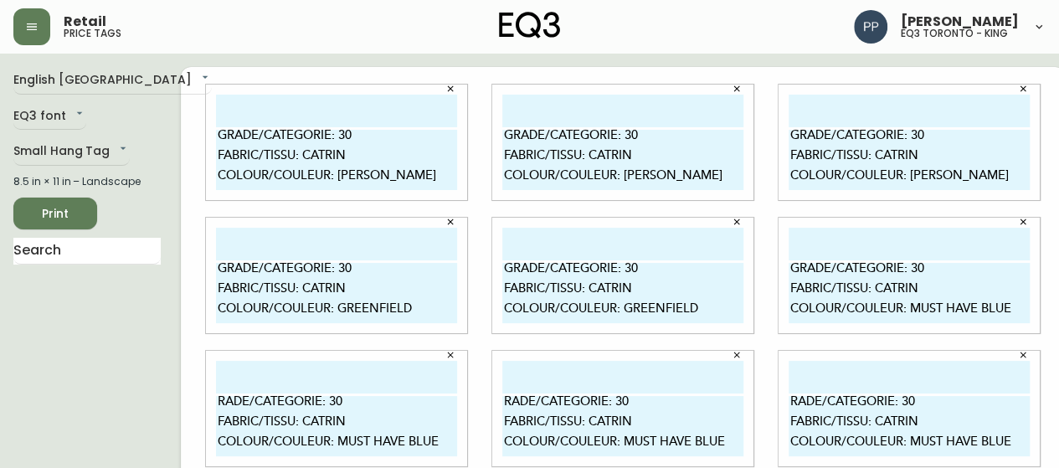
paste textarea "ASHBY"
type textarea "GRADE/CATEGORIE: 30 FABRIC/TISSU: CATRIN COLOUR/COULEUR: [PERSON_NAME]"
drag, startPoint x: 485, startPoint y: 269, endPoint x: 695, endPoint y: 314, distance: 214.0
click at [695, 314] on textarea "GRADE/CATEGORIE: 30 FABRIC/TISSU: CATRIN COLOUR/COULEUR: GREENFIELD" at bounding box center [622, 293] width 241 height 60
paste textarea "ASHBY"
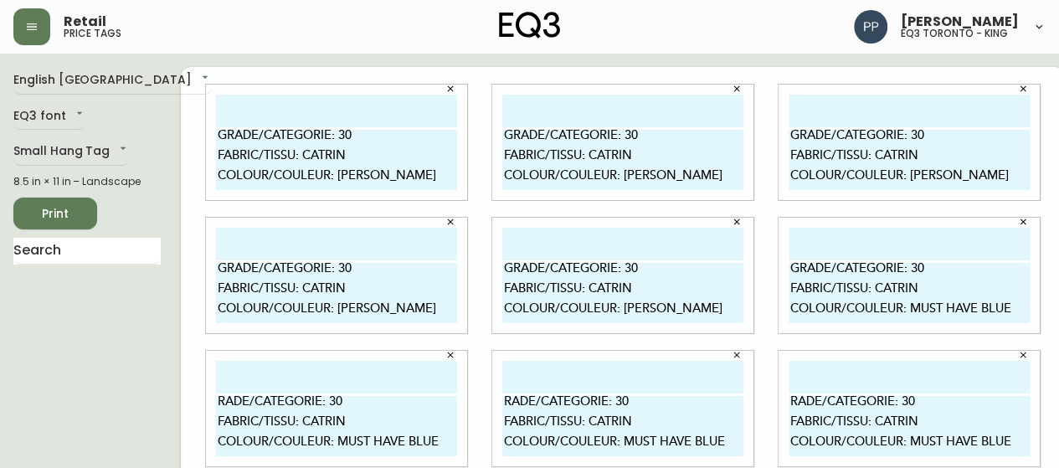
type textarea "GRADE/CATEGORIE: 30 FABRIC/TISSU: CATRIN COLOUR/COULEUR: [PERSON_NAME]"
drag, startPoint x: 894, startPoint y: 308, endPoint x: 998, endPoint y: 318, distance: 104.3
click at [996, 319] on textarea "GRADE/CATEGORIE: 30 FABRIC/TISSU: CATRIN COLOUR/COULEUR: MUST HAVE BLUE" at bounding box center [908, 293] width 241 height 60
drag, startPoint x: 857, startPoint y: 292, endPoint x: 908, endPoint y: 291, distance: 51.1
click at [908, 291] on textarea "GRADE/CATEGORIE: 30 FABRIC/TISSU: CATRIN COLOUR/COULEUR:" at bounding box center [908, 293] width 241 height 60
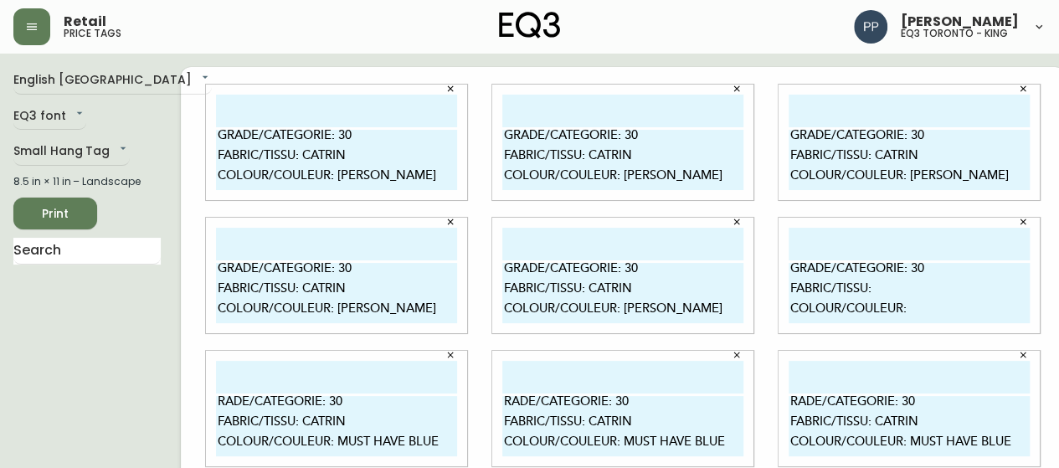
drag, startPoint x: 895, startPoint y: 270, endPoint x: 926, endPoint y: 274, distance: 32.0
click at [926, 273] on textarea "GRADE/CATEGORIE: 30 FABRIC/TISSU: COLOUR/COULEUR:" at bounding box center [908, 293] width 241 height 60
click at [869, 292] on textarea "GRADE/CATEGORIE: FABRIC/TISSU: COLOUR/COULEUR:" at bounding box center [908, 293] width 241 height 60
click at [914, 274] on textarea "GRADE/CATEGORIE: FABRIC/TISSU: SOLANA COLOUR/COULEUR:" at bounding box center [908, 293] width 241 height 60
type textarea "GRADE/CATEGORIE: 300 FABRIC/TISSU: SOLANA COLOUR/COULEUR:"
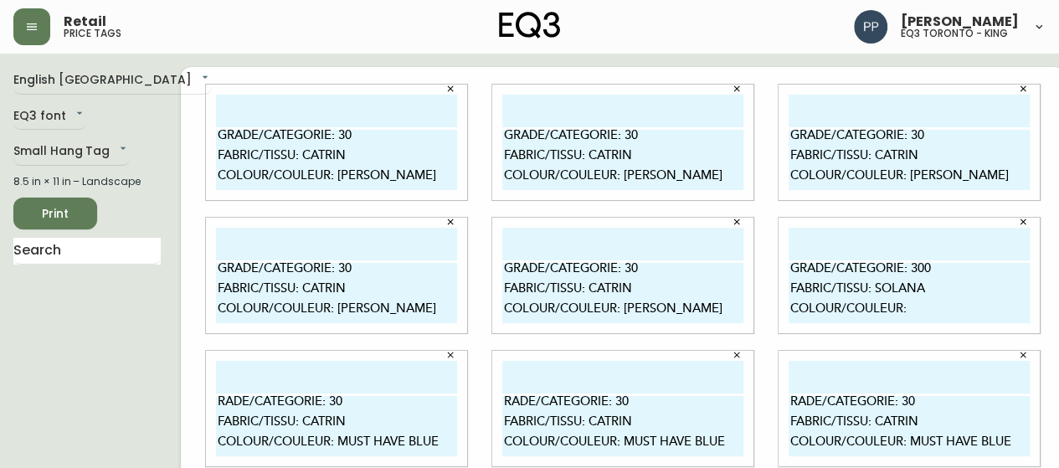
click at [918, 305] on textarea "GRADE/CATEGORIE: 300 FABRIC/TISSU: SOLANA COLOUR/COULEUR:" at bounding box center [908, 293] width 241 height 60
click at [917, 305] on textarea "GRADE/CATEGORIE: 300 FABRIC/TISSU: SOLANA COLOUR/COULEUR:" at bounding box center [908, 293] width 241 height 60
click at [916, 307] on textarea "GRADE/CATEGORIE: 300 FABRIC/TISSU: SOLANA COLOUR/COULEUR:" at bounding box center [908, 293] width 241 height 60
click at [912, 309] on textarea "GRADE/CATEGORIE: 300 FABRIC/TISSU: SOLANA COLOUR/COULEUR:" at bounding box center [908, 293] width 241 height 60
drag, startPoint x: 200, startPoint y: 134, endPoint x: 383, endPoint y: 181, distance: 189.2
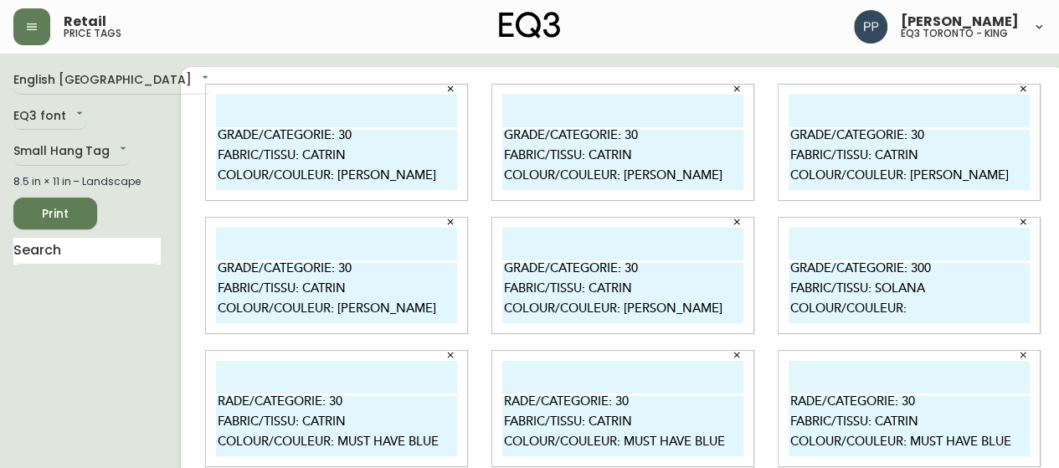
click at [383, 181] on textarea "GRADE/CATEGORIE: 30 FABRIC/TISSU: CATRIN COLOUR/COULEUR: [PERSON_NAME]" at bounding box center [336, 160] width 241 height 60
click at [420, 130] on textarea "GRADE/CATEGORIE: 30 FABRIC/TISSU: CATRIN COLOUR/COULEUR: [PERSON_NAME]" at bounding box center [336, 160] width 241 height 60
click at [356, 130] on textarea "GRADE/CATEGORIE: 30 FABRIC/TISSU: CATRIN COLOUR/COULEUR: [PERSON_NAME]" at bounding box center [336, 160] width 241 height 60
click at [353, 138] on textarea "GRADE/CATEGORIE: 30 FABRIC/TISSU: CATRIN COLOUR/COULEUR: [PERSON_NAME]" at bounding box center [336, 160] width 241 height 60
click at [346, 158] on textarea "GRADE/CATEGORIE: 300 FABRIC/TISSU: CATRIN COLOUR/COULEUR: ASHBY" at bounding box center [336, 160] width 241 height 60
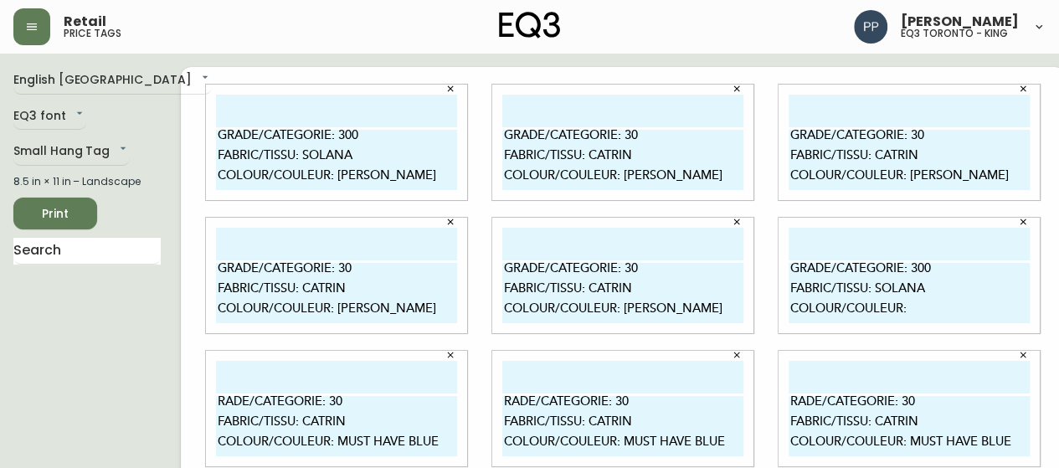
click at [378, 179] on textarea "GRADE/CATEGORIE: 300 FABRIC/TISSU: SOLANA COLOUR/COULEUR: ASHBY" at bounding box center [336, 160] width 241 height 60
drag, startPoint x: 199, startPoint y: 138, endPoint x: 413, endPoint y: 183, distance: 218.9
click at [413, 183] on textarea "GRADE/CATEGORIE: 300 FABRIC/TISSU: SOLANA COLOUR/COULEUR: GRANITE" at bounding box center [336, 160] width 241 height 60
type textarea "GRADE/CATEGORIE: 300 FABRIC/TISSU: SOLANA COLOUR/COULEUR: GRANITE"
drag, startPoint x: 484, startPoint y: 140, endPoint x: 668, endPoint y: 181, distance: 188.6
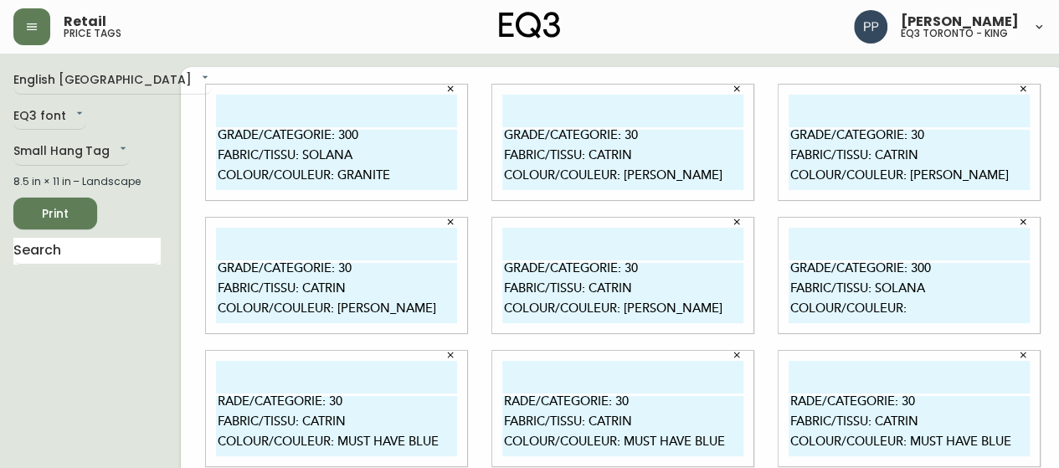
click at [668, 181] on textarea "GRADE/CATEGORIE: 30 FABRIC/TISSU: CATRIN COLOUR/COULEUR: [PERSON_NAME]" at bounding box center [622, 160] width 241 height 60
paste textarea "0 FABRIC/TISSU: SOLANA COLOUR/COULEUR: GRANITE"
type textarea "GRADE/CATEGORIE: 300 FABRIC/TISSU: SOLANA COLOUR/COULEUR: GRANITE"
drag, startPoint x: 773, startPoint y: 137, endPoint x: 941, endPoint y: 180, distance: 172.7
click at [941, 180] on textarea "GRADE/CATEGORIE: 30 FABRIC/TISSU: CATRIN COLOUR/COULEUR: [PERSON_NAME]" at bounding box center [908, 160] width 241 height 60
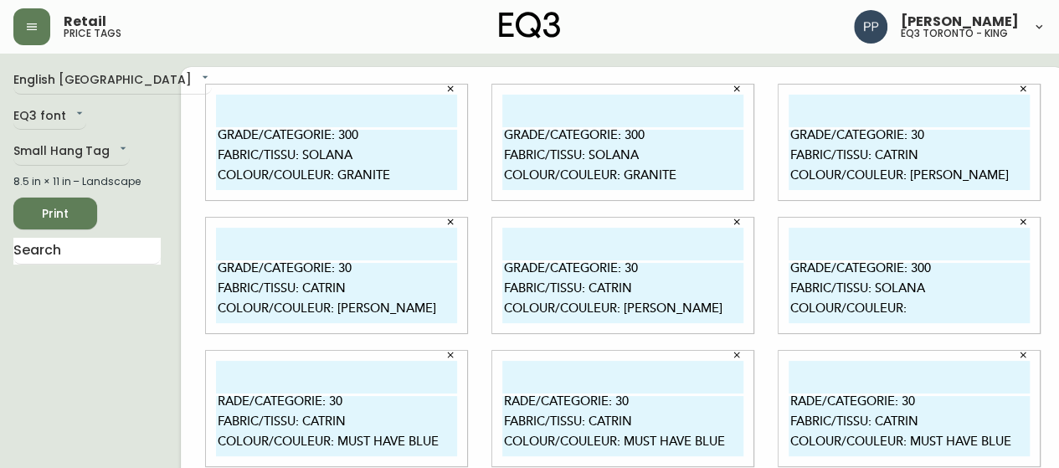
paste textarea "0 FABRIC/TISSU: SOLANA COLOUR/COULEUR: GRANITE"
type textarea "GRADE/CATEGORIE: 300 FABRIC/TISSU: SOLANA COLOUR/COULEUR: GRANITE"
drag, startPoint x: 258, startPoint y: 271, endPoint x: 373, endPoint y: 310, distance: 122.0
click at [373, 310] on textarea "GRADE/CATEGORIE: 30 FABRIC/TISSU: CATRIN COLOUR/COULEUR: [PERSON_NAME]" at bounding box center [336, 293] width 241 height 60
paste textarea "0 FABRIC/TISSU: SOLANA COLOUR/COULEUR: GRANITE"
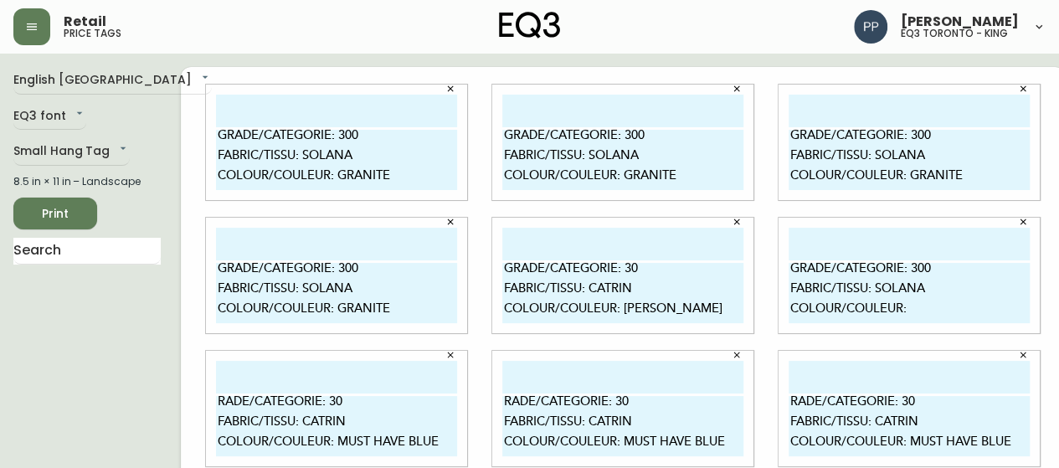
type textarea "GRADE/CATEGORIE: 300 FABRIC/TISSU: SOLANA COLOUR/COULEUR: GRANITE"
drag, startPoint x: 485, startPoint y: 270, endPoint x: 666, endPoint y: 317, distance: 186.7
click at [666, 317] on textarea "GRADE/CATEGORIE: 30 FABRIC/TISSU: CATRIN COLOUR/COULEUR: [PERSON_NAME]" at bounding box center [622, 293] width 241 height 60
paste textarea "0 FABRIC/TISSU: SOLANA COLOUR/COULEUR: GRANITE"
type textarea "GRADE/CATEGORIE: 300 FABRIC/TISSU: SOLANA COLOUR/COULEUR: GRANITE"
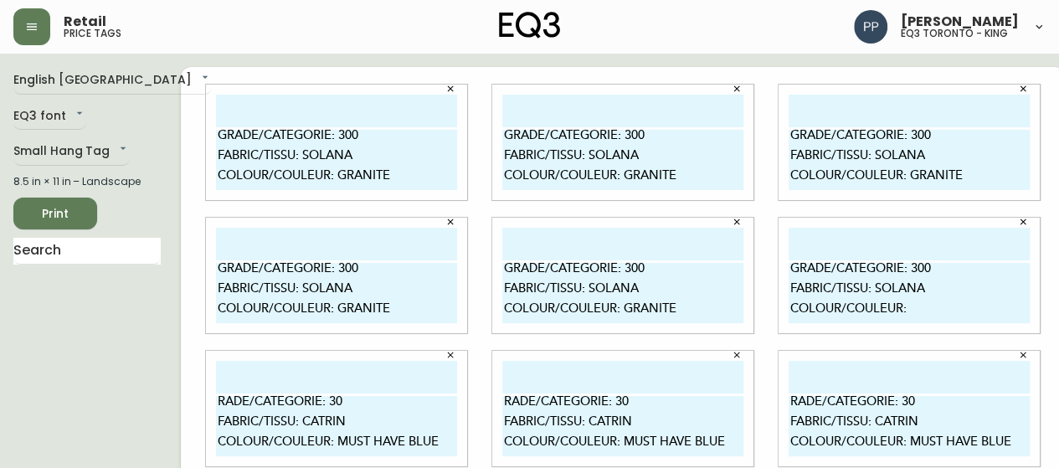
click at [906, 312] on textarea "GRADE/CATEGORIE: 300 FABRIC/TISSU: SOLANA COLOUR/COULEUR:" at bounding box center [908, 293] width 241 height 60
drag, startPoint x: 771, startPoint y: 270, endPoint x: 942, endPoint y: 310, distance: 176.2
click at [942, 310] on textarea "GRADE/CATEGORIE: 300 FABRIC/TISSU: SOLANA COLOUR/COULEUR: MICA" at bounding box center [908, 293] width 241 height 60
type textarea "GRADE/CATEGORIE: 300 FABRIC/TISSU: SOLANA COLOUR/COULEUR: MICA"
drag, startPoint x: 199, startPoint y: 235, endPoint x: 442, endPoint y: 282, distance: 247.2
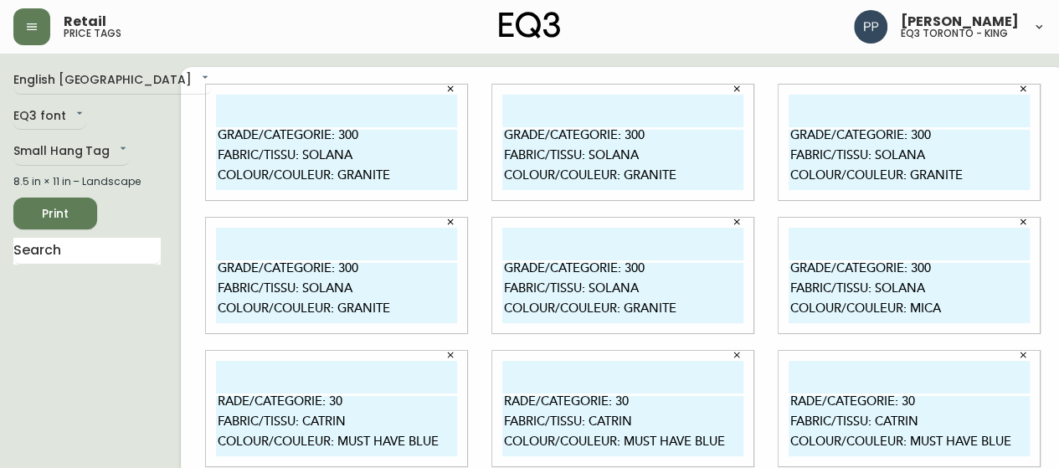
click at [442, 351] on div "RADE/CATEGORIE: 30 FABRIC/TISSU: CATRIN COLOUR/COULEUR: MUST HAVE BLUE" at bounding box center [336, 408] width 261 height 115
paste textarea "GRADE/CATEGORIE: 300 FABRIC/TISSU: SOLANA COLOUR/COULEUR: MICA"
type textarea "GRADE/CATEGORIE: 300 FABRIC/TISSU: SOLANA COLOUR/COULEUR: MICA"
drag, startPoint x: 486, startPoint y: 237, endPoint x: 728, endPoint y: 277, distance: 245.2
click at [728, 351] on div "RADE/CATEGORIE: 30 FABRIC/TISSU: CATRIN COLOUR/COULEUR: MUST HAVE BLUE" at bounding box center [622, 408] width 261 height 115
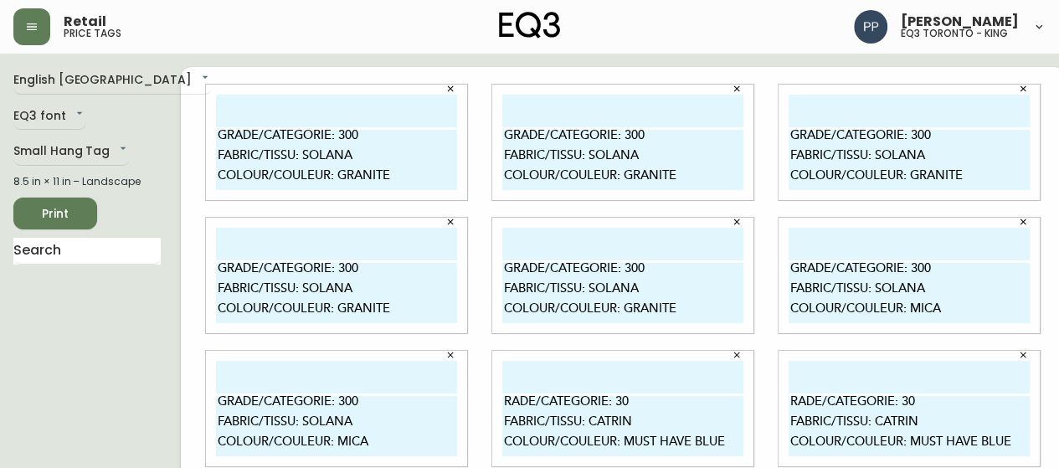
paste textarea "GRADE/CATEGORIE: 300 FABRIC/TISSU: SOLANA COLOUR/COULEUR: MICA"
type textarea "GRADE/CATEGORIE: 300 FABRIC/TISSU: SOLANA COLOUR/COULEUR: MICA"
drag, startPoint x: 772, startPoint y: 236, endPoint x: 1005, endPoint y: 279, distance: 236.5
click at [1005, 396] on textarea "RADE/CATEGORIE: 30 FABRIC/TISSU: CATRIN COLOUR/COULEUR: MUST HAVE BLUE" at bounding box center [908, 426] width 241 height 60
paste textarea "GRADE/CATEGORIE: 300 FABRIC/TISSU: SOLANA COLOUR/COULEUR: MICA"
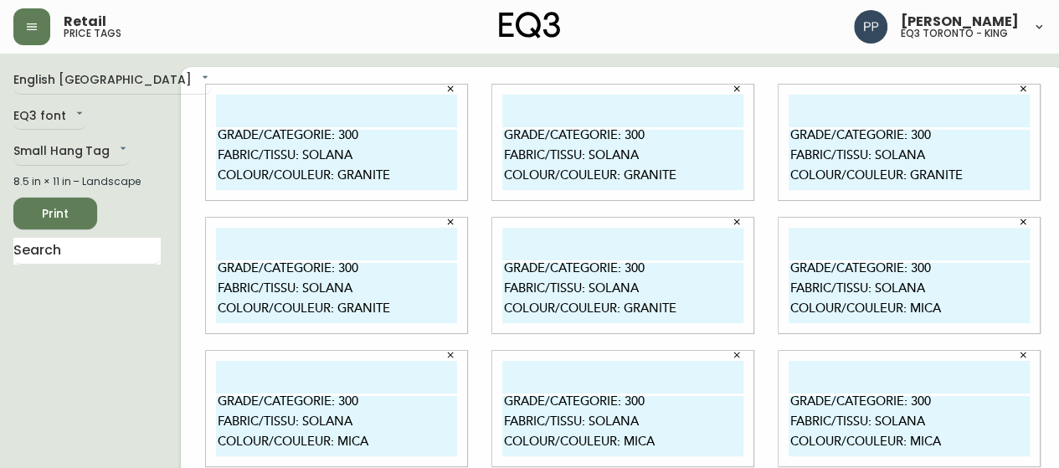
type textarea "GRADE/CATEGORIE: 300 FABRIC/TISSU: SOLANA COLOUR/COULEUR: MICA"
drag, startPoint x: 200, startPoint y: 369, endPoint x: 430, endPoint y: 409, distance: 233.6
paste textarea "GRADE/CATEGORIE: 300 FABRIC/TISSU: SOLANA COLOUR/COULEUR: MICA"
type textarea "GRADE/CATEGORIE: 300 FABRIC/TISSU: SOLANA COLOUR/COULEUR: MICA"
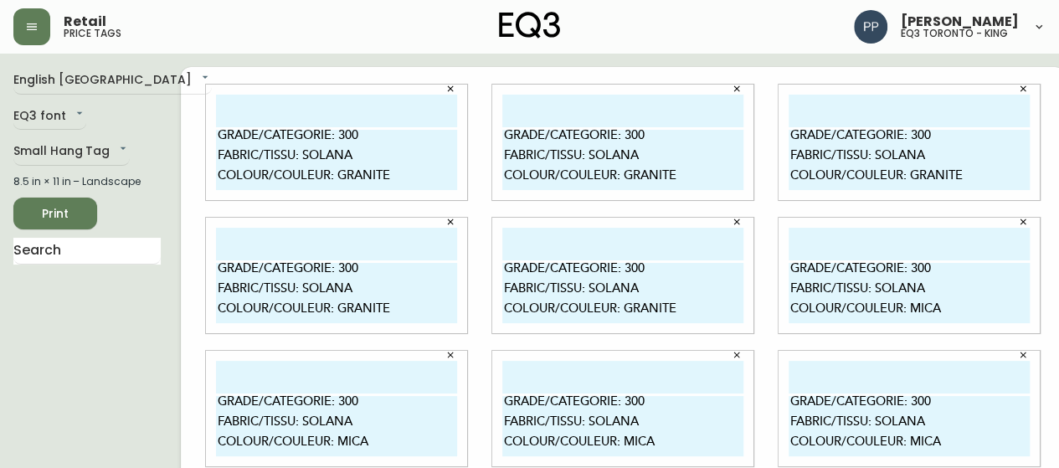
drag, startPoint x: 486, startPoint y: 369, endPoint x: 705, endPoint y: 411, distance: 223.2
paste textarea "0 FABRIC/TISSU: SOLANA COLOUR/COULEUR: MICA"
type textarea "GRADE/CATEGORIE: 300 FABRIC/TISSU: SOLANA COLOUR/COULEUR:"
click at [941, 263] on textarea "GRADE/CATEGORIE: 300 FABRIC/TISSU: SOLANA COLOUR/COULEUR: MICA" at bounding box center [908, 293] width 241 height 60
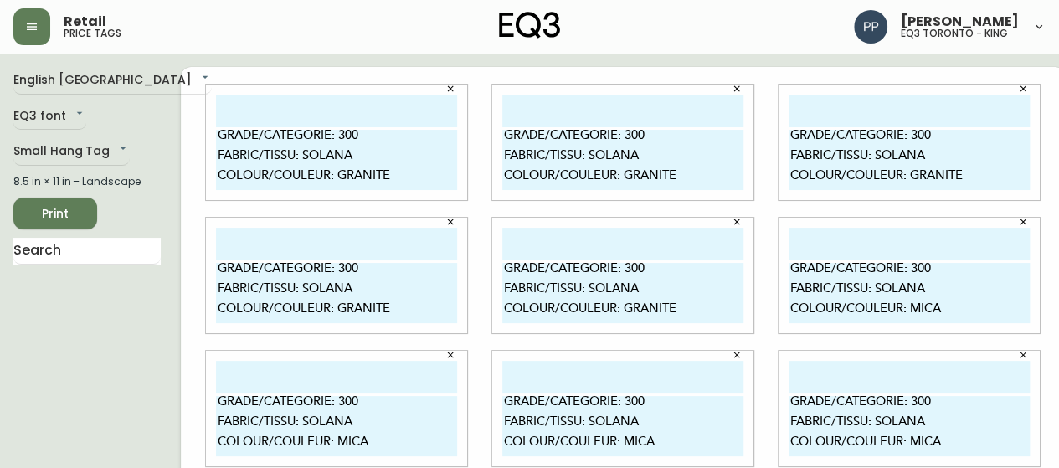
click at [942, 263] on textarea "GRADE/CATEGORIE: 300 FABRIC/TISSU: SOLANA COLOUR/COULEUR: MICA" at bounding box center [908, 293] width 241 height 60
click at [944, 263] on textarea "GRADE/CATEGORIE: 300 FABRIC/TISSU: SOLANA COLOUR/COULEUR: MICA" at bounding box center [908, 293] width 241 height 60
drag, startPoint x: 773, startPoint y: 187, endPoint x: 957, endPoint y: 228, distance: 188.6
click at [957, 263] on textarea "GRADE/CATEGORIE: 300 FABRIC/TISSU: SOLANA COLOUR/COULEUR: TRAIL" at bounding box center [908, 293] width 241 height 60
type textarea "GRADE/CATEGORIE: 300 FABRIC/TISSU: SOLANA COLOUR/COULEUR: TRAIL"
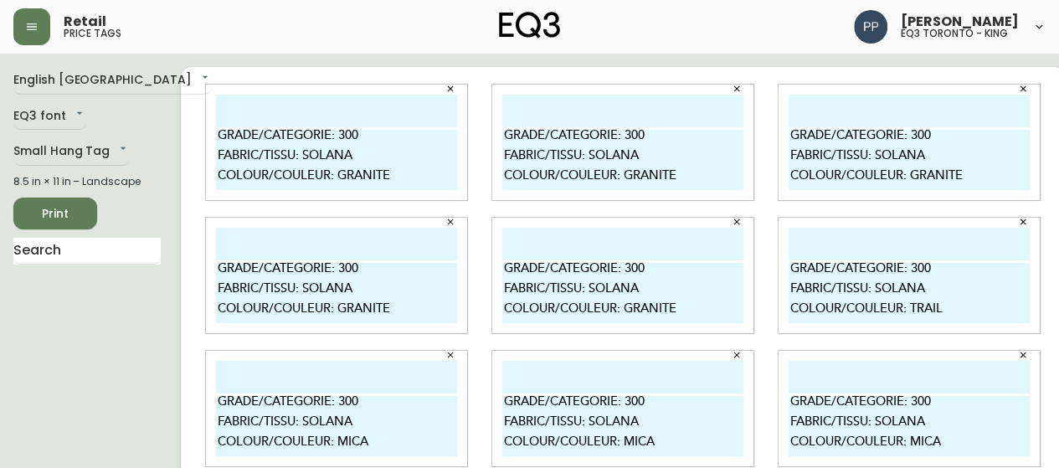
drag, startPoint x: 244, startPoint y: 331, endPoint x: 393, endPoint y: 369, distance: 153.6
click at [393, 396] on textarea "GRADE/CATEGORIE: 300 FABRIC/TISSU: SOLANA COLOUR/COULEUR: MICA" at bounding box center [336, 426] width 241 height 60
paste textarea "TRAIL"
type textarea "GRADE/CATEGORIE: 300 FABRIC/TISSU: SOLANA COLOUR/COULEUR: TRAIL"
drag, startPoint x: 484, startPoint y: 320, endPoint x: 674, endPoint y: 361, distance: 194.3
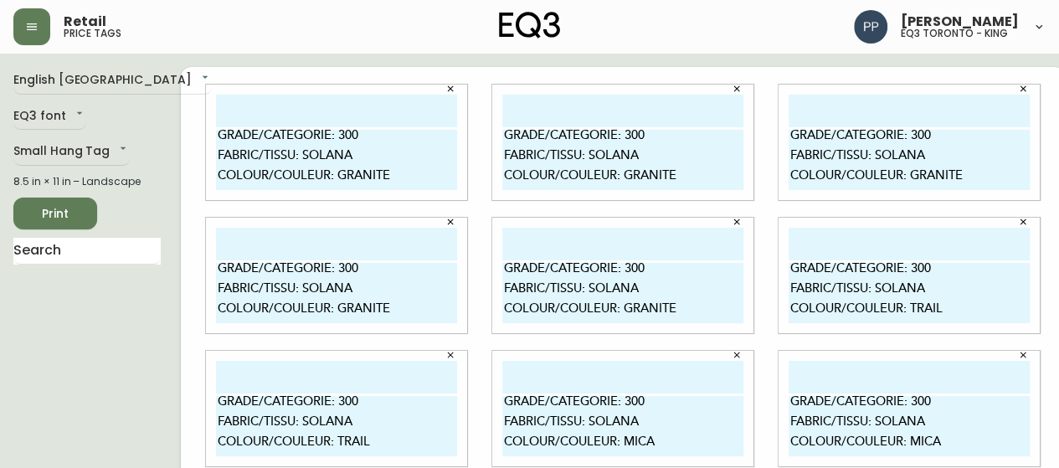
click at [674, 396] on textarea "GRADE/CATEGORIE: 300 FABRIC/TISSU: SOLANA COLOUR/COULEUR: MICA" at bounding box center [622, 426] width 241 height 60
paste textarea "TRAIL"
type textarea "GRADE/CATEGORIE: 300 FABRIC/TISSU: SOLANA COLOUR/COULEUR: TRAIL"
drag, startPoint x: 770, startPoint y: 320, endPoint x: 944, endPoint y: 365, distance: 179.8
click at [944, 396] on textarea "GRADE/CATEGORIE: 300 FABRIC/TISSU: SOLANA COLOUR/COULEUR: MICA" at bounding box center [908, 426] width 241 height 60
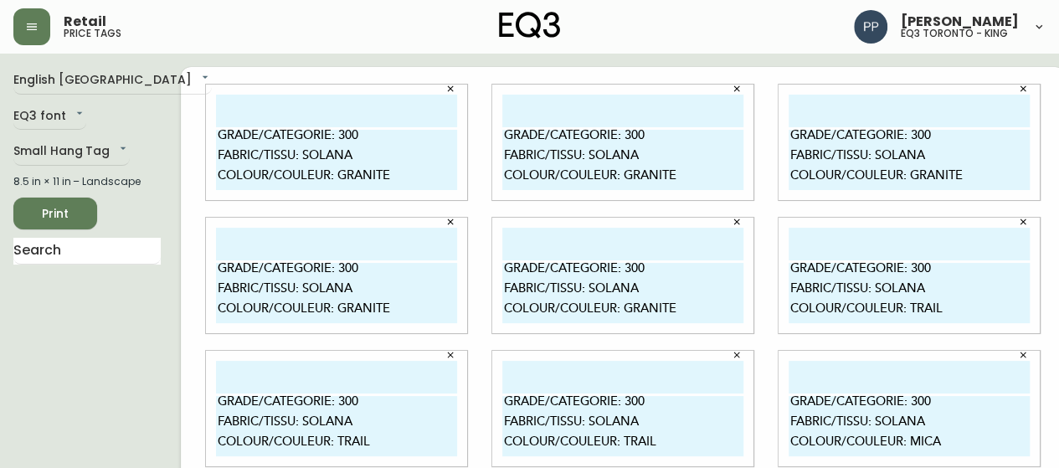
paste textarea "TRAIL"
click at [943, 396] on textarea "GRADE/CATEGORIE: 300 FABRIC/TISSU: SOLANA COLOUR/COULEUR: TRAIL" at bounding box center [908, 426] width 241 height 60
type textarea "GRADE/CATEGORIE: 300 FABRIC/TISSU: SOLANA COLOUR/COULEUR: TRAIL"
drag, startPoint x: 207, startPoint y: 286, endPoint x: 403, endPoint y: 338, distance: 202.6
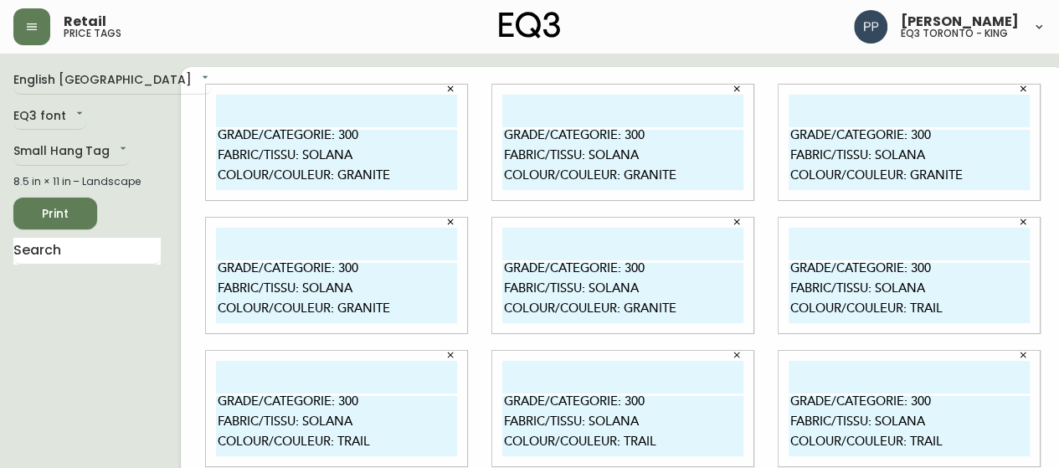
paste textarea "TRAIL"
type textarea "GRADE/CATEGORIE: 300 FABRIC/TISSU: SOLANA COLOUR/COULEUR: TRAIL"
drag, startPoint x: 484, startPoint y: 289, endPoint x: 682, endPoint y: 323, distance: 201.3
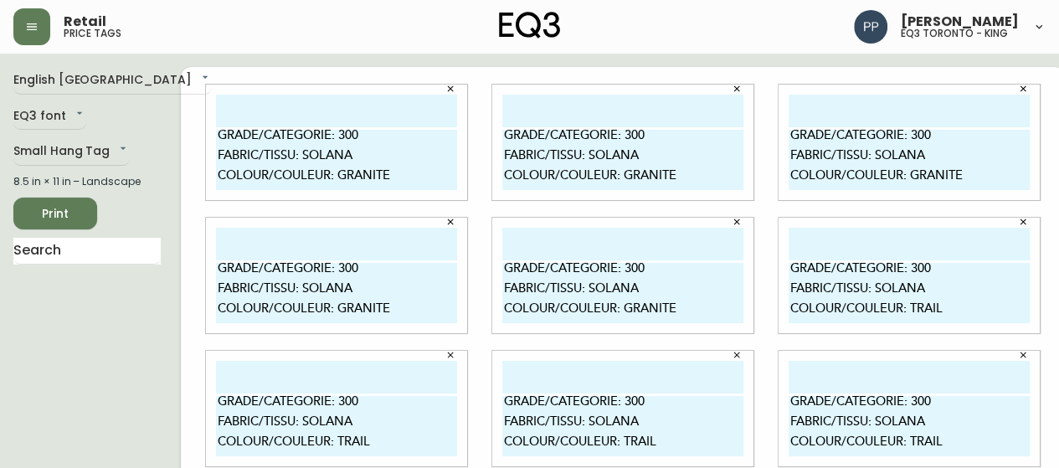
type textarea "GRADE/CATEGORIE: 300 FABRIC/TISSU: SOLANA COLOUR/COULEUR: TUSK"
drag, startPoint x: 783, startPoint y: 286, endPoint x: 797, endPoint y: 288, distance: 13.5
drag, startPoint x: 772, startPoint y: 289, endPoint x: 989, endPoint y: 326, distance: 220.7
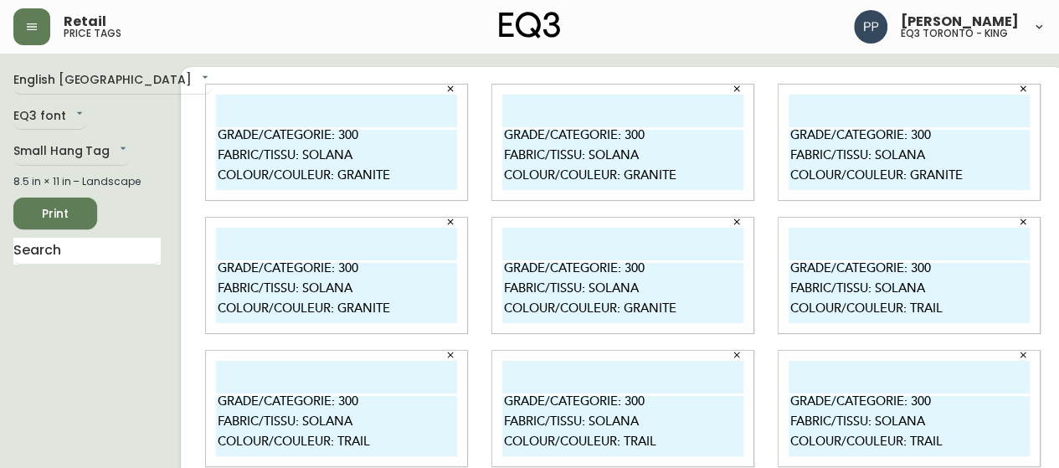
paste textarea "0 FABRIC/TISSU: SOLANA COLOUR/COULEUR: TUSK"
type textarea "GRADE/CATEGORIE: 300 FABRIC/TISSU: SOLANA COLOUR/COULEUR: TUSK"
drag, startPoint x: 283, startPoint y: 395, endPoint x: 443, endPoint y: 431, distance: 163.8
paste textarea "0 FABRIC/TISSU: SOLANA COLOUR/COULEUR: TUSK"
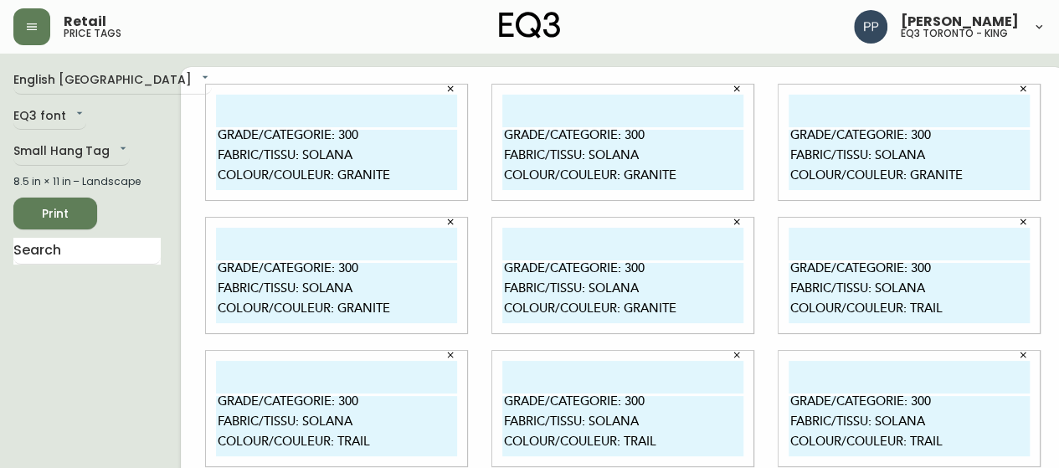
type textarea "GRADE/CATEGORIE: 300 FABRIC/TISSU: SOLANA COLOUR/COULEUR: TUSK"
drag, startPoint x: 485, startPoint y: 390, endPoint x: 700, endPoint y: 428, distance: 218.3
paste textarea "0 FABRIC/TISSU: SOLANA COLOUR/COULEUR: TUSK"
type textarea "GRADE/CATEGORIE: 300 FABRIC/TISSU: SOLANA COLOUR/COULEUR: TUSK"
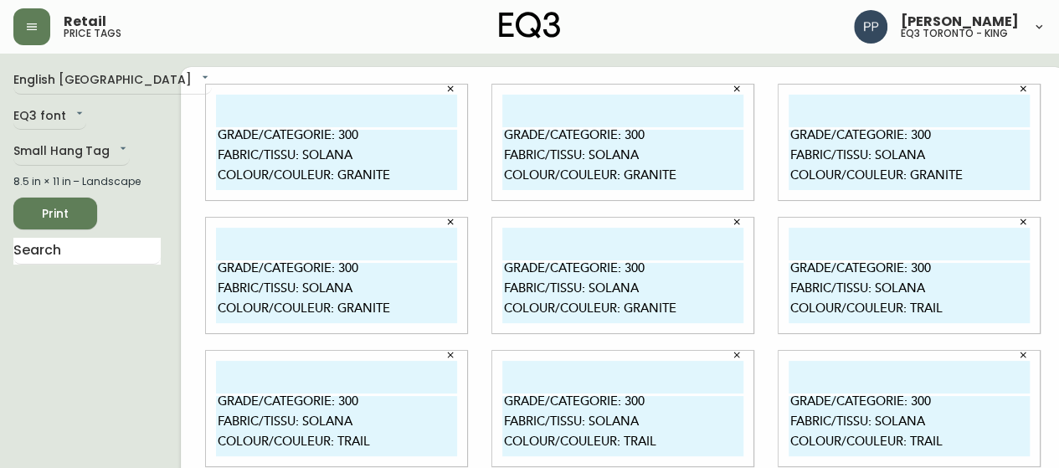
drag, startPoint x: 772, startPoint y: 387, endPoint x: 986, endPoint y: 428, distance: 217.3
paste textarea "0 FABRIC/TISSU: SOLANA COLOUR/COULEUR: TUSK"
type textarea "GRADE/CATEGORIE: 300 FABRIC/TISSU: SOLANA COLOUR/COULEUR: TUSK"
click at [70, 208] on span "Print" at bounding box center [55, 213] width 57 height 21
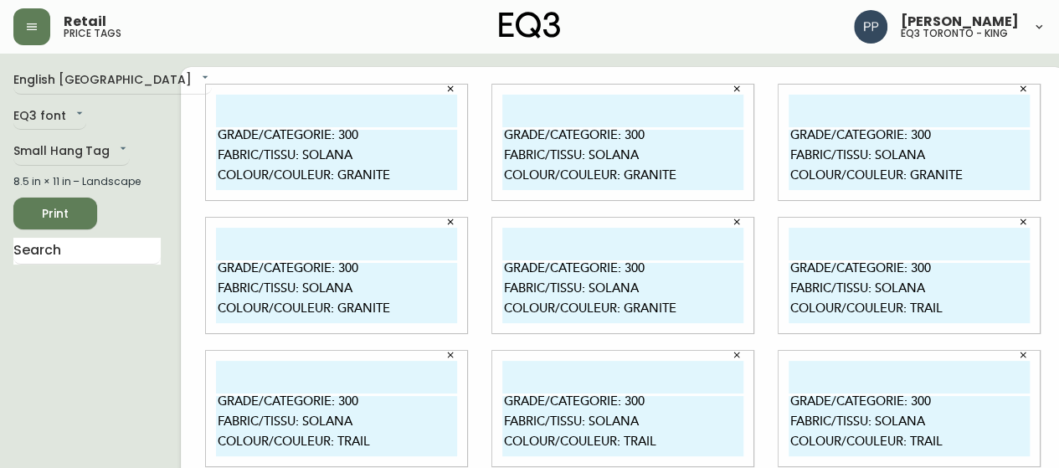
click at [58, 206] on span "Print" at bounding box center [55, 213] width 57 height 21
click at [39, 215] on span "Print" at bounding box center [55, 213] width 57 height 21
click at [398, 182] on textarea "GRADE/CATEGORIE: 300 FABRIC/TISSU: SOLANA COLOUR/COULEUR: GRANITE" at bounding box center [336, 160] width 241 height 60
click at [389, 178] on textarea "GRADE/CATEGORIE: 300 FABRIC/TISSU: SOLANA COLOUR/COULEUR: GRANITE" at bounding box center [336, 160] width 241 height 60
drag, startPoint x: 203, startPoint y: 136, endPoint x: 406, endPoint y: 182, distance: 208.3
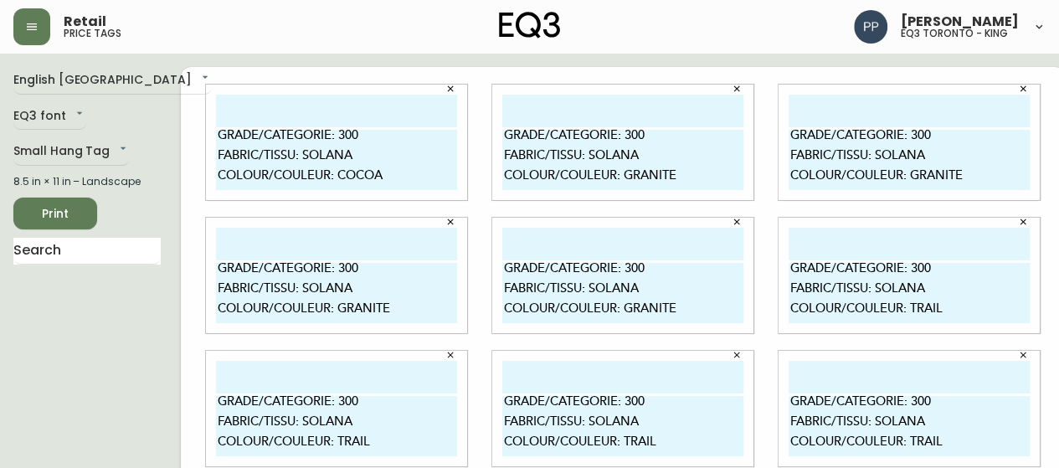
click at [406, 182] on textarea "GRADE/CATEGORIE: 300 FABRIC/TISSU: SOLANA COLOUR/COULEUR: COCOA" at bounding box center [336, 160] width 241 height 60
type textarea "GRADE/CATEGORIE: 300 FABRIC/TISSU: SOLANA COLOUR/COULEUR: COCOA"
drag, startPoint x: 487, startPoint y: 138, endPoint x: 690, endPoint y: 185, distance: 207.9
click at [690, 185] on textarea "GRADE/CATEGORIE: 300 FABRIC/TISSU: SOLANA COLOUR/COULEUR: GRANITE" at bounding box center [622, 160] width 241 height 60
paste textarea "COCOA"
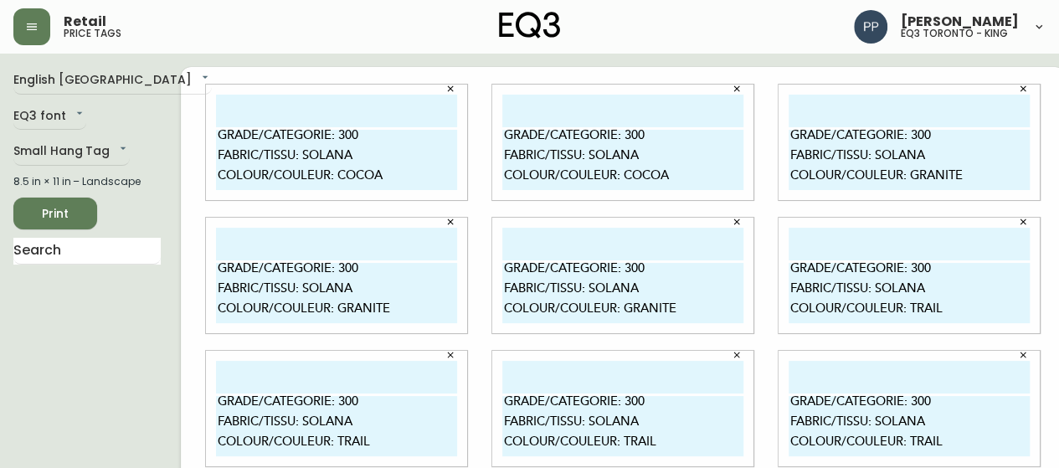
type textarea "GRADE/CATEGORIE: 300 FABRIC/TISSU: SOLANA COLOUR/COULEUR: COCOA"
drag, startPoint x: 771, startPoint y: 137, endPoint x: 996, endPoint y: 187, distance: 230.5
click at [996, 187] on textarea "GRADE/CATEGORIE: 300 FABRIC/TISSU: SOLANA COLOUR/COULEUR: GRANITE" at bounding box center [908, 160] width 241 height 60
paste textarea "COCOA"
type textarea "GRADE/CATEGORIE: 300 FABRIC/TISSU: SOLANA COLOUR/COULEUR: COCOA"
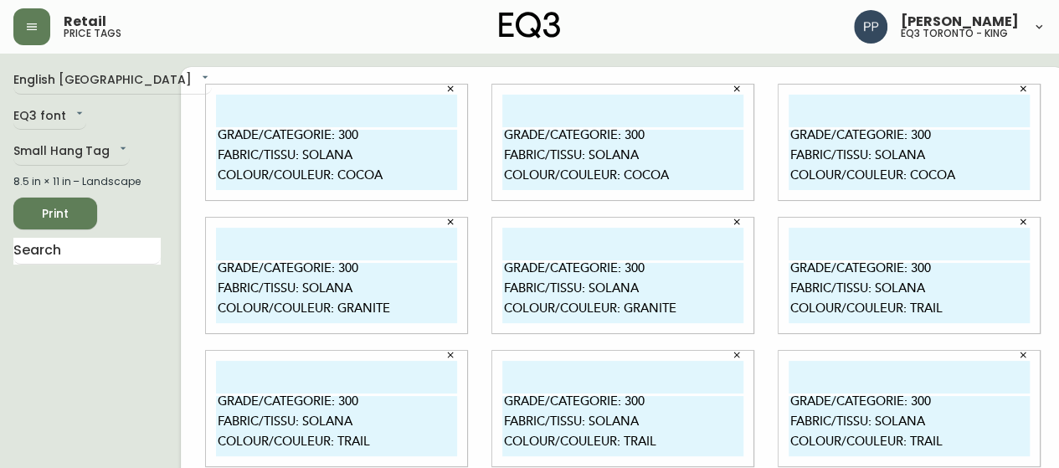
drag, startPoint x: 196, startPoint y: 275, endPoint x: 425, endPoint y: 314, distance: 232.5
click at [425, 314] on textarea "GRADE/CATEGORIE: 300 FABRIC/TISSU: SOLANA COLOUR/COULEUR: GRANITE" at bounding box center [336, 293] width 241 height 60
paste textarea "COCOA"
type textarea "GRADE/CATEGORIE: 300 FABRIC/TISSU: SOLANA COLOUR/COULEUR: COCOA"
drag, startPoint x: 486, startPoint y: 269, endPoint x: 688, endPoint y: 322, distance: 208.7
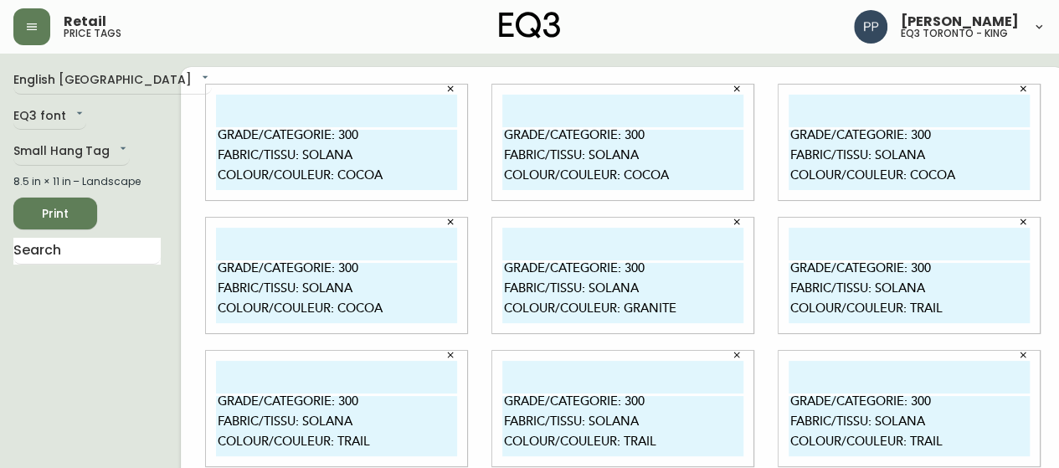
click at [688, 322] on textarea "GRADE/CATEGORIE: 300 FABRIC/TISSU: SOLANA COLOUR/COULEUR: GRANITE" at bounding box center [622, 293] width 241 height 60
paste textarea "COCOA"
click at [1020, 222] on icon "button" at bounding box center [1023, 222] width 6 height 6
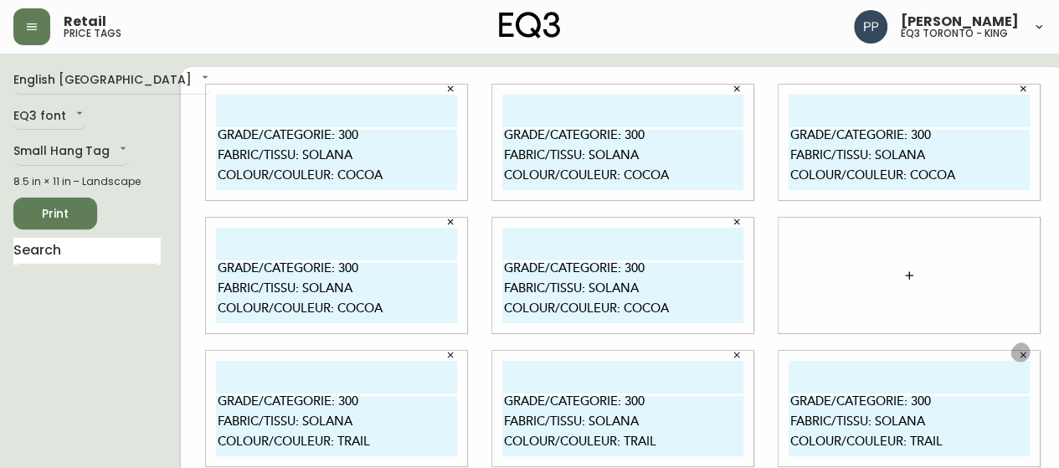
click at [1018, 356] on icon "button" at bounding box center [1023, 355] width 10 height 10
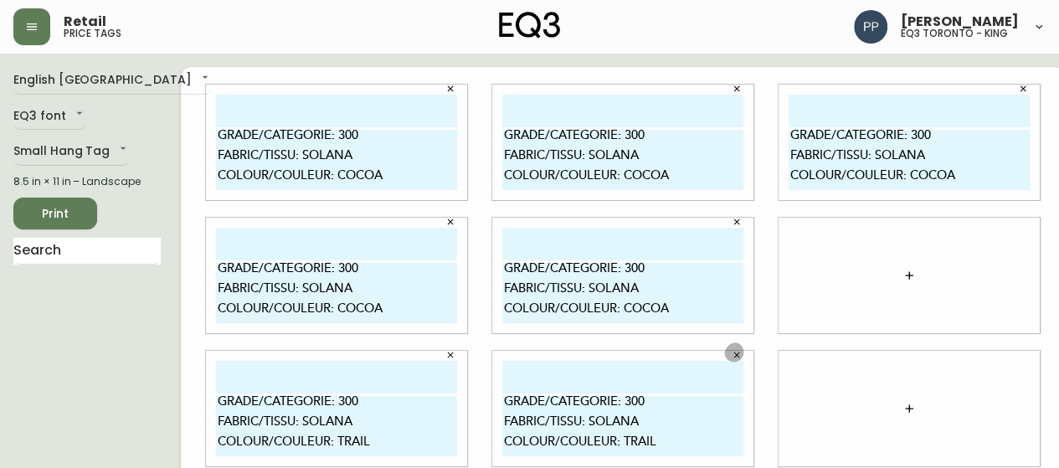
click at [731, 354] on icon "button" at bounding box center [736, 355] width 10 height 10
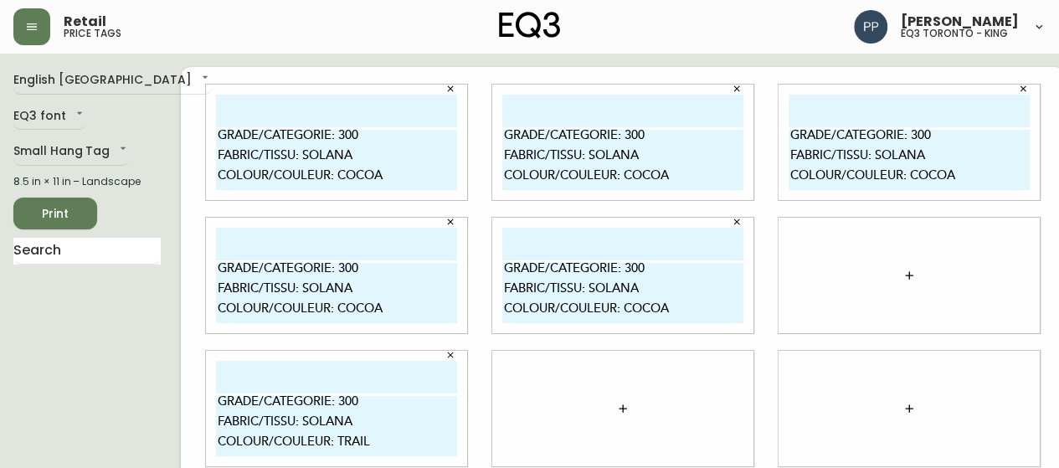
click at [445, 356] on icon "button" at bounding box center [450, 355] width 10 height 10
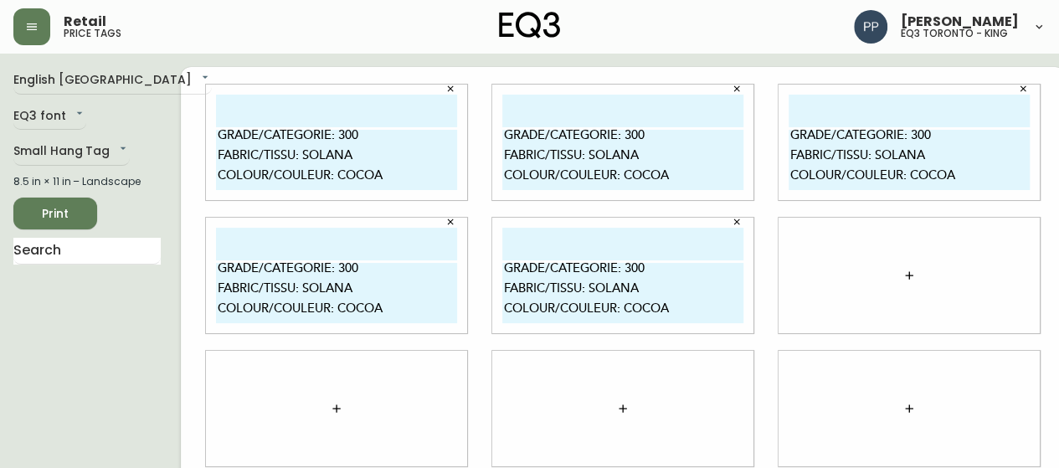
click at [683, 312] on textarea "GRADE/CATEGORIE: 300 FABRIC/TISSU: SOLANA COLOUR/COULEUR: COCOA" at bounding box center [622, 293] width 241 height 60
type textarea "GRADE/CATEGORIE: 300 FABRIC/TISSU: SOLANA COLOUR/COULEUR:"
click at [375, 310] on textarea "GRADE/CATEGORIE: 300 FABRIC/TISSU: SOLANA COLOUR/COULEUR: COCOA" at bounding box center [336, 293] width 241 height 60
drag, startPoint x: 317, startPoint y: 180, endPoint x: 383, endPoint y: 187, distance: 66.5
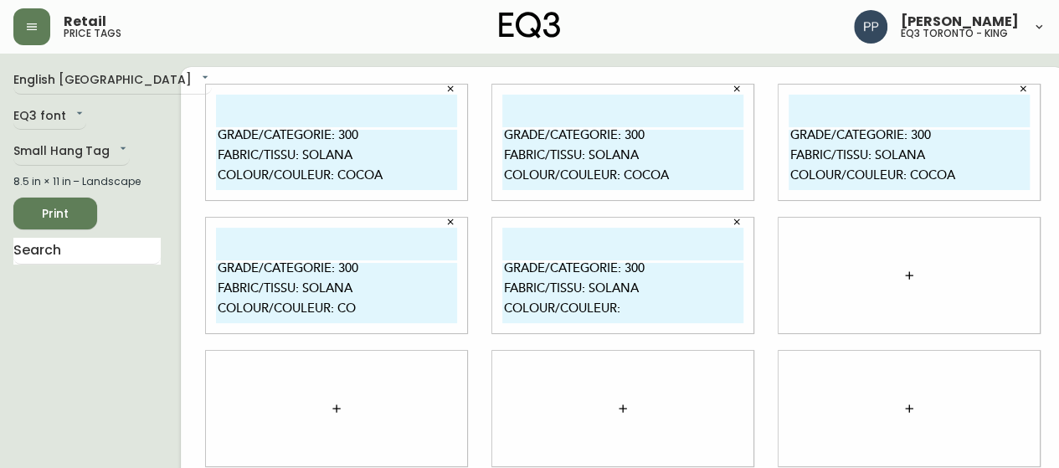
click at [383, 187] on textarea "GRADE/CATEGORIE: 300 FABRIC/TISSU: SOLANA COLOUR/COULEUR: COCOA" at bounding box center [336, 160] width 241 height 60
click at [348, 314] on textarea "GRADE/CATEGORIE: 300 FABRIC/TISSU: SOLANA COLOUR/COULEUR: CO" at bounding box center [336, 293] width 241 height 60
paste textarea "COCOA"
type textarea "GRADE/CATEGORIE: 300 FABRIC/TISSU: SOLANA COLOUR/COULEUR: COCOCOA"
click at [609, 314] on textarea "GRADE/CATEGORIE: 300 FABRIC/TISSU: SOLANA COLOUR/COULEUR:" at bounding box center [622, 293] width 241 height 60
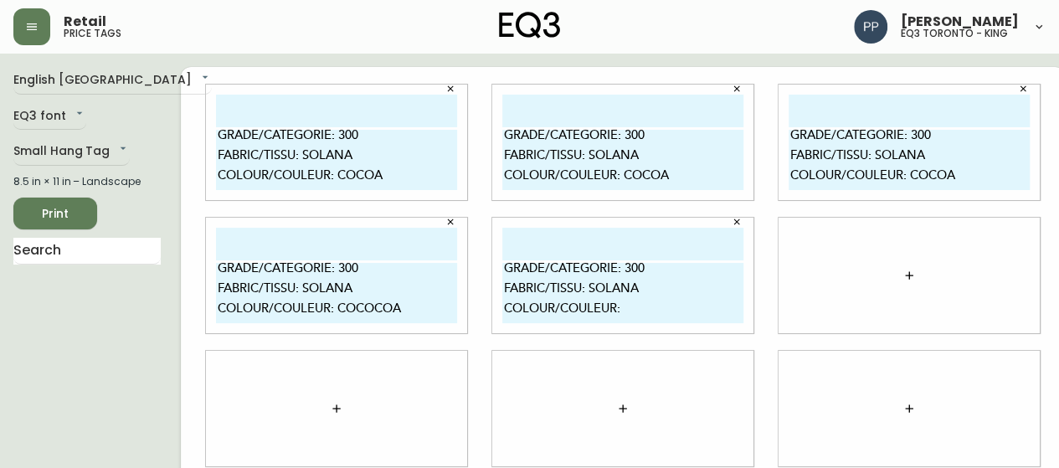
paste textarea "COCOA"
drag, startPoint x: 670, startPoint y: 324, endPoint x: 725, endPoint y: 326, distance: 54.5
click at [725, 326] on div "GRADE/CATEGORIE: 300 FABRIC/TISSU: SOLANA COLOUR/COULEUR: COCOA" at bounding box center [622, 275] width 261 height 115
type textarea "GRADE/CATEGORIE: 300 FABRIC/TISSU: SOLANA COLOUR/COULEUR: COCOA"
click at [778, 274] on div at bounding box center [908, 275] width 261 height 115
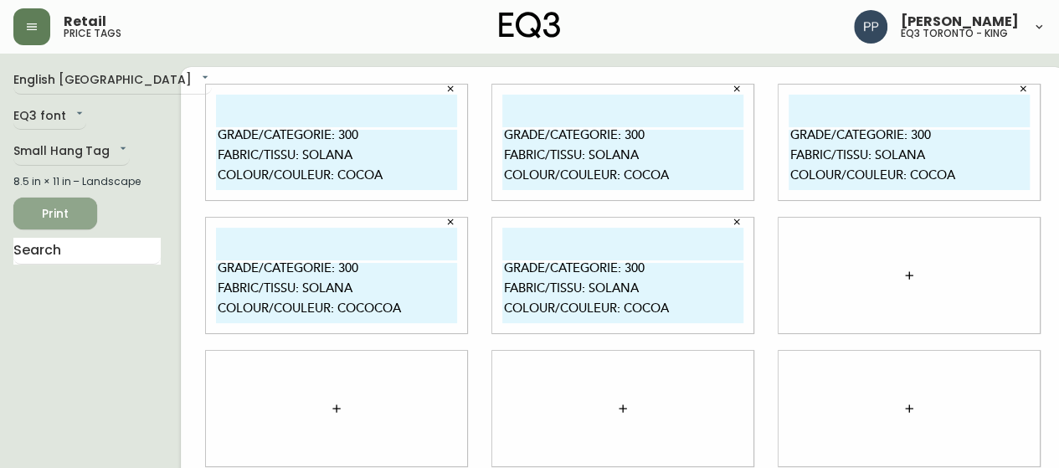
click at [55, 208] on span "Print" at bounding box center [55, 213] width 57 height 21
click at [75, 217] on span "Print" at bounding box center [55, 213] width 57 height 21
click at [31, 16] on button "button" at bounding box center [31, 26] width 37 height 37
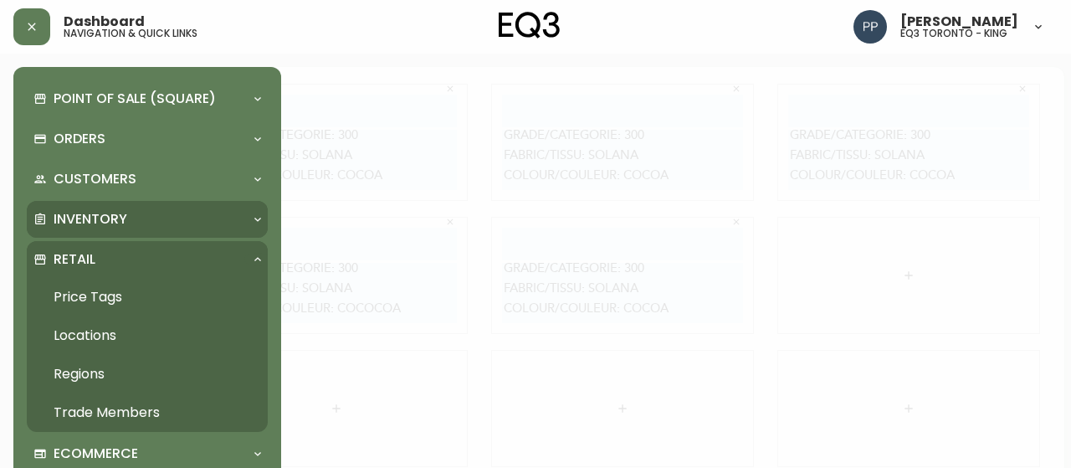
click at [114, 212] on p "Inventory" at bounding box center [91, 219] width 74 height 18
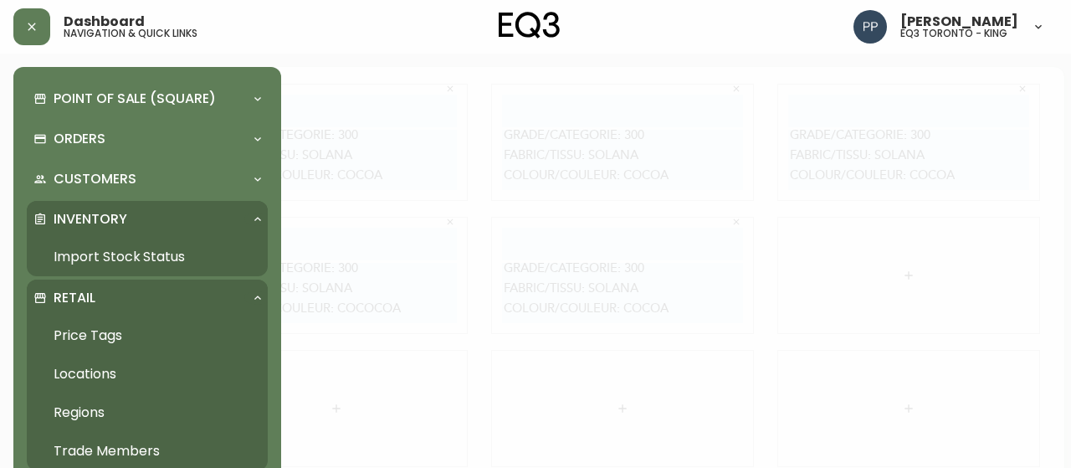
click at [144, 259] on link "Import Stock Status" at bounding box center [147, 257] width 241 height 38
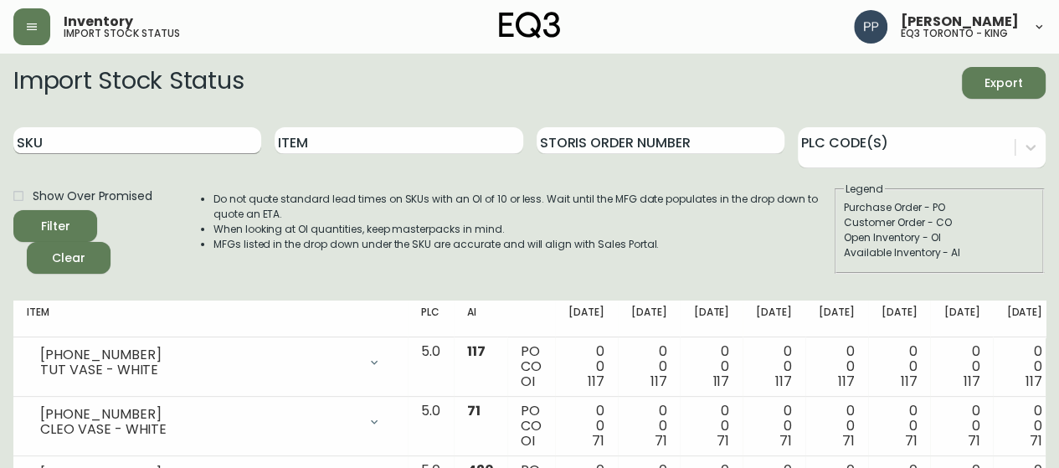
click at [211, 141] on input "SKU" at bounding box center [137, 140] width 248 height 27
type input "3110-385-0"
click at [86, 220] on button "Filter" at bounding box center [55, 226] width 84 height 32
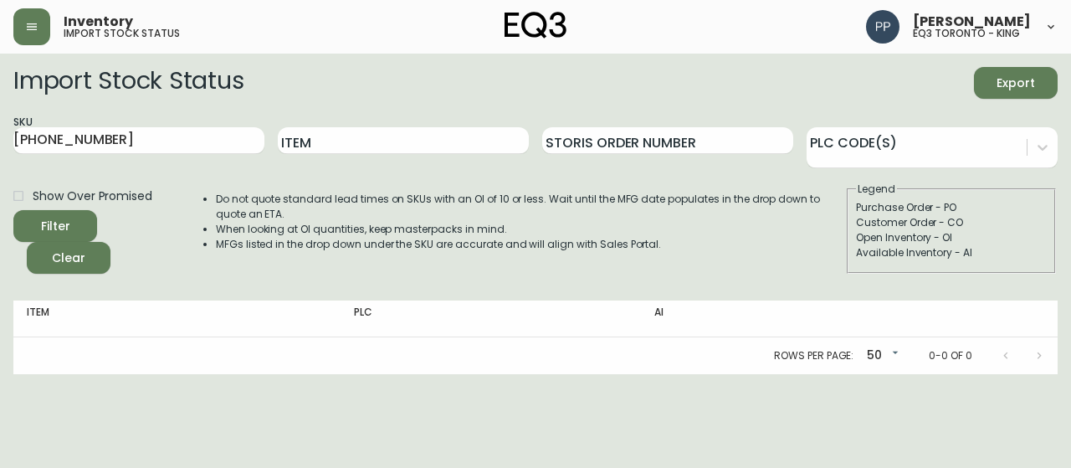
click at [79, 223] on span "Filter" at bounding box center [55, 226] width 57 height 21
drag, startPoint x: 902, startPoint y: 103, endPoint x: 777, endPoint y: 38, distance: 140.4
click at [902, 103] on form "Import Stock Status Export SKU 3110-385-0 Item Storis Order Number PLC Code(s) …" at bounding box center [535, 170] width 1044 height 207
drag, startPoint x: 154, startPoint y: 142, endPoint x: 0, endPoint y: 142, distance: 154.0
click at [0, 142] on main "Import Stock Status Export SKU 3110-385-0 Item Storis Order Number PLC Code(s) …" at bounding box center [535, 214] width 1071 height 321
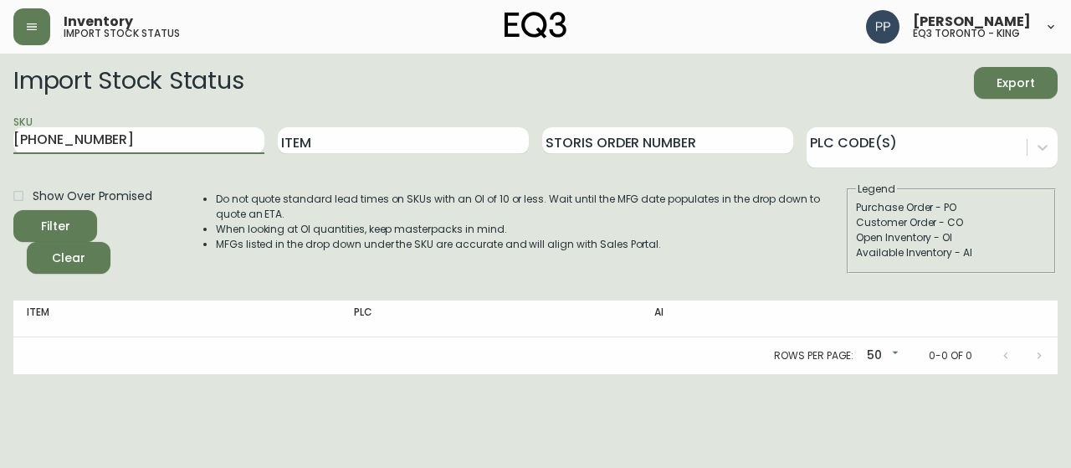
click at [13, 210] on button "Filter" at bounding box center [55, 226] width 84 height 32
click at [95, 203] on span "Show Over Promised" at bounding box center [93, 196] width 120 height 18
click at [33, 203] on input "Show Over Promised" at bounding box center [18, 196] width 28 height 28
click at [91, 216] on button "Filter" at bounding box center [55, 226] width 84 height 32
click at [21, 192] on input "Show Over Promised" at bounding box center [18, 196] width 28 height 28
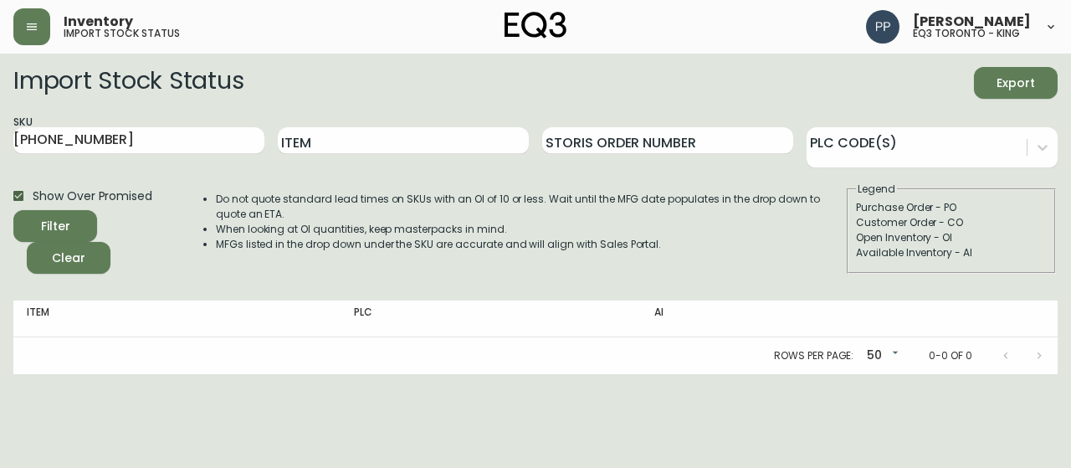
checkbox input "false"
click at [42, 220] on icon "submit" at bounding box center [49, 224] width 18 height 18
click at [41, 221] on icon "submit" at bounding box center [48, 223] width 19 height 19
click at [41, 221] on icon "submit" at bounding box center [49, 224] width 17 height 17
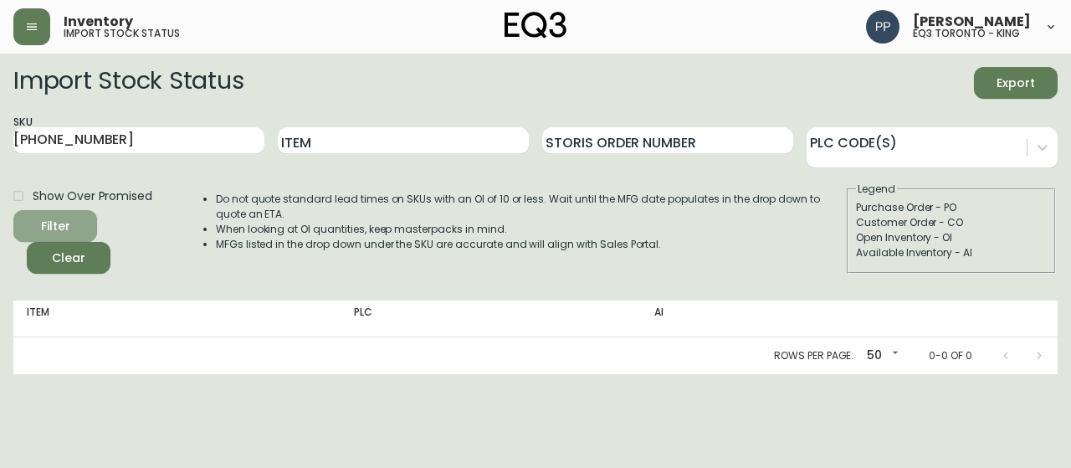
click at [41, 221] on icon "submit" at bounding box center [49, 224] width 18 height 18
drag, startPoint x: 181, startPoint y: 140, endPoint x: 0, endPoint y: 153, distance: 181.3
click at [0, 153] on main "Import Stock Status Export SKU 3110-385-0 Item Storis Order Number PLC Code(s) …" at bounding box center [535, 214] width 1071 height 321
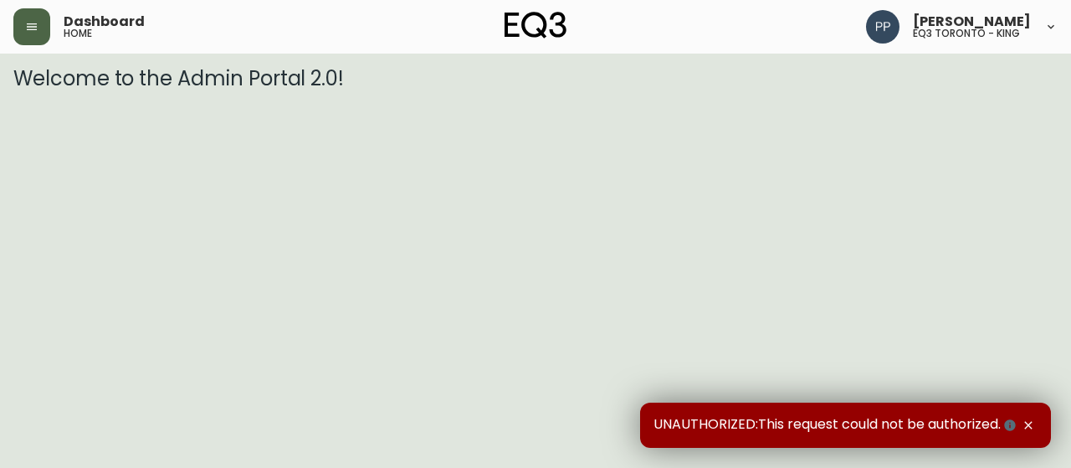
click at [28, 34] on button "button" at bounding box center [31, 26] width 37 height 37
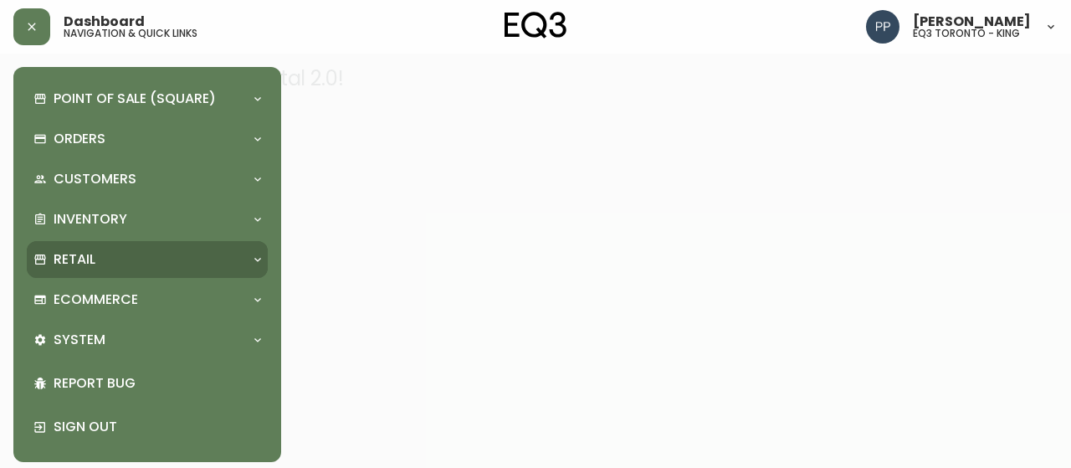
click at [90, 253] on p "Retail" at bounding box center [75, 259] width 42 height 18
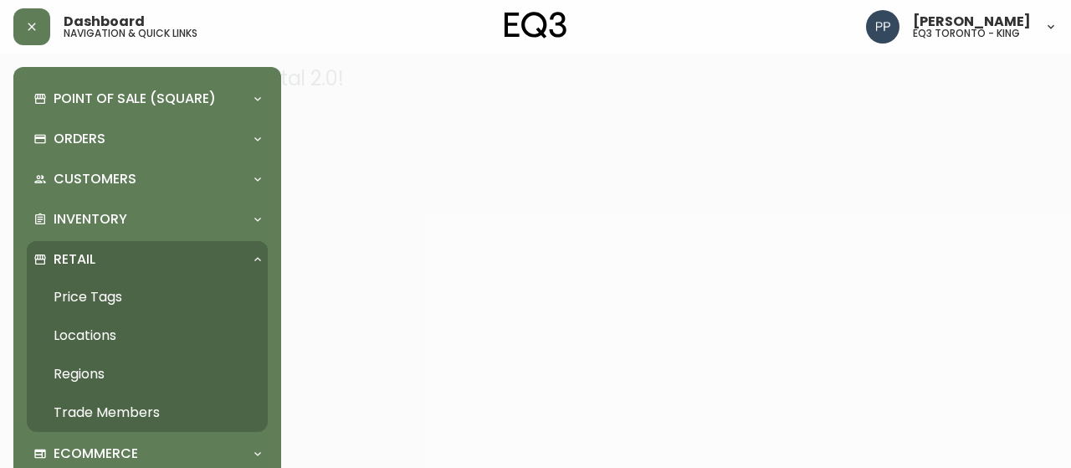
click at [122, 297] on link "Price Tags" at bounding box center [147, 297] width 241 height 38
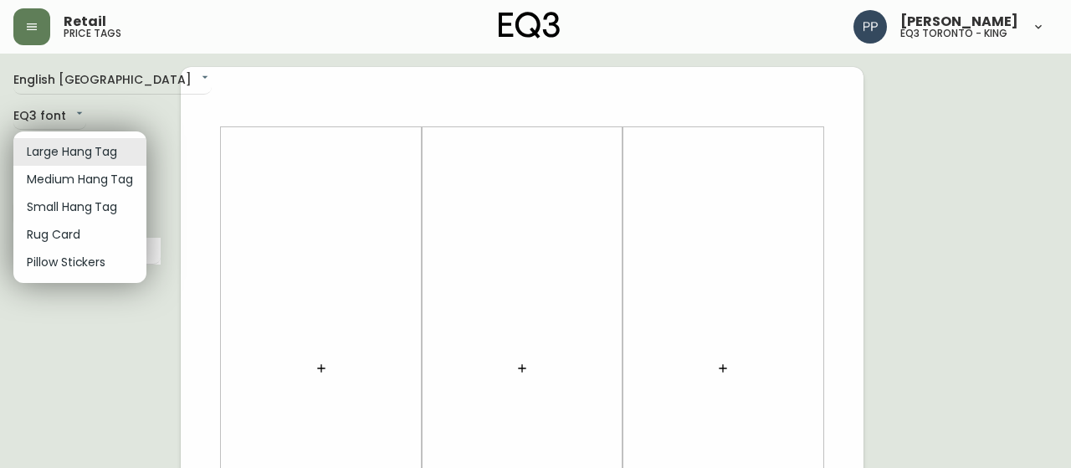
click at [115, 206] on li "Small Hang Tag" at bounding box center [79, 207] width 133 height 28
type input "small"
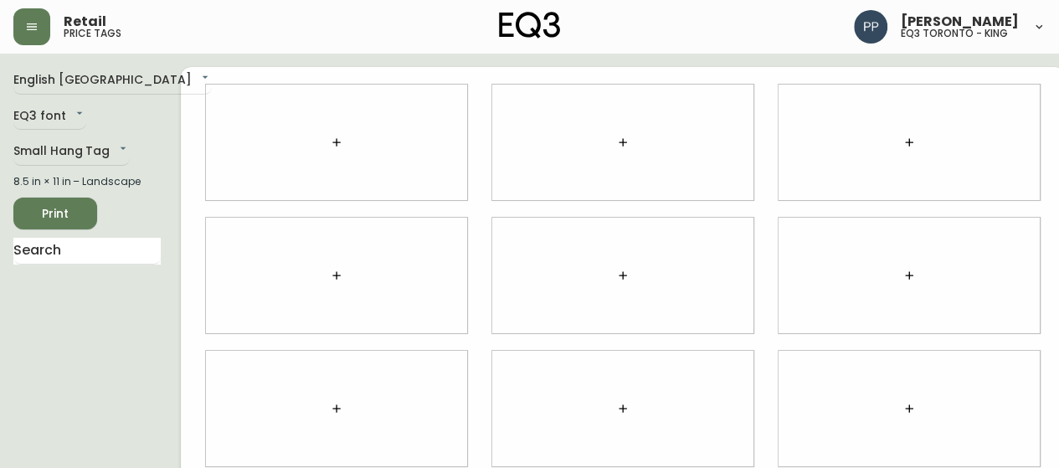
click at [243, 131] on div at bounding box center [336, 142] width 261 height 115
click at [330, 139] on icon "button" at bounding box center [336, 142] width 13 height 13
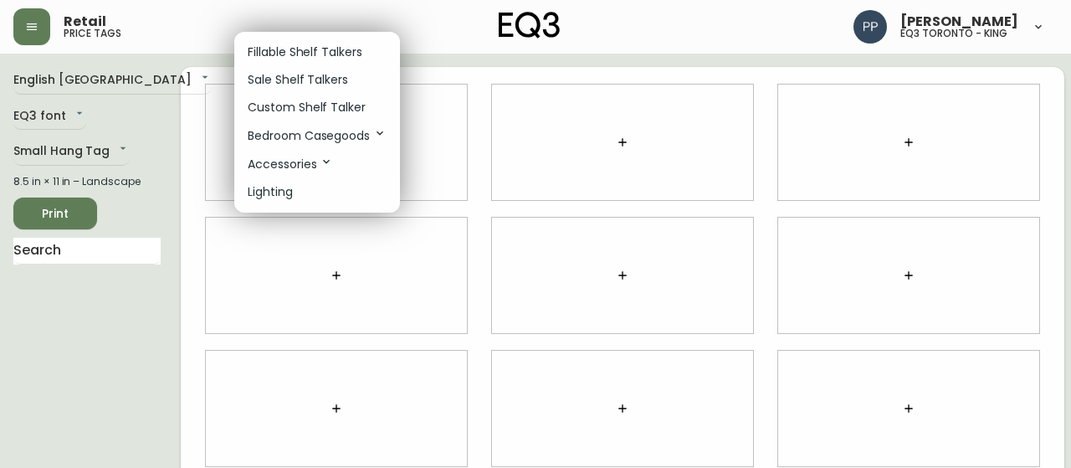
click at [357, 103] on p "Custom Shelf Talker" at bounding box center [307, 108] width 118 height 18
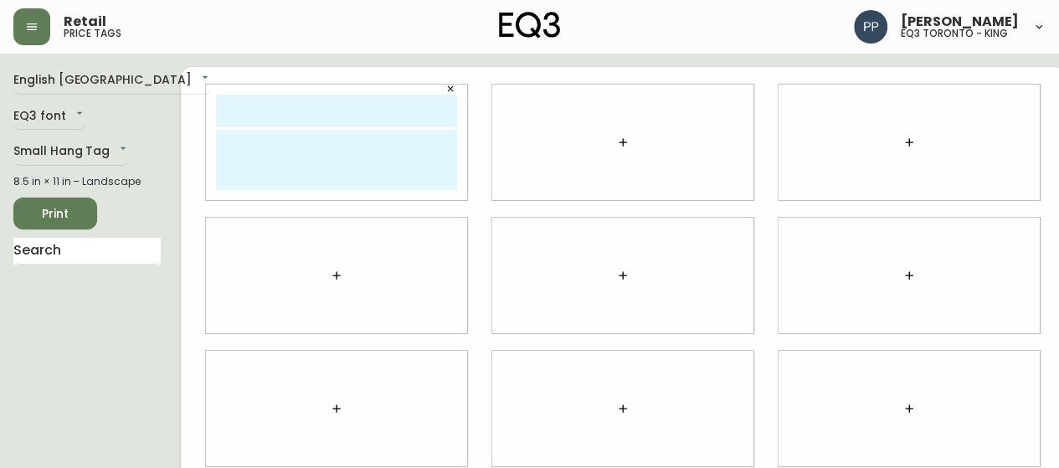
click at [616, 144] on icon "button" at bounding box center [622, 142] width 13 height 13
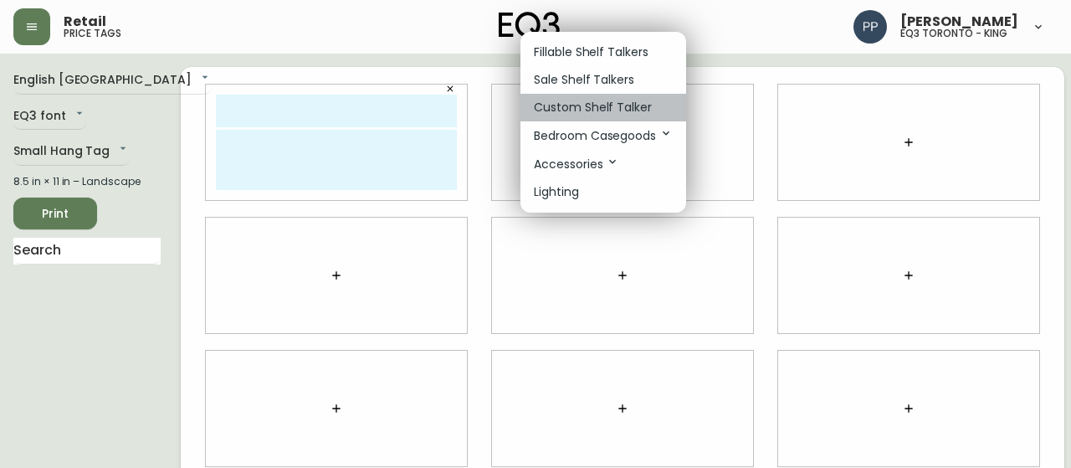
click at [613, 115] on p "Custom Shelf Talker" at bounding box center [593, 108] width 118 height 18
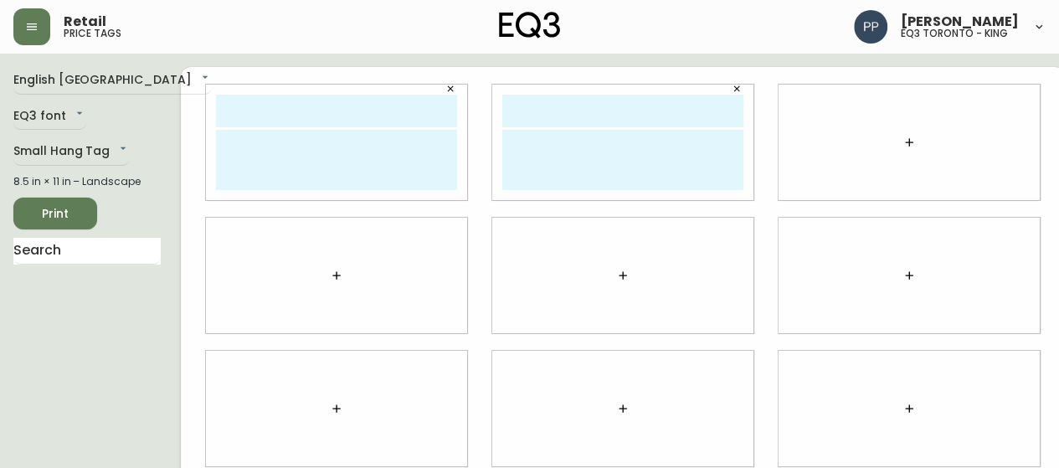
click at [892, 133] on button "button" at bounding box center [908, 142] width 33 height 33
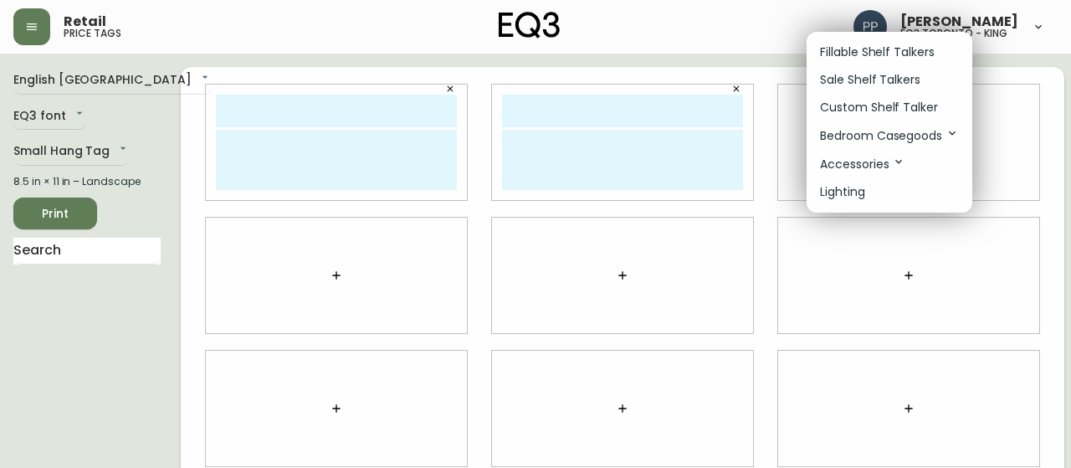
click at [897, 106] on p "Custom Shelf Talker" at bounding box center [879, 108] width 118 height 18
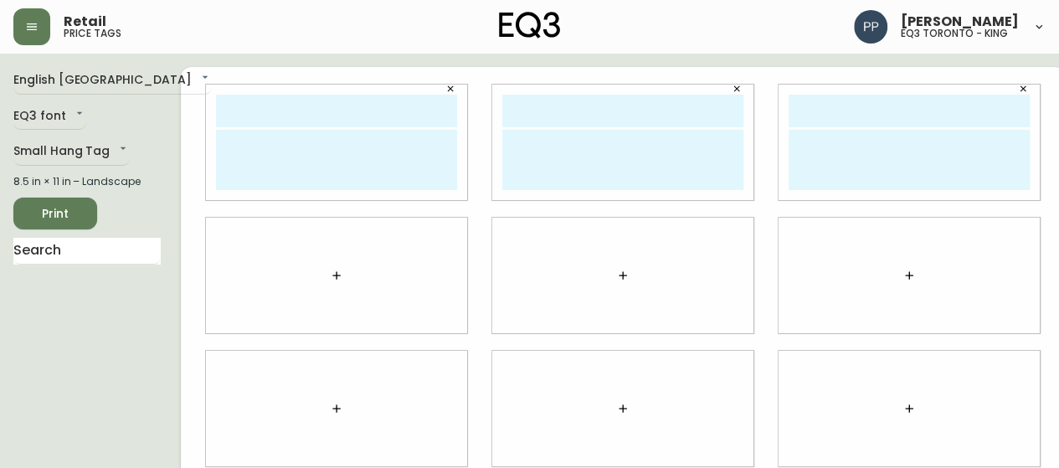
click at [320, 268] on button "button" at bounding box center [336, 275] width 33 height 33
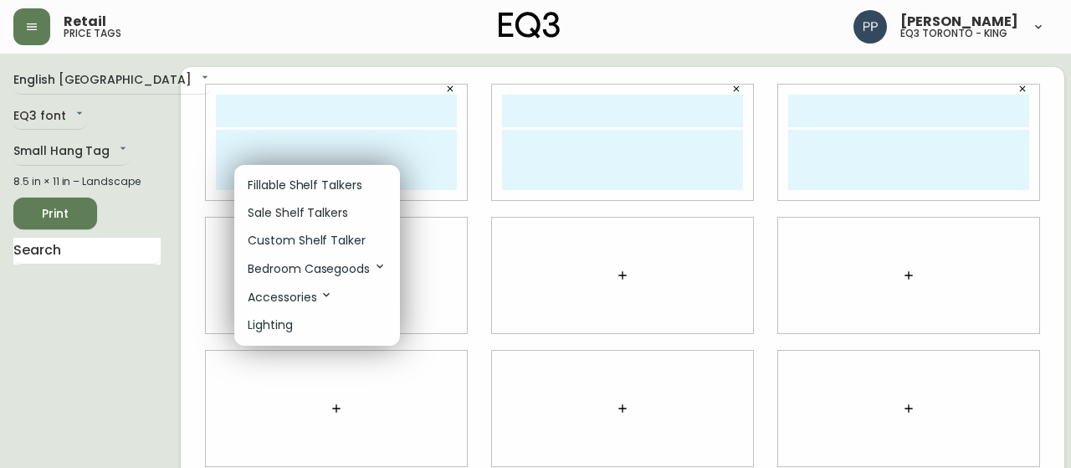
click at [328, 238] on p "Custom Shelf Talker" at bounding box center [307, 241] width 118 height 18
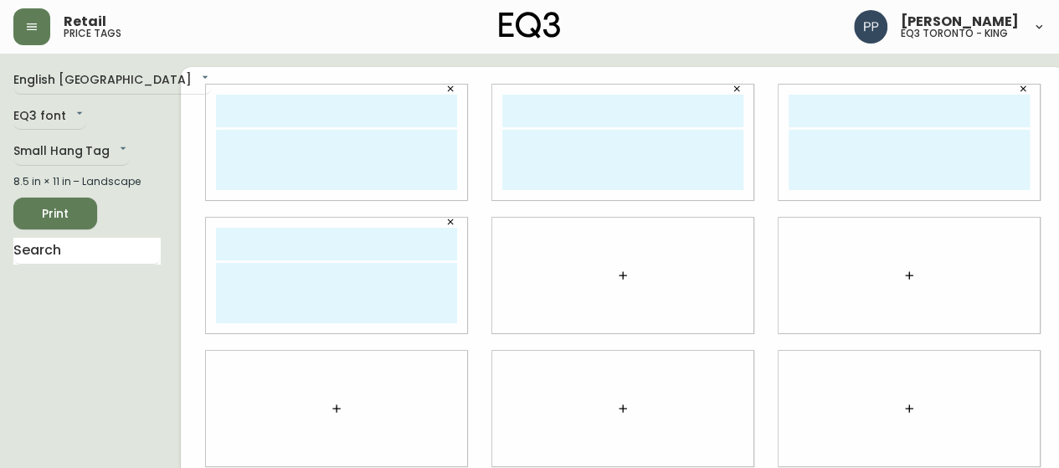
click at [611, 275] on button "button" at bounding box center [622, 275] width 33 height 33
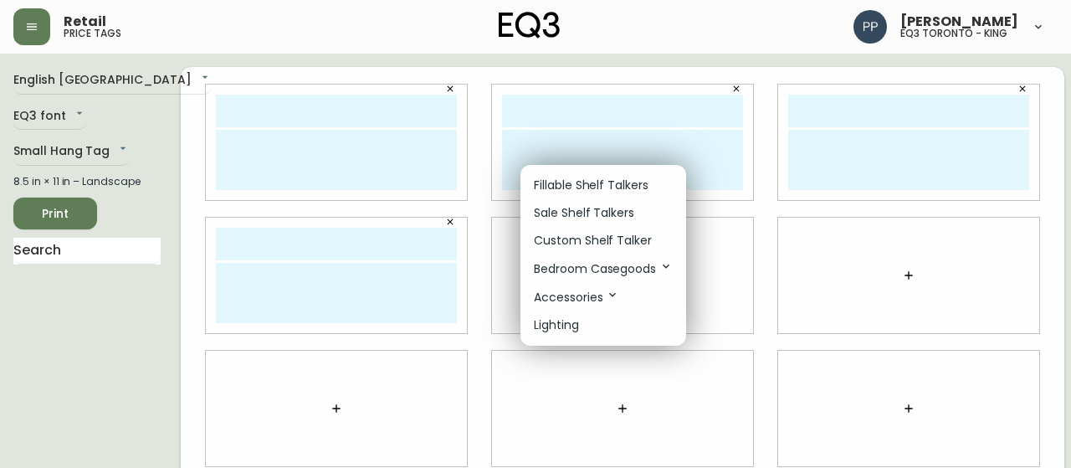
click at [608, 236] on p "Custom Shelf Talker" at bounding box center [593, 241] width 118 height 18
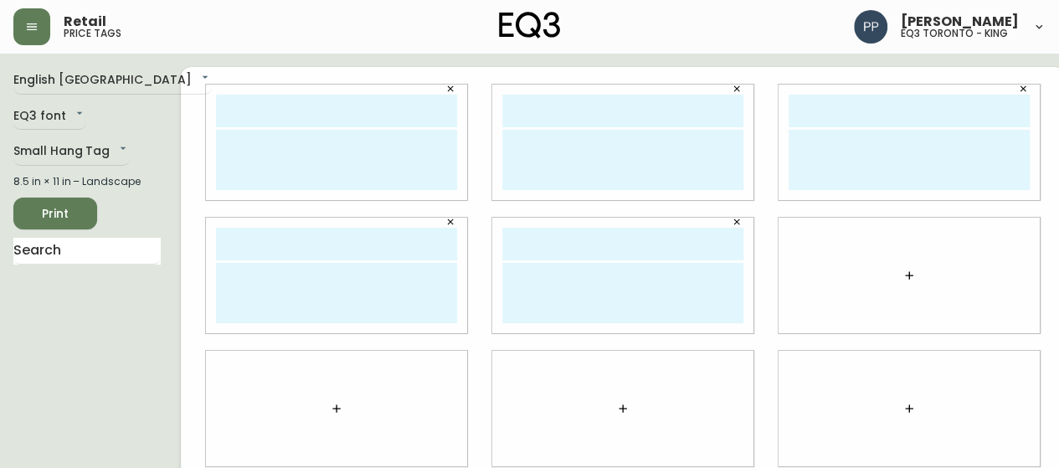
click at [910, 270] on div at bounding box center [908, 275] width 261 height 115
click at [895, 274] on button "button" at bounding box center [908, 275] width 33 height 33
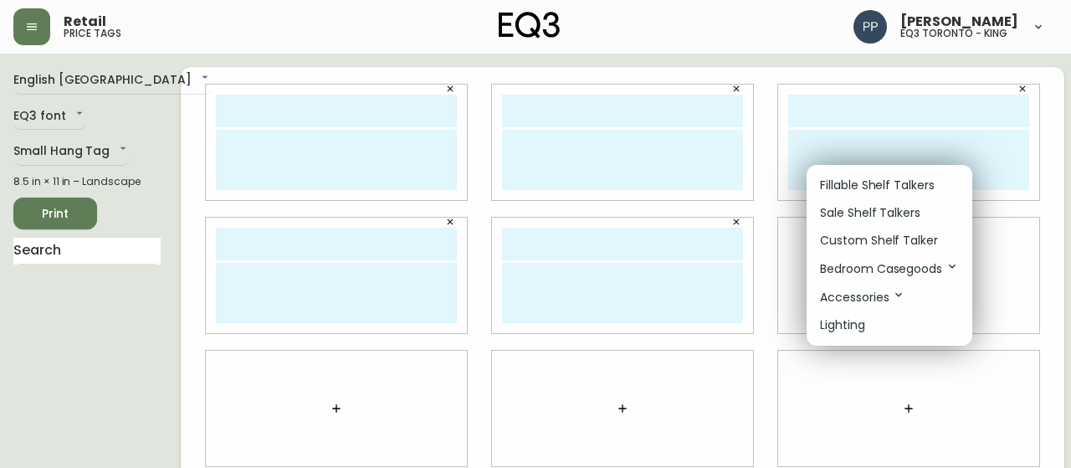
click at [888, 237] on p "Custom Shelf Talker" at bounding box center [879, 241] width 118 height 18
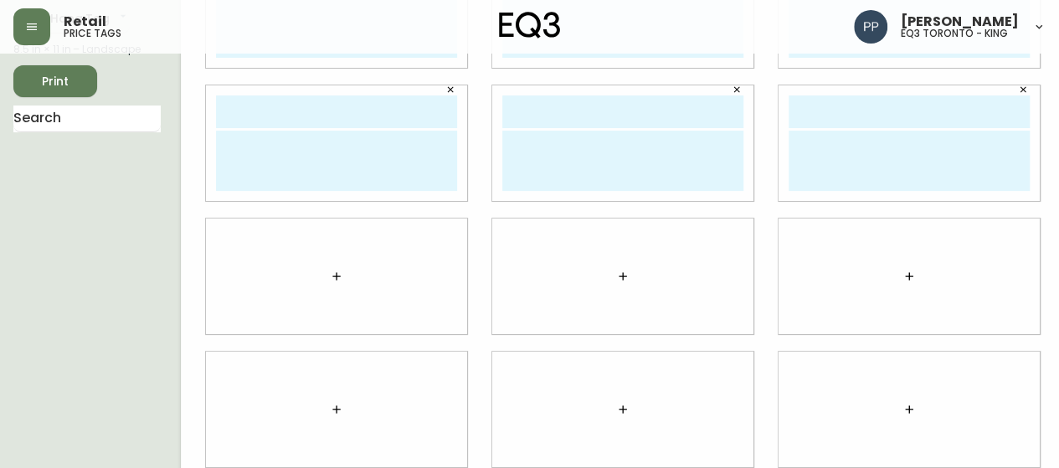
scroll to position [281, 0]
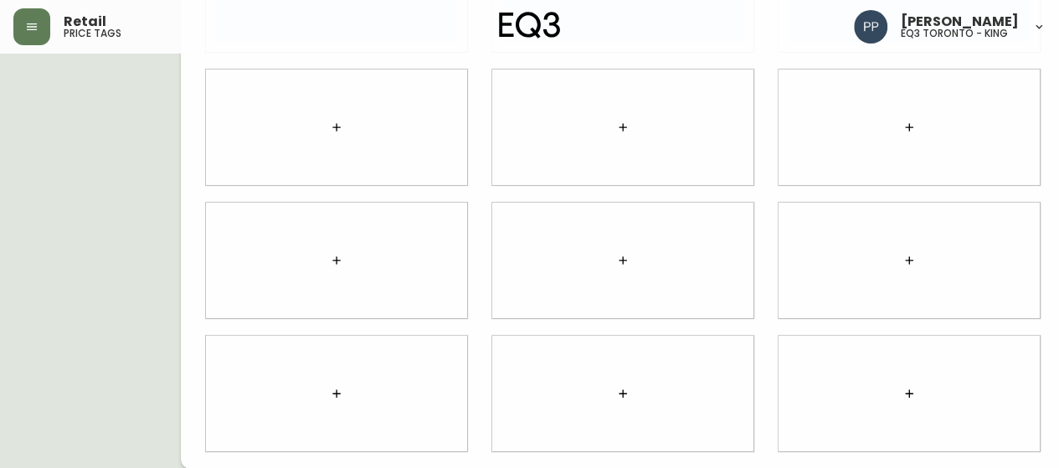
click at [320, 133] on button "button" at bounding box center [336, 126] width 33 height 33
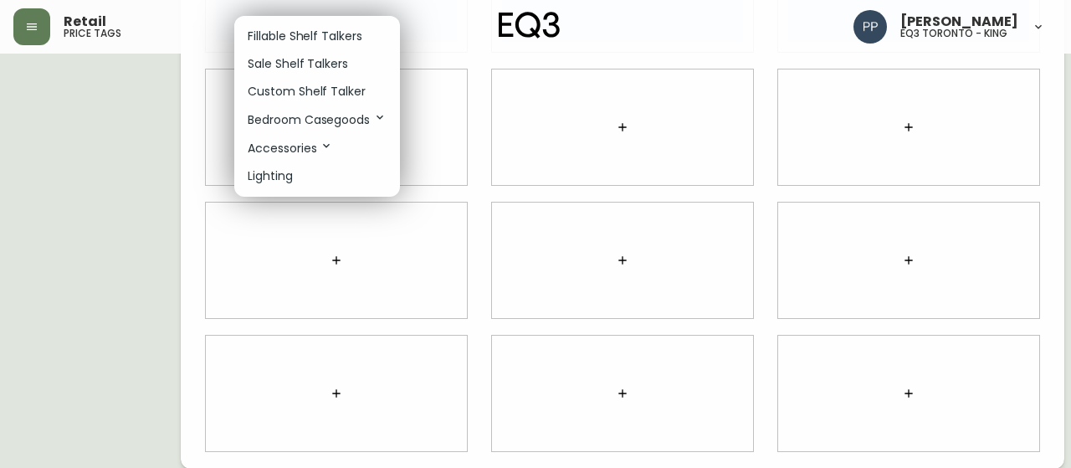
click at [313, 97] on p "Custom Shelf Talker" at bounding box center [307, 92] width 118 height 18
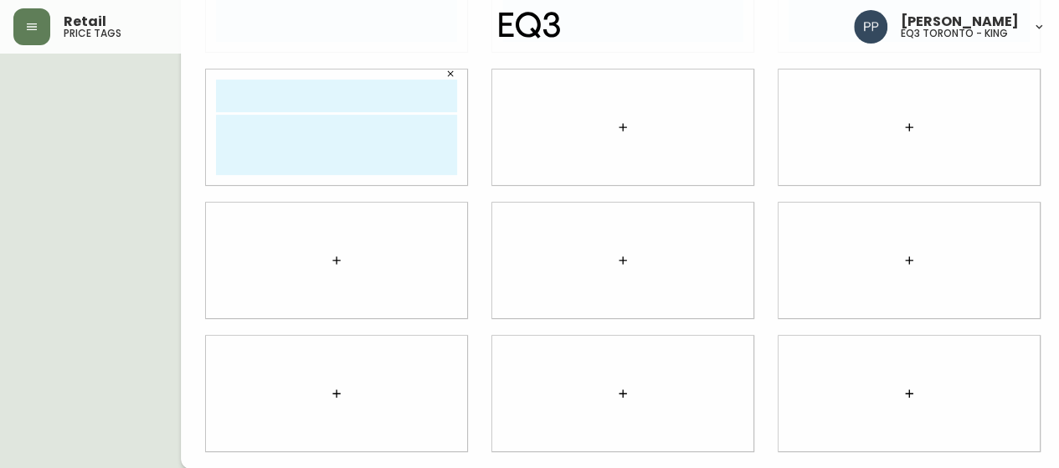
click at [606, 126] on button "button" at bounding box center [622, 126] width 33 height 33
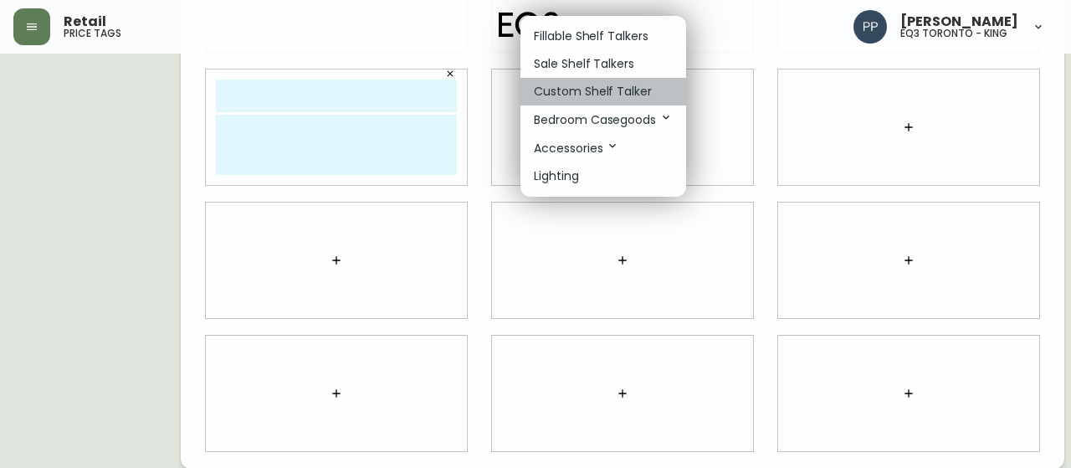
click at [607, 86] on p "Custom Shelf Talker" at bounding box center [593, 92] width 118 height 18
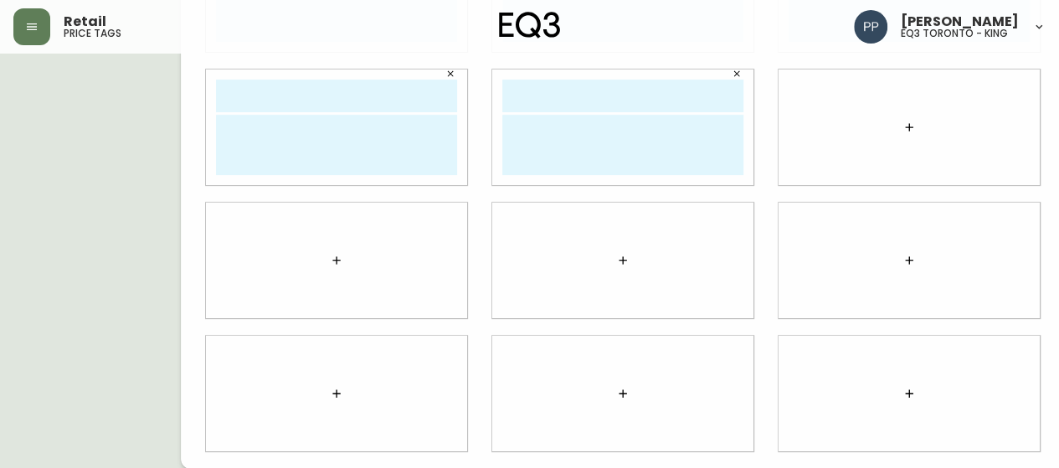
click at [899, 123] on button "button" at bounding box center [908, 126] width 33 height 33
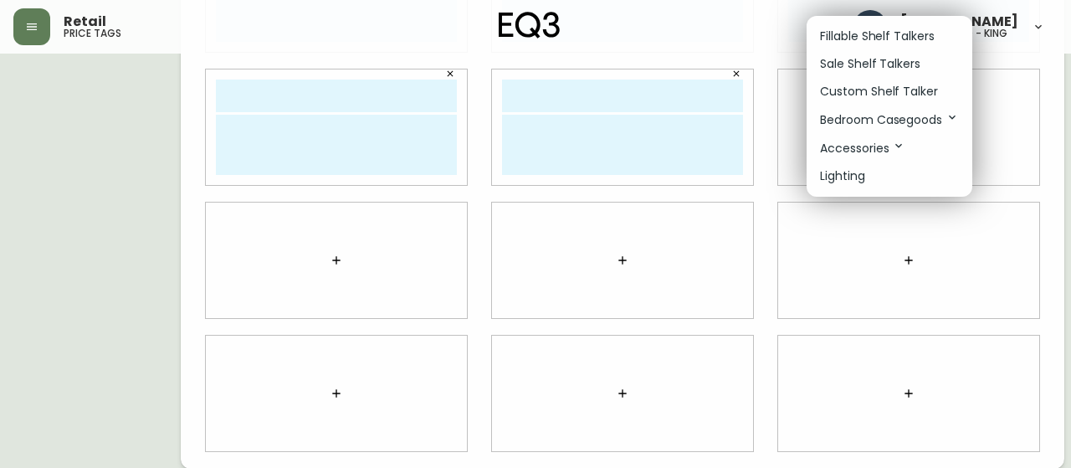
click at [891, 93] on p "Custom Shelf Talker" at bounding box center [879, 92] width 118 height 18
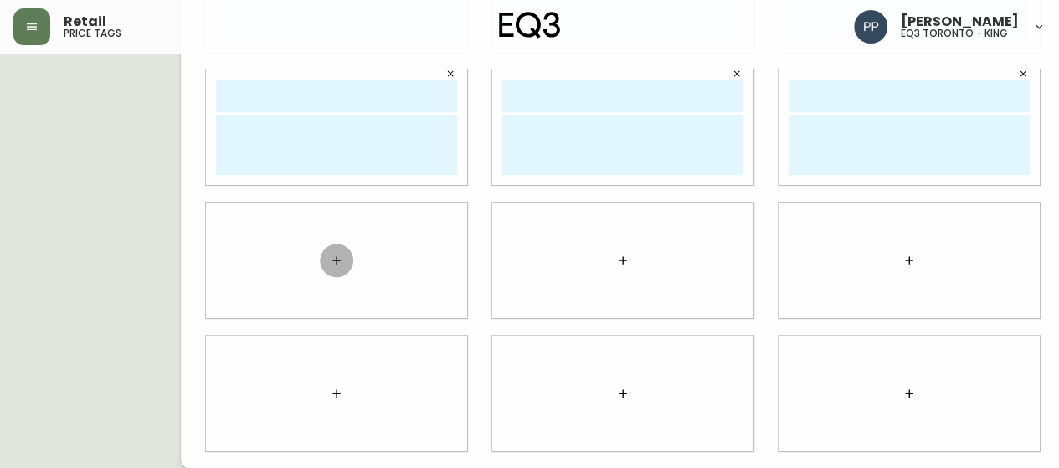
click at [320, 261] on button "button" at bounding box center [336, 260] width 33 height 33
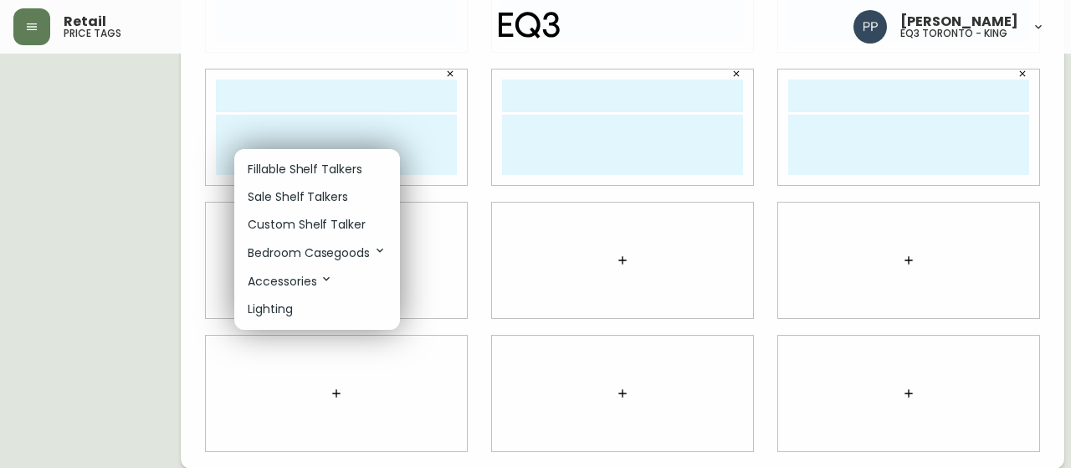
click at [325, 227] on p "Custom Shelf Talker" at bounding box center [307, 225] width 118 height 18
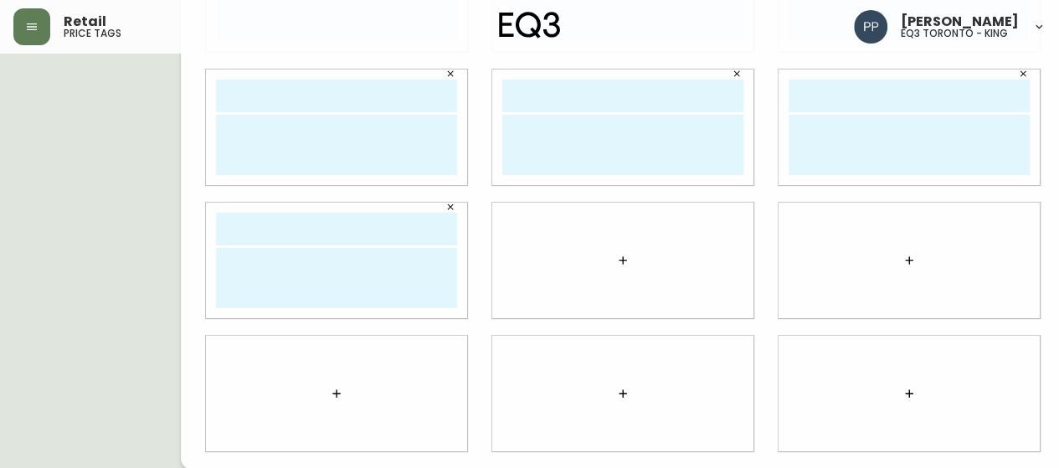
click at [606, 257] on button "button" at bounding box center [622, 260] width 33 height 33
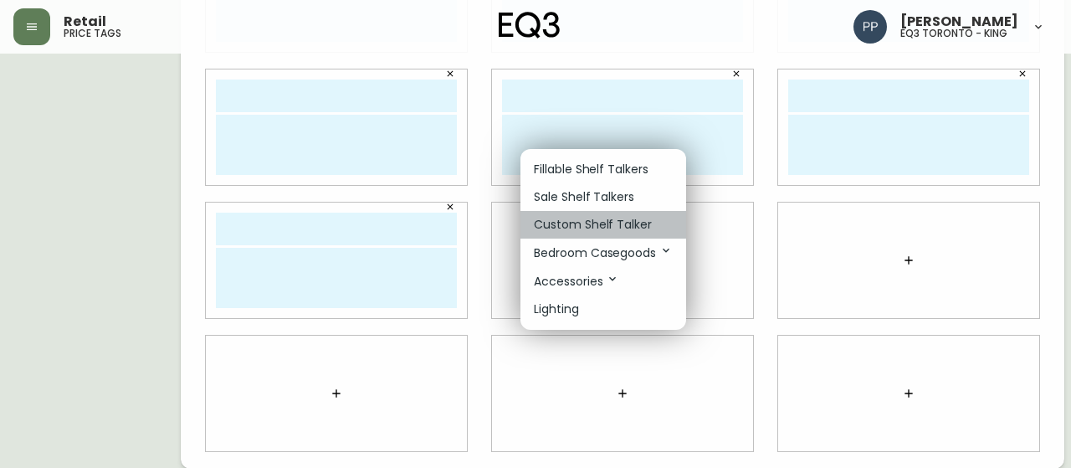
click at [614, 227] on p "Custom Shelf Talker" at bounding box center [593, 225] width 118 height 18
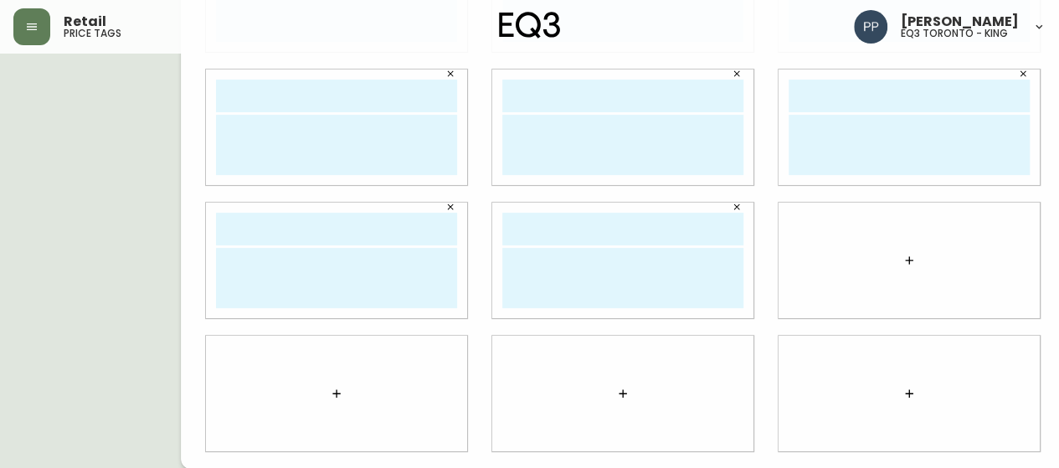
click at [902, 256] on icon "button" at bounding box center [908, 260] width 13 height 13
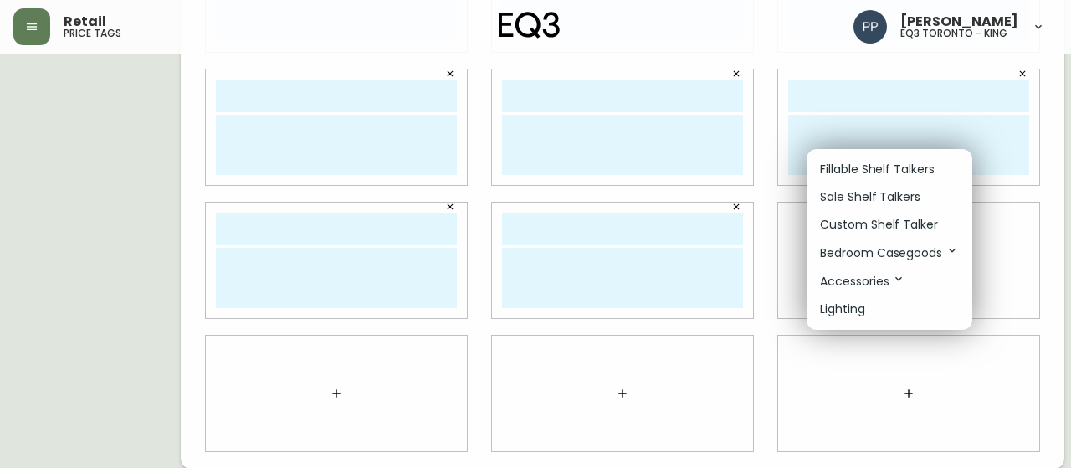
click at [894, 222] on p "Custom Shelf Talker" at bounding box center [879, 225] width 118 height 18
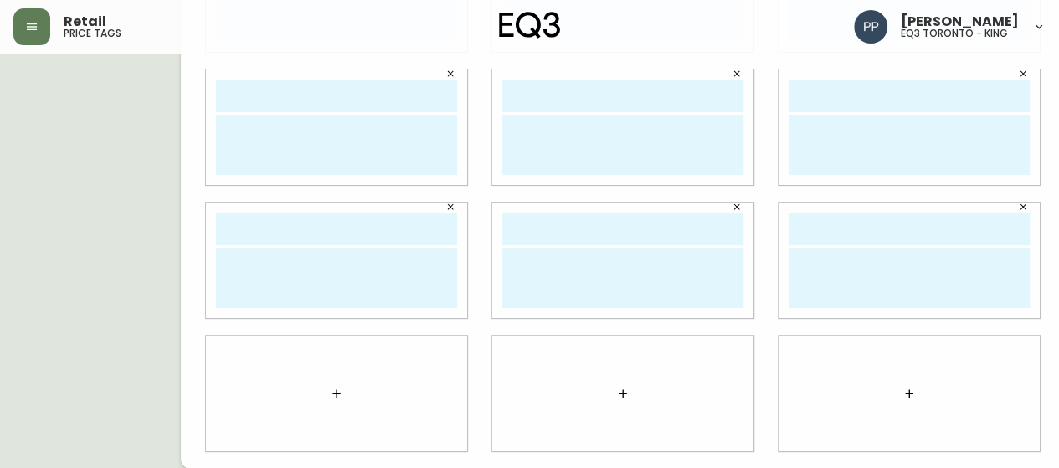
click at [335, 390] on div at bounding box center [336, 393] width 261 height 115
drag, startPoint x: 323, startPoint y: 376, endPoint x: 321, endPoint y: 387, distance: 11.8
click at [324, 376] on div at bounding box center [336, 393] width 261 height 115
click at [330, 387] on icon "button" at bounding box center [336, 393] width 13 height 13
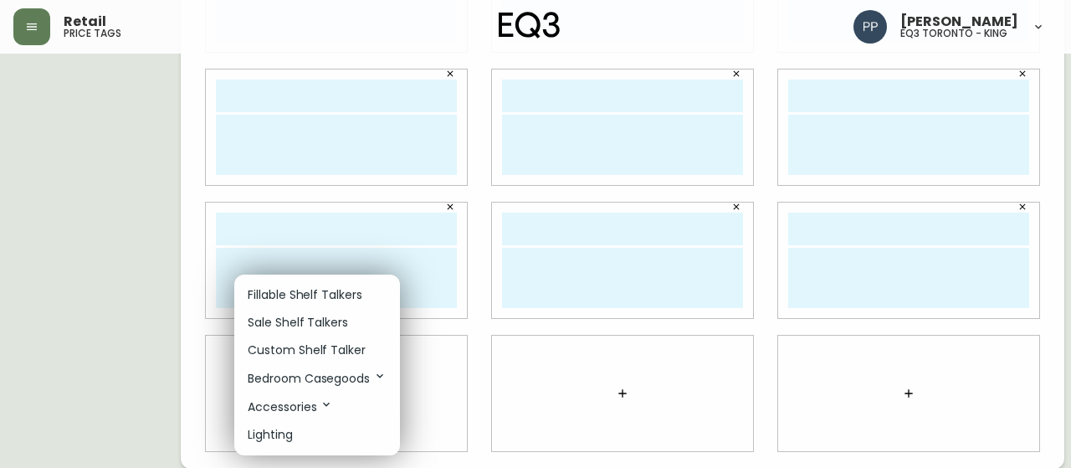
click at [331, 352] on p "Custom Shelf Talker" at bounding box center [307, 350] width 118 height 18
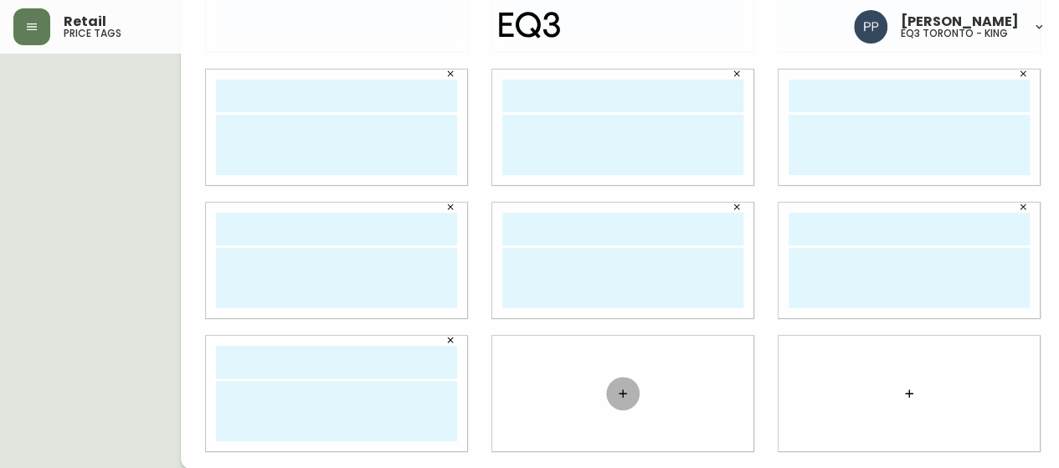
click at [616, 398] on icon "button" at bounding box center [622, 393] width 13 height 13
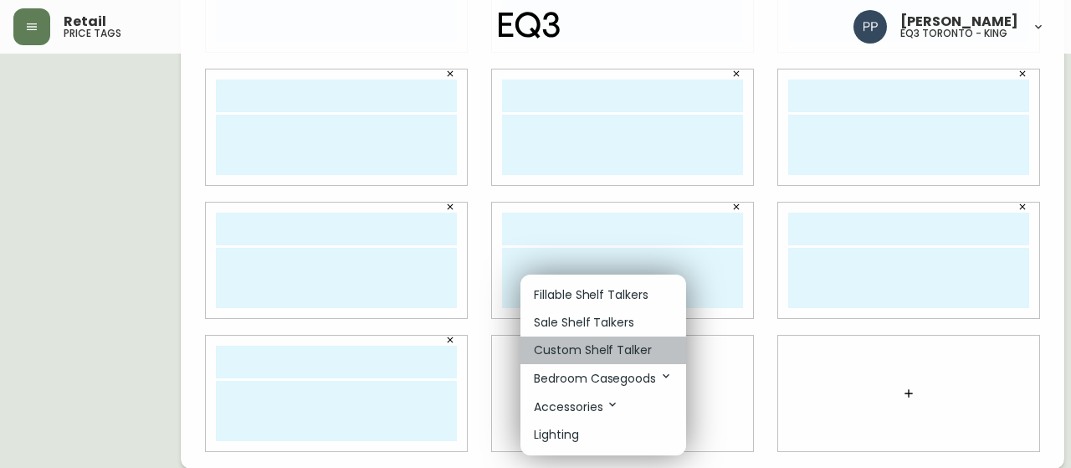
drag, startPoint x: 596, startPoint y: 347, endPoint x: 783, endPoint y: 359, distance: 187.8
click at [598, 346] on p "Custom Shelf Talker" at bounding box center [593, 350] width 118 height 18
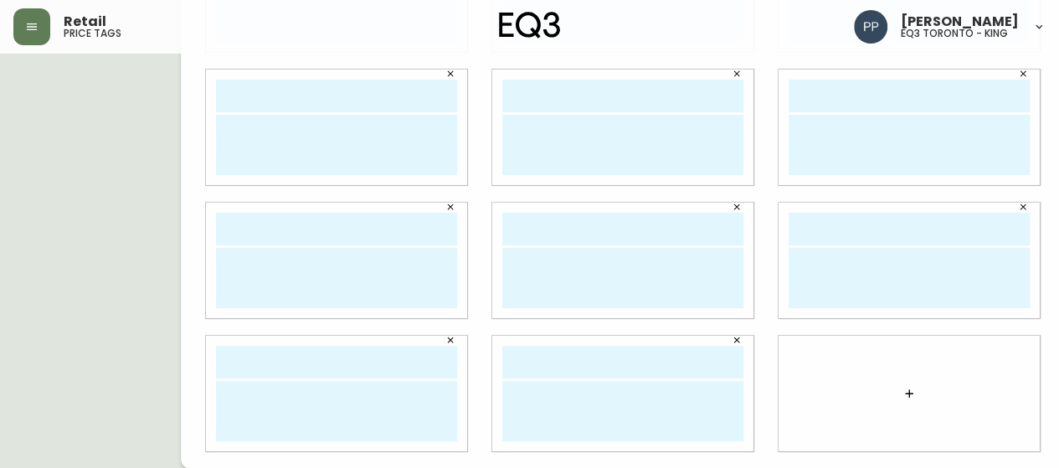
click at [892, 388] on button "button" at bounding box center [908, 393] width 33 height 33
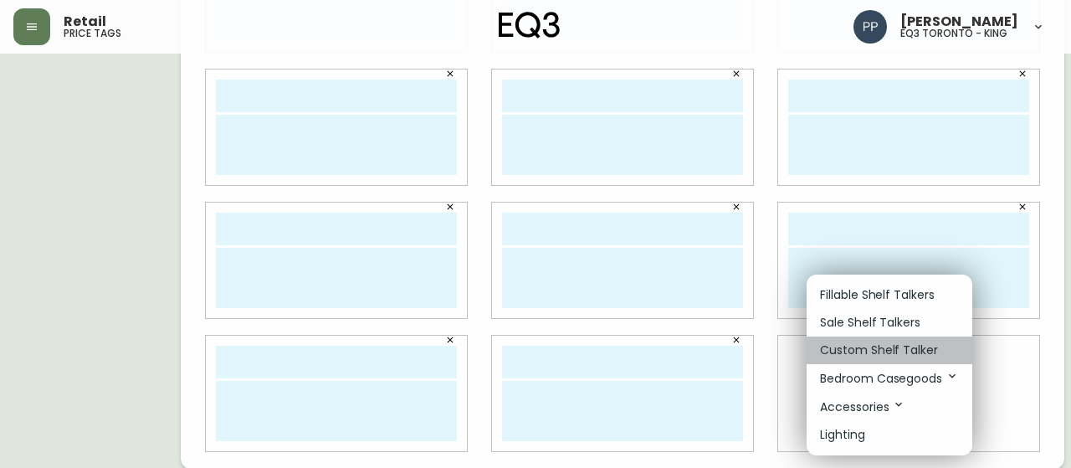
click at [886, 351] on p "Custom Shelf Talker" at bounding box center [879, 350] width 118 height 18
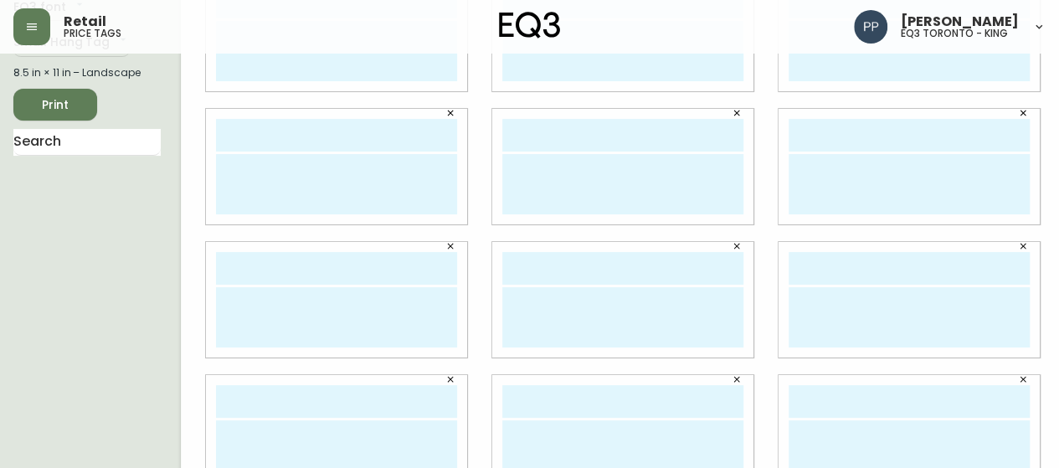
scroll to position [0, 0]
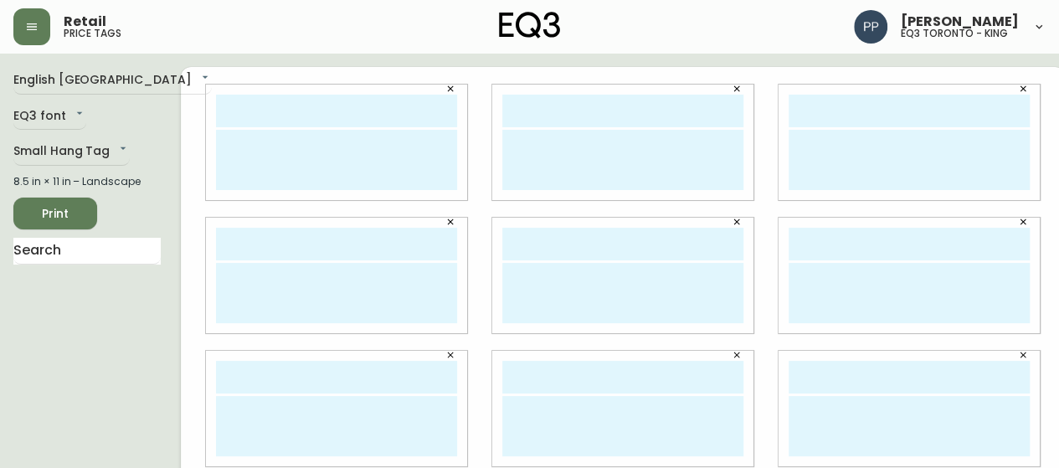
click at [219, 161] on textarea at bounding box center [336, 160] width 241 height 60
paste textarea "GRADE/CATEGORIE: 30 FABRIC/TISSU: CATRIN COLOUR/COULEUR: [PERSON_NAME]"
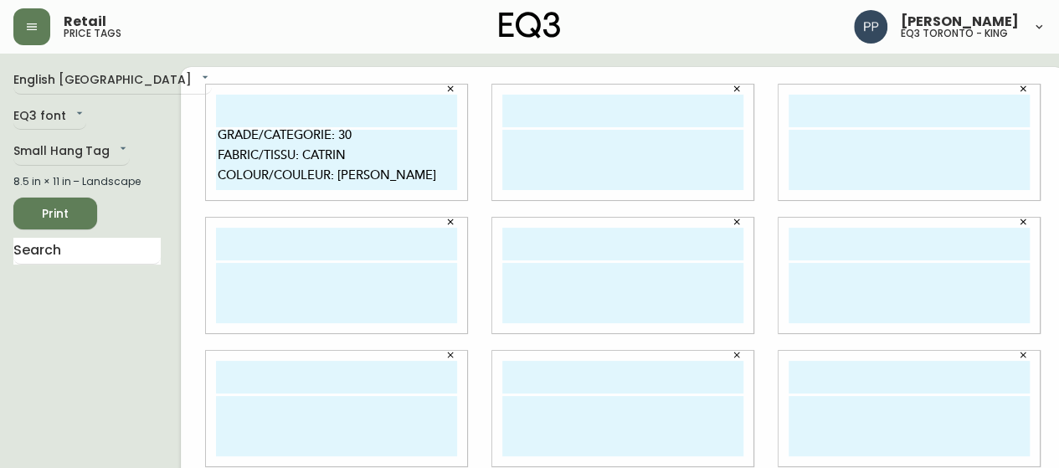
click at [372, 141] on textarea "GRADE/CATEGORIE: 30 FABRIC/TISSU: CATRIN COLOUR/COULEUR: [PERSON_NAME]" at bounding box center [336, 160] width 241 height 60
click at [363, 155] on textarea "GRADE/CATEGORIE: 10 FABRIC/TISSU: CATRIN COLOUR/COULEUR: [PERSON_NAME]" at bounding box center [336, 160] width 241 height 60
click at [368, 157] on textarea "GRADE/CATEGORIE: 10 FABRIC/TISSU: CATRIN COLOUR/COULEUR: [PERSON_NAME]" at bounding box center [336, 160] width 241 height 60
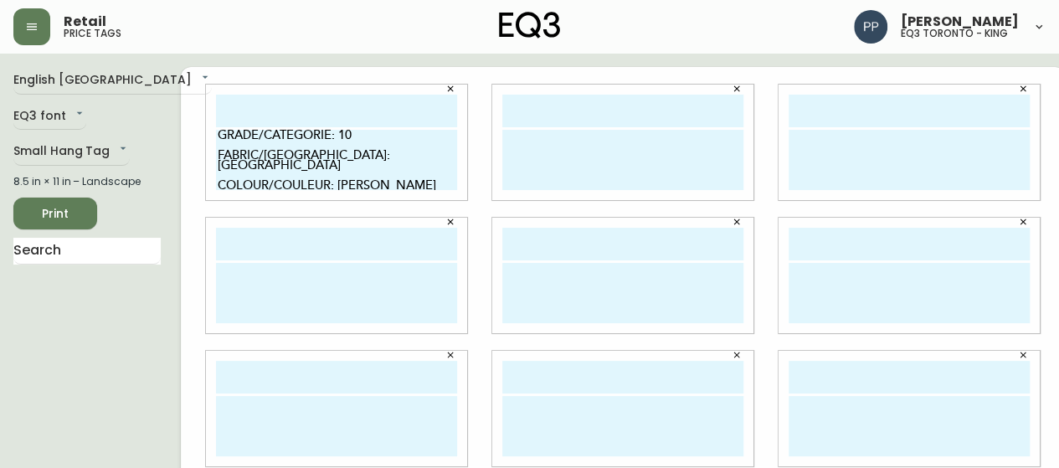
click at [383, 180] on textarea "GRADE/CATEGORIE: 10 FABRIC/[GEOGRAPHIC_DATA]: [GEOGRAPHIC_DATA] COLOUR/COULEUR:…" at bounding box center [336, 160] width 241 height 60
type textarea "GRADE/CATEGORIE: 10 FABRIC/[GEOGRAPHIC_DATA]: [GEOGRAPHIC_DATA] COLOUR/COULEUR:…"
drag, startPoint x: 201, startPoint y: 140, endPoint x: 382, endPoint y: 186, distance: 187.3
click at [382, 186] on textarea "GRADE/CATEGORIE: 10 FABRIC/[GEOGRAPHIC_DATA]: [GEOGRAPHIC_DATA] COLOUR/COULEUR:…" at bounding box center [336, 160] width 241 height 60
click at [492, 141] on div at bounding box center [622, 142] width 261 height 115
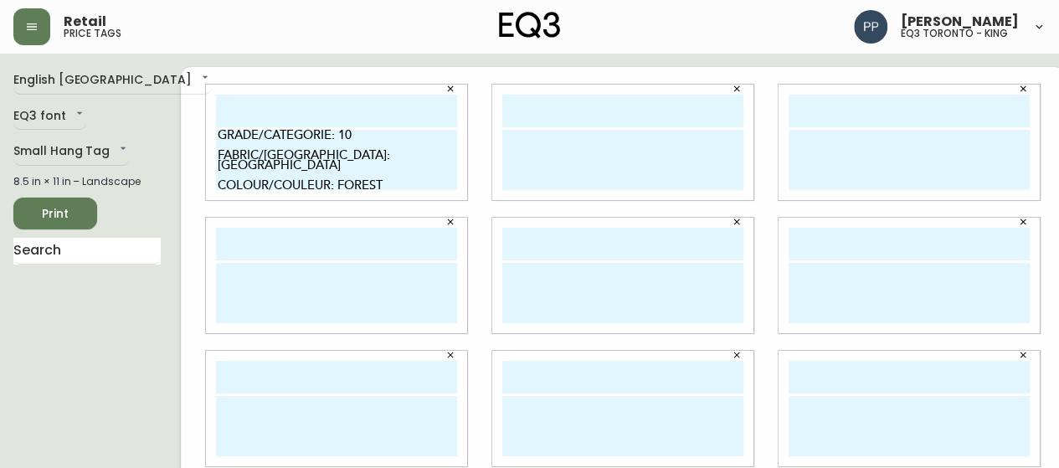
drag, startPoint x: 500, startPoint y: 140, endPoint x: 505, endPoint y: 131, distance: 9.8
click at [502, 140] on textarea at bounding box center [622, 160] width 241 height 60
paste textarea "GRADE/CATEGORIE: 10 FABRIC/[GEOGRAPHIC_DATA]: [GEOGRAPHIC_DATA] COLOUR/COULEUR:…"
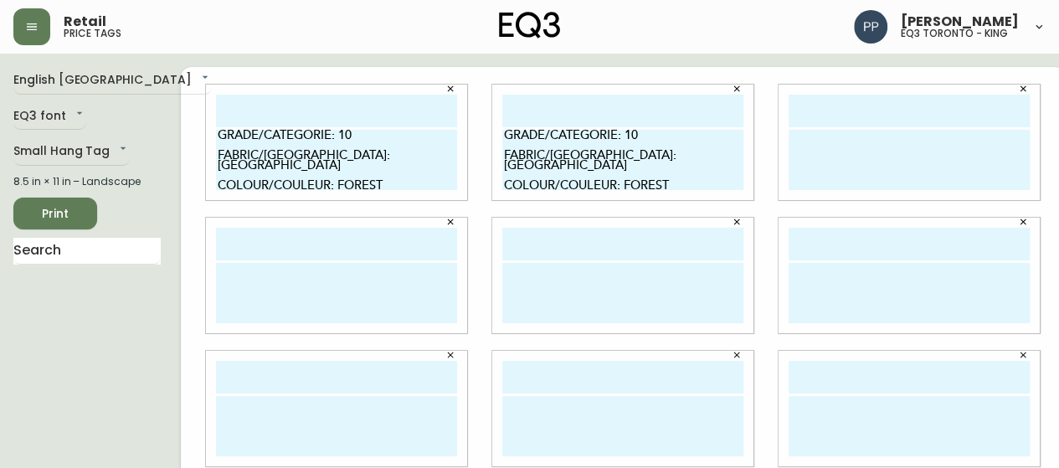
type textarea "GRADE/CATEGORIE: 10 FABRIC/[GEOGRAPHIC_DATA]: [GEOGRAPHIC_DATA] COLOUR/COULEUR:…"
click at [841, 162] on textarea at bounding box center [908, 160] width 241 height 60
paste textarea "GRADE/CATEGORIE: 10 FABRIC/[GEOGRAPHIC_DATA]: [GEOGRAPHIC_DATA] COLOUR/COULEUR:…"
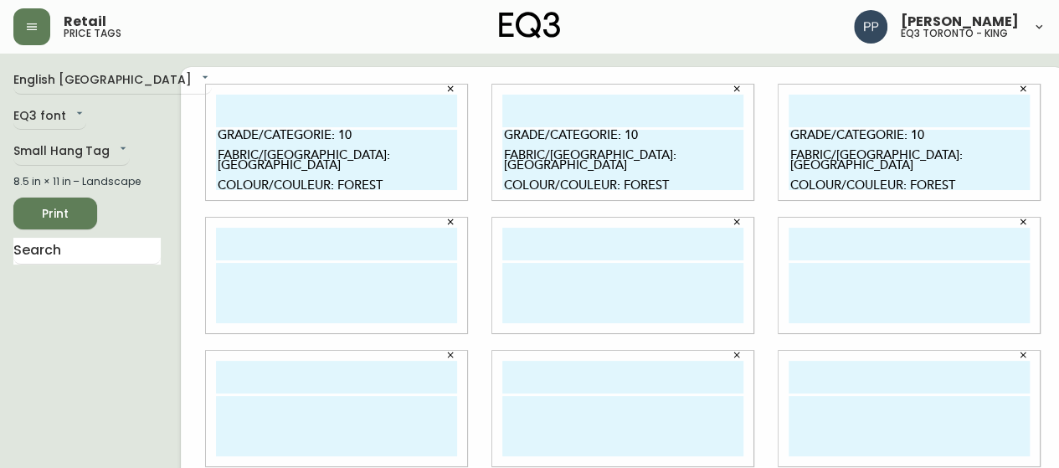
type textarea "GRADE/CATEGORIE: 10 FABRIC/[GEOGRAPHIC_DATA]: [GEOGRAPHIC_DATA] COLOUR/COULEUR:…"
click at [258, 278] on textarea at bounding box center [336, 293] width 241 height 60
paste textarea "GRADE/CATEGORIE: 10 FABRIC/[GEOGRAPHIC_DATA]: [GEOGRAPHIC_DATA] COLOUR/COULEUR:…"
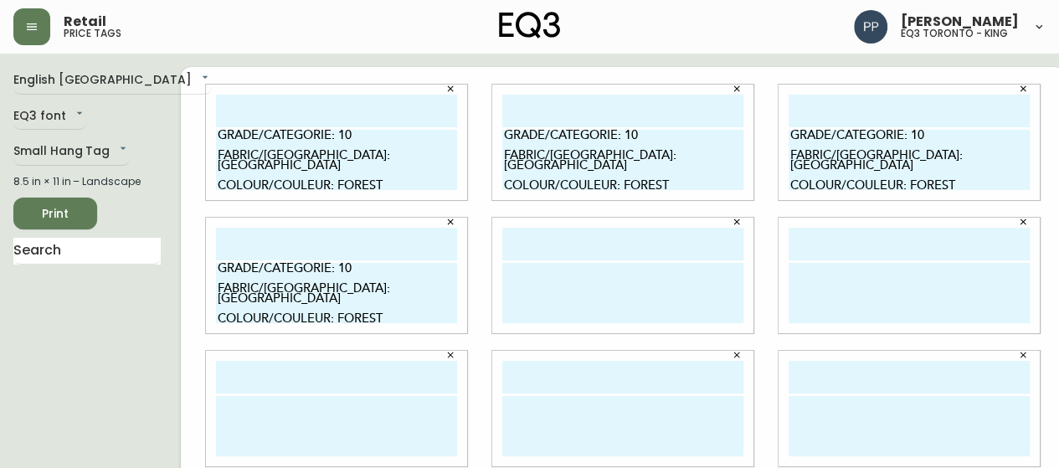
type textarea "GRADE/CATEGORIE: 10 FABRIC/[GEOGRAPHIC_DATA]: [GEOGRAPHIC_DATA] COLOUR/COULEUR:…"
click at [538, 287] on textarea at bounding box center [622, 293] width 241 height 60
paste textarea "GRADE/CATEGORIE: 10 FABRIC/[GEOGRAPHIC_DATA]: [GEOGRAPHIC_DATA] COLOUR/COULEUR:…"
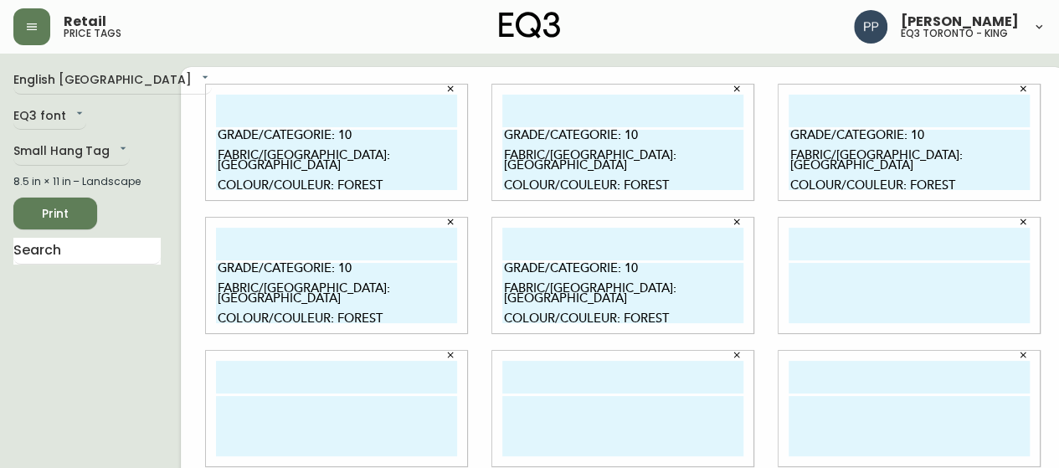
type textarea "GRADE/CATEGORIE: 10 FABRIC/[GEOGRAPHIC_DATA]: [GEOGRAPHIC_DATA] COLOUR/COULEUR:…"
click at [865, 274] on textarea at bounding box center [908, 293] width 241 height 60
paste textarea "GRADE/CATEGORIE: 10 FABRIC/[GEOGRAPHIC_DATA]: [GEOGRAPHIC_DATA] COLOUR/COULEUR:…"
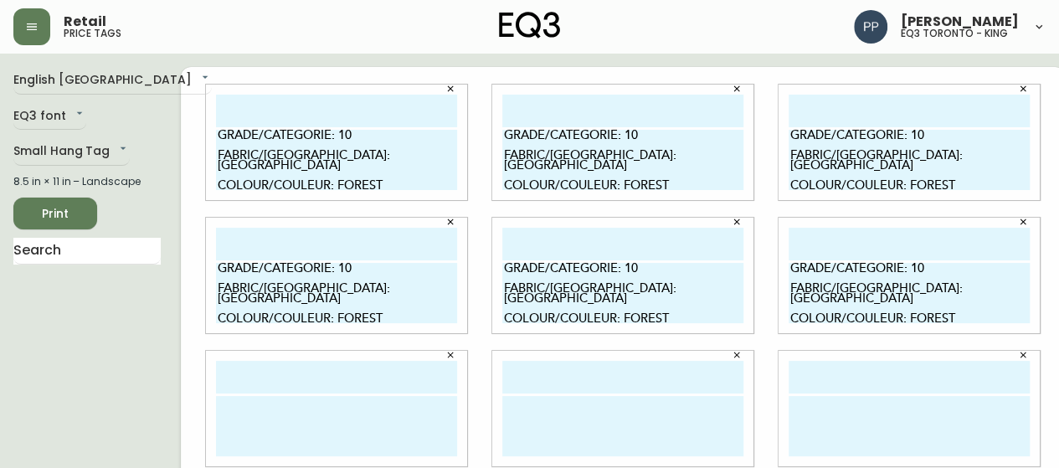
click at [960, 312] on textarea "GRADE/CATEGORIE: 10 FABRIC/[GEOGRAPHIC_DATA]: [GEOGRAPHIC_DATA] COLOUR/COULEUR:…" at bounding box center [908, 293] width 241 height 60
drag, startPoint x: 772, startPoint y: 276, endPoint x: 937, endPoint y: 313, distance: 168.9
click at [938, 313] on textarea "GRADE/CATEGORIE: 10 FABRIC/[GEOGRAPHIC_DATA]: [GEOGRAPHIC_DATA] COLOUR/COULEUR:…" at bounding box center [908, 293] width 241 height 60
type textarea "GRADE/CATEGORIE: 10 FABRIC/[GEOGRAPHIC_DATA]: [GEOGRAPHIC_DATA] COLOUR/COULEUR:…"
click at [264, 401] on textarea at bounding box center [336, 426] width 241 height 60
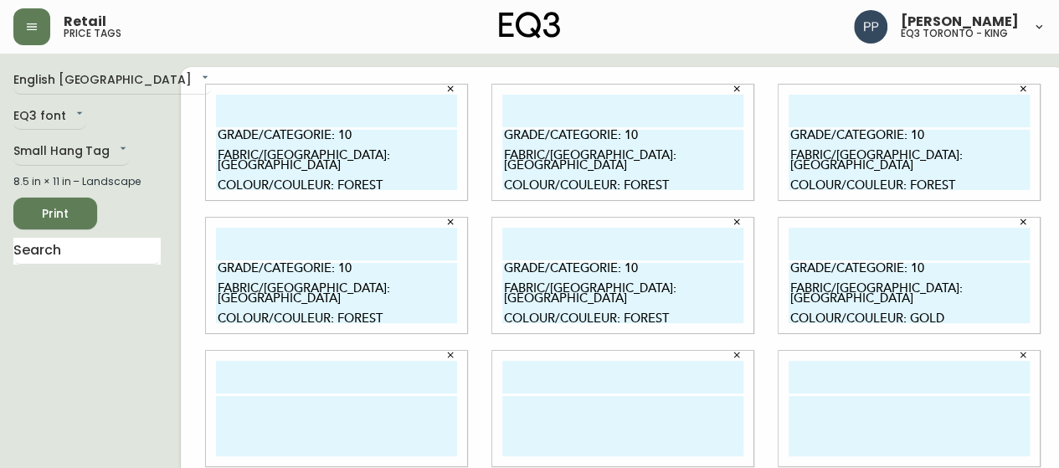
paste textarea "GRADE/CATEGORIE: 10 FABRIC/[GEOGRAPHIC_DATA]: [GEOGRAPHIC_DATA] COLOUR/COULEUR:…"
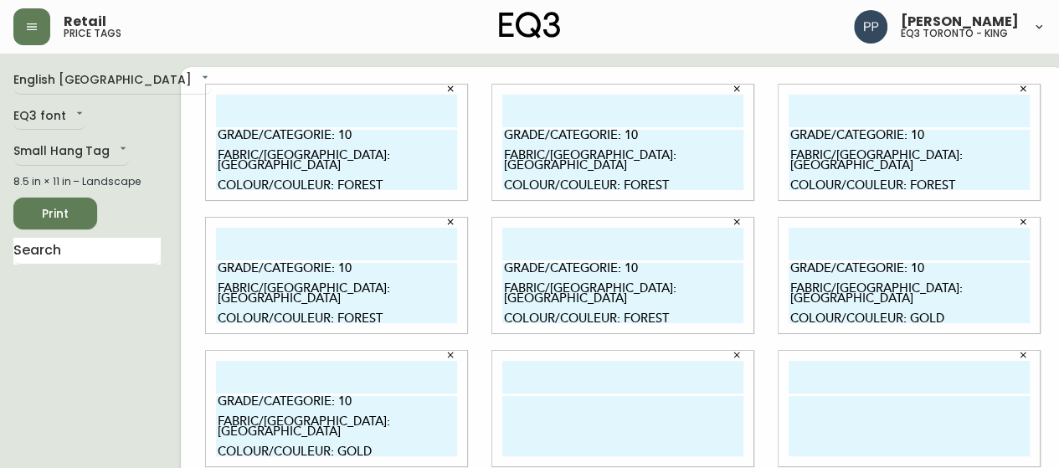
click at [216, 396] on textarea "GRADE/CATEGORIE: 10 FABRIC/[GEOGRAPHIC_DATA]: [GEOGRAPHIC_DATA] COLOUR/COULEUR:…" at bounding box center [336, 426] width 241 height 60
type textarea "GRADE/CATEGORIE: 10 FABRIC/[GEOGRAPHIC_DATA]: [GEOGRAPHIC_DATA] COLOUR/COULEUR:…"
click at [529, 416] on textarea at bounding box center [622, 426] width 241 height 60
paste textarea "GRADE/CATEGORIE: 10 FABRIC/[GEOGRAPHIC_DATA]: [GEOGRAPHIC_DATA] COLOUR/COULEUR:…"
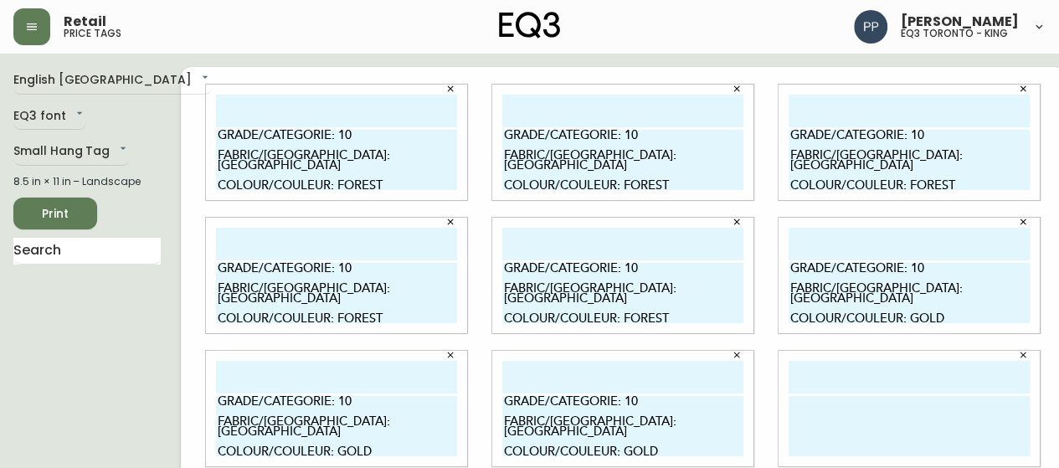
type textarea "GRADE/CATEGORIE: 10 FABRIC/[GEOGRAPHIC_DATA]: [GEOGRAPHIC_DATA] COLOUR/COULEUR:…"
drag, startPoint x: 857, startPoint y: 433, endPoint x: 848, endPoint y: 426, distance: 11.4
click at [855, 428] on textarea at bounding box center [908, 426] width 241 height 60
paste textarea "GRADE/CATEGORIE: 10 FABRIC/[GEOGRAPHIC_DATA]: [GEOGRAPHIC_DATA] COLOUR/COULEUR:…"
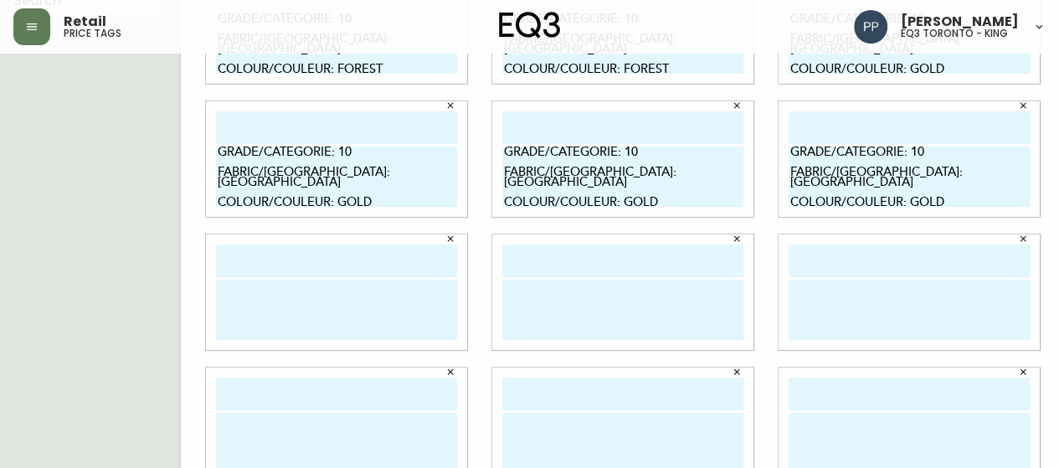
scroll to position [251, 0]
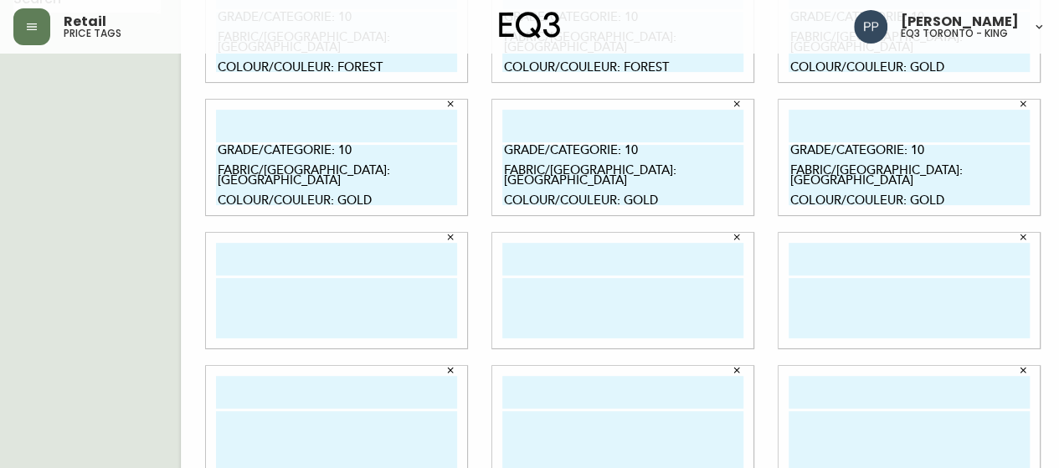
type textarea "GRADE/CATEGORIE: 10 FABRIC/[GEOGRAPHIC_DATA]: [GEOGRAPHIC_DATA] COLOUR/COULEUR:…"
click at [282, 314] on textarea at bounding box center [336, 308] width 241 height 60
paste textarea "GRADE/CATEGORIE: 10 FABRIC/[GEOGRAPHIC_DATA]: [GEOGRAPHIC_DATA] COLOUR/COULEUR:…"
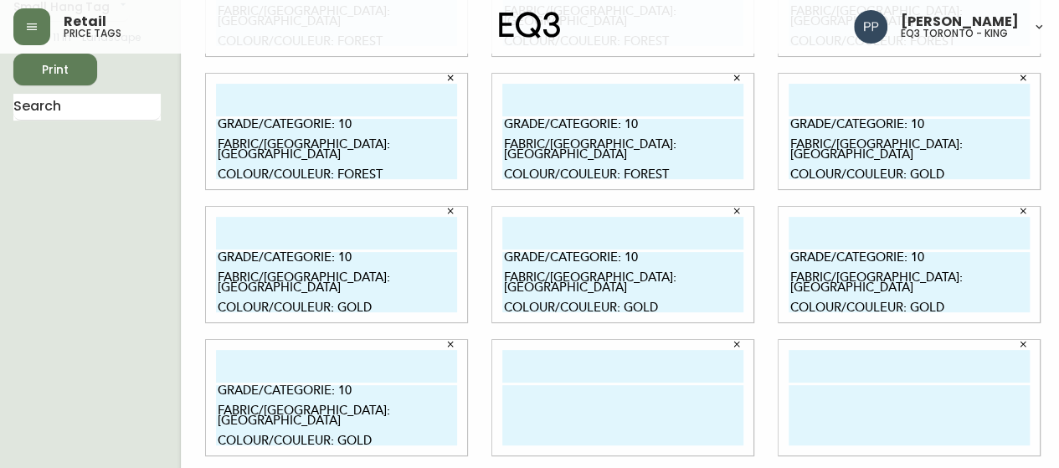
scroll to position [167, 0]
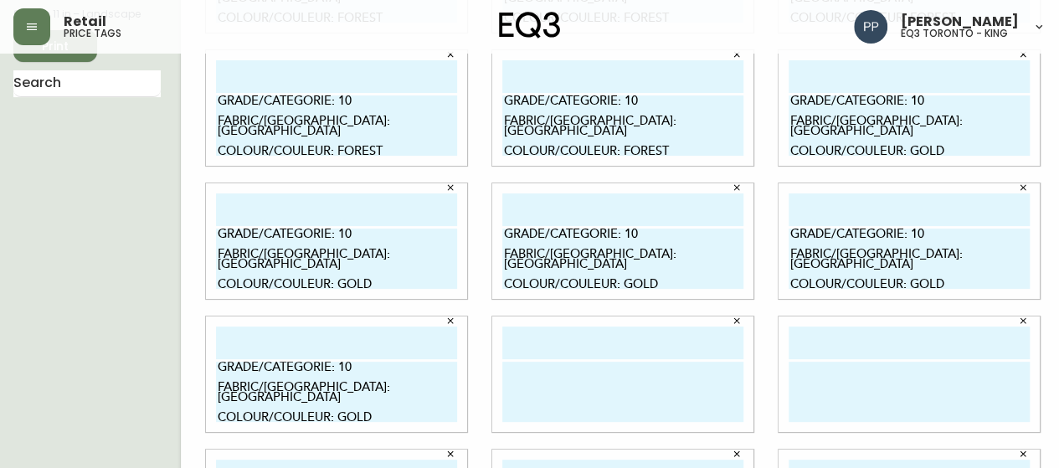
type textarea "GRADE/CATEGORIE: 10 FABRIC/[GEOGRAPHIC_DATA]: [GEOGRAPHIC_DATA] COLOUR/COULEUR:…"
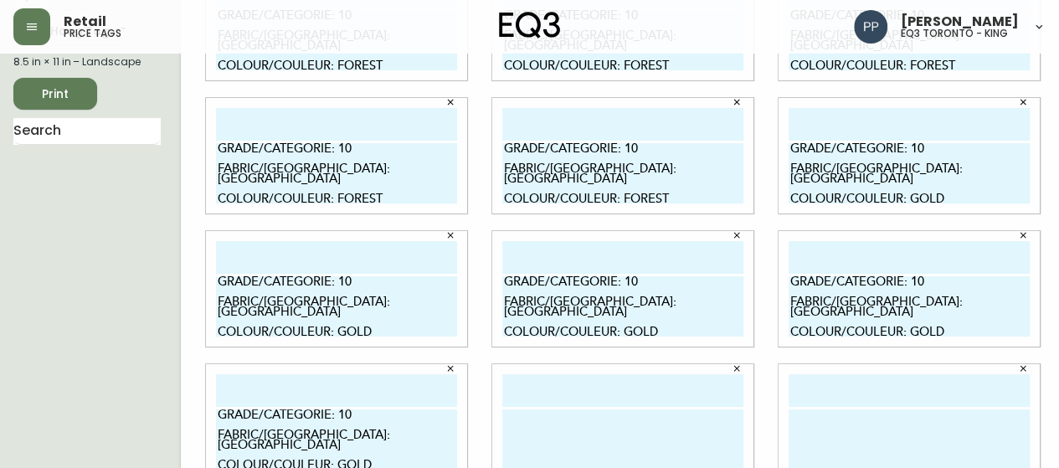
scroll to position [281, 0]
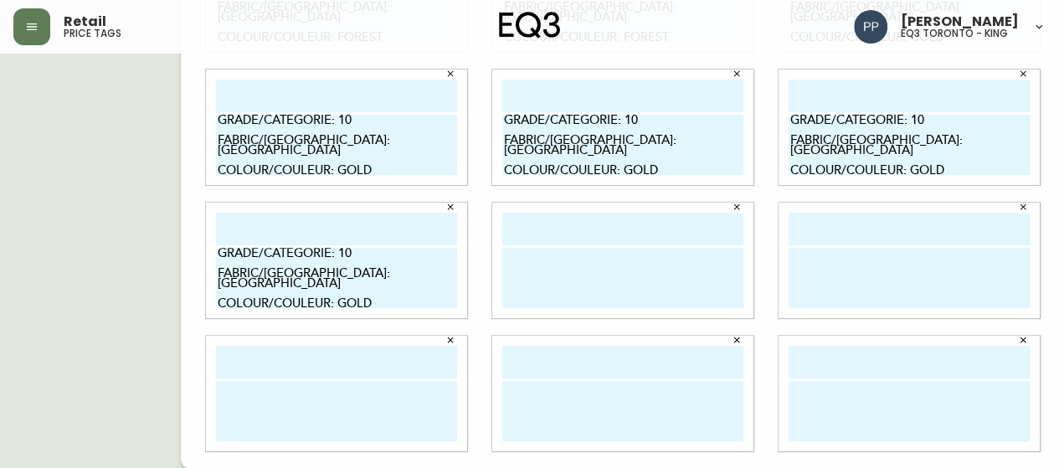
click at [597, 289] on textarea at bounding box center [622, 278] width 241 height 60
paste textarea "GRADE/CATEGORIE: 10 FABRIC/[GEOGRAPHIC_DATA]: [GEOGRAPHIC_DATA] COLOUR/COULEUR:…"
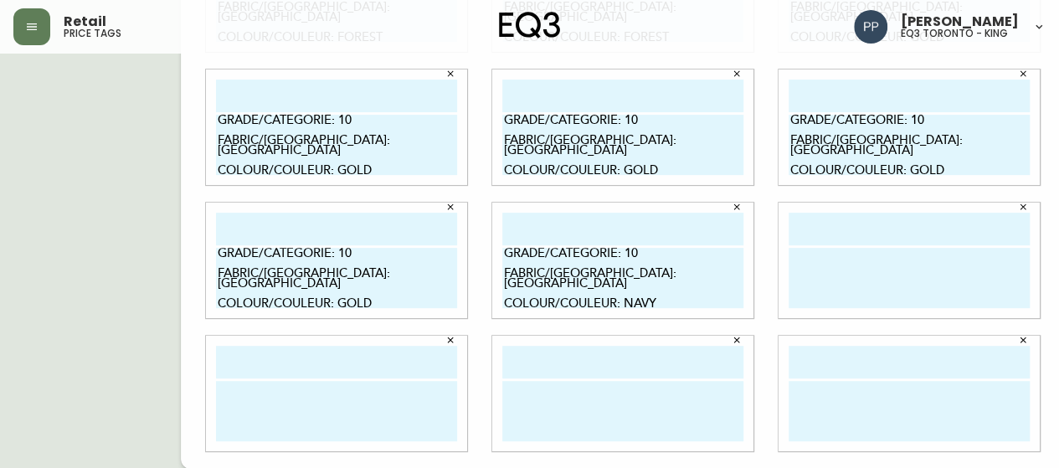
type textarea "GRADE/CATEGORIE: 10 FABRIC/[GEOGRAPHIC_DATA]: [GEOGRAPHIC_DATA] COLOUR/COULEUR:…"
click at [795, 265] on textarea at bounding box center [908, 278] width 241 height 60
paste textarea "GRADE/CATEGORIE: 10 FABRIC/[GEOGRAPHIC_DATA]: [GEOGRAPHIC_DATA] COLOUR/COULEUR:…"
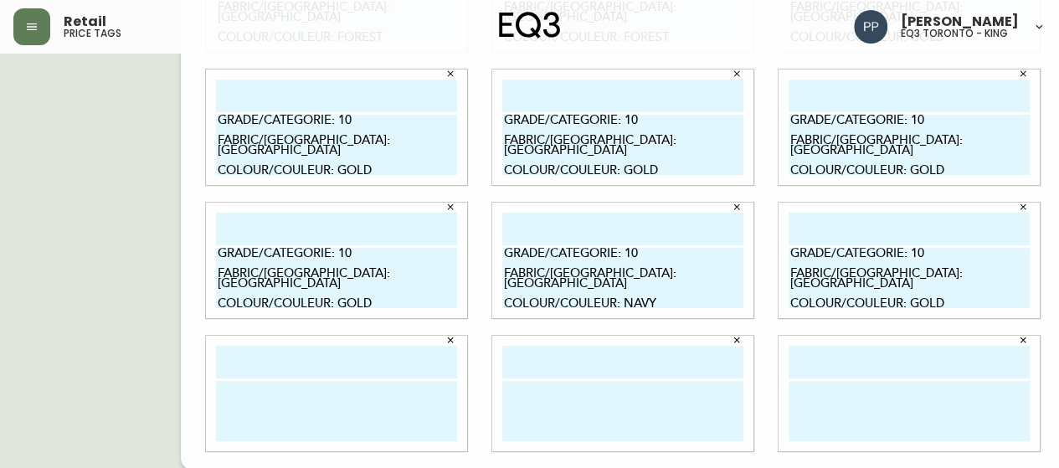
type textarea "GRADE/CATEGORIE: 10 FABRIC/[GEOGRAPHIC_DATA]: [GEOGRAPHIC_DATA] COLOUR/COULEUR:…"
click at [340, 403] on textarea at bounding box center [336, 411] width 241 height 60
paste textarea "GRADE/CATEGORIE: 10 FABRIC/[GEOGRAPHIC_DATA]: [GEOGRAPHIC_DATA] COLOUR/COULEUR:…"
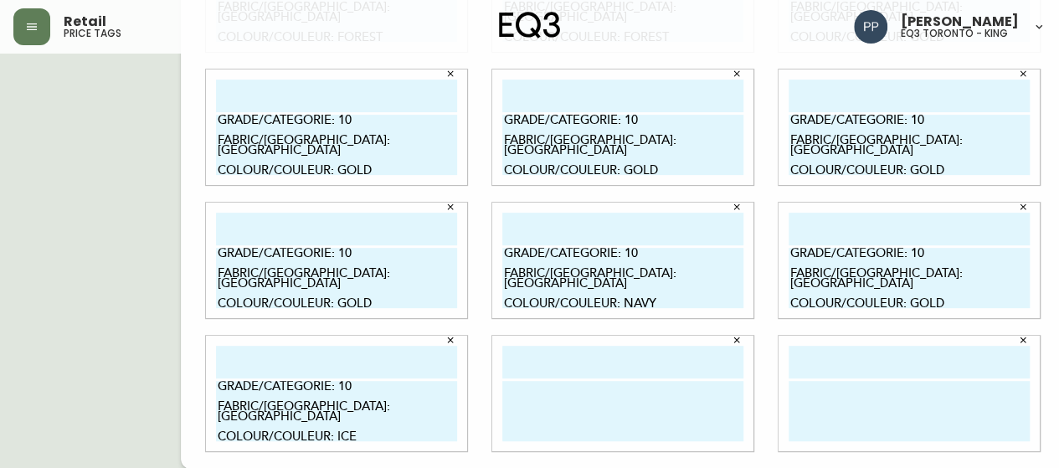
type textarea "GRADE/CATEGORIE: 10 FABRIC/[GEOGRAPHIC_DATA]: [GEOGRAPHIC_DATA] COLOUR/COULEUR:…"
click at [551, 408] on textarea at bounding box center [622, 411] width 241 height 60
paste textarea "GRADE/CATEGORIE: 10 FABRIC/[GEOGRAPHIC_DATA]: [GEOGRAPHIC_DATA] COLOUR/COULEUR:…"
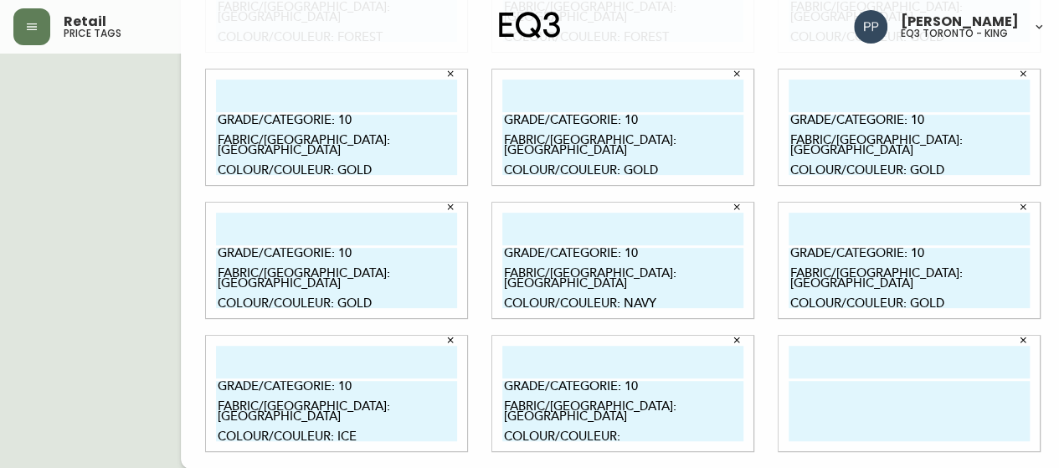
type textarea "GRADE/CATEGORIE: 10 FABRIC/[GEOGRAPHIC_DATA]: [GEOGRAPHIC_DATA] COLOUR/COULEUR:"
click at [937, 295] on textarea "GRADE/CATEGORIE: 10 FABRIC/[GEOGRAPHIC_DATA]: [GEOGRAPHIC_DATA] COLOUR/COULEUR:…" at bounding box center [908, 278] width 241 height 60
type textarea "GRADE/CATEGORIE: 10 FABRIC/[GEOGRAPHIC_DATA]: [GEOGRAPHIC_DATA] COLOUR/COULEUR:…"
click at [342, 428] on textarea "GRADE/CATEGORIE: 10 FABRIC/[GEOGRAPHIC_DATA]: [GEOGRAPHIC_DATA] COLOUR/COULEUR:…" at bounding box center [336, 411] width 241 height 60
type textarea "GRADE/CATEGORIE: 10 FABRIC/[GEOGRAPHIC_DATA]: [GEOGRAPHIC_DATA] COLOUR/COULEUR:…"
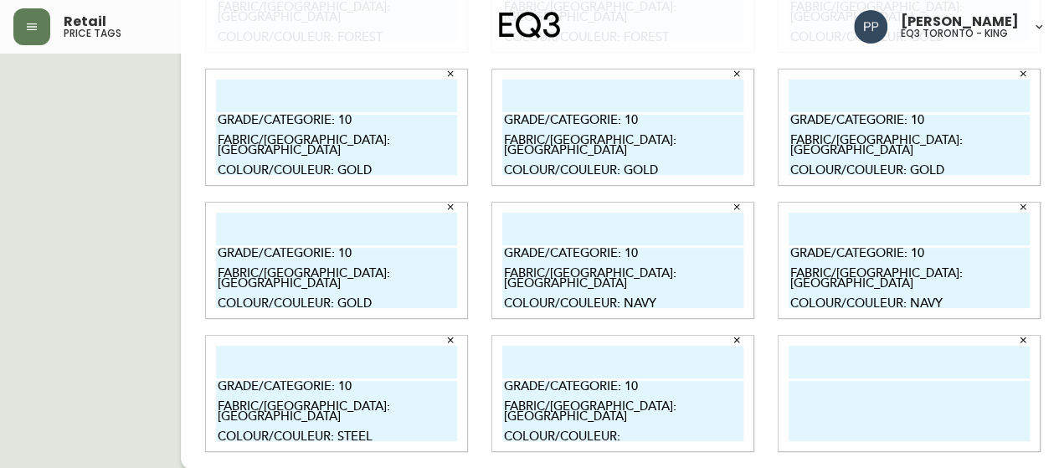
click at [628, 416] on textarea "GRADE/CATEGORIE: 10 FABRIC/[GEOGRAPHIC_DATA]: [GEOGRAPHIC_DATA] COLOUR/COULEUR:" at bounding box center [622, 411] width 241 height 60
click at [625, 423] on textarea "GRADE/CATEGORIE: 10 FABRIC/[GEOGRAPHIC_DATA]: [GEOGRAPHIC_DATA] COLOUR/COULEUR:" at bounding box center [622, 411] width 241 height 60
click at [623, 425] on textarea "GRADE/CATEGORIE: 10 FABRIC/[GEOGRAPHIC_DATA]: [GEOGRAPHIC_DATA] COLOUR/COULEUR:" at bounding box center [622, 411] width 241 height 60
type textarea "GRADE/CATEGORIE: 10 FABRIC/[GEOGRAPHIC_DATA]: [GEOGRAPHIC_DATA] COLOUR/COULEUR:…"
click at [876, 395] on textarea at bounding box center [908, 411] width 241 height 60
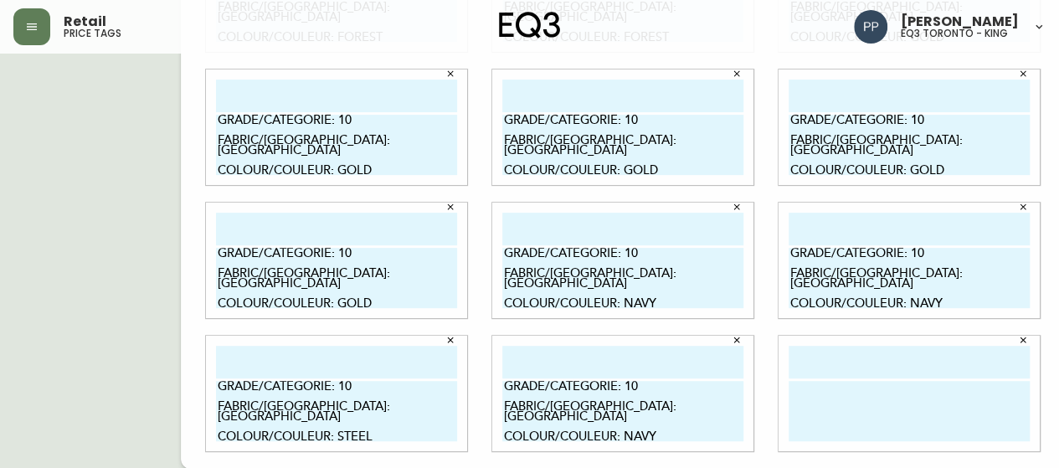
click at [909, 366] on input "text" at bounding box center [908, 362] width 241 height 33
click at [890, 409] on textarea at bounding box center [908, 411] width 241 height 60
paste textarea "GRADE/CATEGORIE: 10 FABRIC/[GEOGRAPHIC_DATA]: [GEOGRAPHIC_DATA] COLOUR/COULEUR:…"
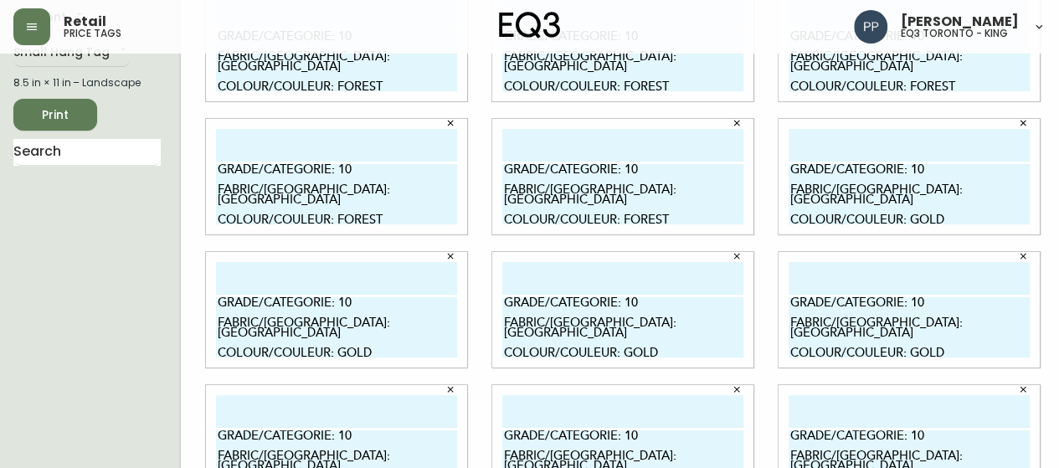
scroll to position [0, 0]
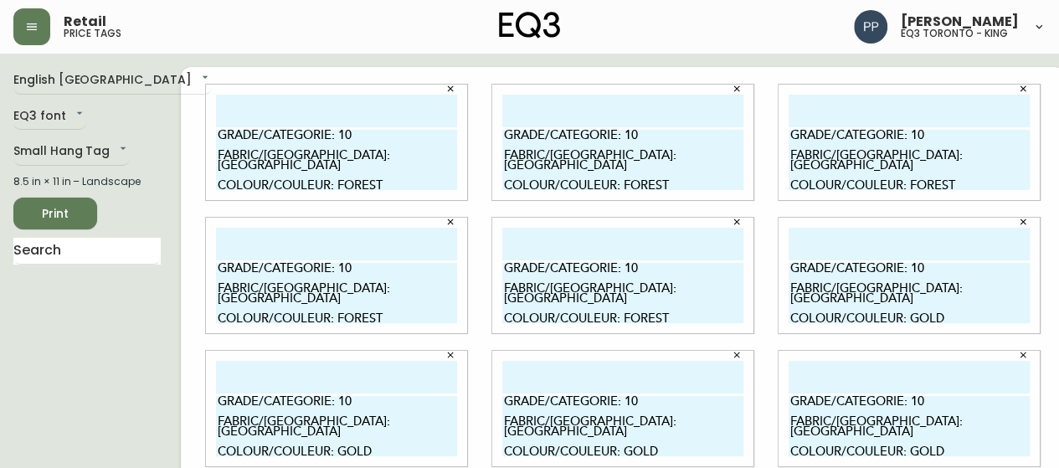
type textarea "GRADE/CATEGORIE: 10 FABRIC/[GEOGRAPHIC_DATA]: [GEOGRAPHIC_DATA] COLOUR/COULEUR:…"
click at [69, 212] on span "Print" at bounding box center [55, 213] width 57 height 21
click at [69, 215] on span "Print" at bounding box center [55, 213] width 57 height 21
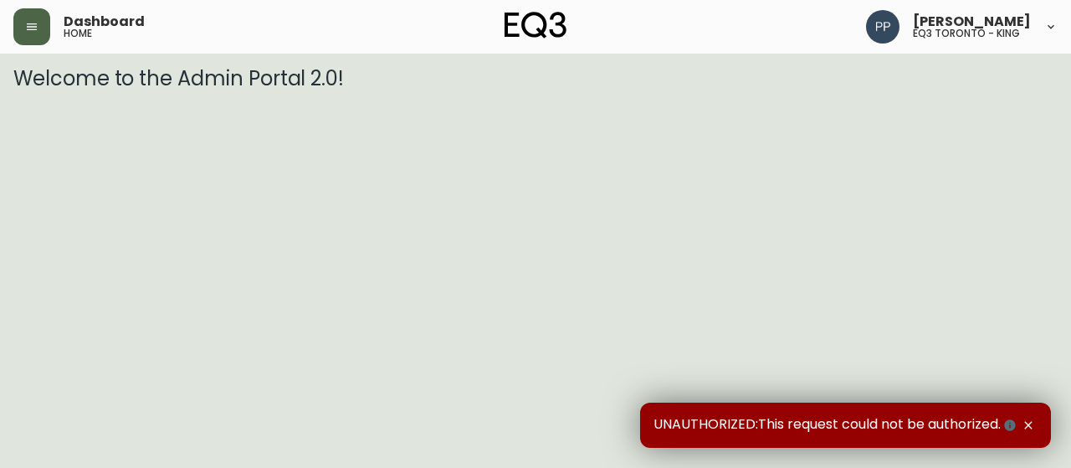
click at [25, 39] on button "button" at bounding box center [31, 26] width 37 height 37
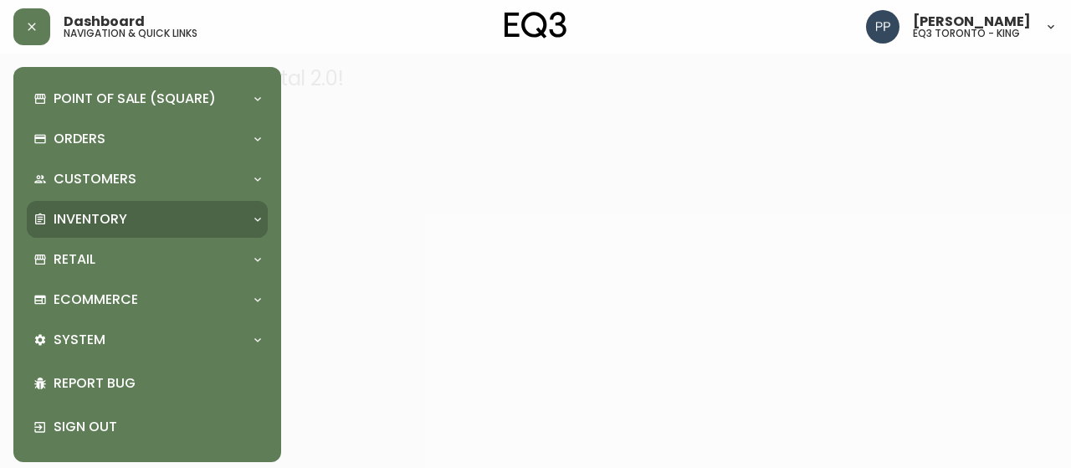
click at [122, 218] on p "Inventory" at bounding box center [91, 219] width 74 height 18
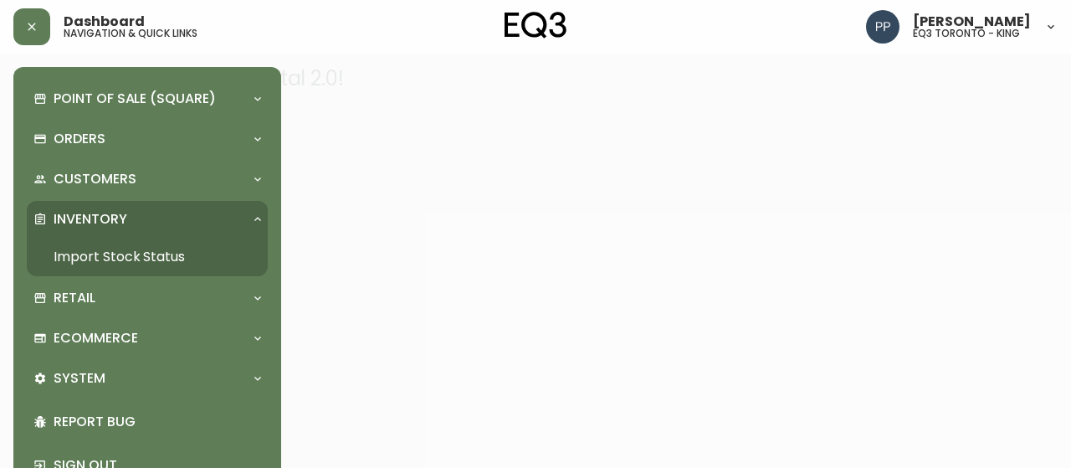
click at [134, 249] on link "Import Stock Status" at bounding box center [147, 257] width 241 height 38
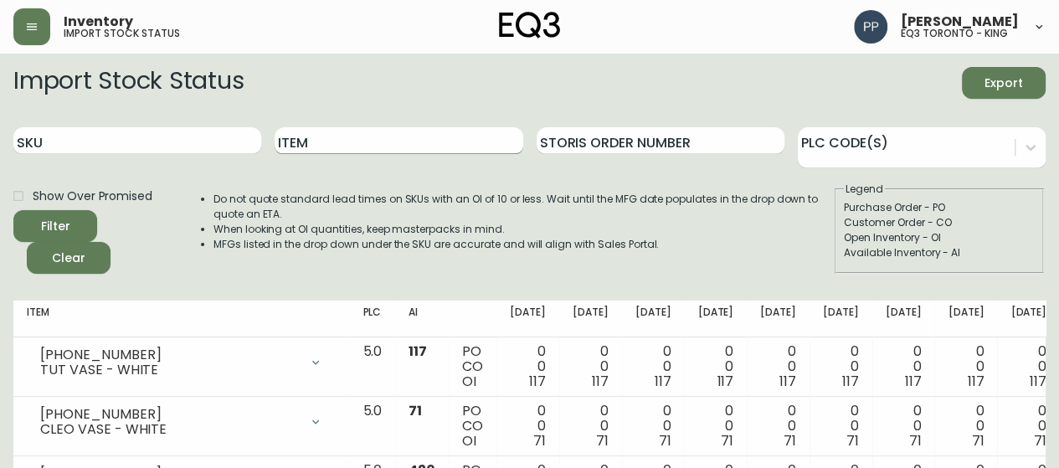
click at [316, 145] on input "Item" at bounding box center [398, 140] width 248 height 27
type input "SIENNA"
click at [57, 217] on span "Filter" at bounding box center [55, 226] width 29 height 21
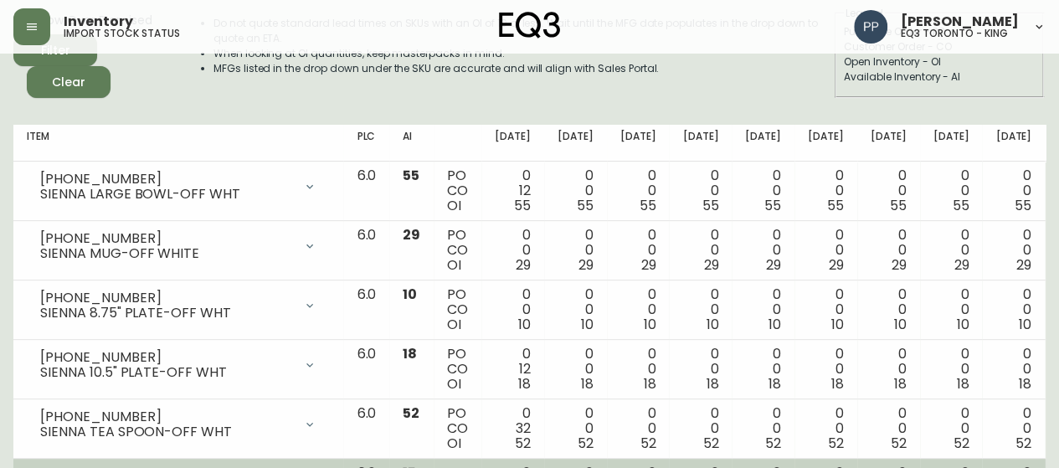
scroll to position [166, 0]
